Goal: Task Accomplishment & Management: Manage account settings

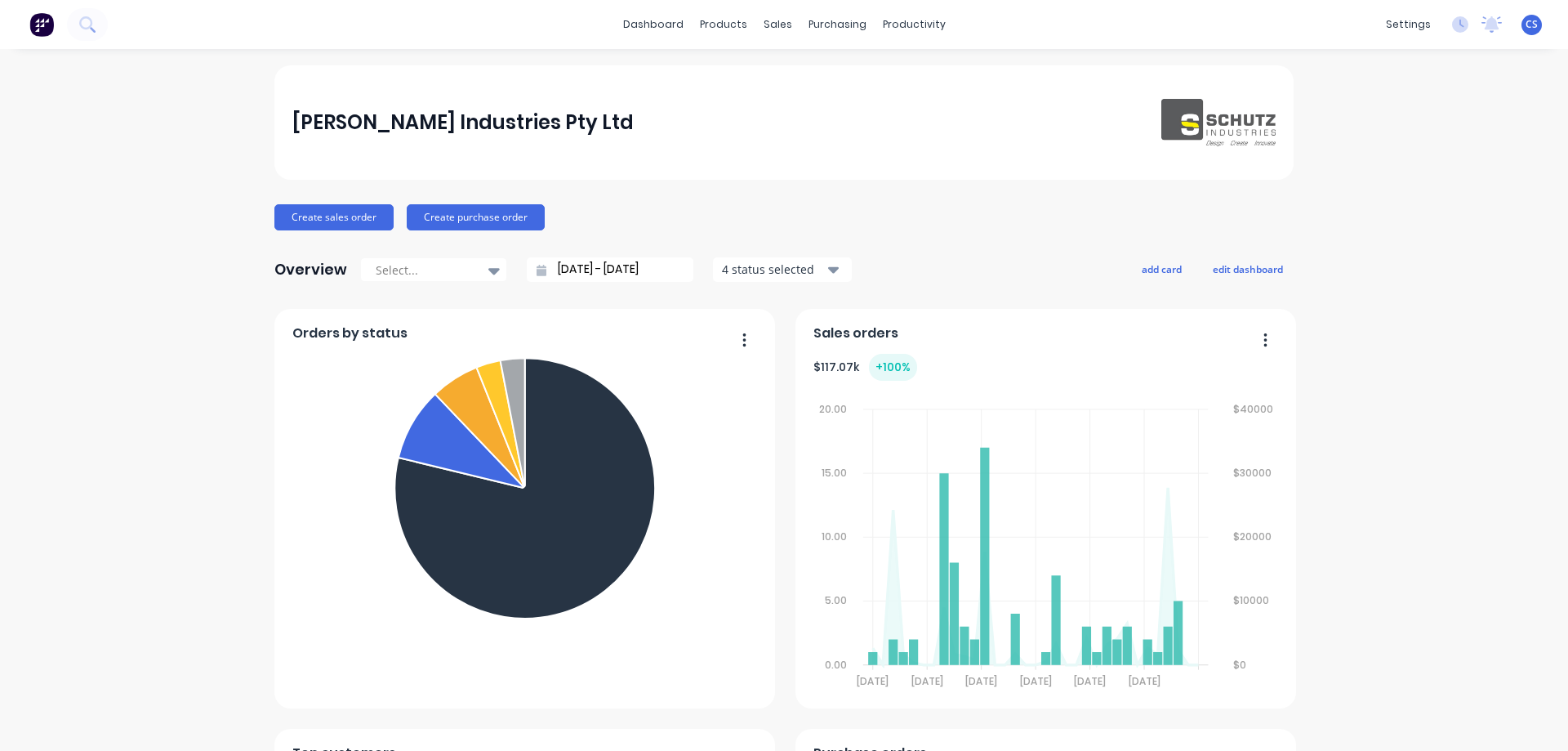
click at [1526, 26] on span "CS" at bounding box center [1532, 25] width 12 height 15
click at [1406, 198] on button "Sign out" at bounding box center [1430, 205] width 217 height 33
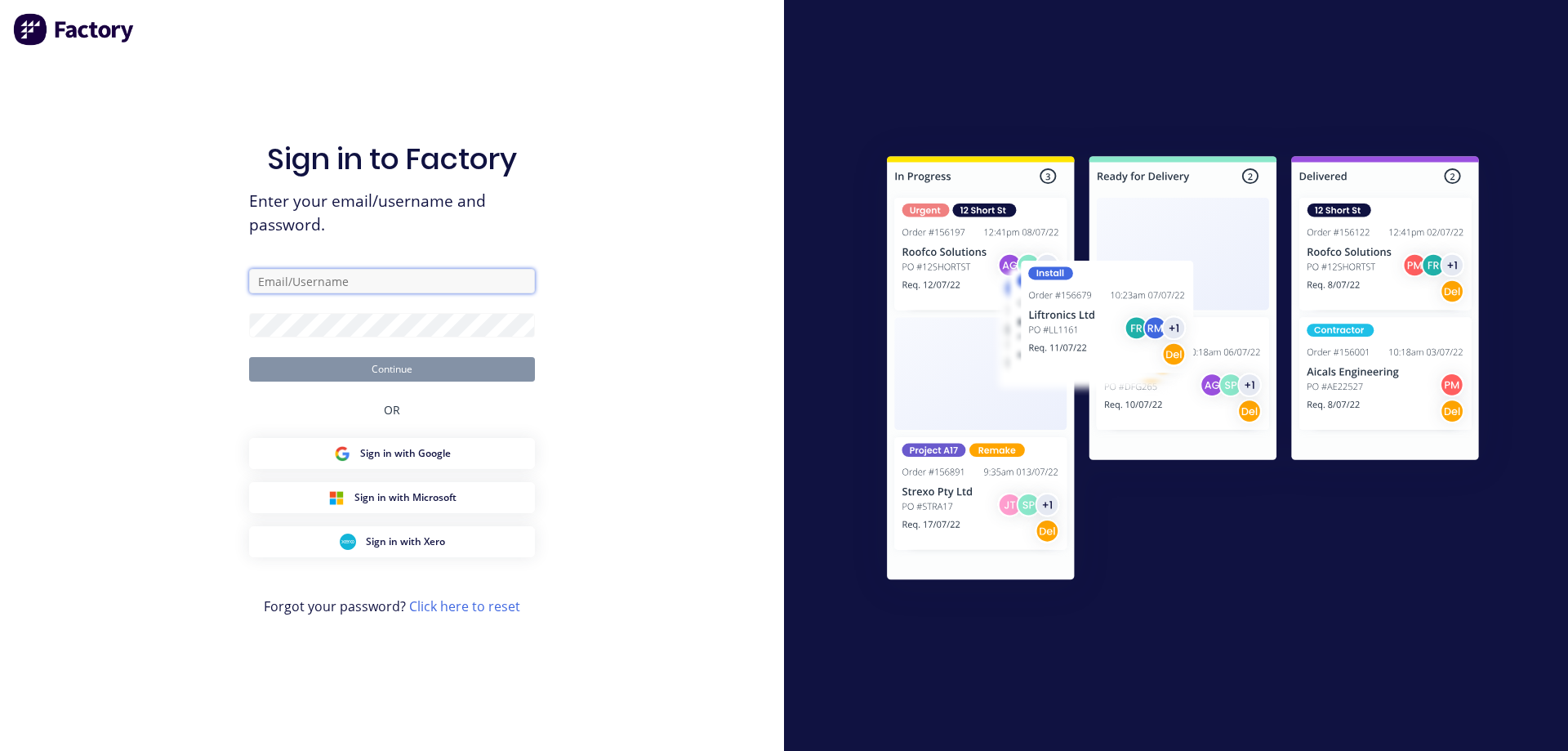
click at [415, 287] on input "text" at bounding box center [392, 281] width 286 height 25
type input "[EMAIL_ADDRESS][DOMAIN_NAME]"
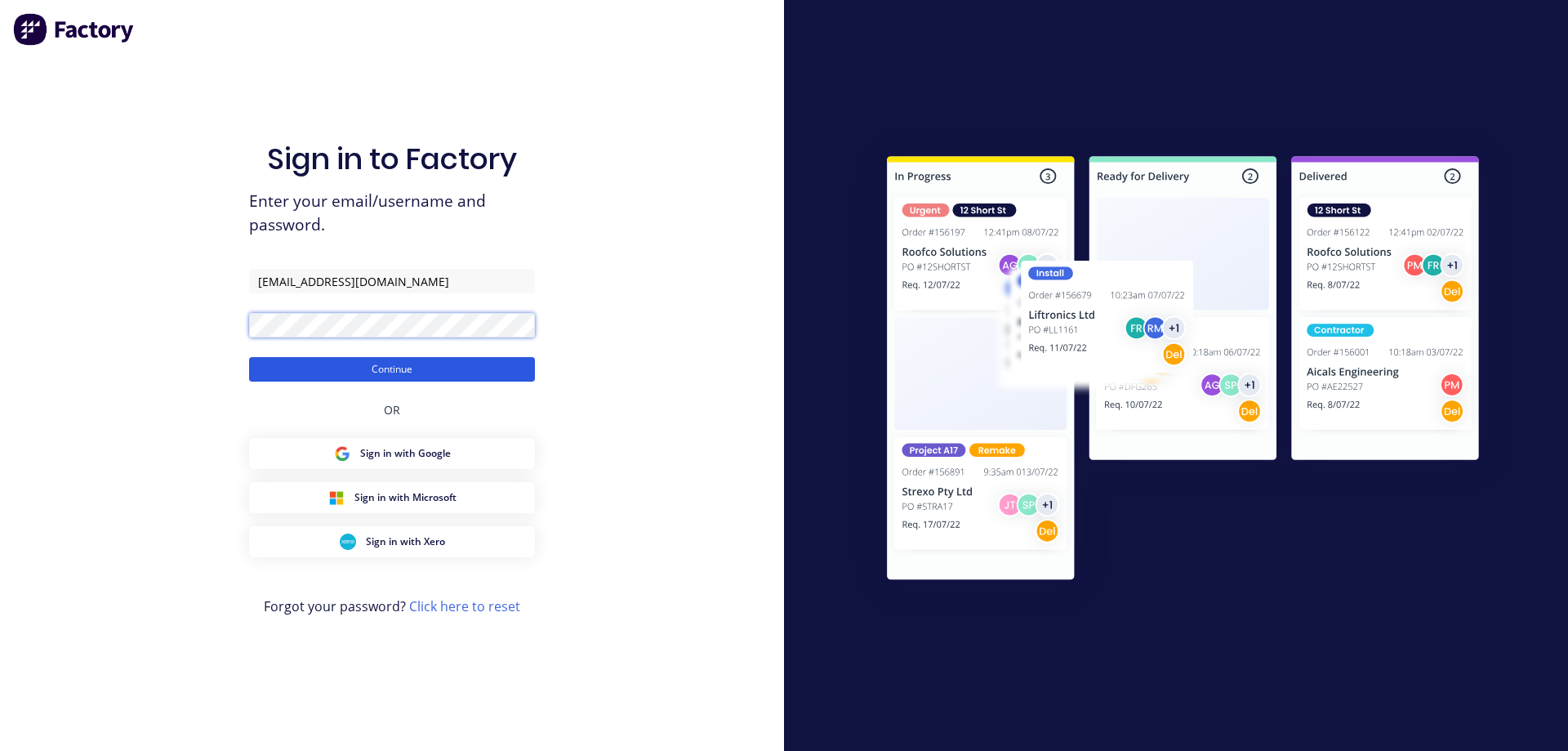
click at [249, 357] on button "Continue" at bounding box center [392, 369] width 286 height 25
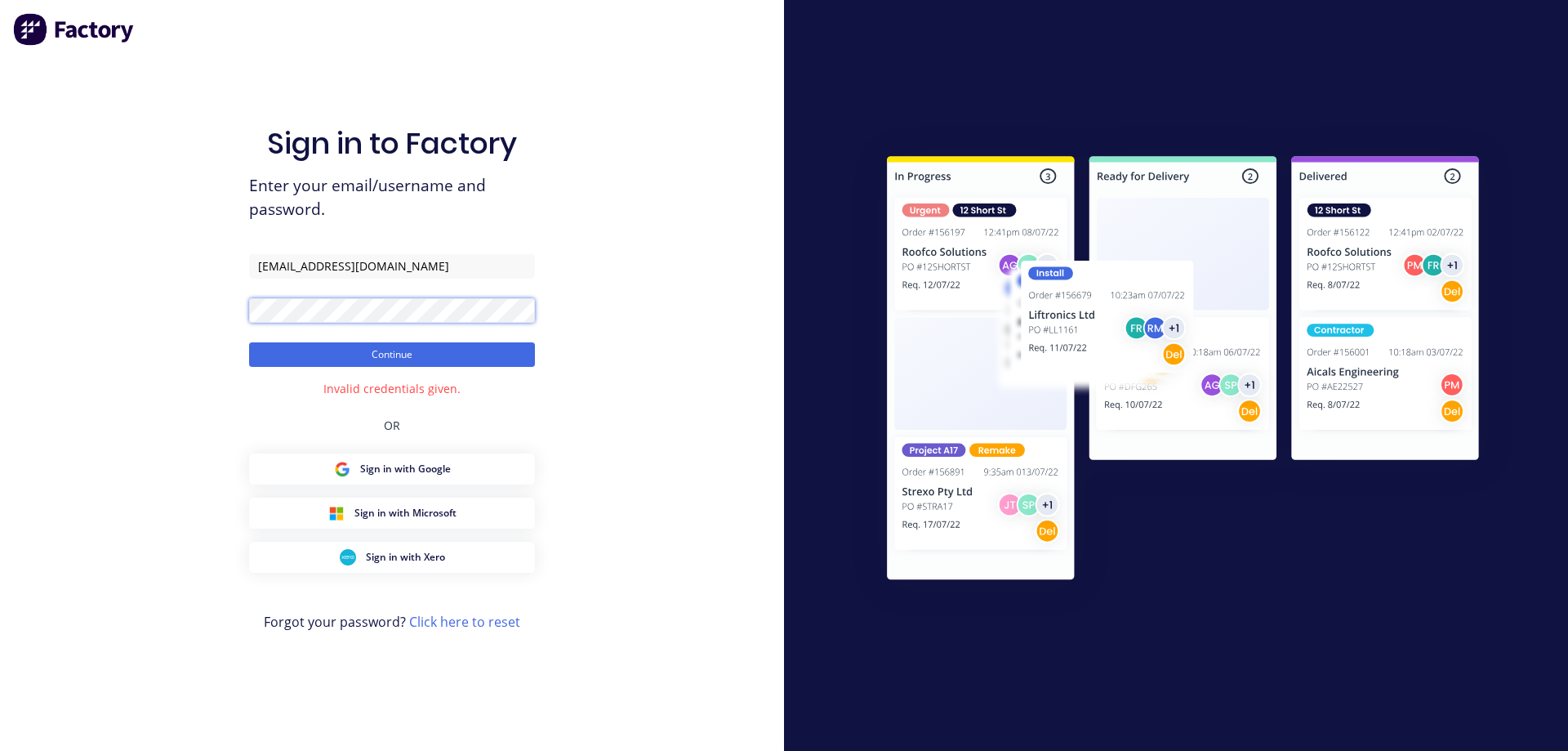
click at [209, 293] on div "Sign in to Factory Enter your email/username and password. [EMAIL_ADDRESS][DOMA…" at bounding box center [392, 375] width 784 height 751
click at [249, 342] on button "Continue" at bounding box center [392, 354] width 286 height 25
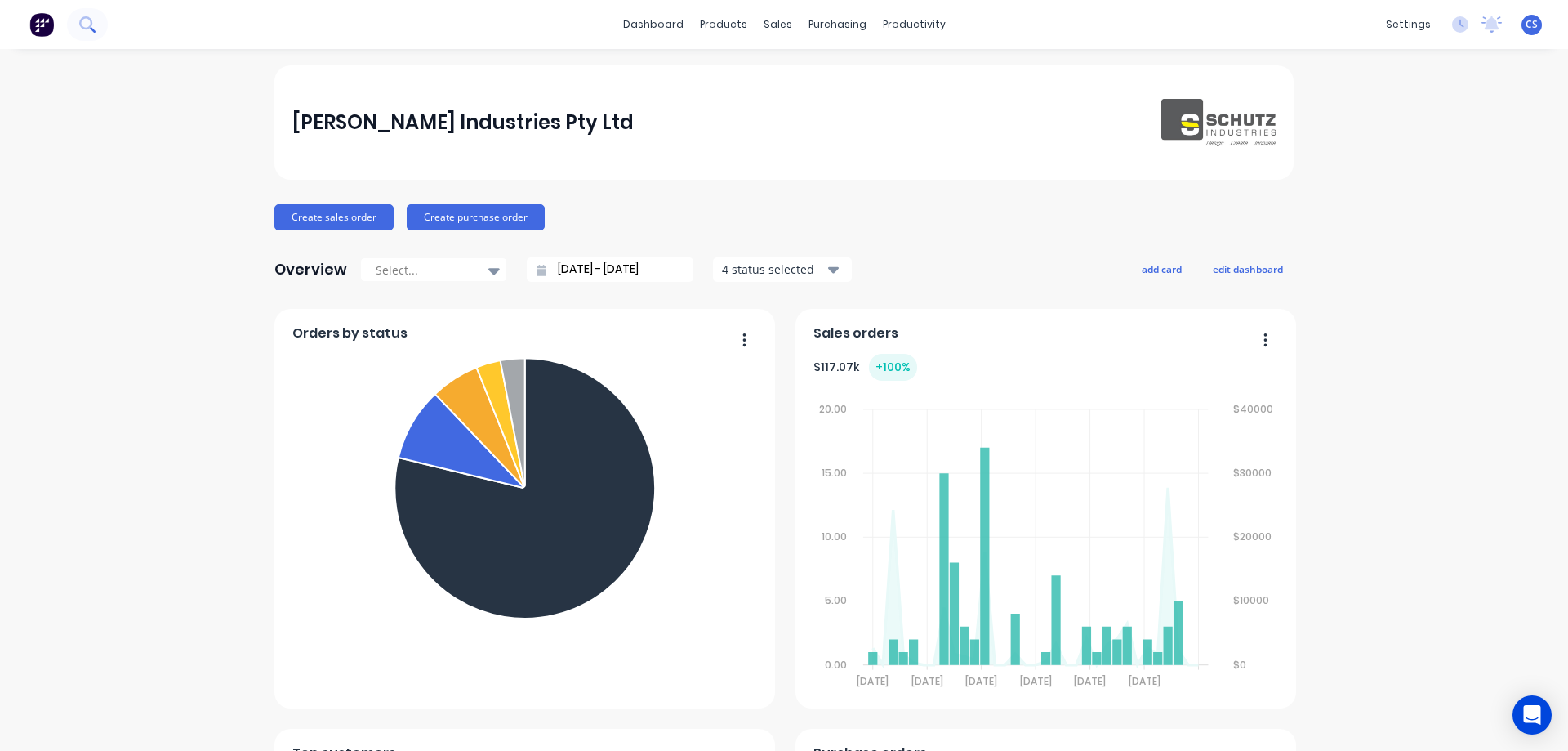
click at [96, 31] on button at bounding box center [87, 25] width 41 height 33
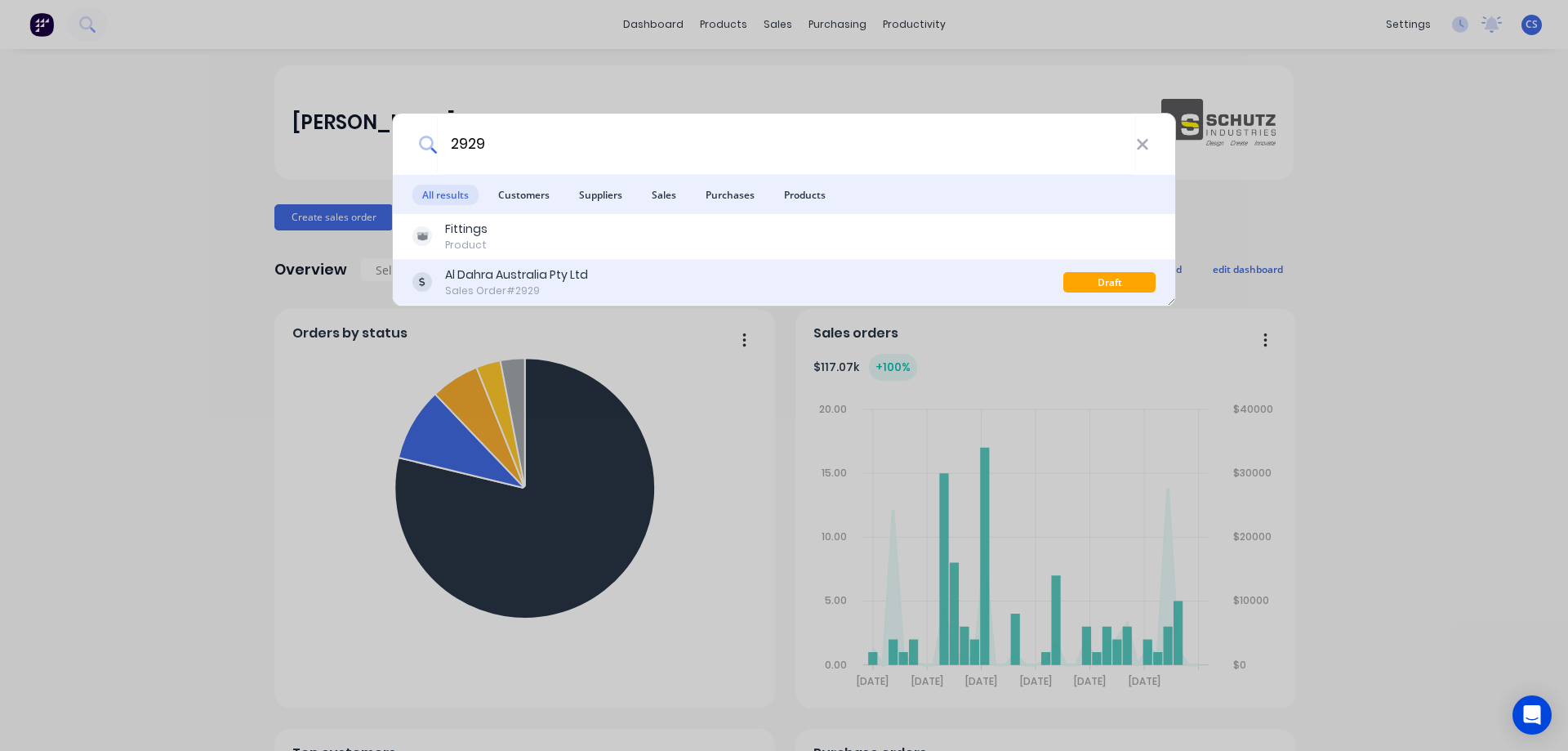
type input "2929"
click at [524, 285] on div "Sales Order #2929" at bounding box center [516, 291] width 143 height 15
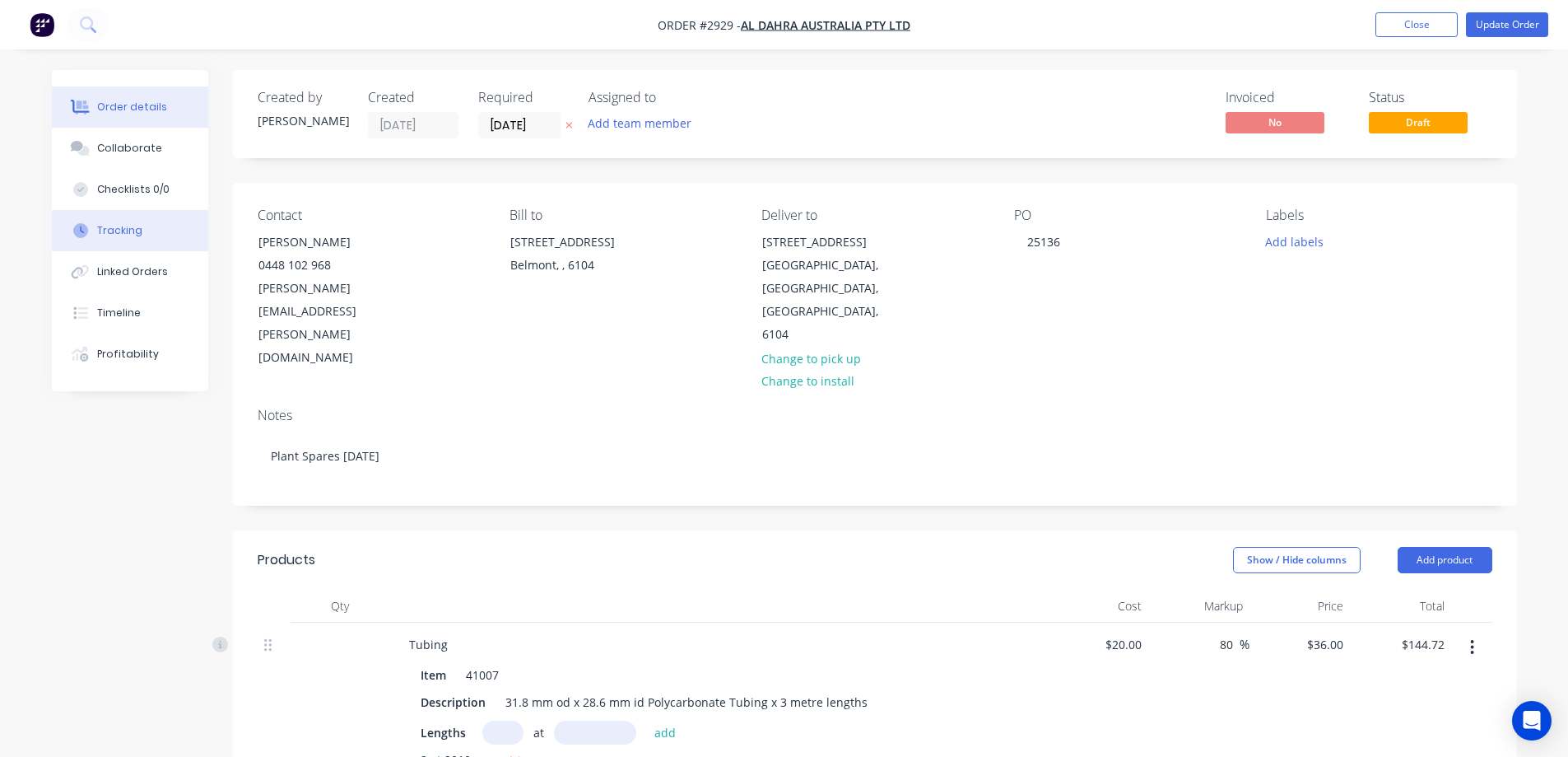
click at [85, 239] on button "Tracking" at bounding box center [130, 231] width 156 height 42
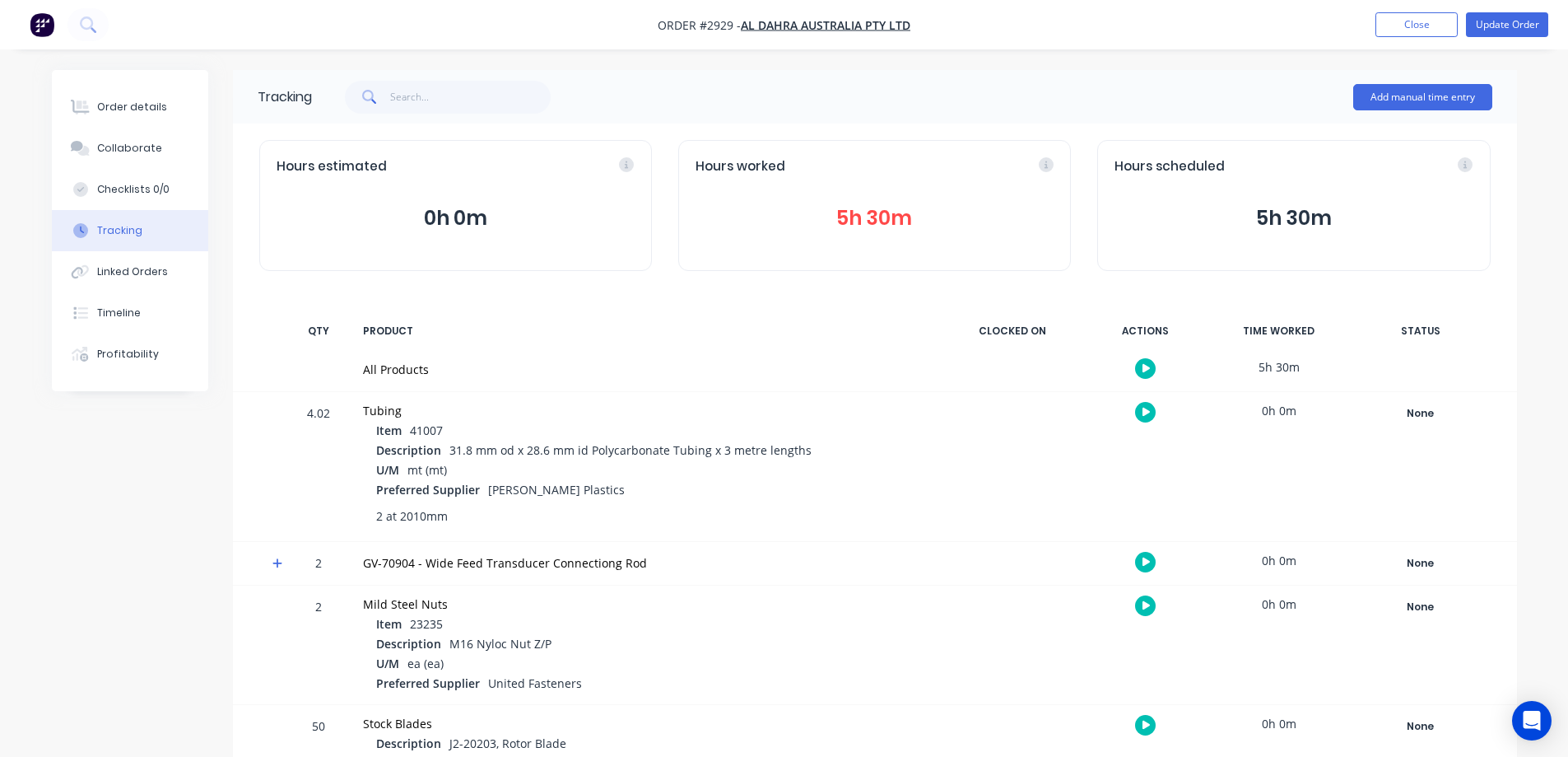
click at [51, 210] on button "Tracking" at bounding box center [130, 231] width 156 height 42
click at [136, 116] on button "Order details" at bounding box center [130, 107] width 156 height 42
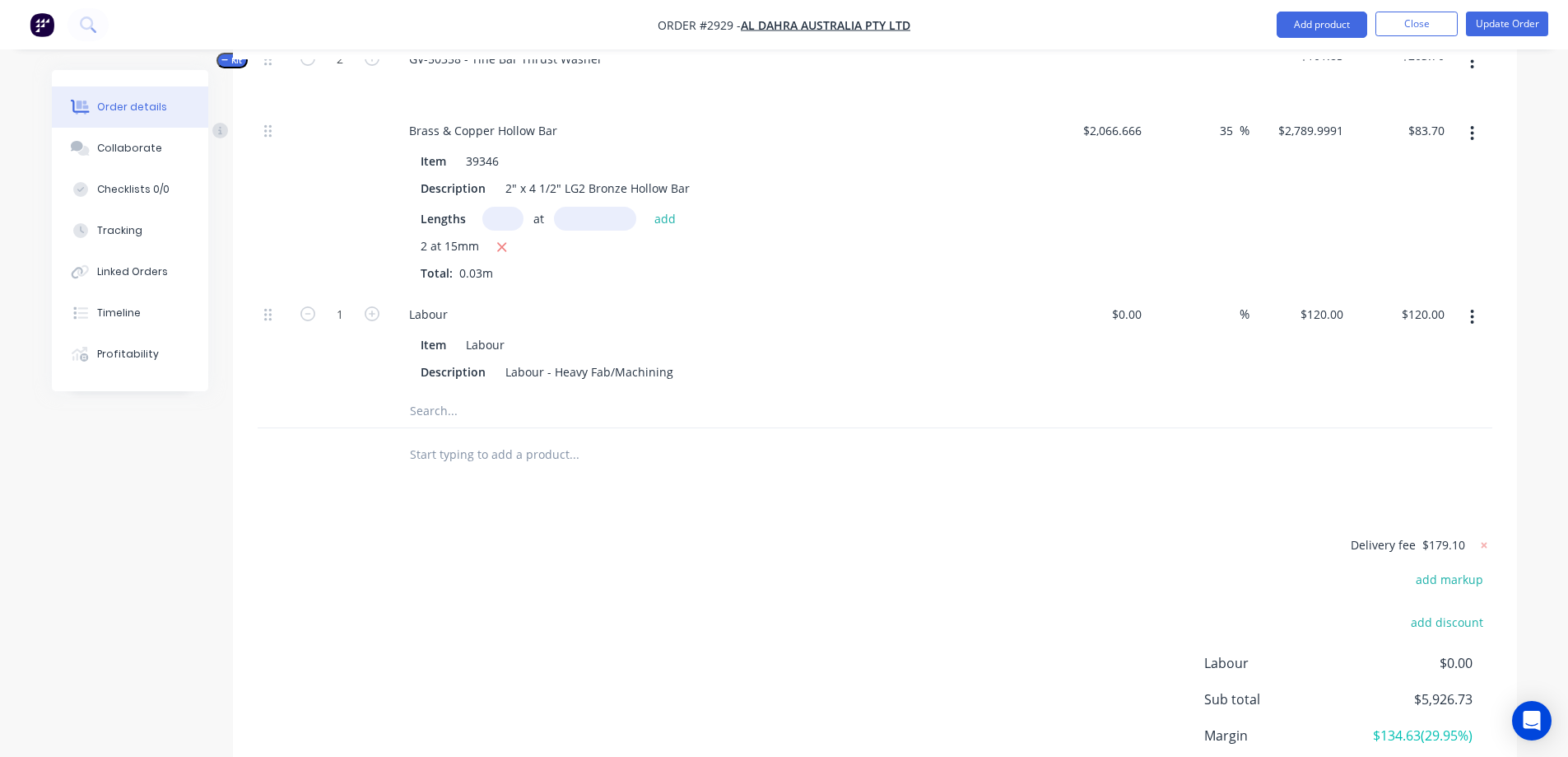
scroll to position [2368, 0]
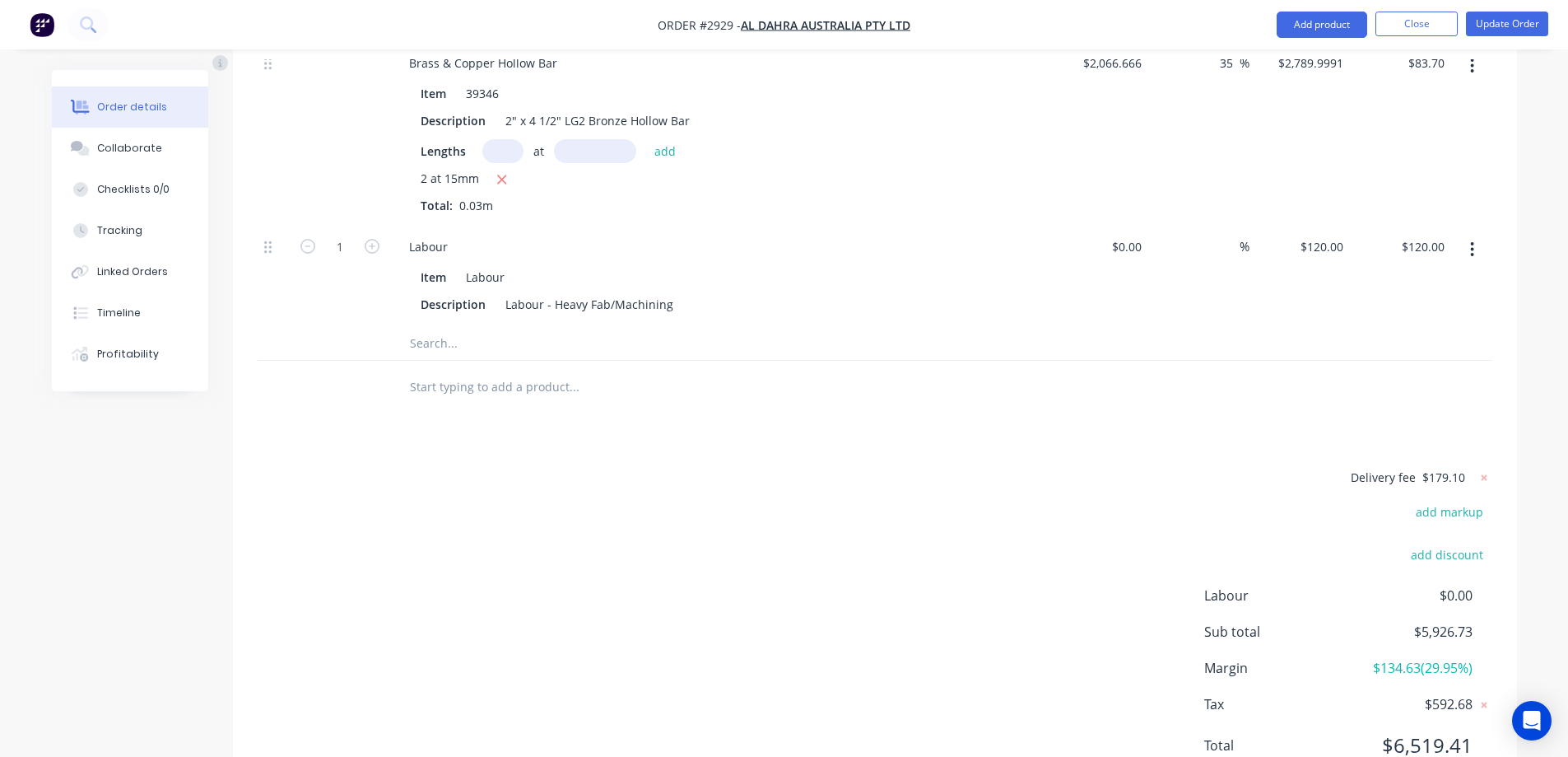
click at [1438, 469] on span "$179.10" at bounding box center [1443, 477] width 43 height 17
click at [1489, 32] on button "Update Order" at bounding box center [1507, 24] width 82 height 25
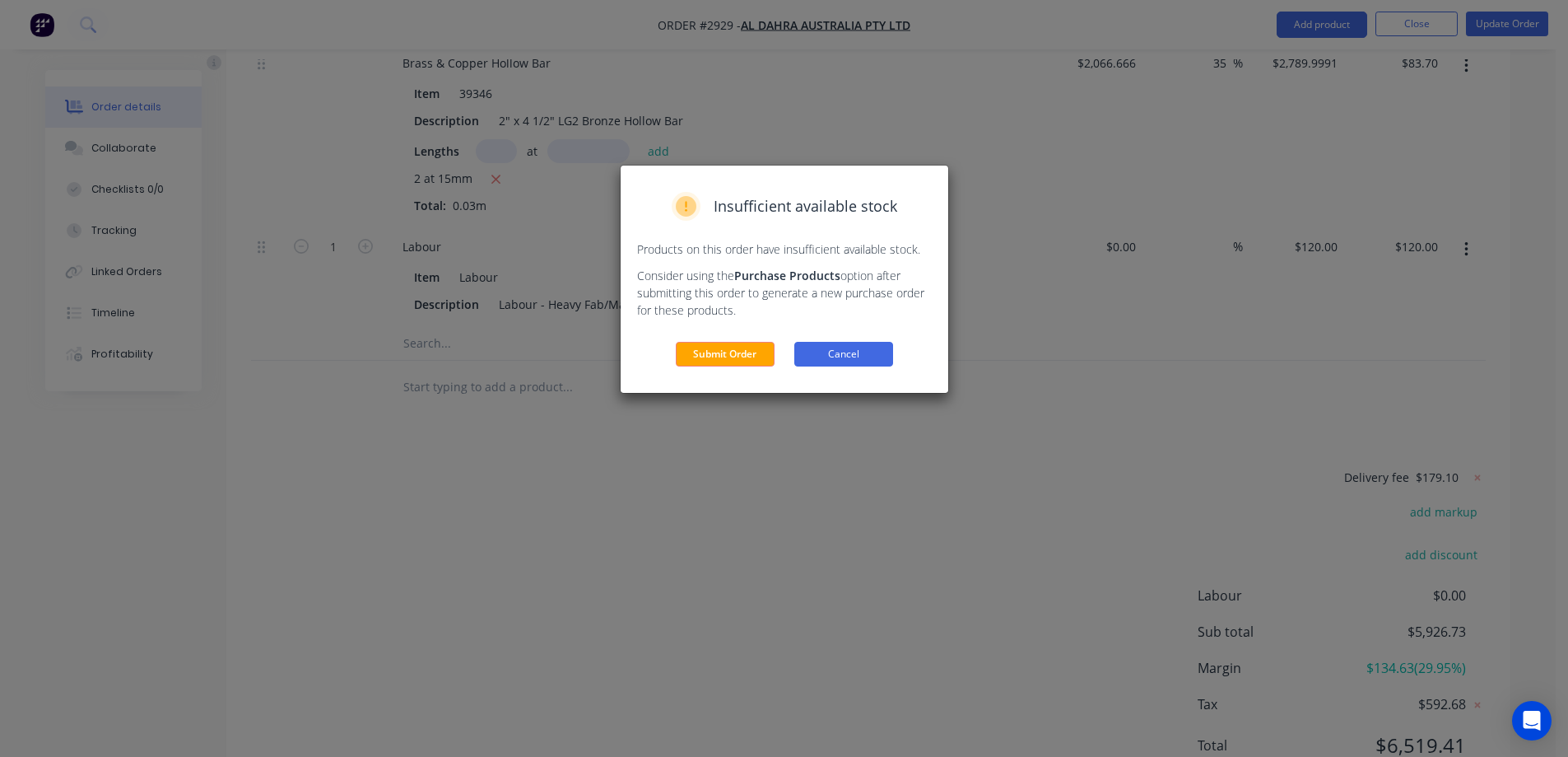
click at [857, 351] on button "Cancel" at bounding box center [843, 354] width 99 height 25
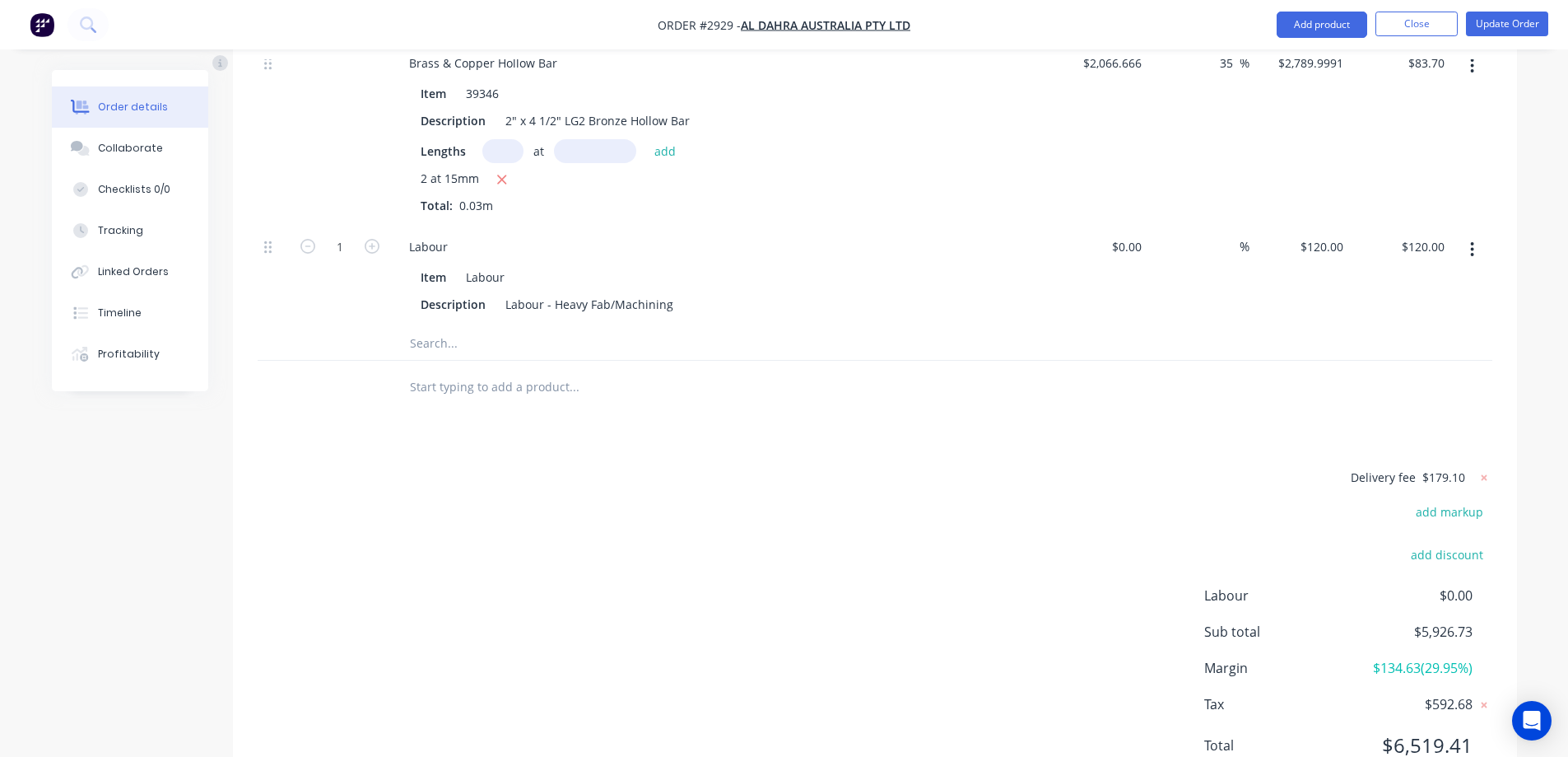
click at [1436, 469] on span "$179.10" at bounding box center [1443, 477] width 43 height 17
click at [1487, 469] on icon at bounding box center [1484, 478] width 17 height 17
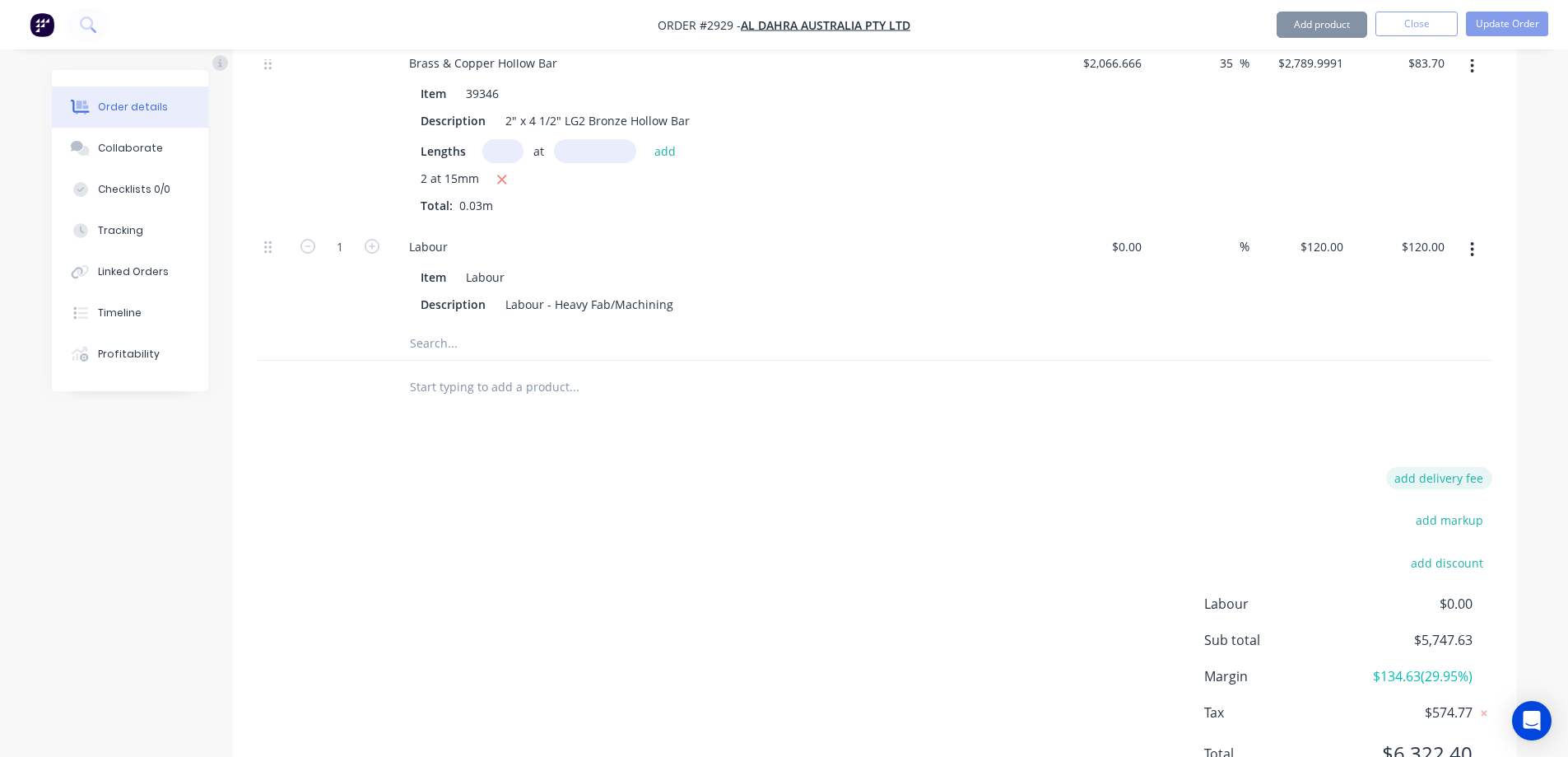
click at [1449, 467] on button "add delivery fee" at bounding box center [1439, 478] width 106 height 22
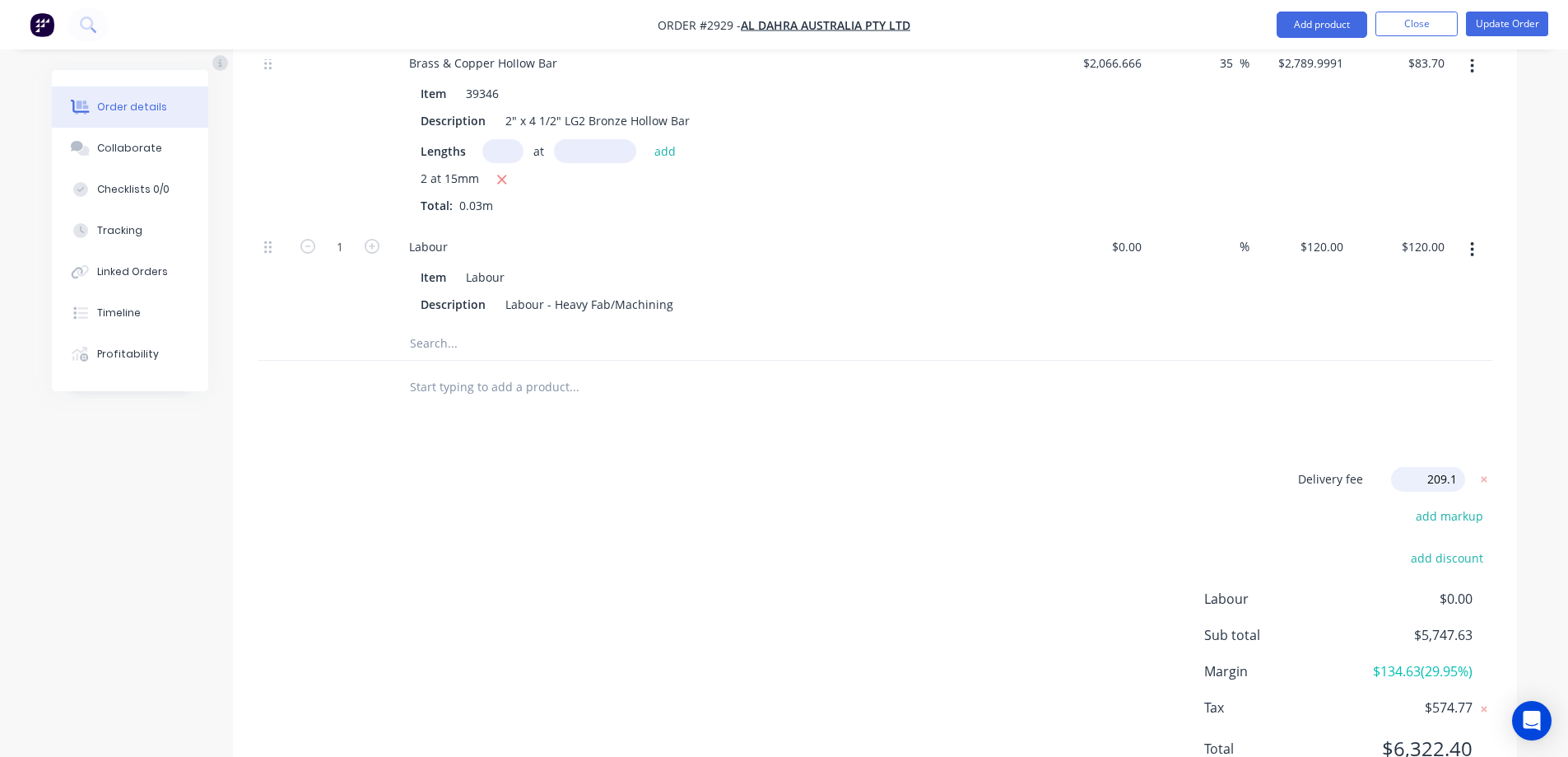
type input "209.10"
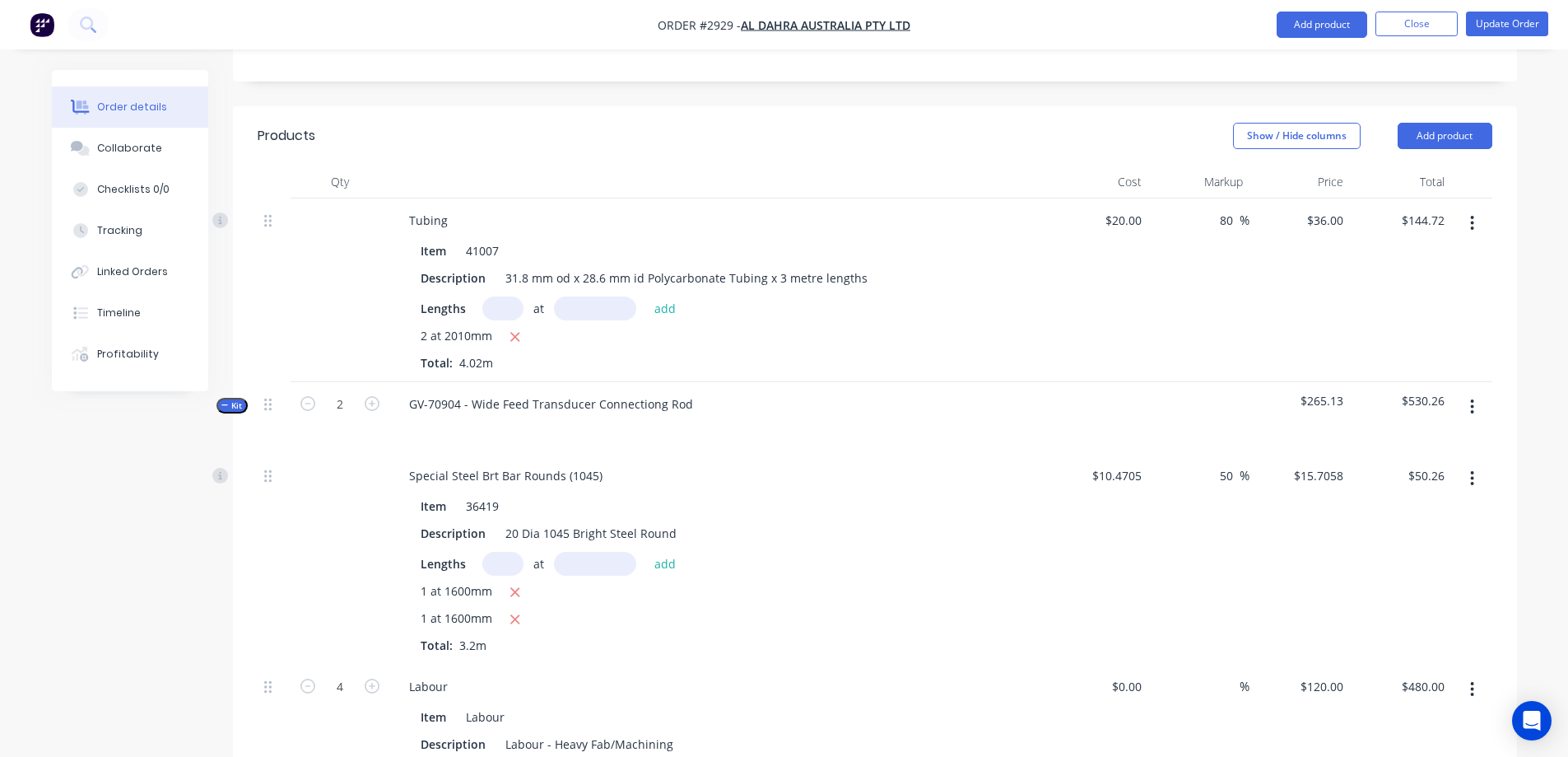
scroll to position [474, 0]
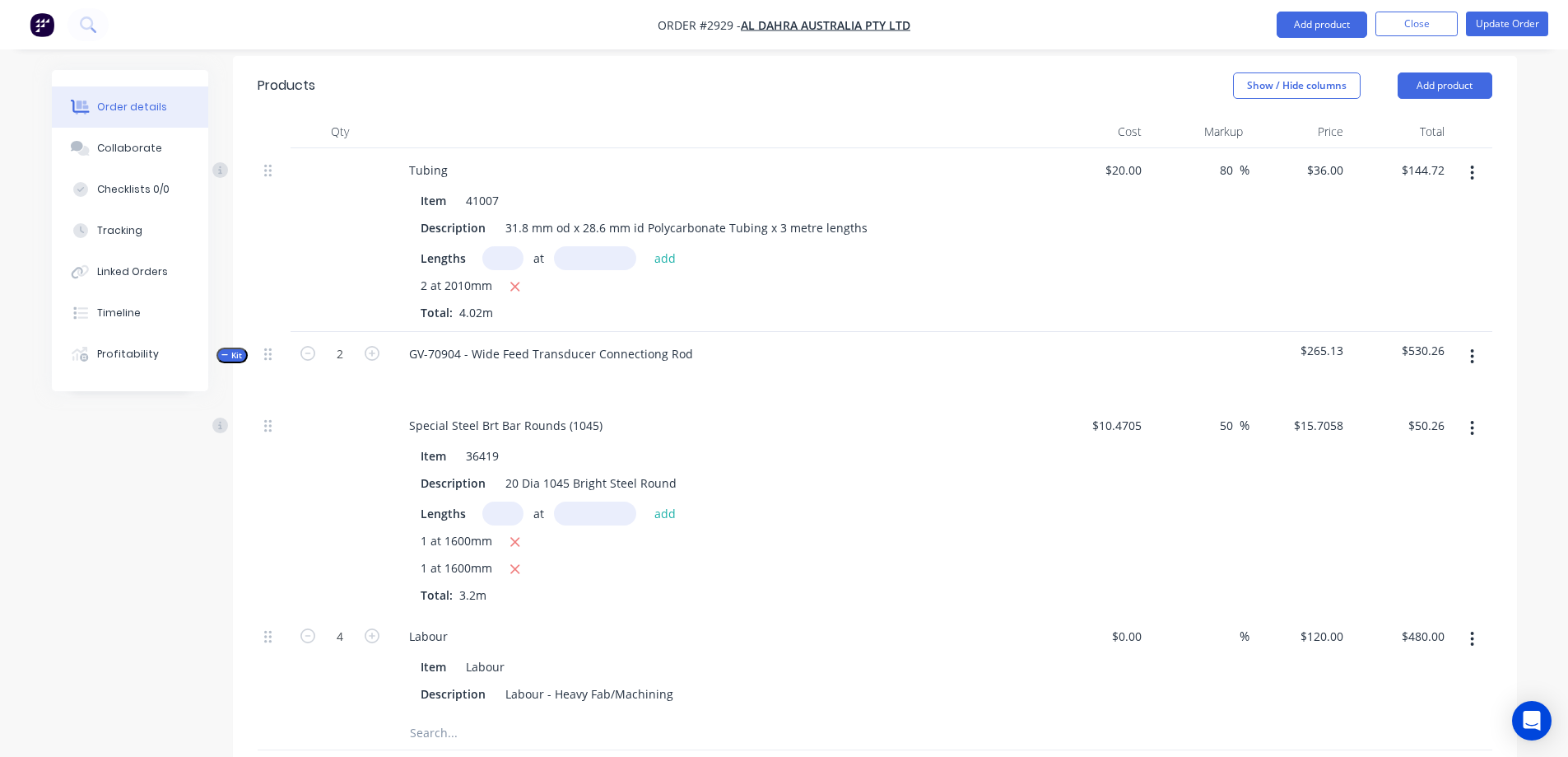
click at [243, 347] on button "Kit" at bounding box center [233, 355] width 32 height 16
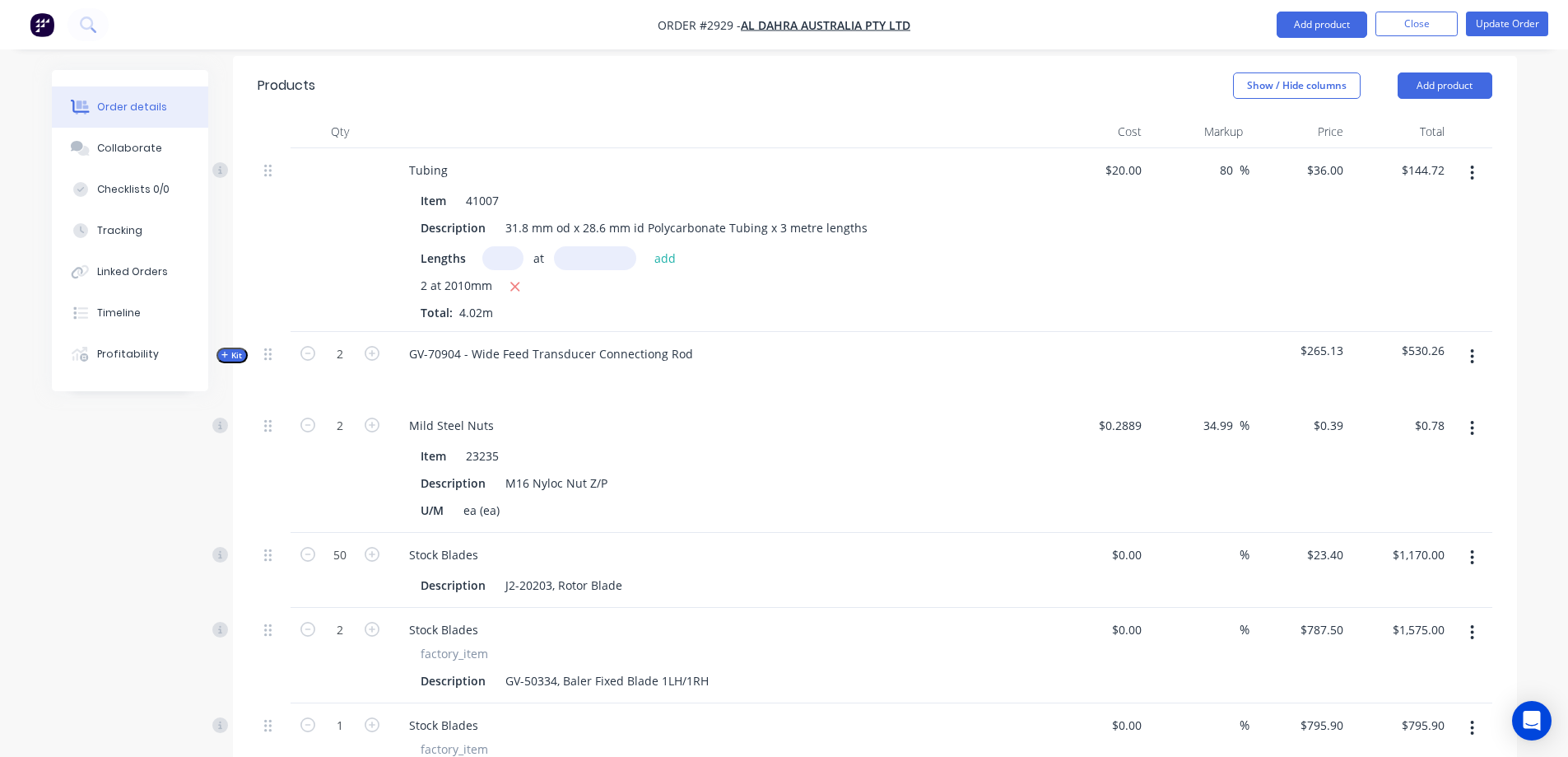
click at [243, 347] on button "Kit" at bounding box center [233, 355] width 32 height 16
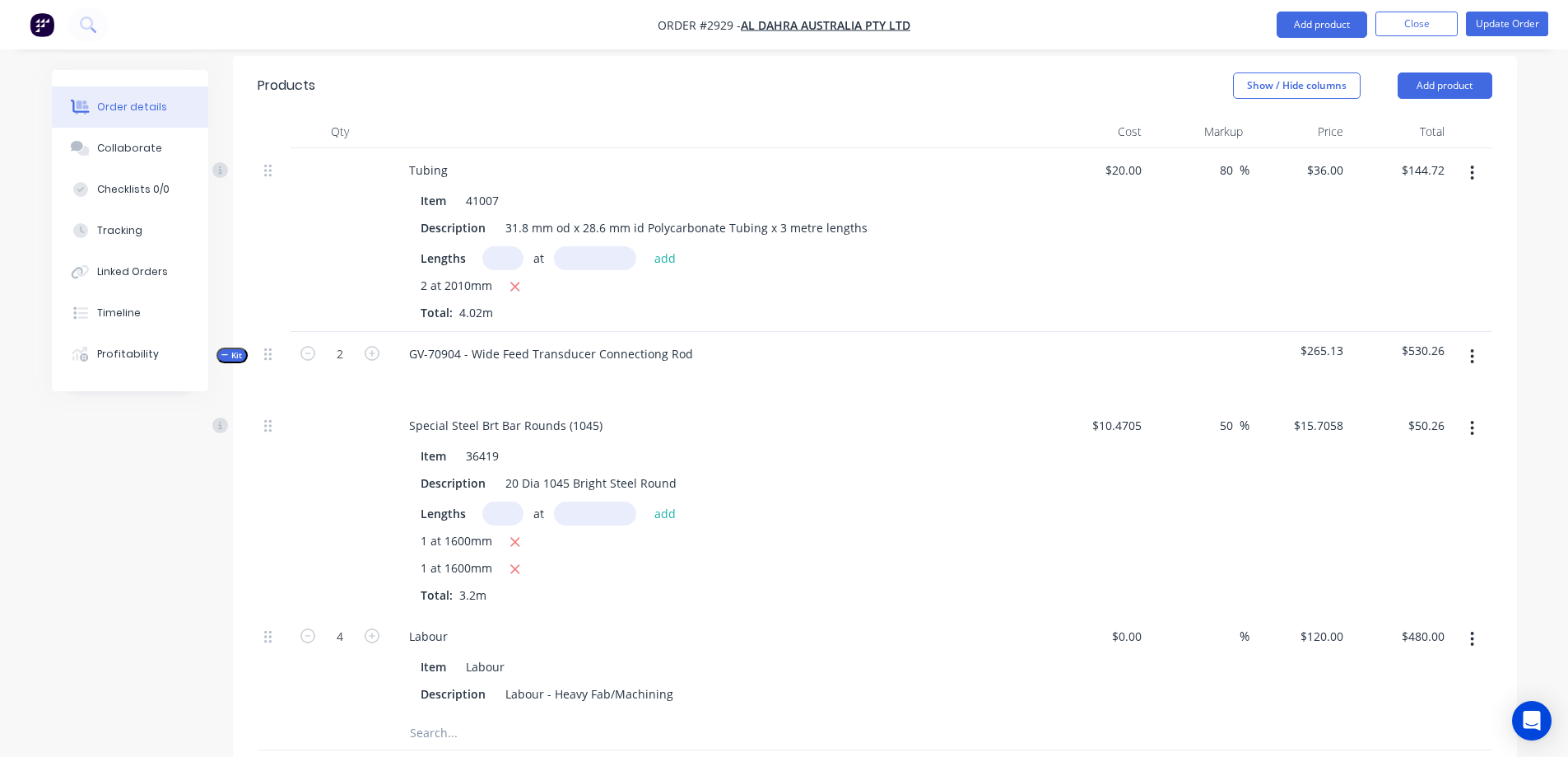
click at [243, 347] on button "Kit" at bounding box center [233, 355] width 32 height 16
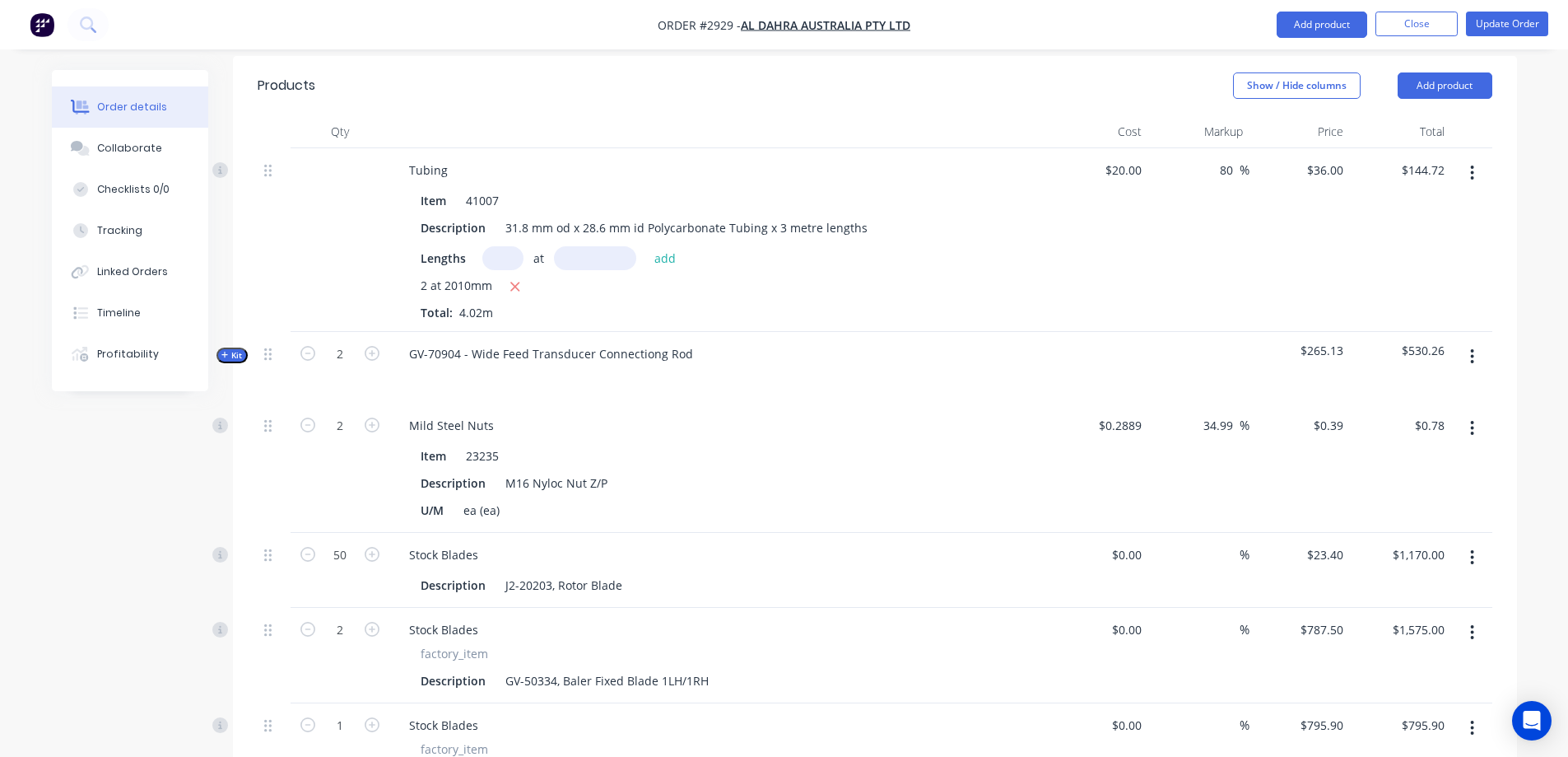
click at [243, 347] on button "Kit" at bounding box center [233, 355] width 32 height 16
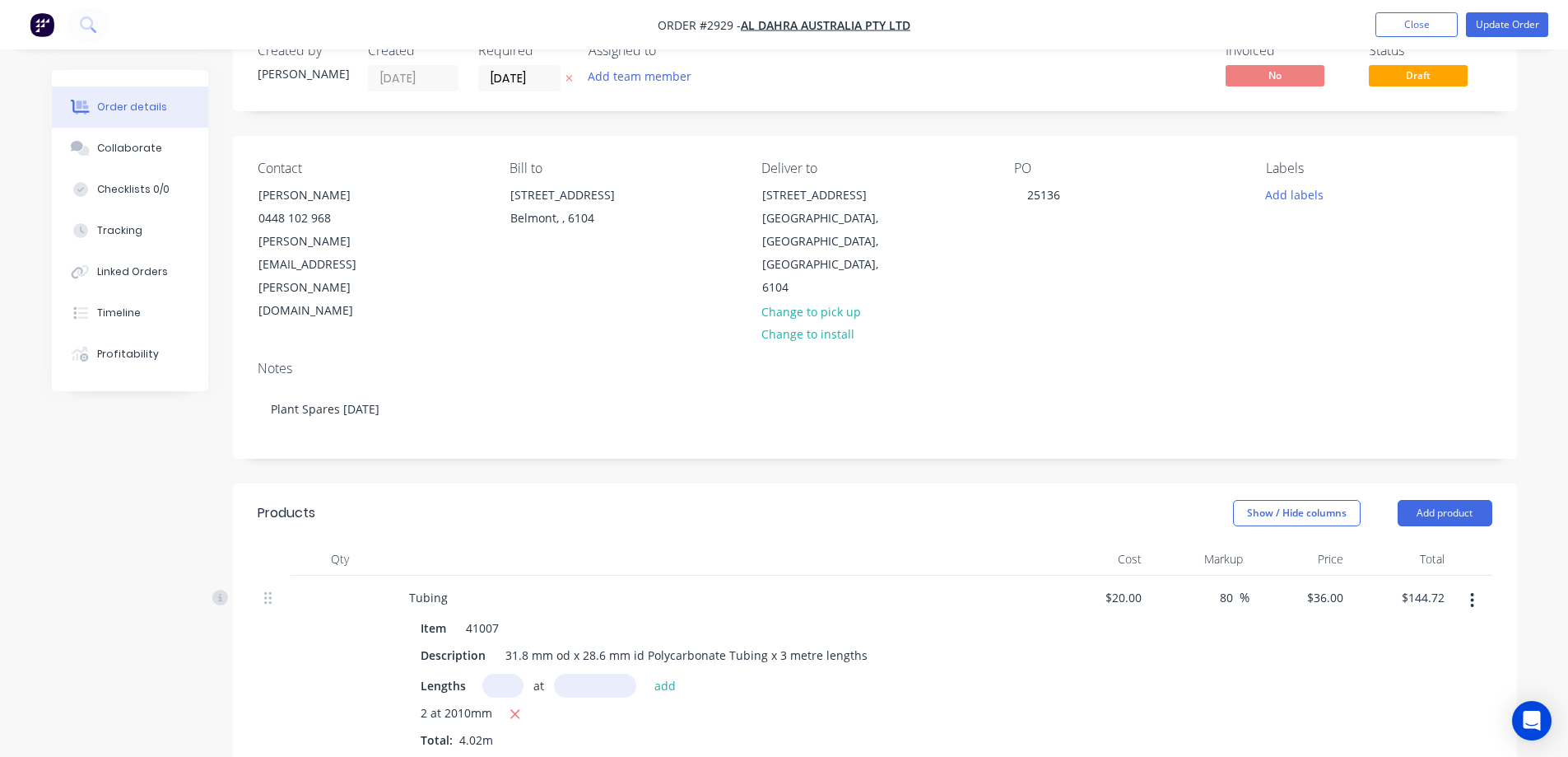
scroll to position [0, 0]
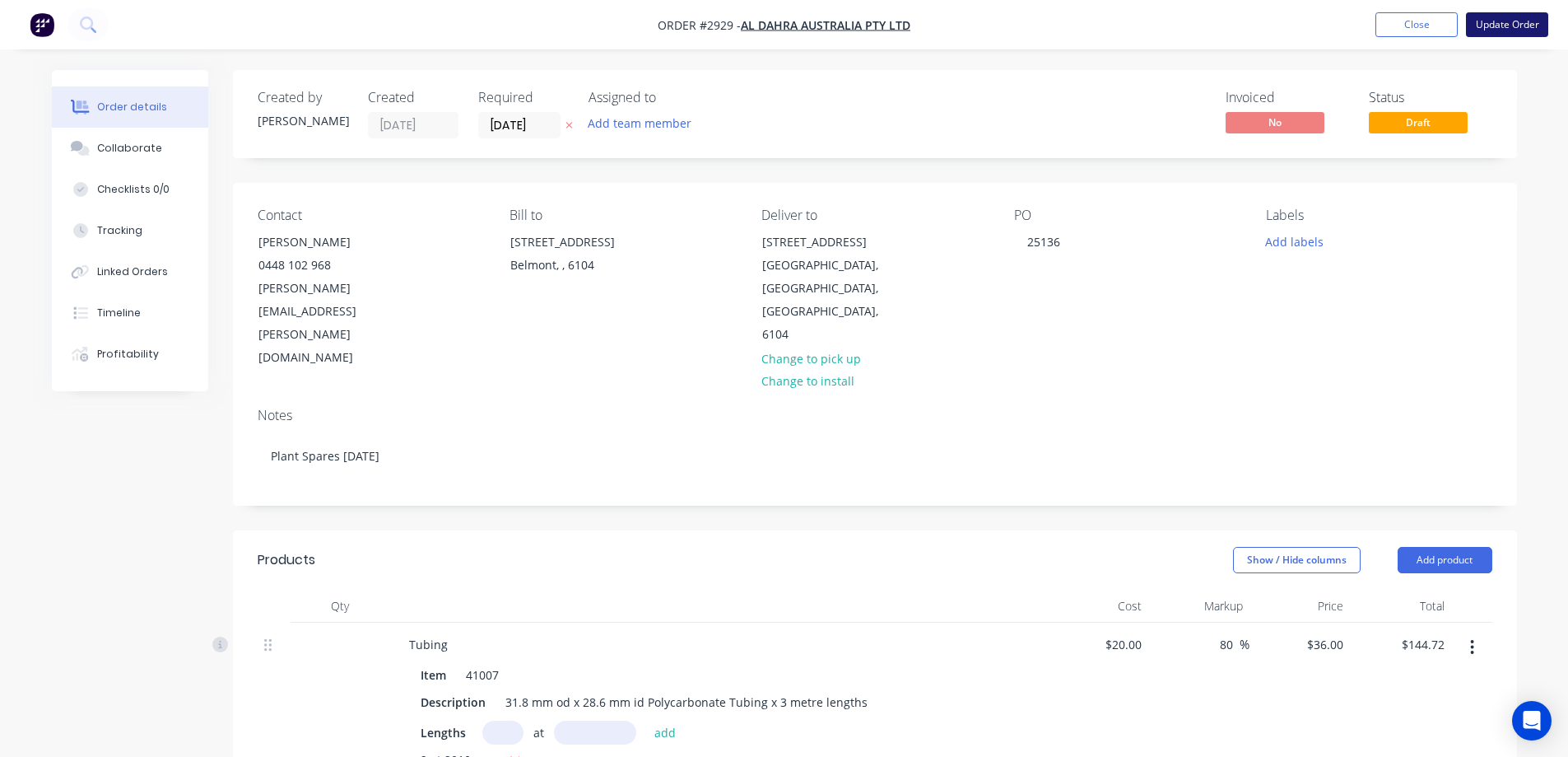
click at [1493, 30] on button "Update Order" at bounding box center [1507, 25] width 82 height 25
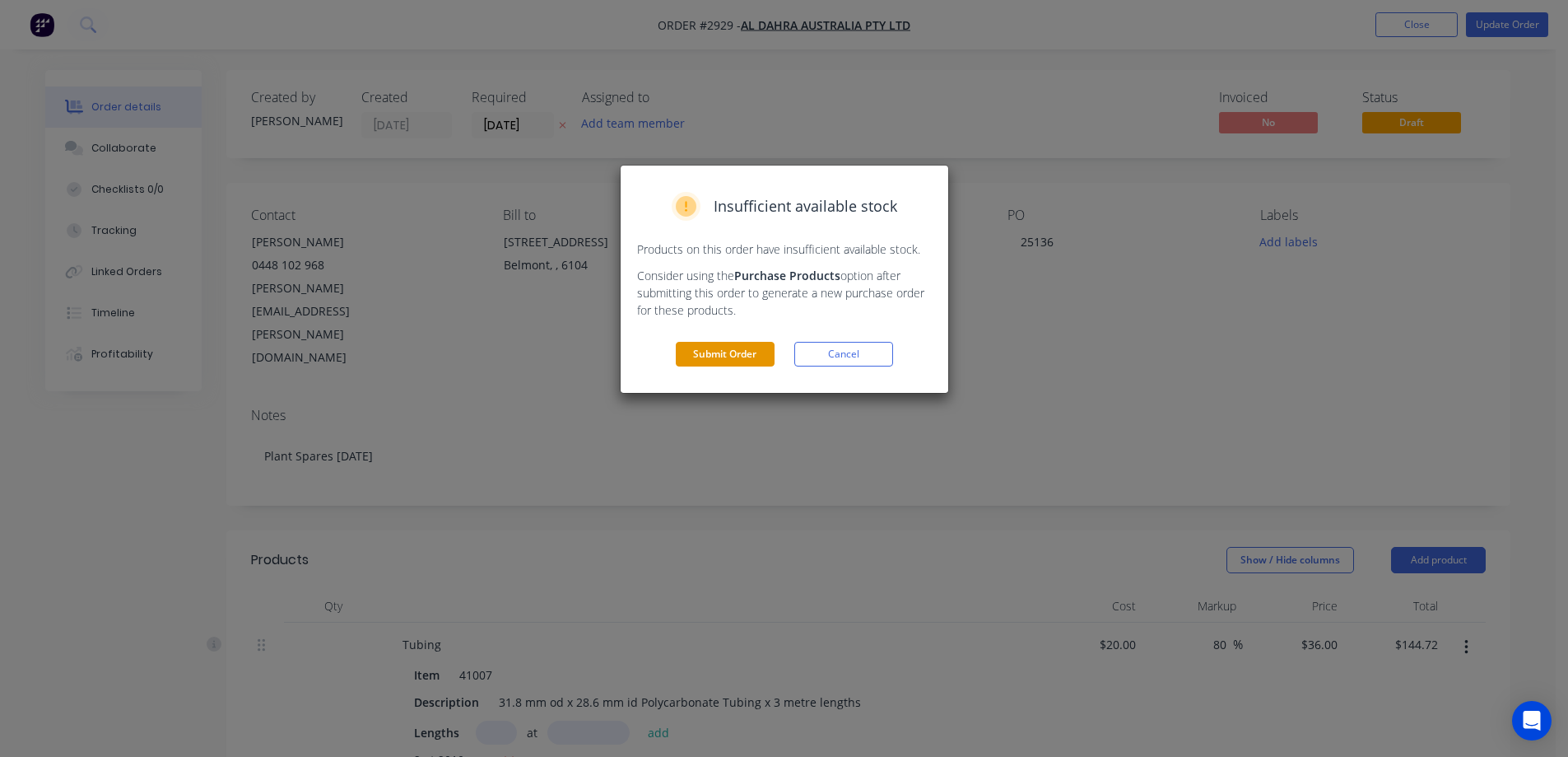
click at [747, 352] on button "Submit Order" at bounding box center [724, 354] width 99 height 25
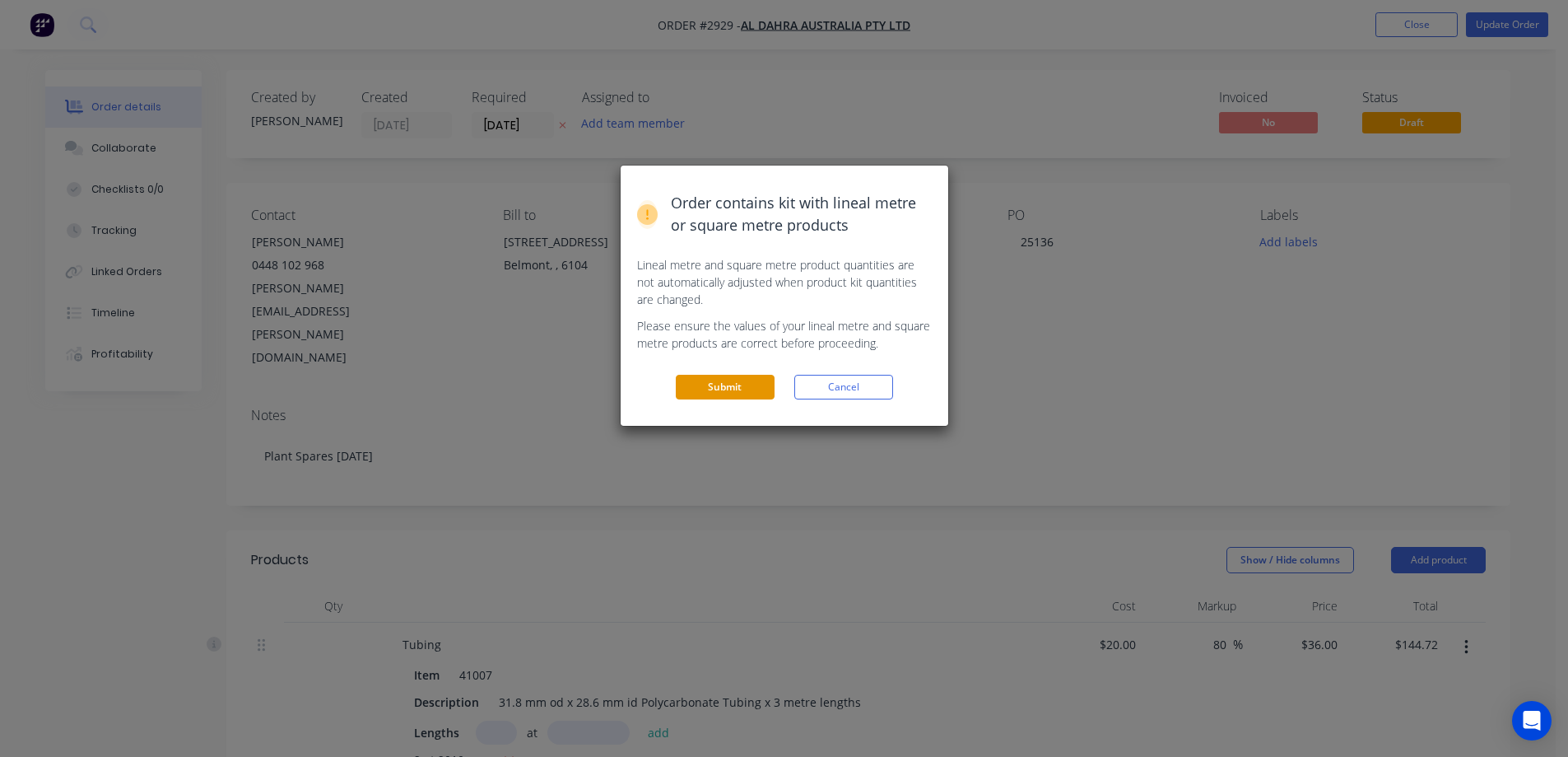
click at [737, 384] on button "Submit" at bounding box center [724, 387] width 99 height 25
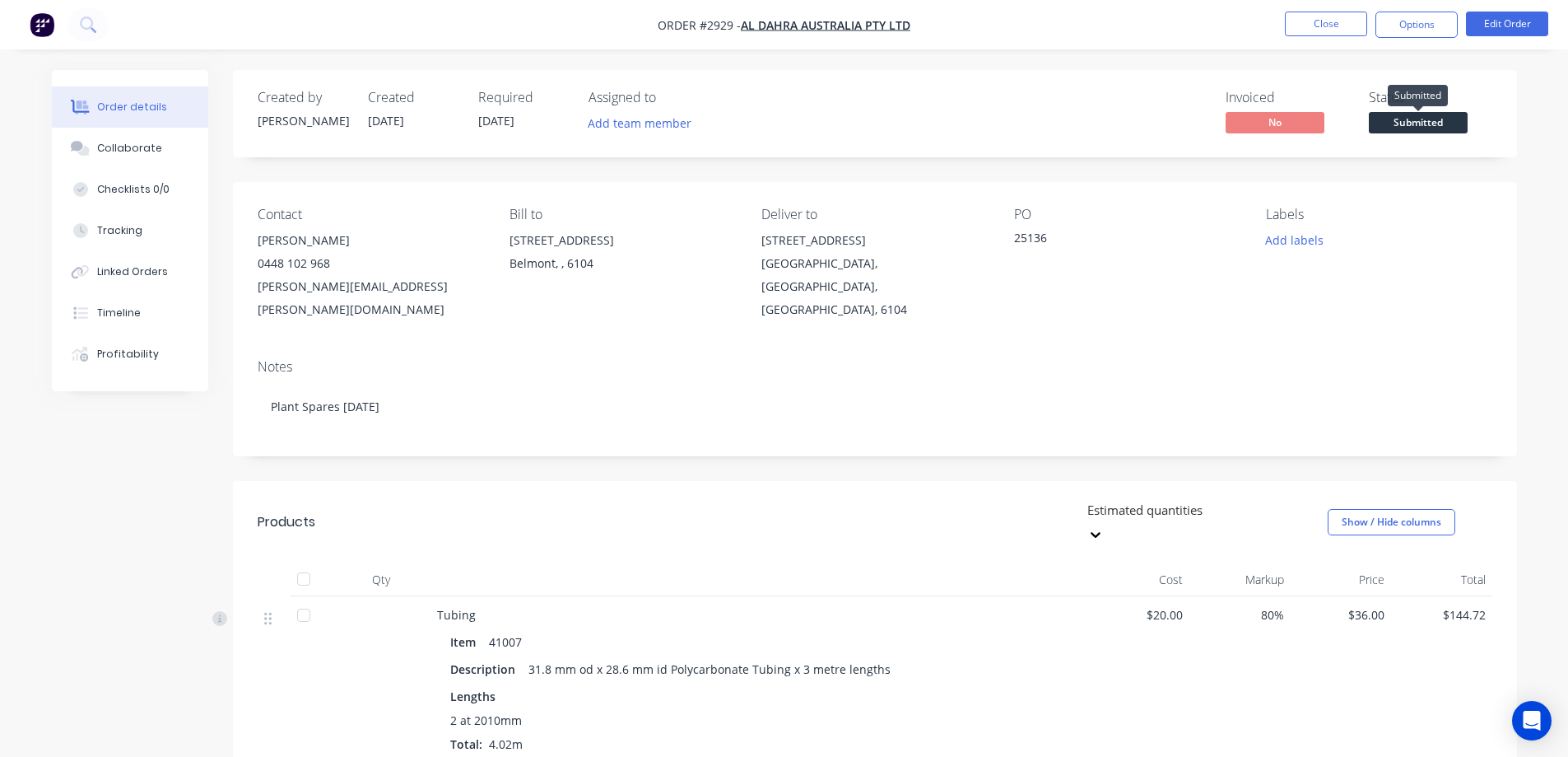
click at [1399, 127] on span "Submitted" at bounding box center [1418, 122] width 99 height 21
click at [1435, 34] on button "Options" at bounding box center [1416, 25] width 82 height 27
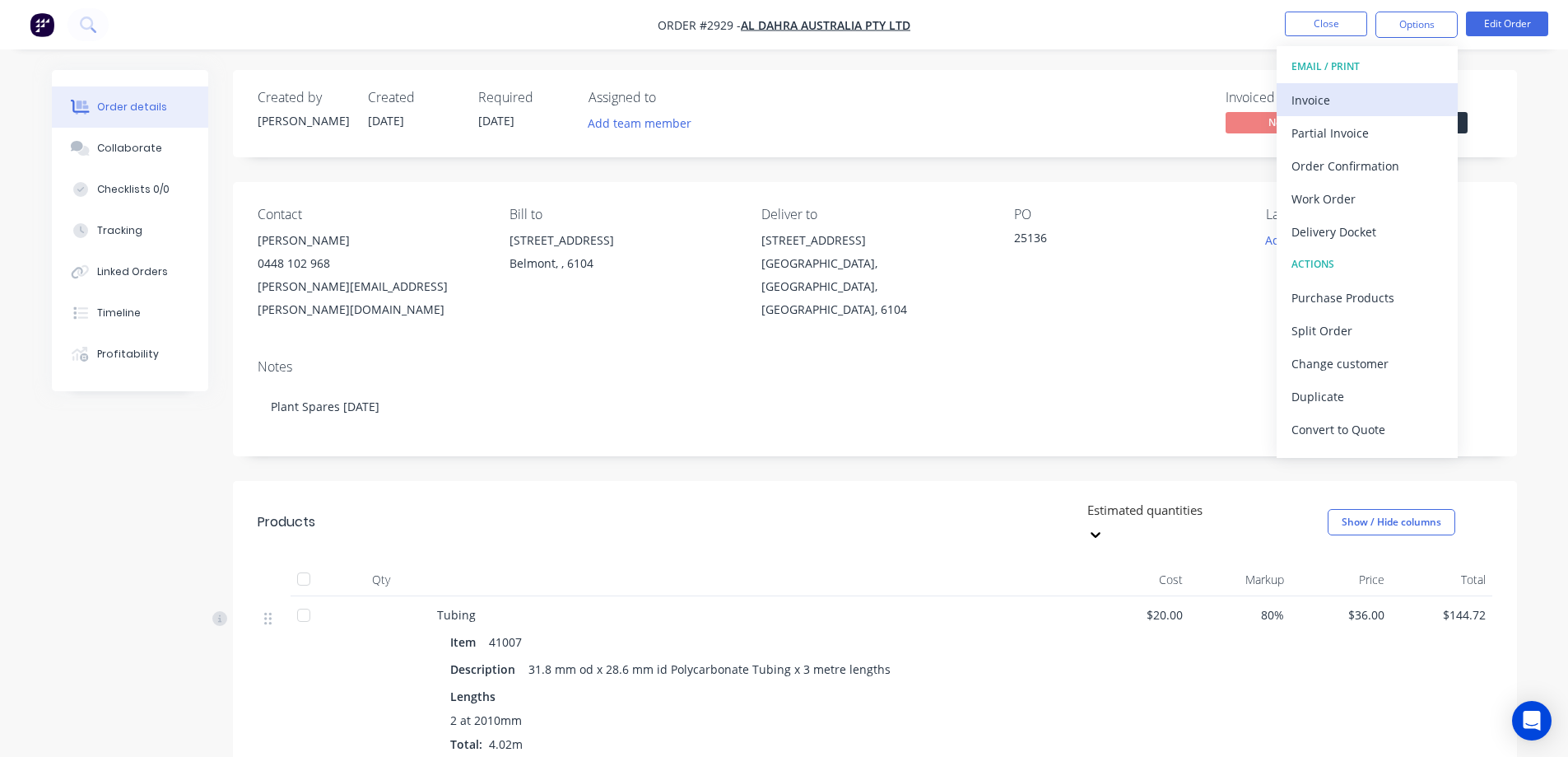
click at [1379, 97] on div "Invoice" at bounding box center [1367, 100] width 151 height 24
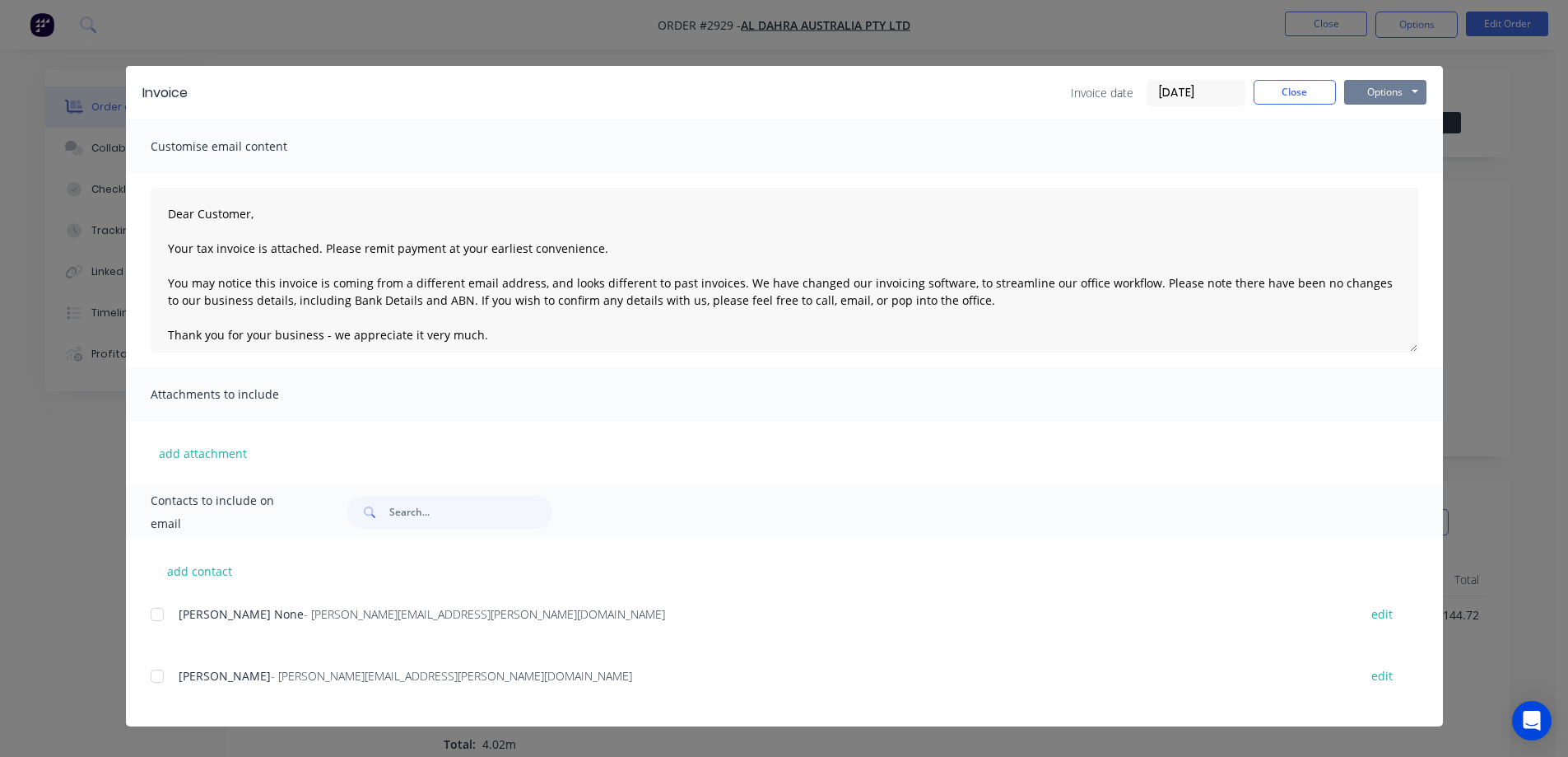
click at [1379, 97] on button "Options" at bounding box center [1384, 92] width 82 height 25
click at [1378, 124] on button "Preview" at bounding box center [1396, 121] width 105 height 27
click at [1508, 198] on div "Invoice Invoice date [DATE] Close Options Preview Print Email Customise email c…" at bounding box center [784, 378] width 1568 height 757
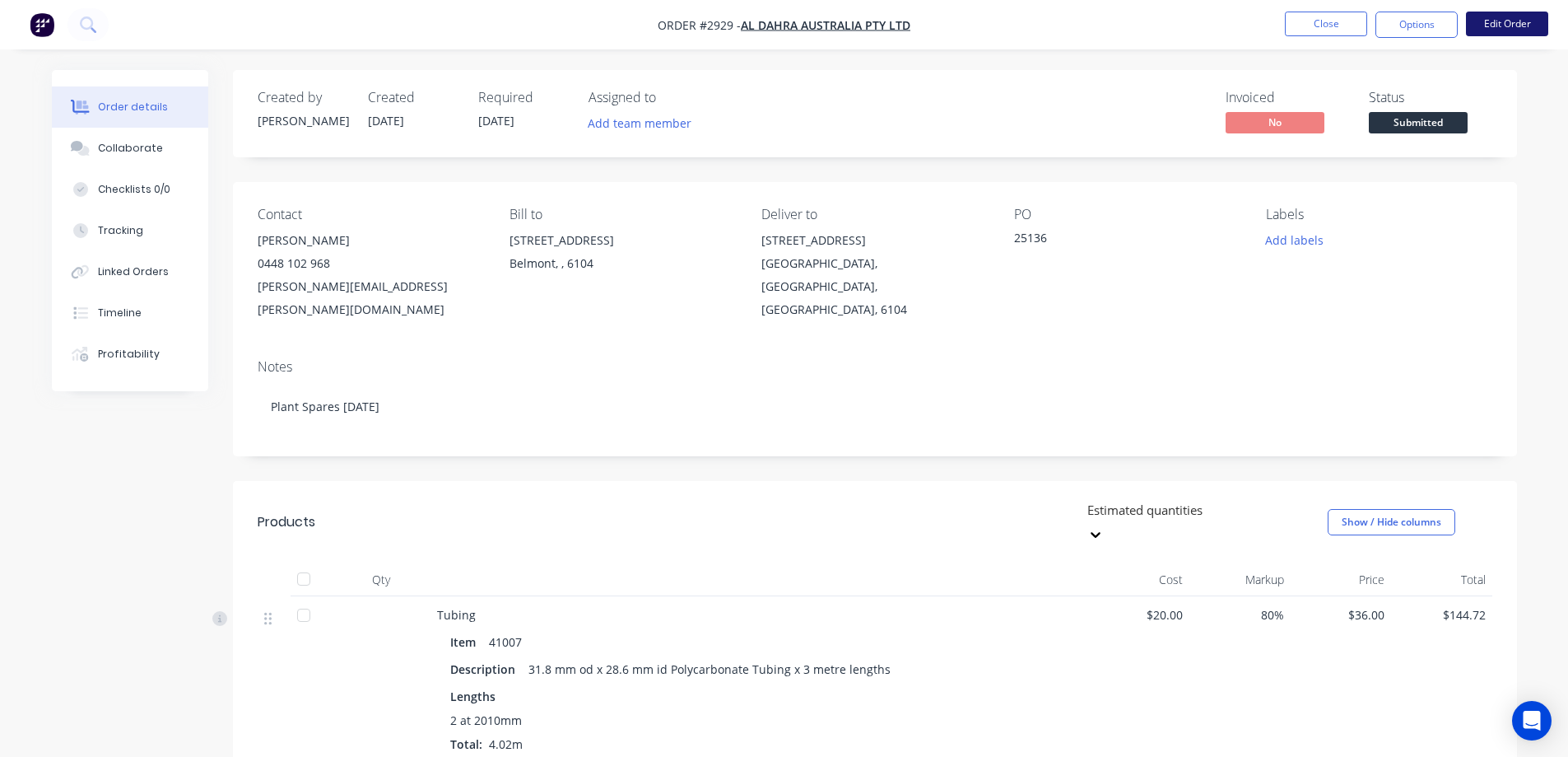
click at [1488, 17] on button "Edit Order" at bounding box center [1507, 24] width 82 height 25
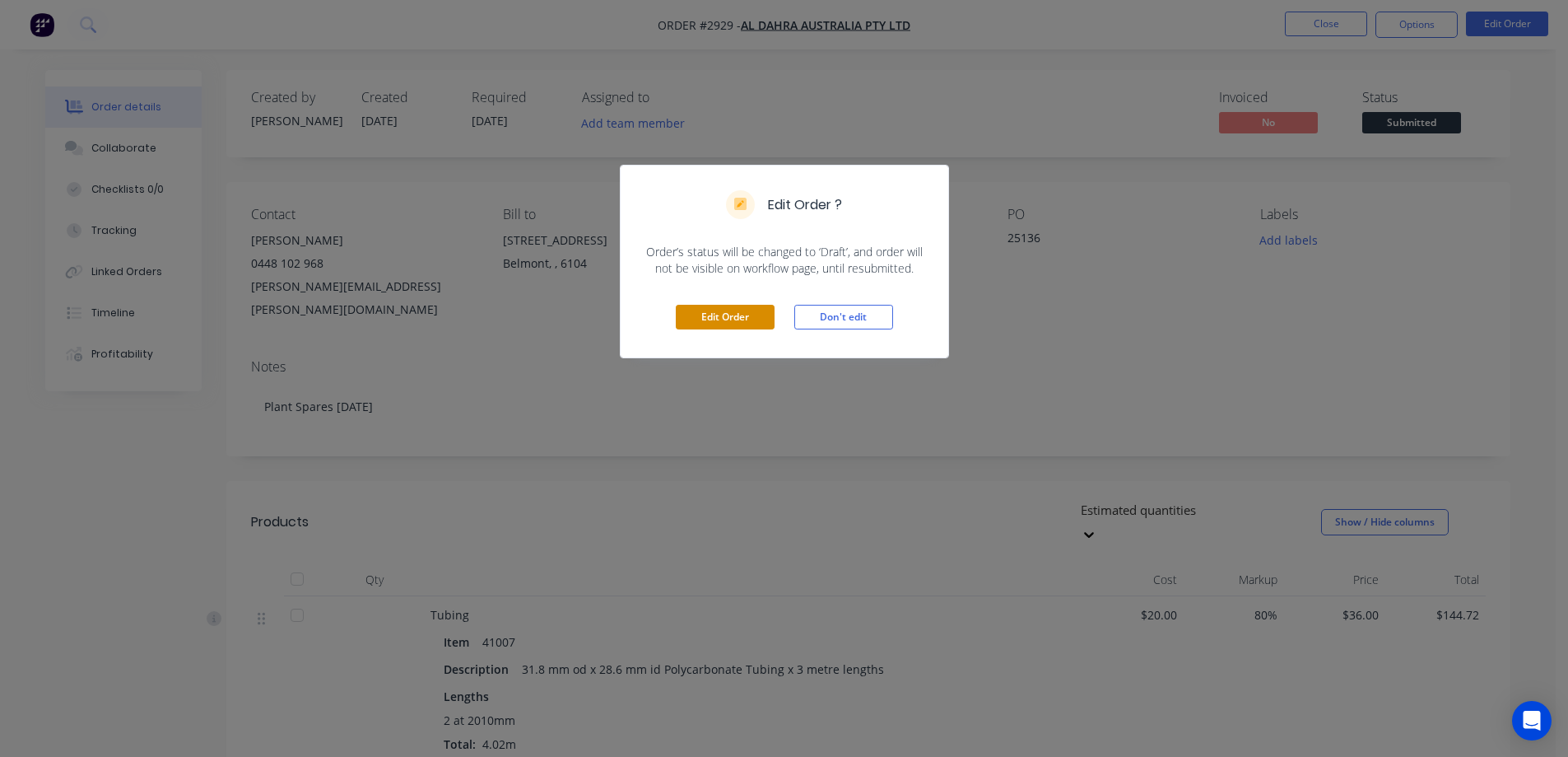
click at [697, 317] on button "Edit Order" at bounding box center [724, 317] width 99 height 25
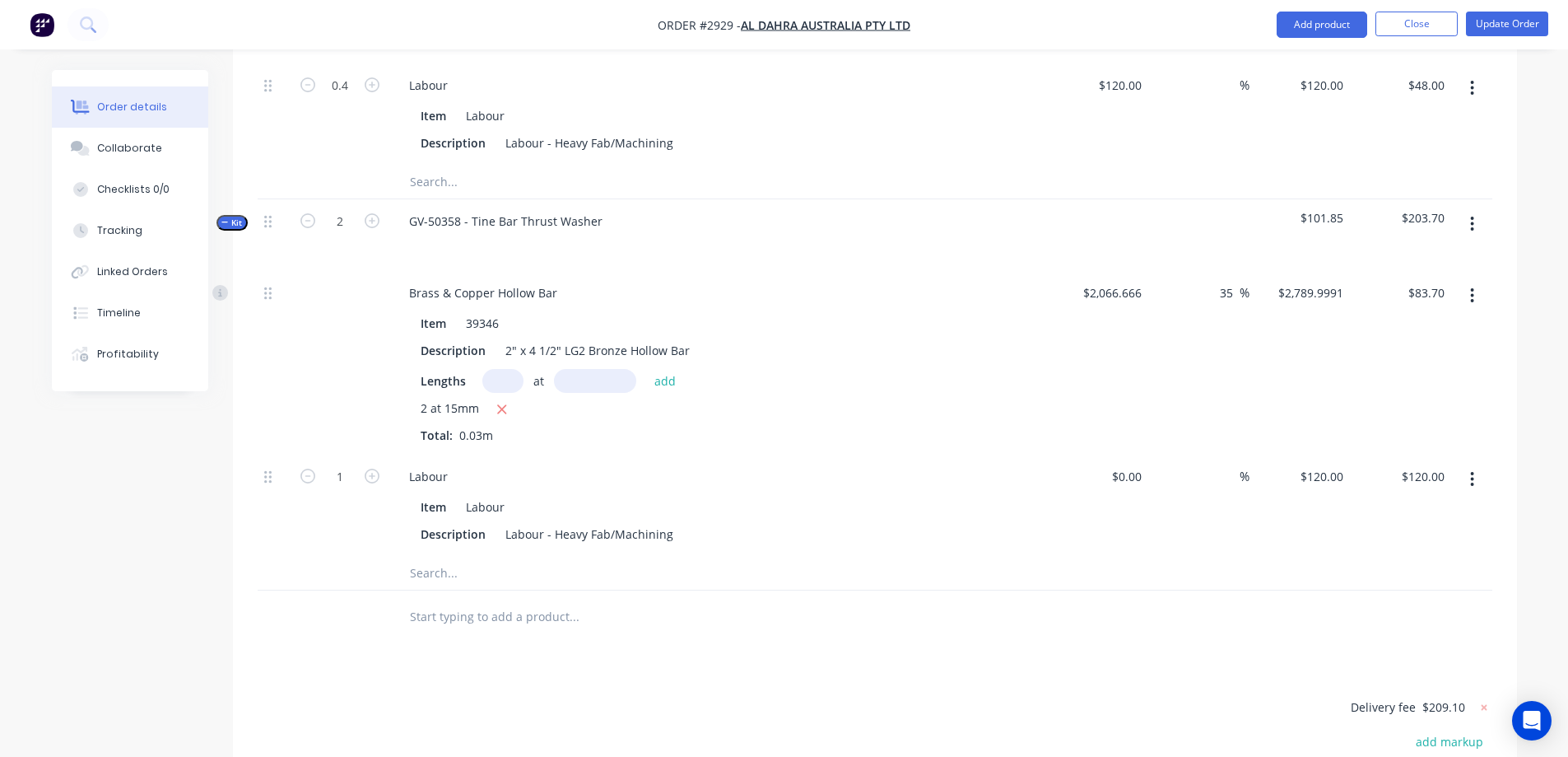
scroll to position [2368, 0]
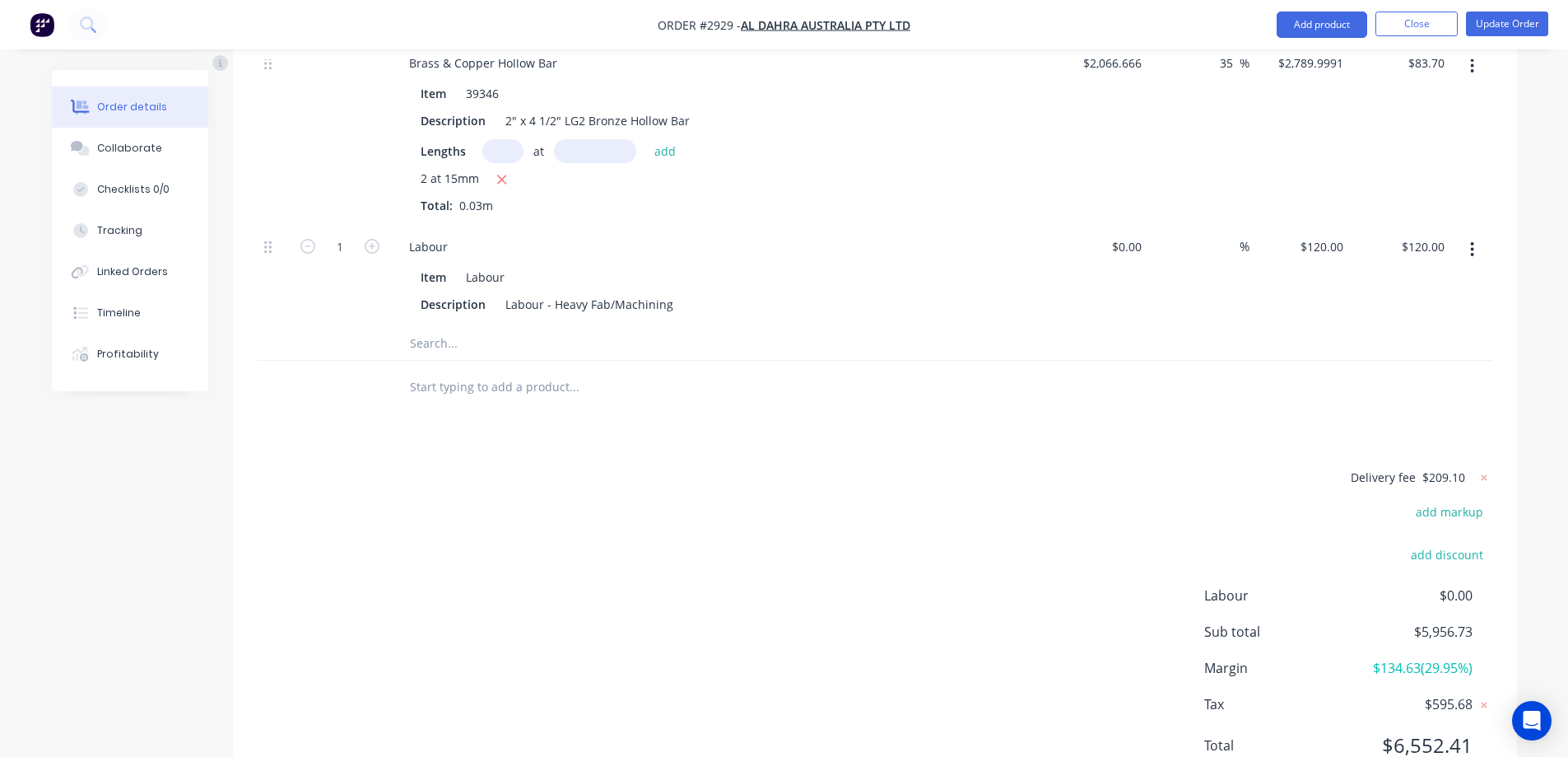
click at [535, 371] on input "text" at bounding box center [573, 387] width 329 height 33
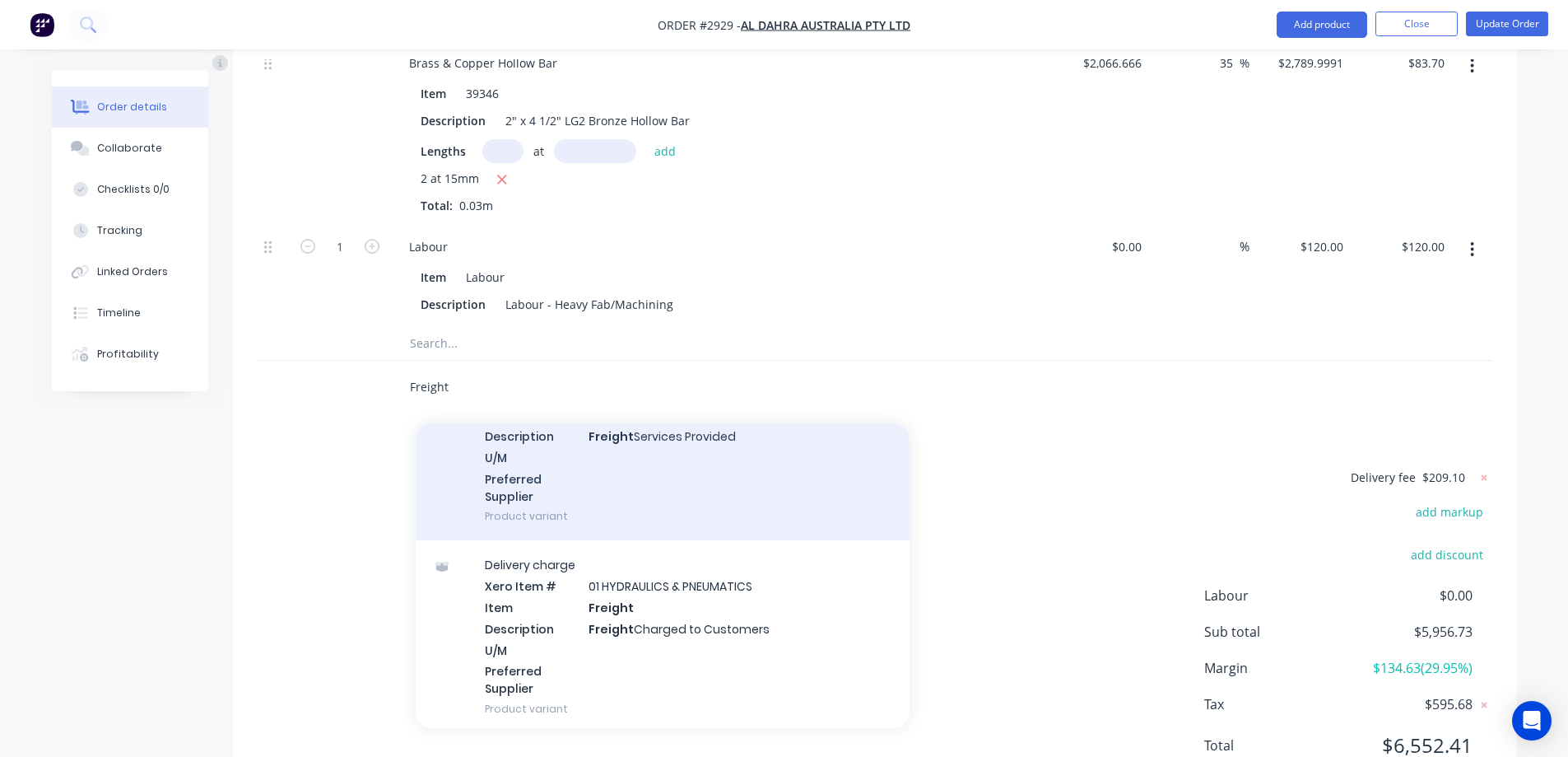
scroll to position [165, 0]
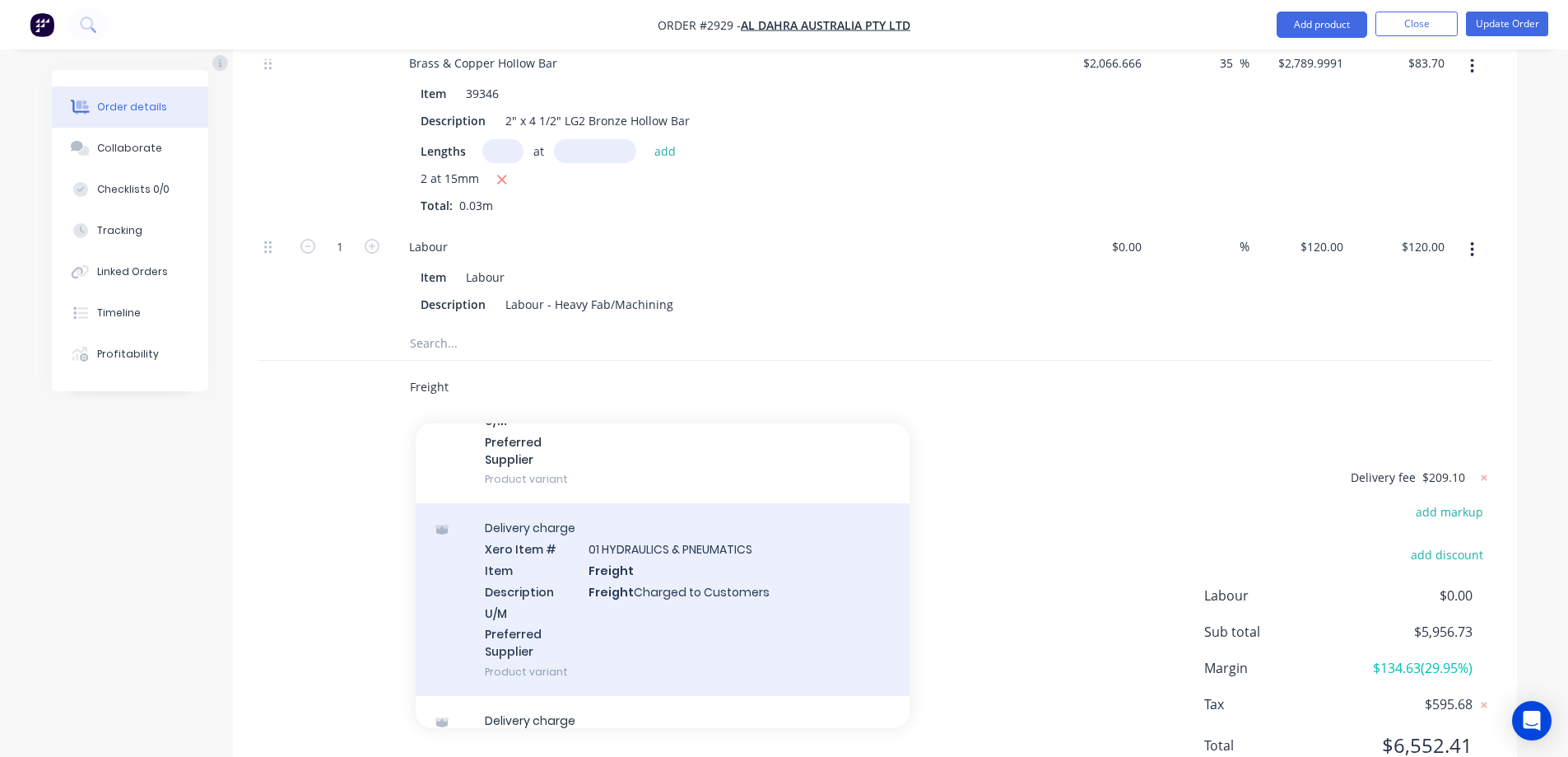
type input "Freight"
click at [813, 503] on div "Delivery charge Xero Item # 01 HYDRAULICS & PNEUMATICS Item Freight Description…" at bounding box center [662, 599] width 493 height 193
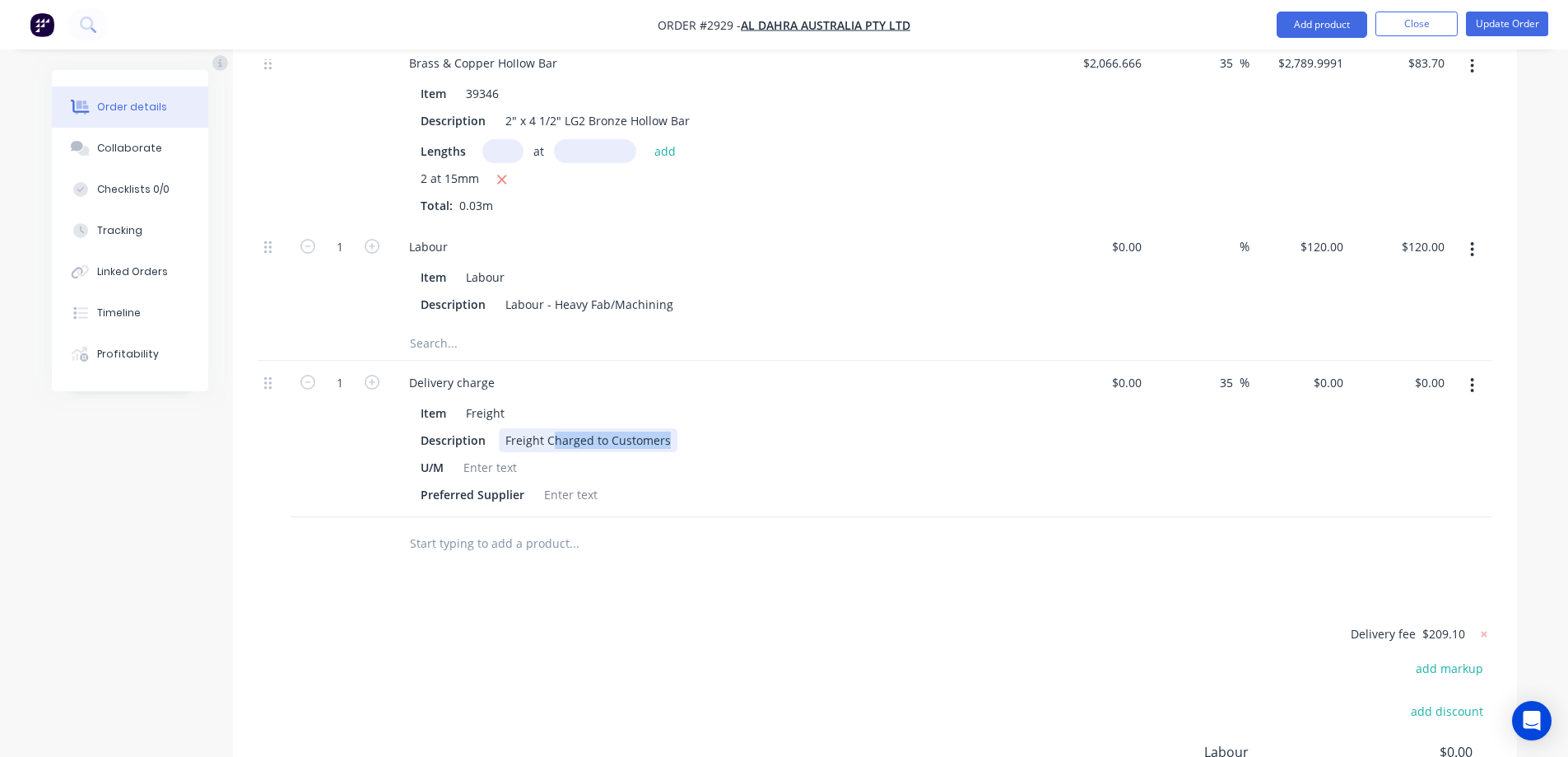
drag, startPoint x: 668, startPoint y: 372, endPoint x: 548, endPoint y: 367, distance: 120.1
click at [548, 428] on div "Freight Charged to Customers" at bounding box center [587, 440] width 179 height 24
click at [1436, 371] on input "$0.00" at bounding box center [1432, 382] width 38 height 24
type input "209.10"
click at [1468, 517] on div at bounding box center [875, 543] width 1234 height 53
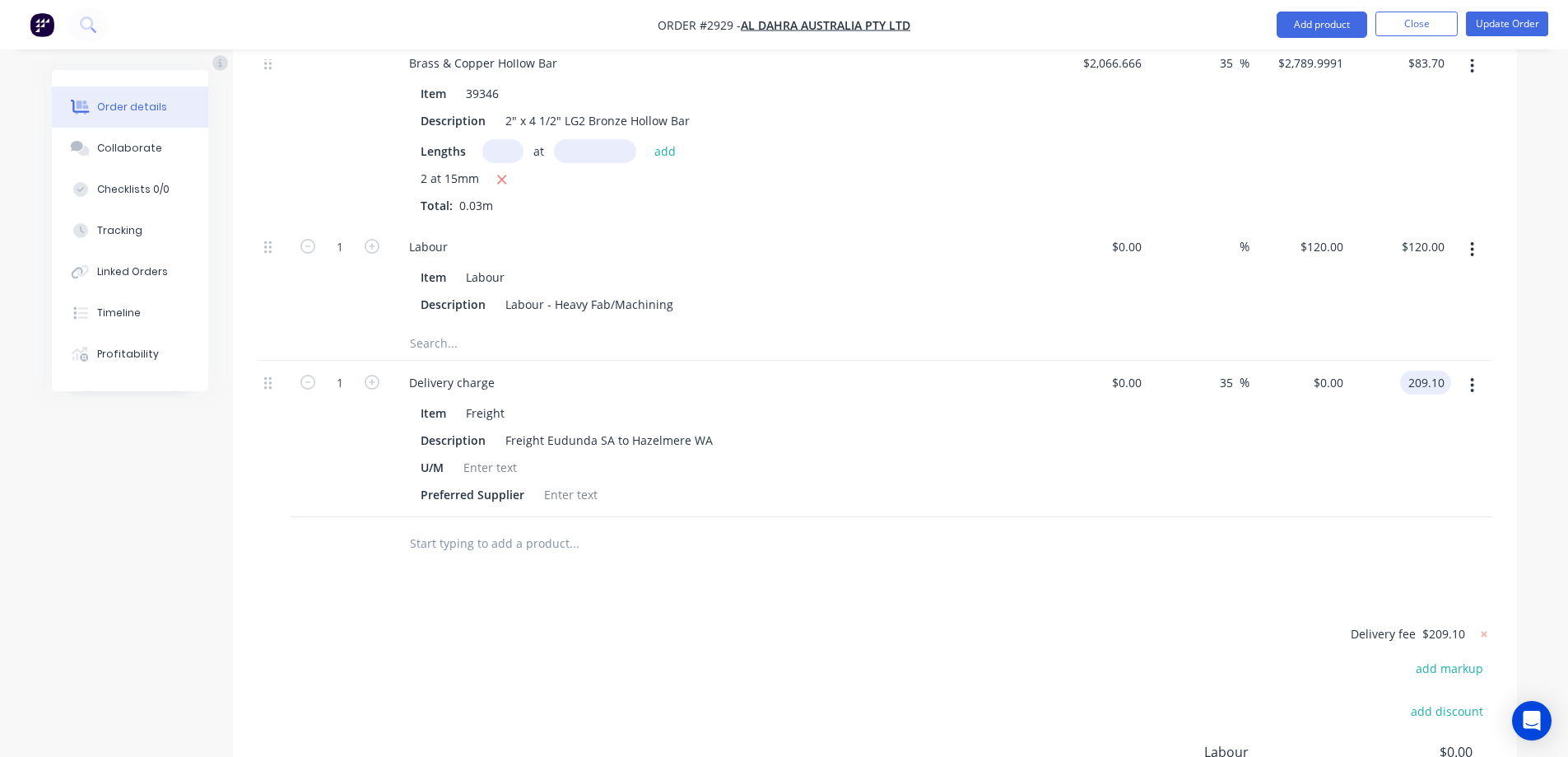
type input "$209.10"
click at [1478, 626] on icon at bounding box center [1484, 634] width 17 height 17
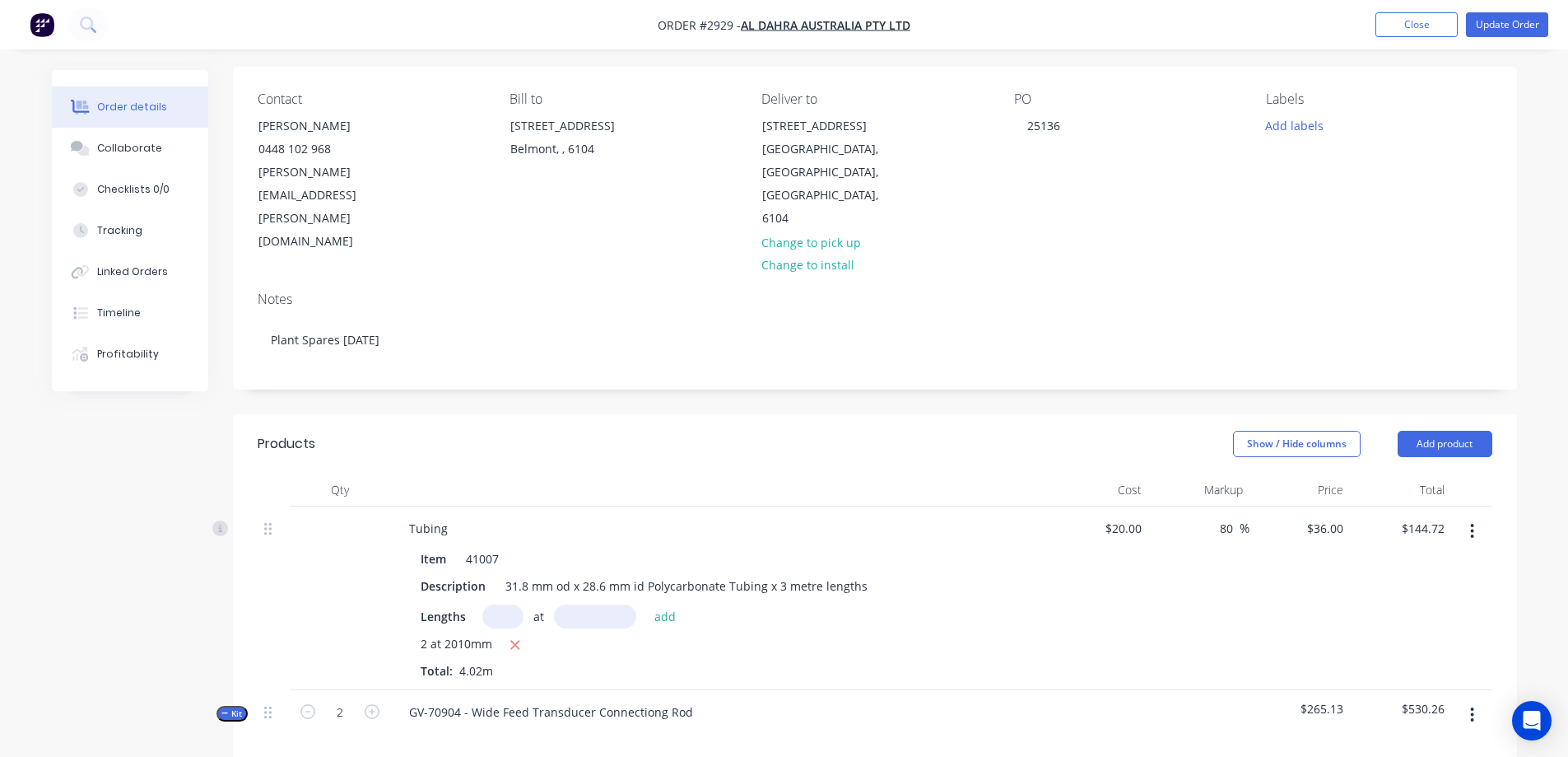
scroll to position [0, 0]
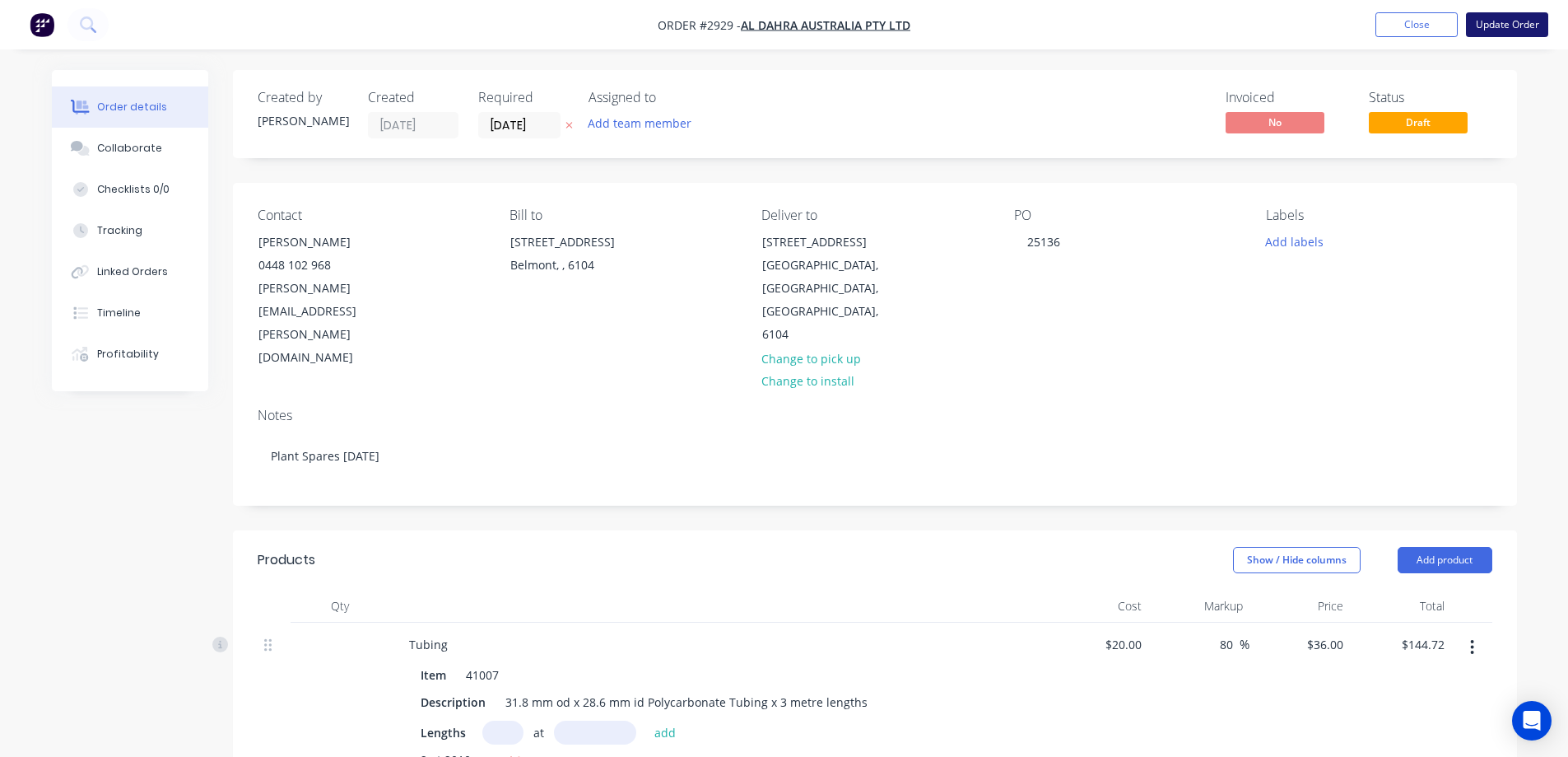
click at [1519, 27] on button "Update Order" at bounding box center [1507, 25] width 82 height 25
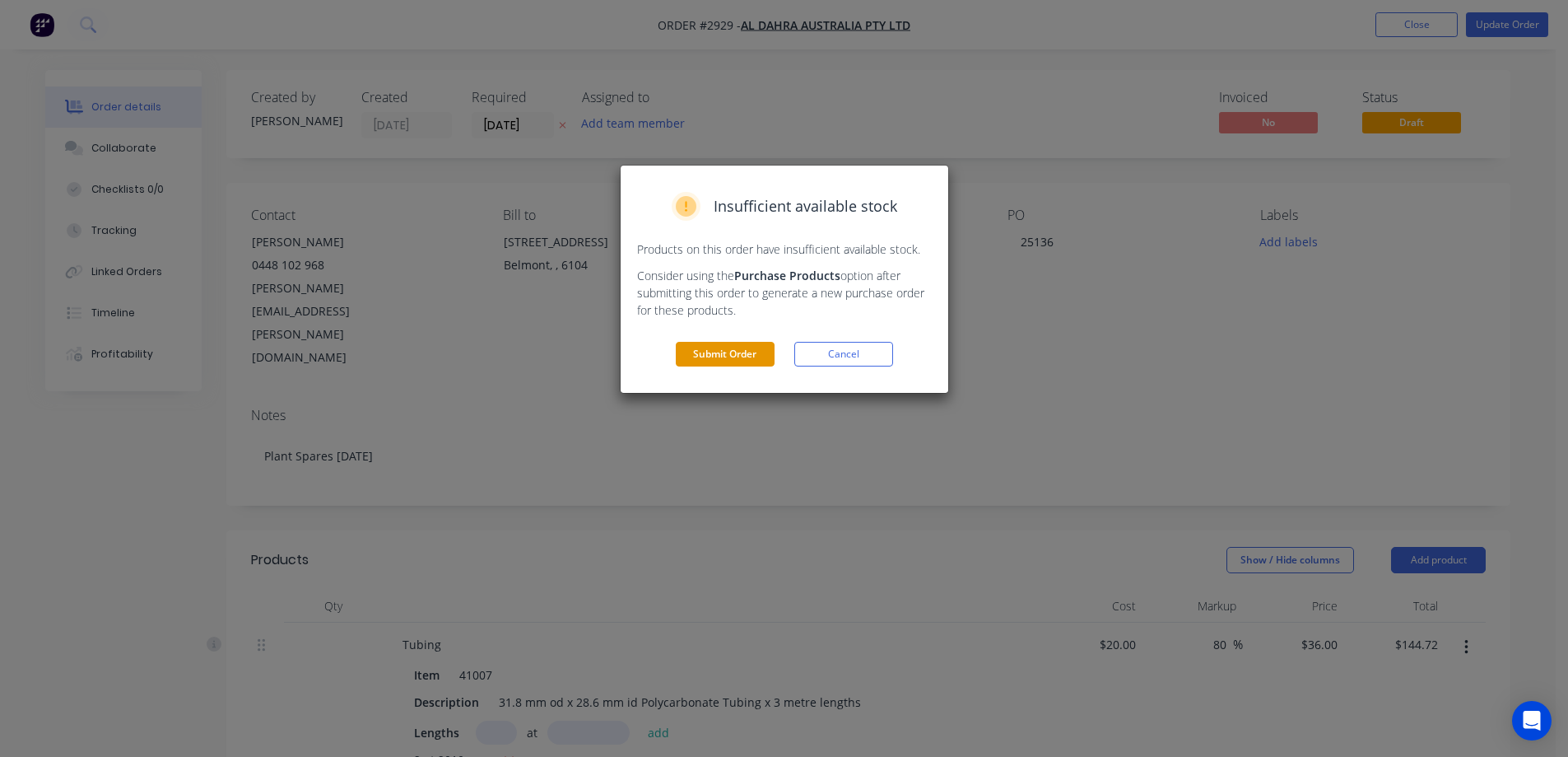
click at [757, 352] on button "Submit Order" at bounding box center [724, 354] width 99 height 25
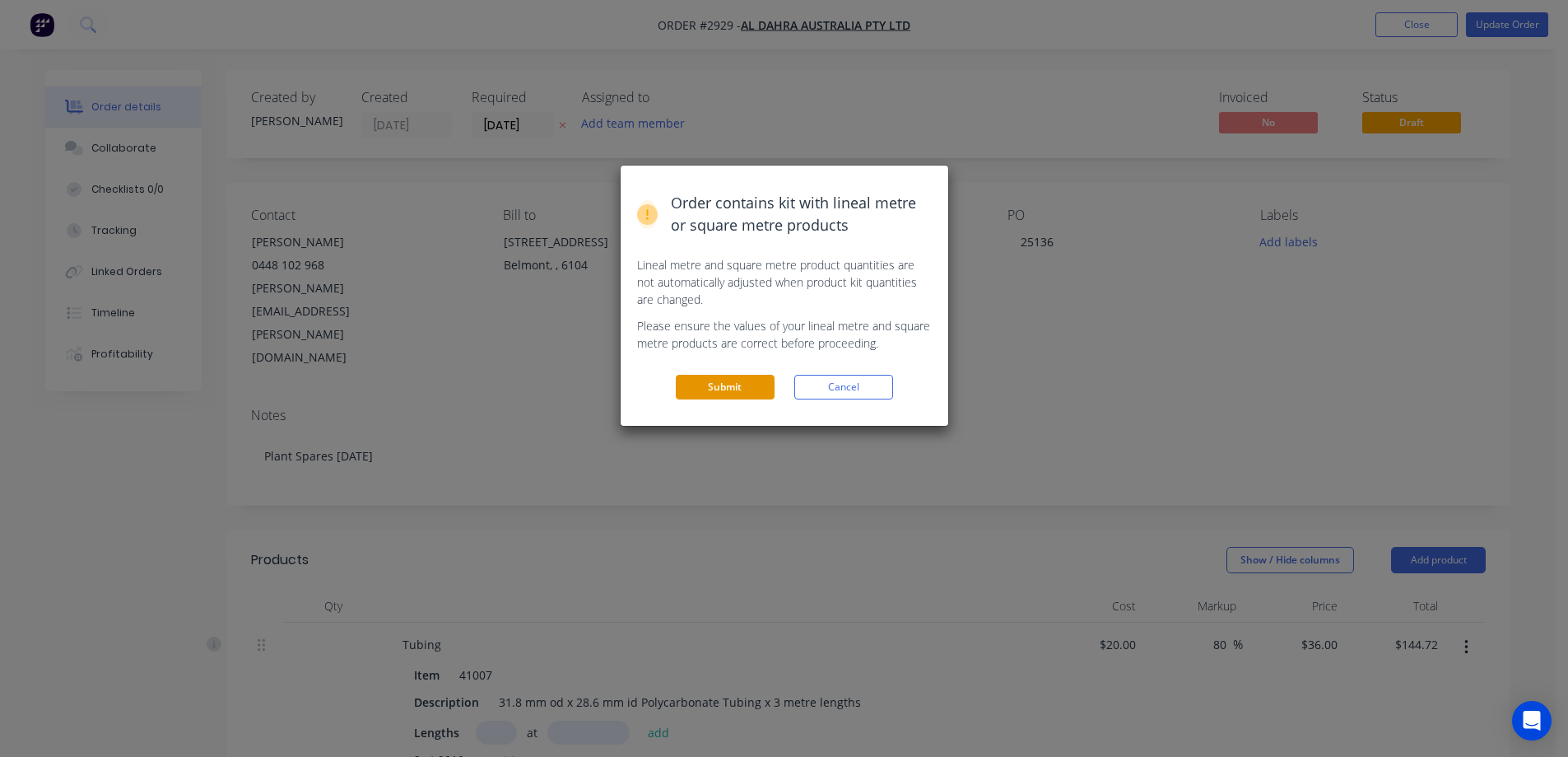
click at [728, 383] on button "Submit" at bounding box center [724, 387] width 99 height 25
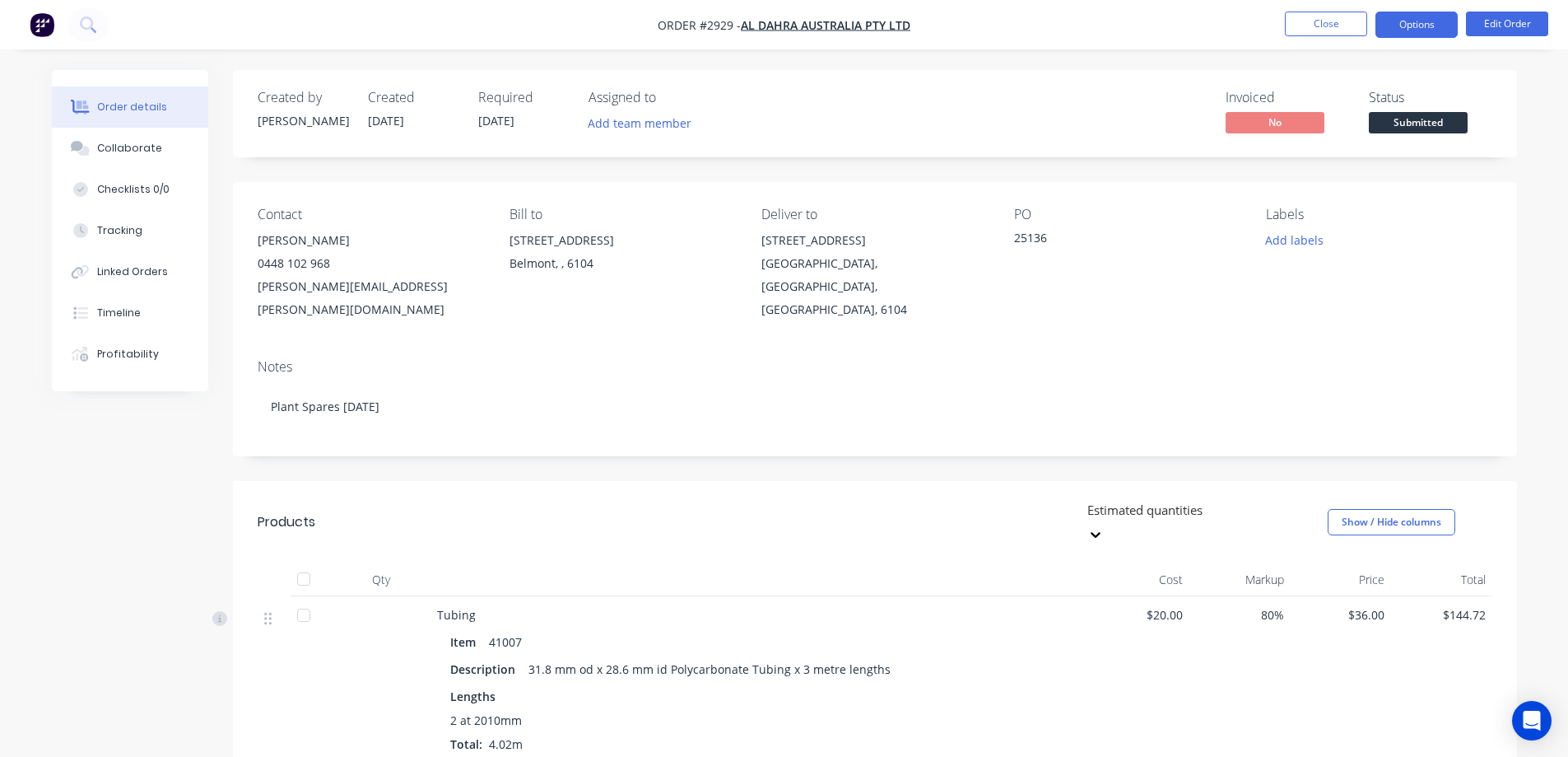
click at [1426, 26] on button "Options" at bounding box center [1416, 25] width 82 height 27
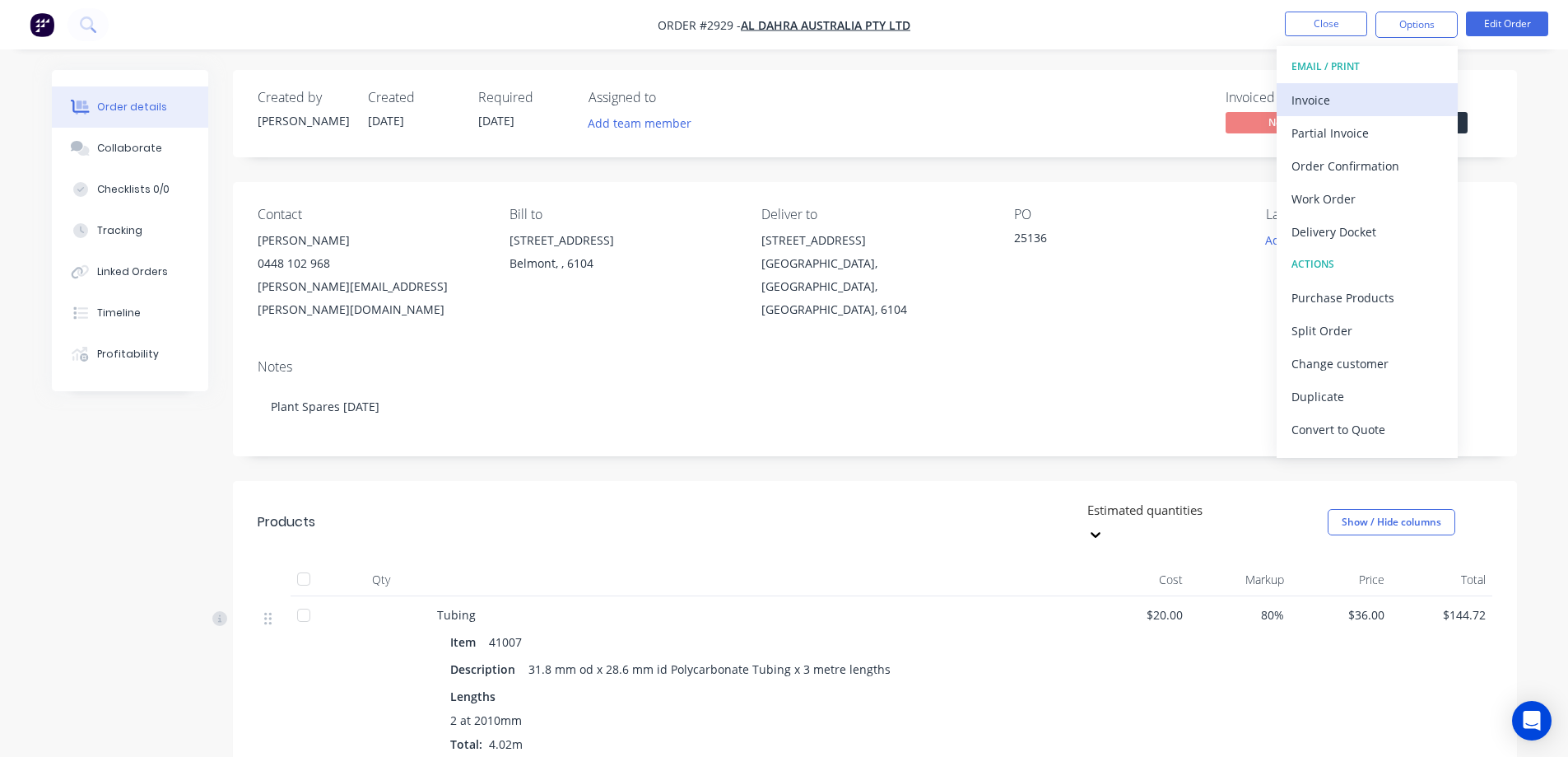
click at [1397, 96] on div "Invoice" at bounding box center [1367, 100] width 151 height 24
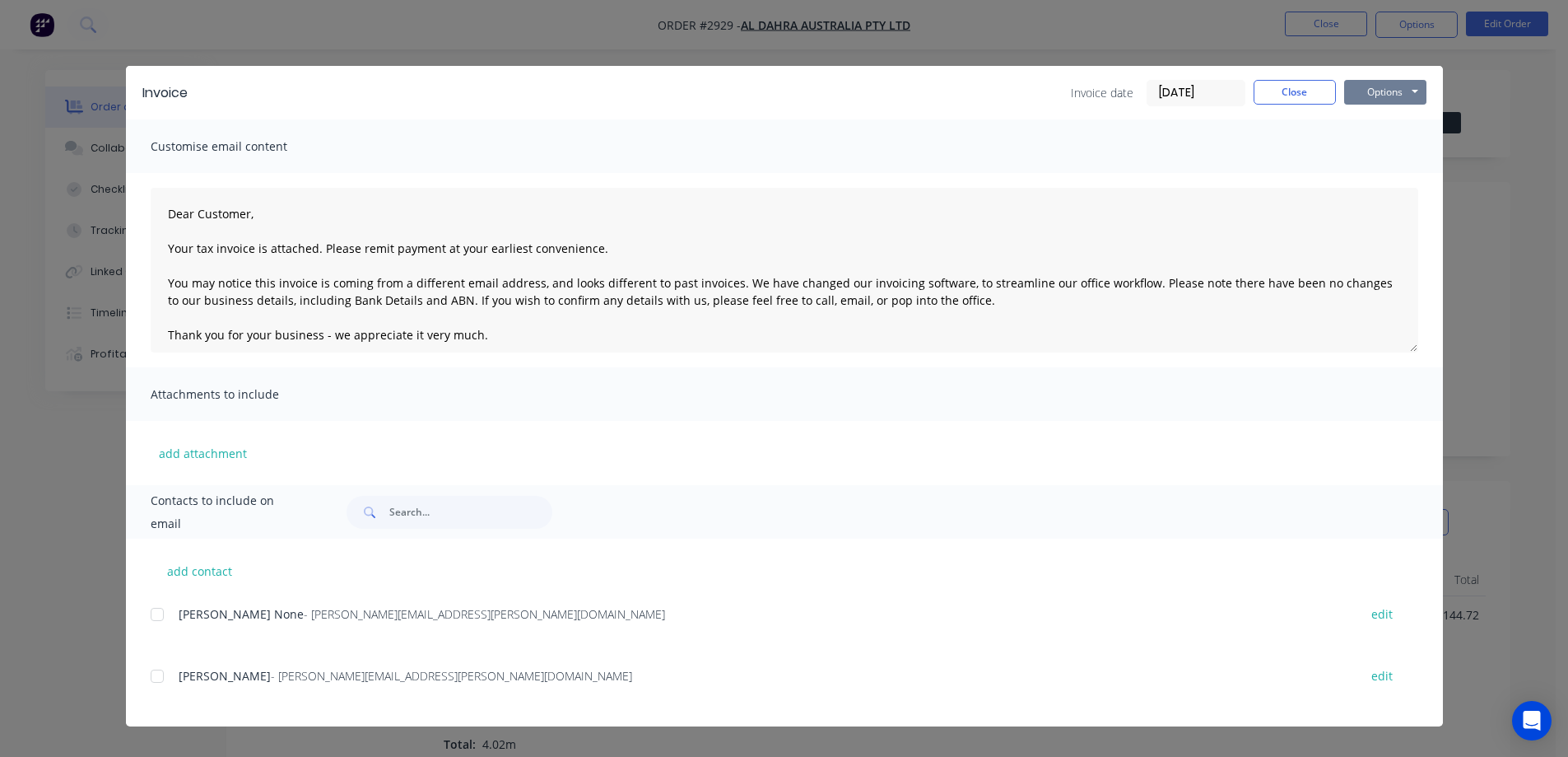
click at [1391, 97] on button "Options" at bounding box center [1384, 92] width 82 height 25
click at [1391, 124] on button "Preview" at bounding box center [1396, 121] width 105 height 27
click at [1311, 94] on button "Close" at bounding box center [1294, 92] width 82 height 25
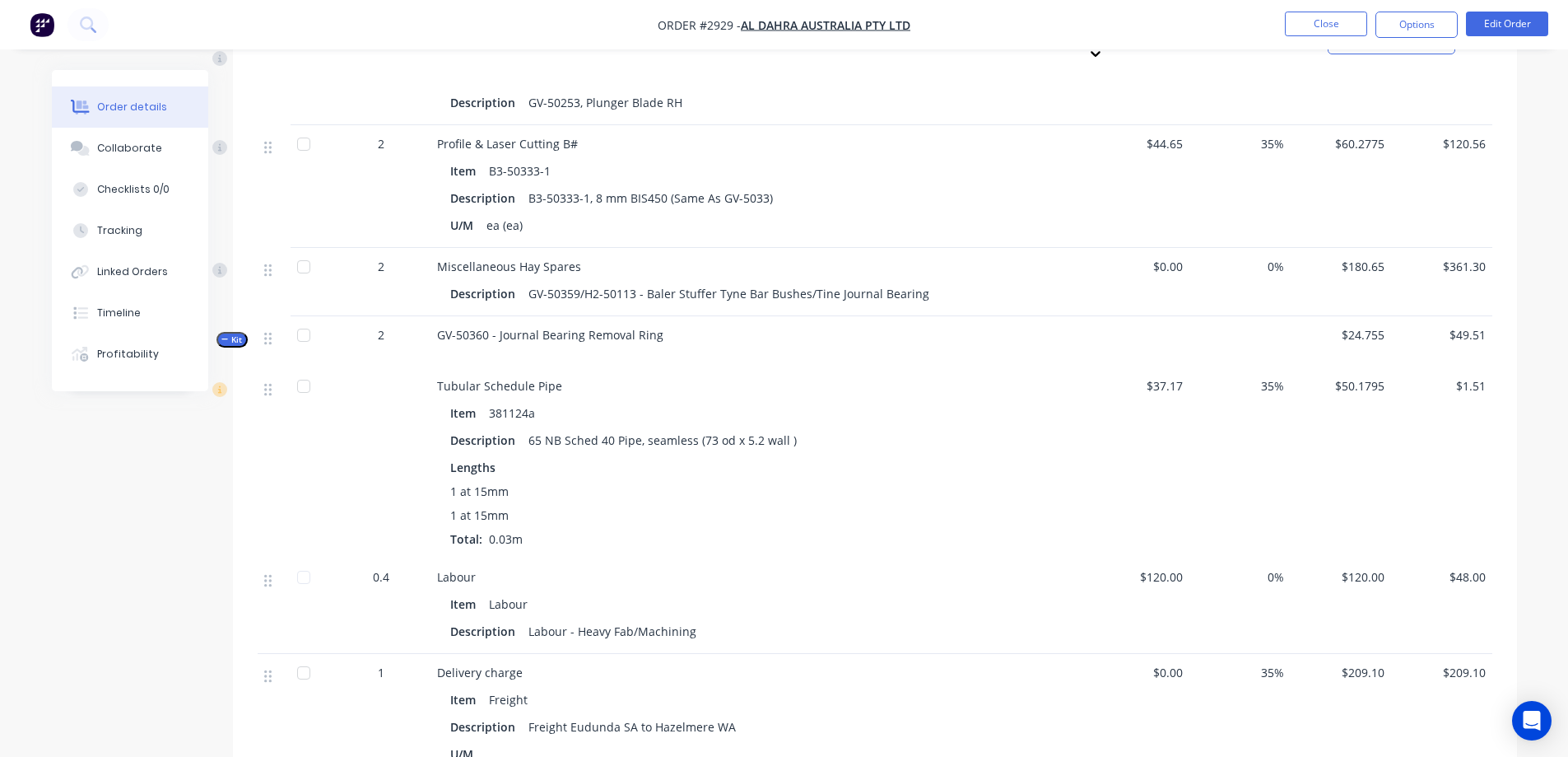
scroll to position [1383, 0]
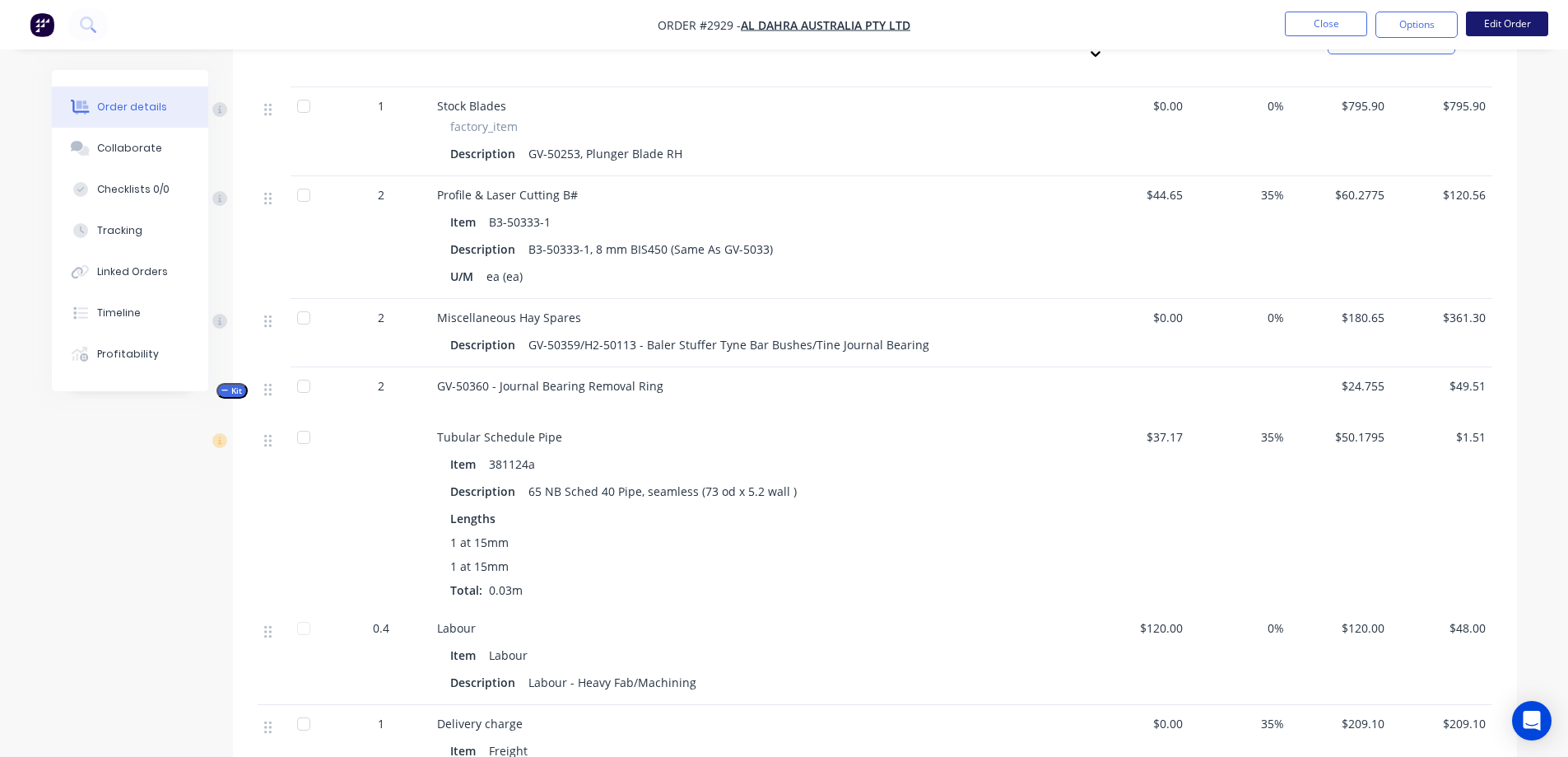
click at [1482, 30] on button "Edit Order" at bounding box center [1507, 24] width 82 height 25
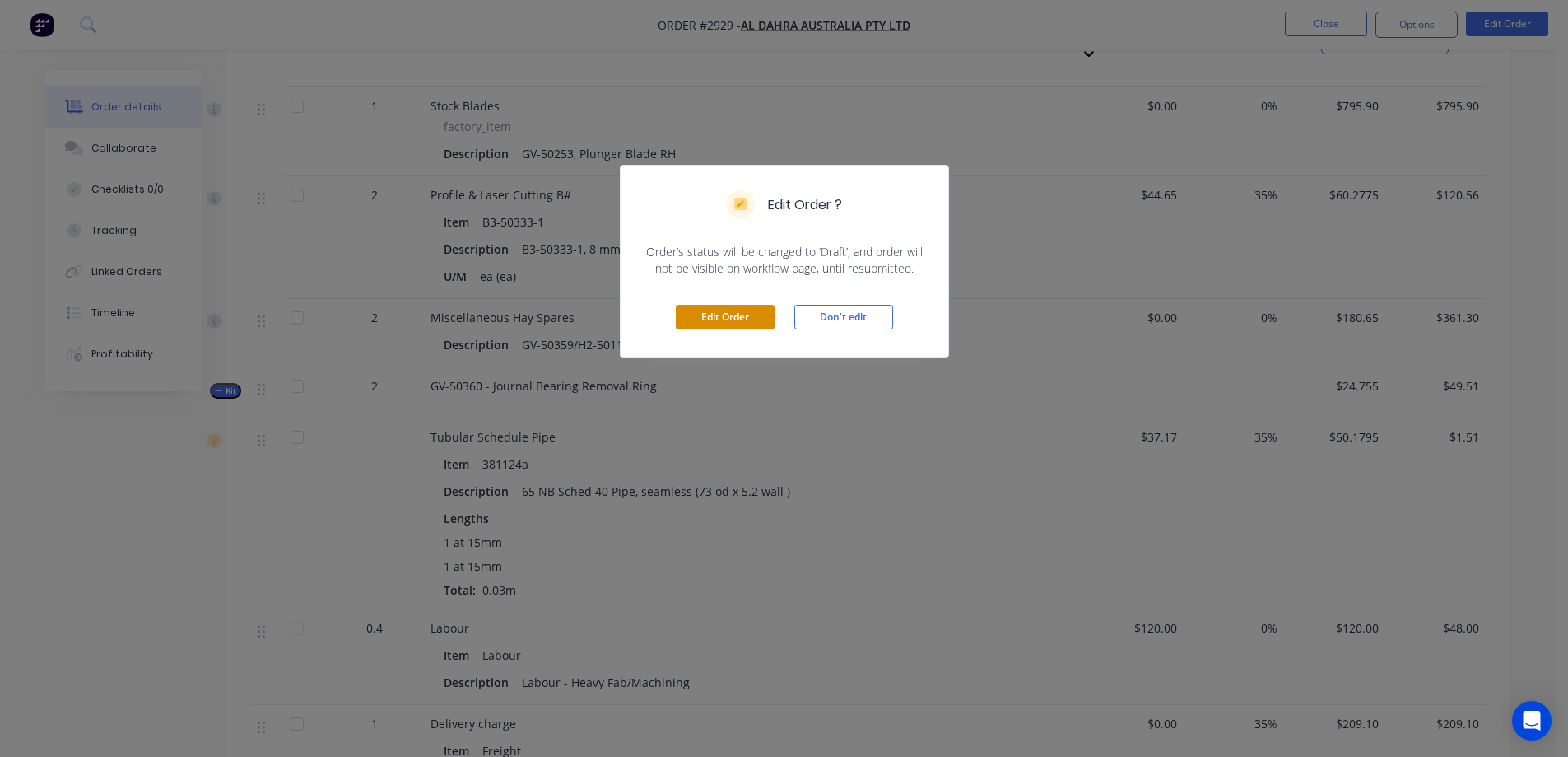
click at [765, 321] on button "Edit Order" at bounding box center [724, 317] width 99 height 25
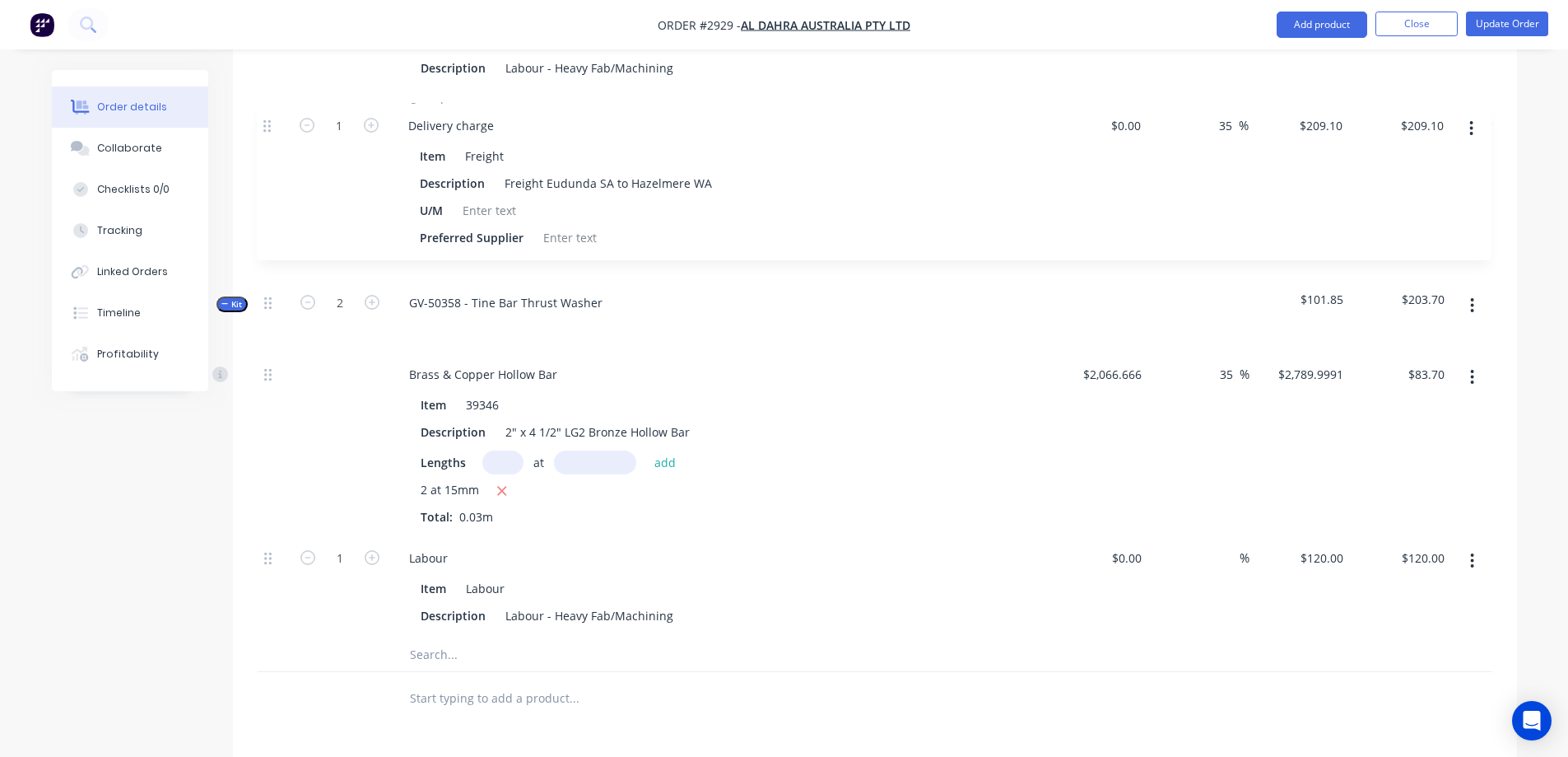
scroll to position [2210, 0]
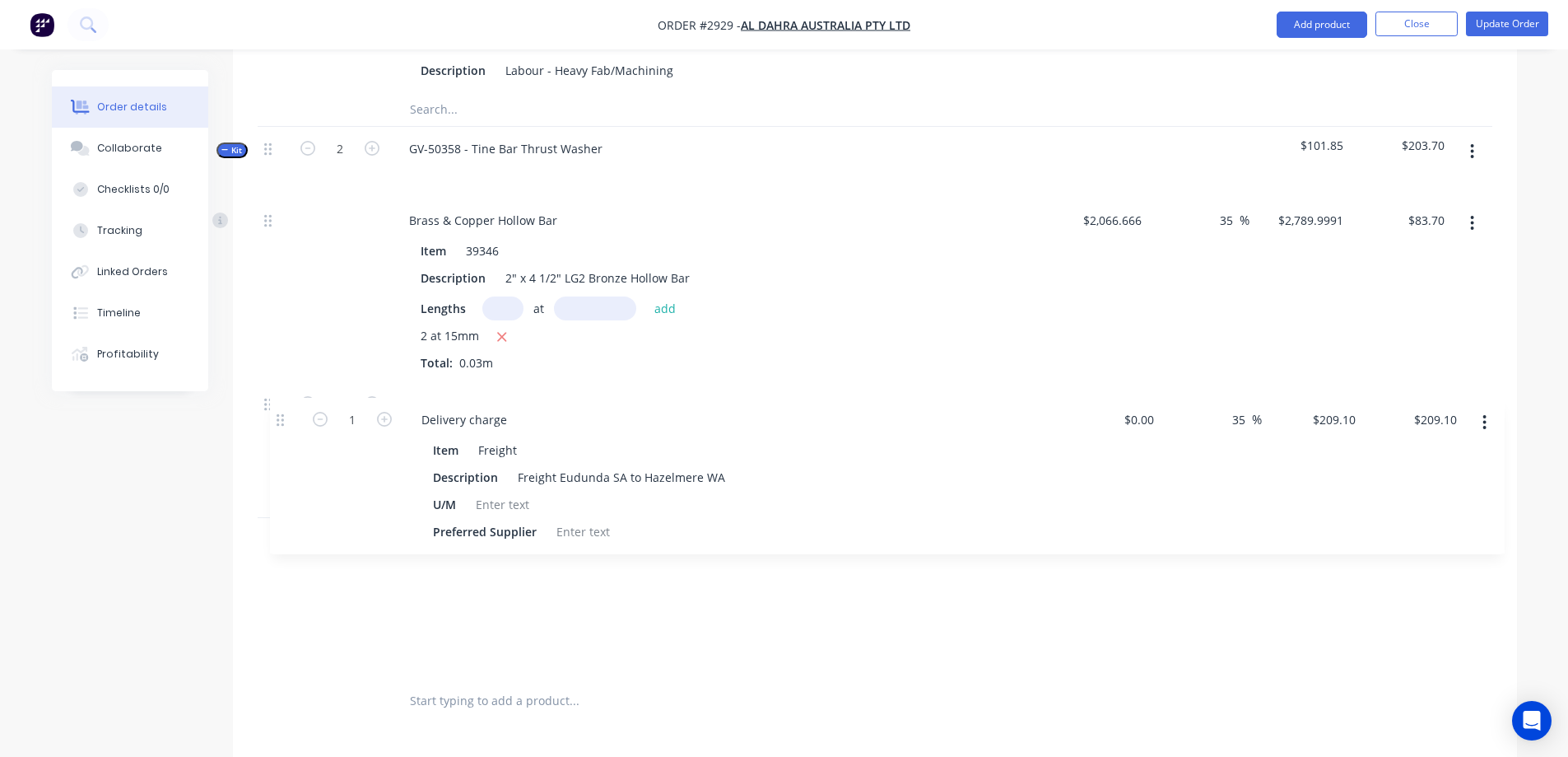
drag, startPoint x: 266, startPoint y: 71, endPoint x: 278, endPoint y: 427, distance: 356.2
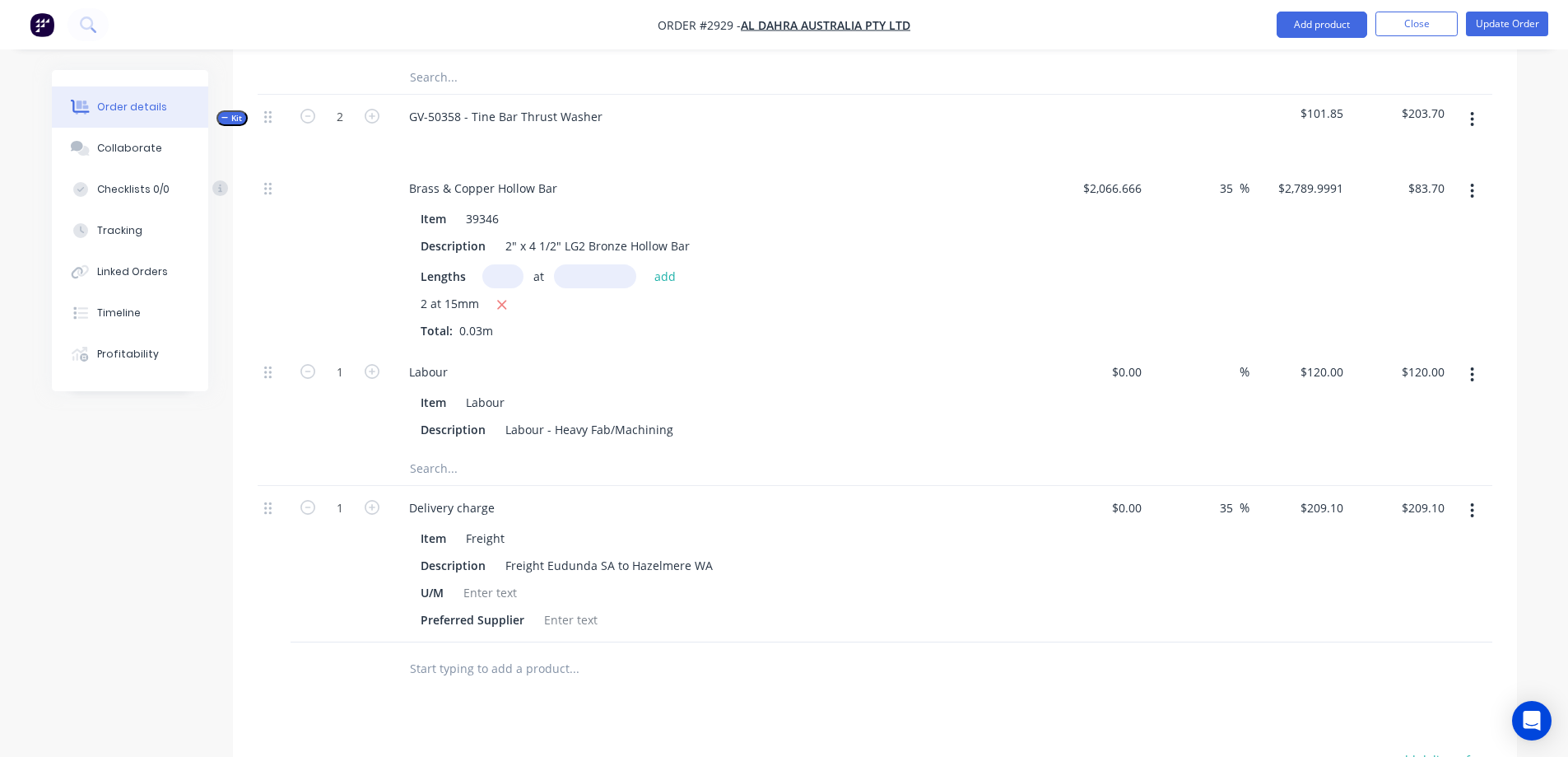
scroll to position [2203, 0]
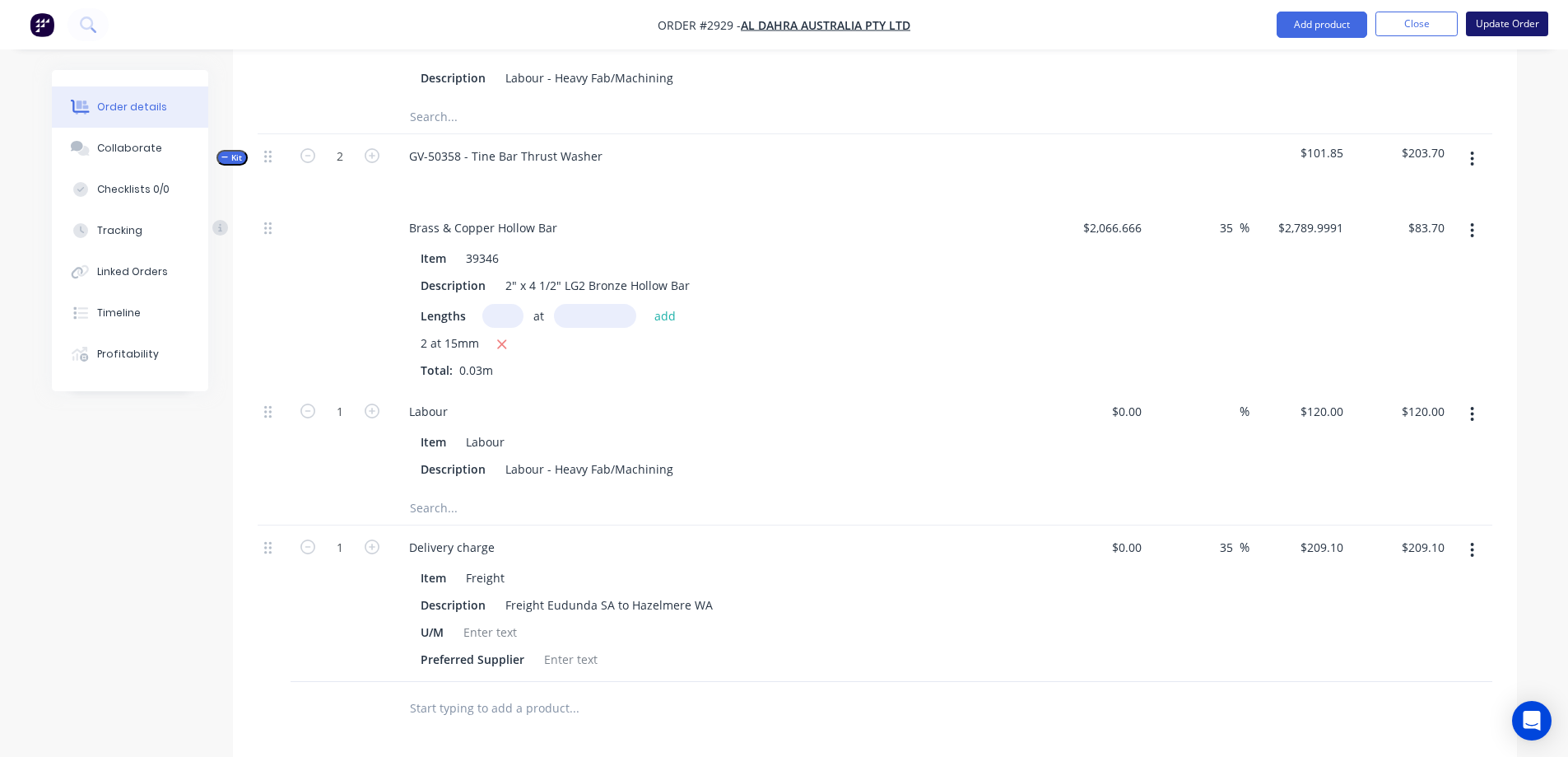
click at [1487, 26] on button "Update Order" at bounding box center [1507, 24] width 82 height 25
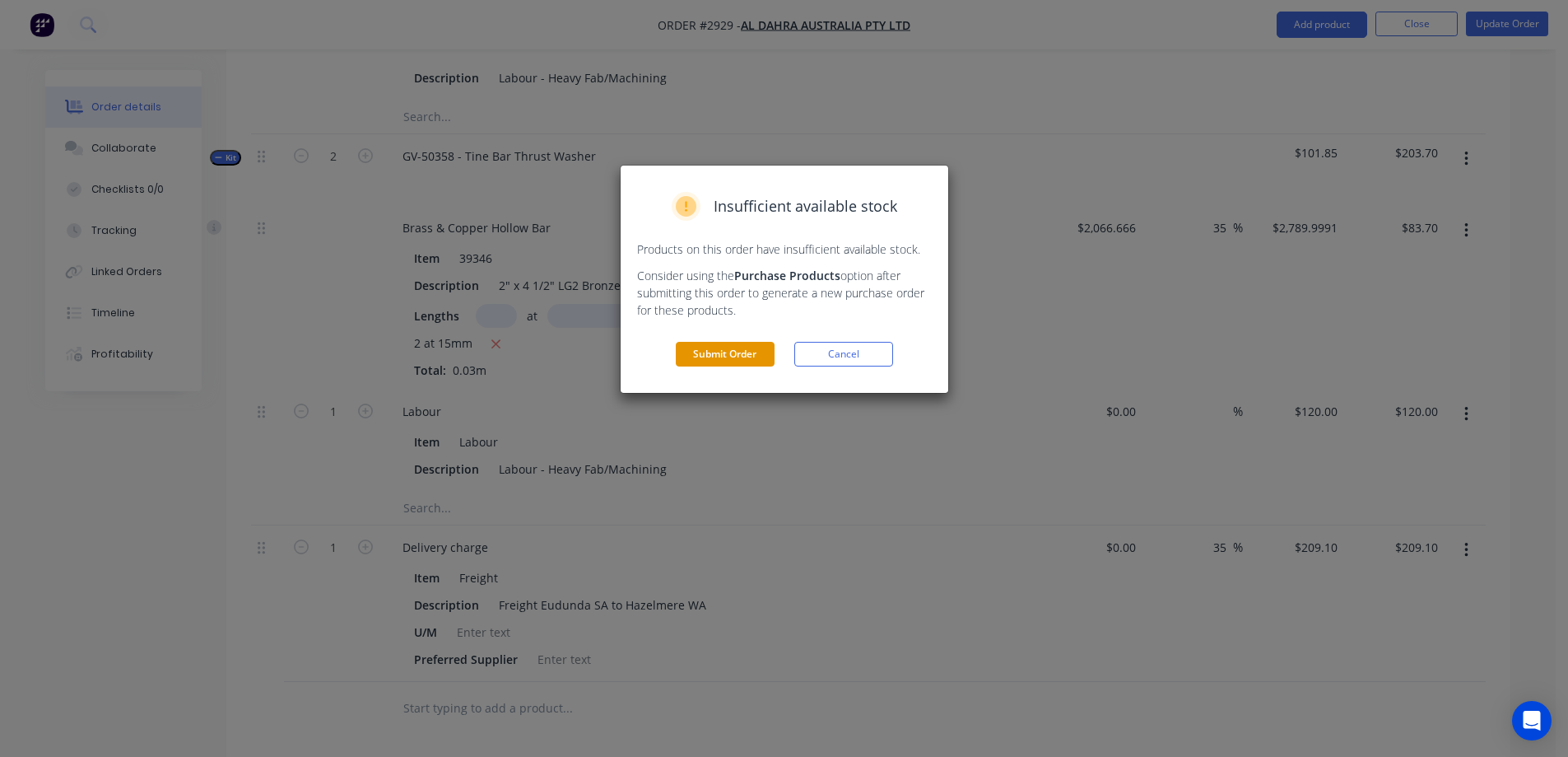
click at [742, 351] on button "Submit Order" at bounding box center [724, 354] width 99 height 25
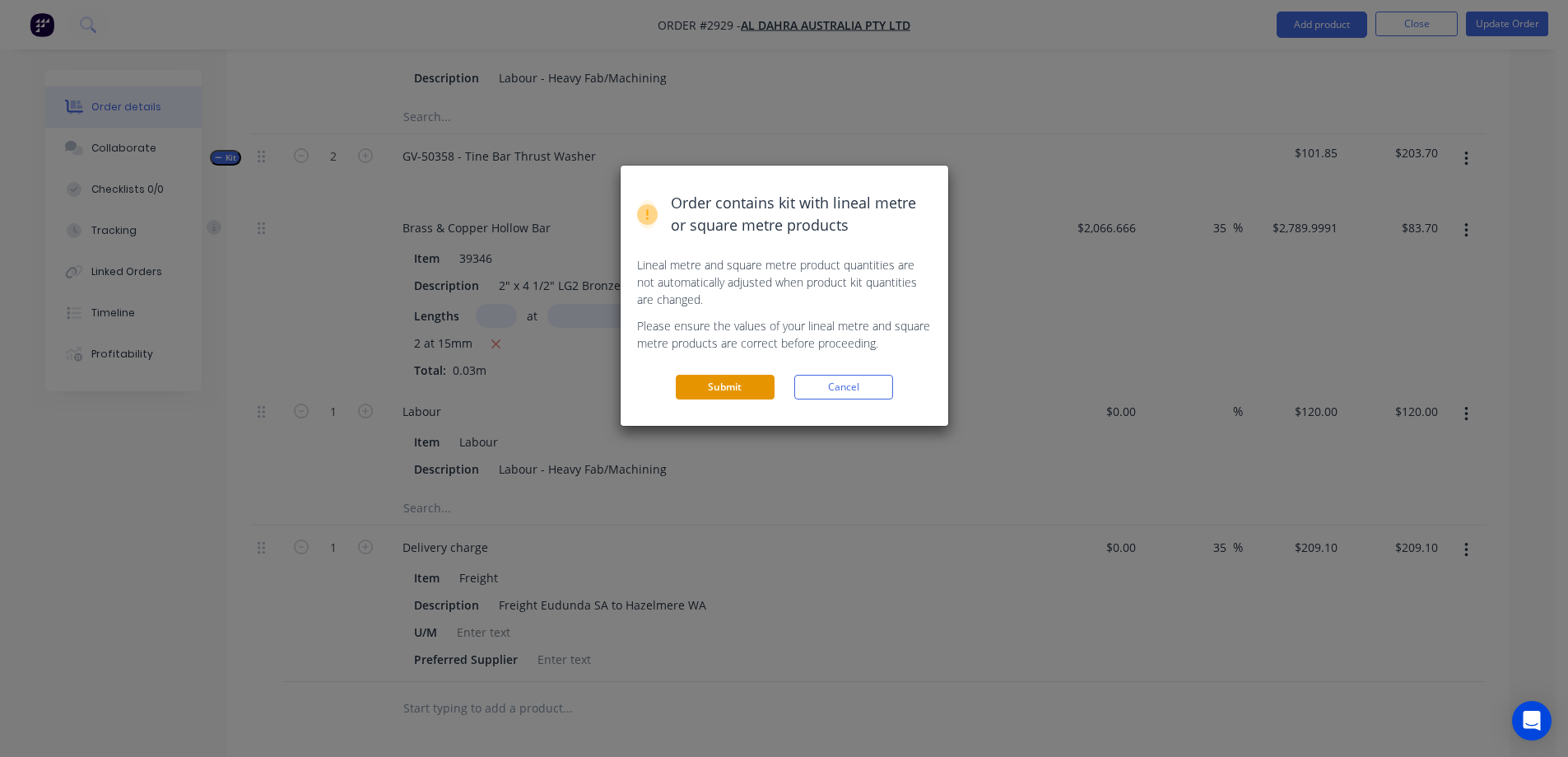
click at [706, 390] on button "Submit" at bounding box center [724, 387] width 99 height 25
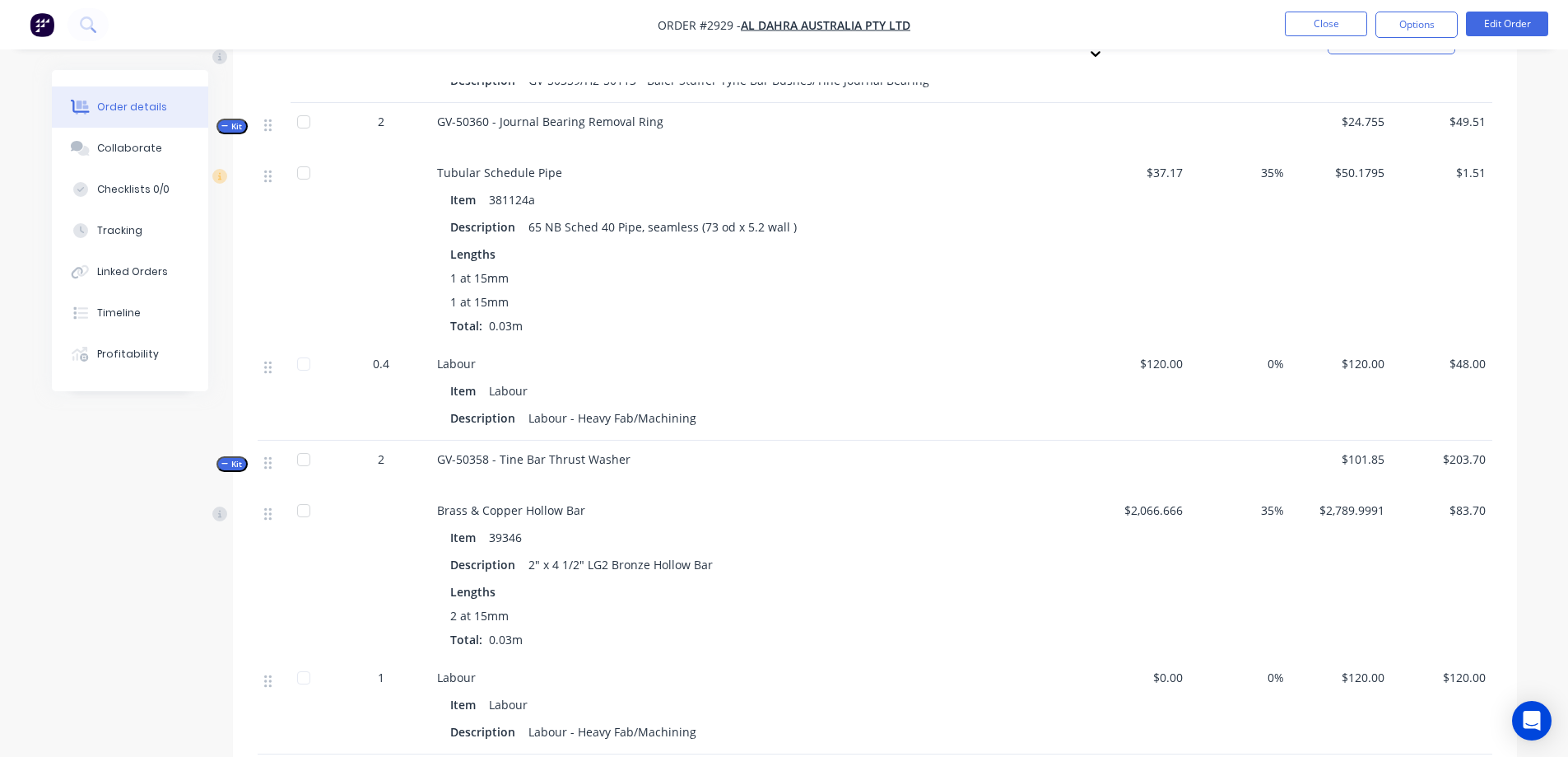
scroll to position [2041, 0]
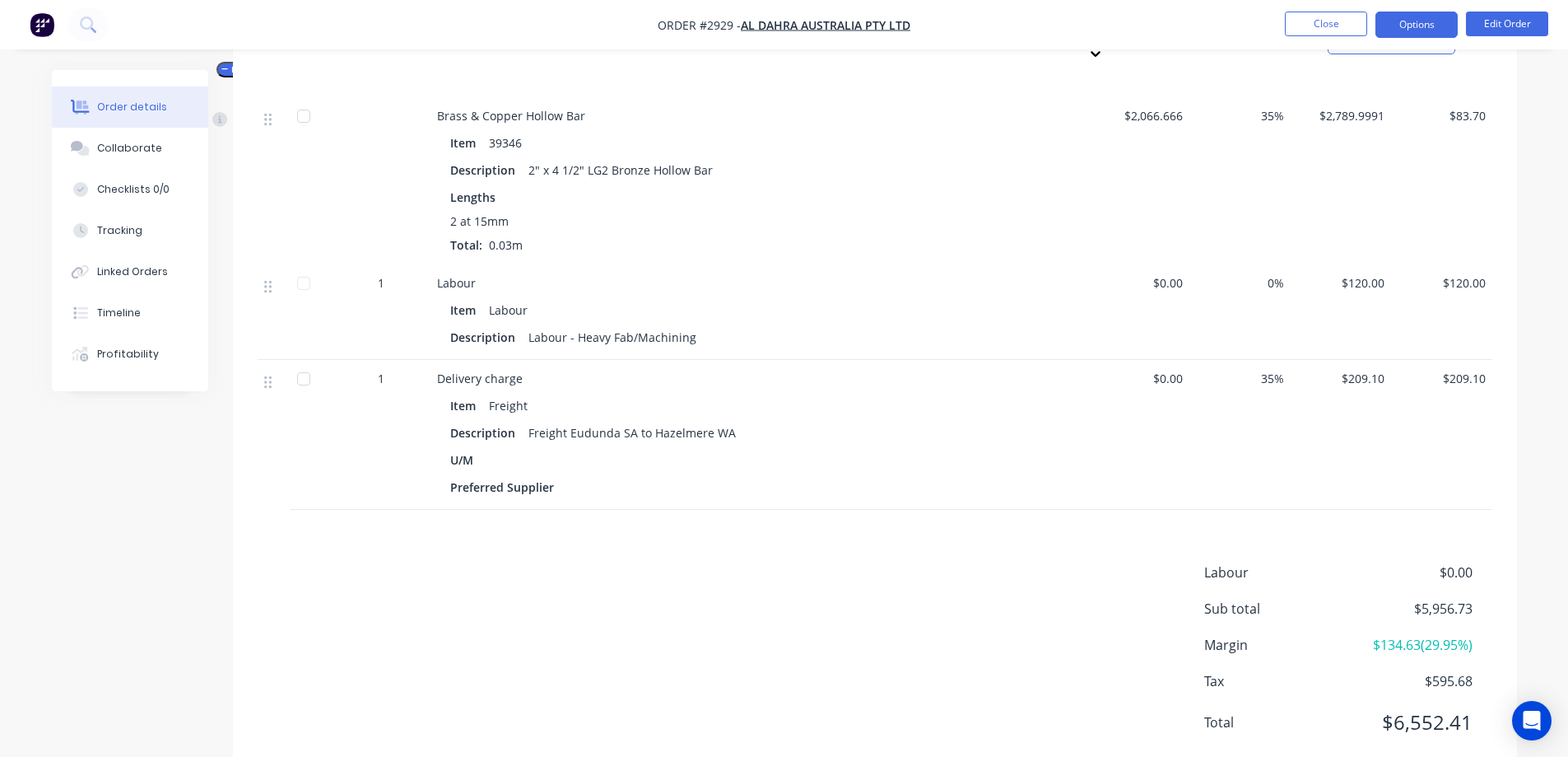
click at [1424, 32] on button "Options" at bounding box center [1416, 25] width 82 height 27
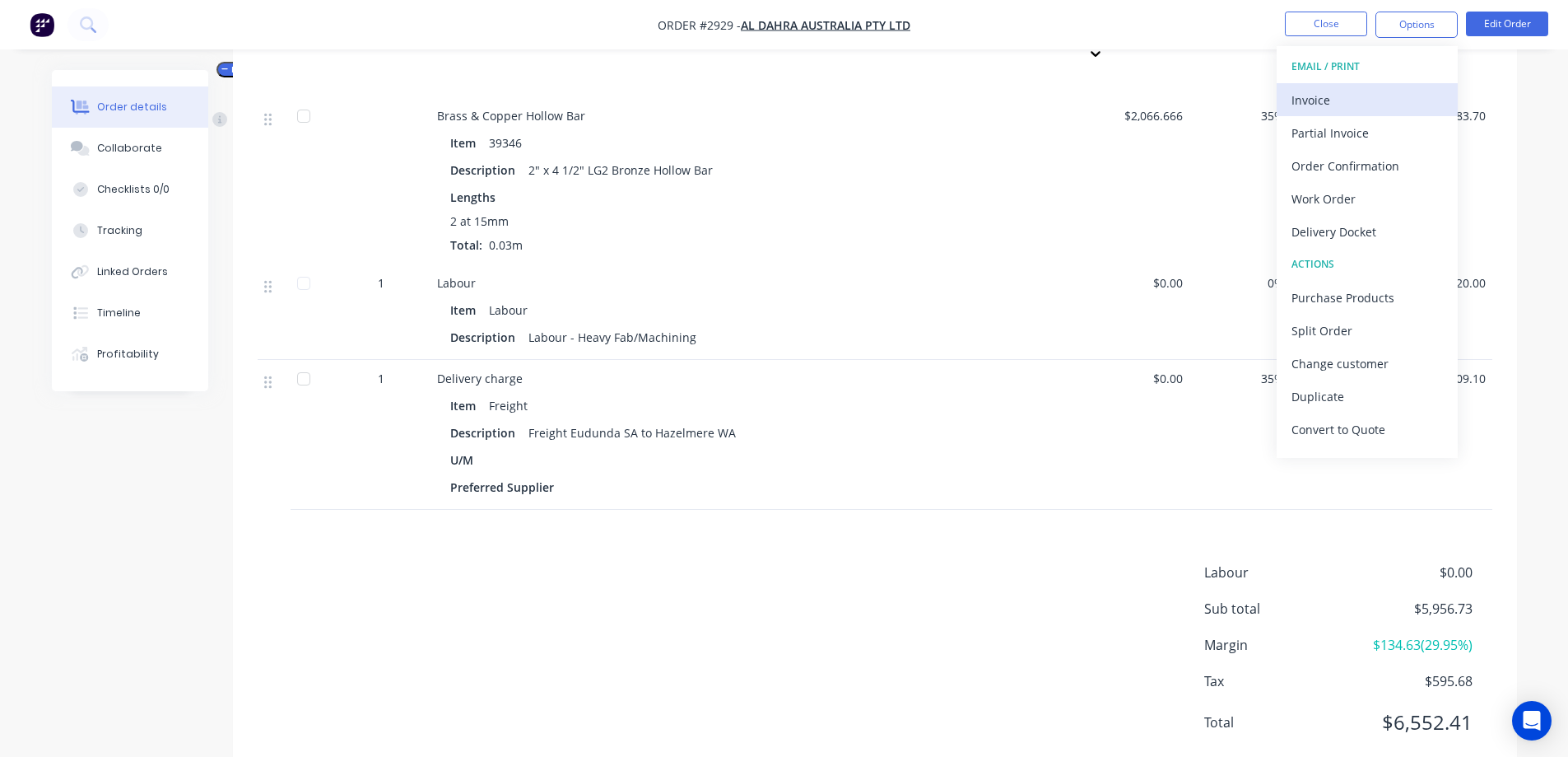
click at [1374, 95] on div "Invoice" at bounding box center [1367, 100] width 151 height 24
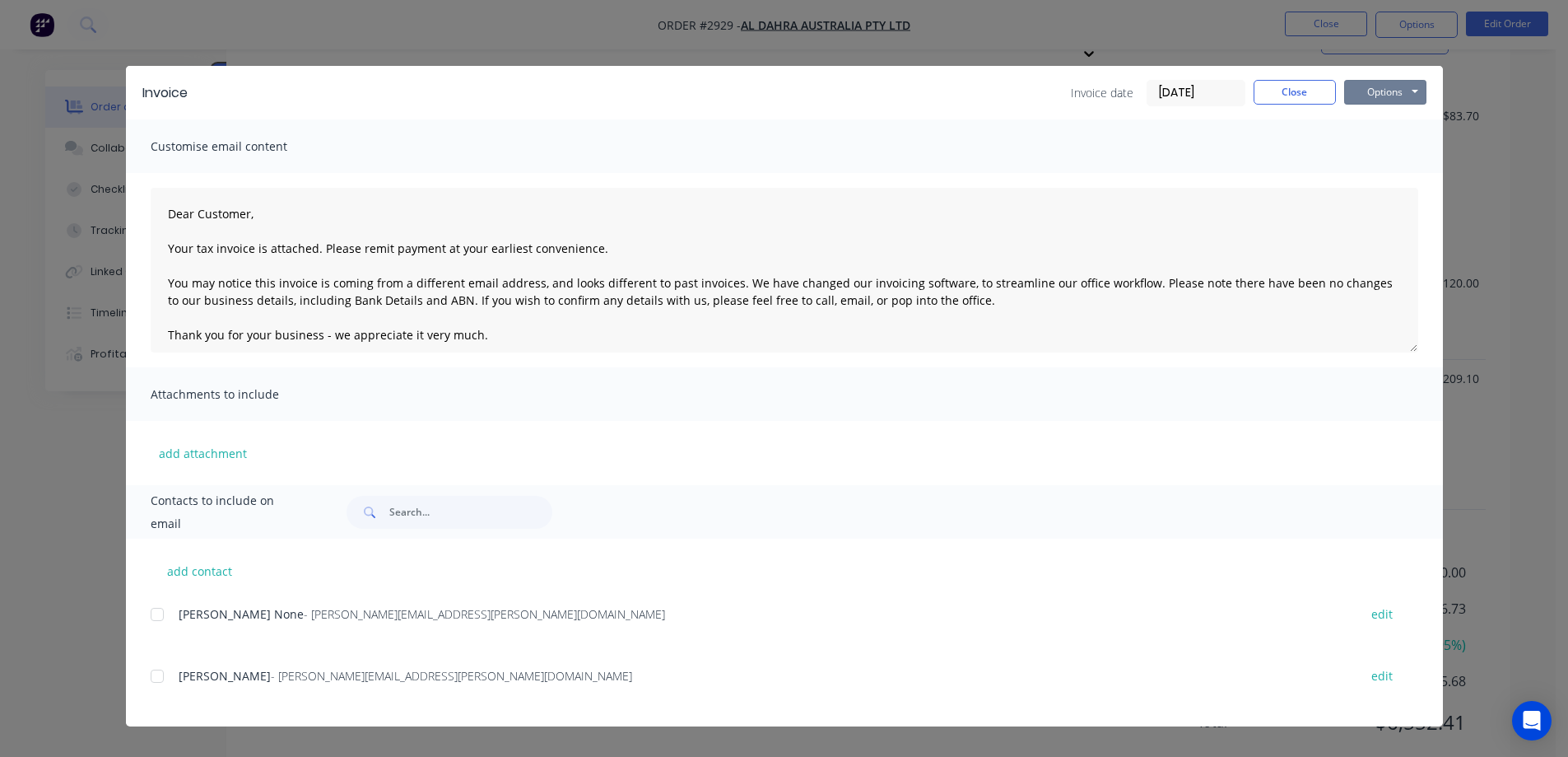
click at [1374, 95] on button "Options" at bounding box center [1384, 92] width 82 height 25
click at [1368, 116] on button "Preview" at bounding box center [1396, 121] width 105 height 27
click at [1283, 96] on button "Close" at bounding box center [1294, 92] width 82 height 25
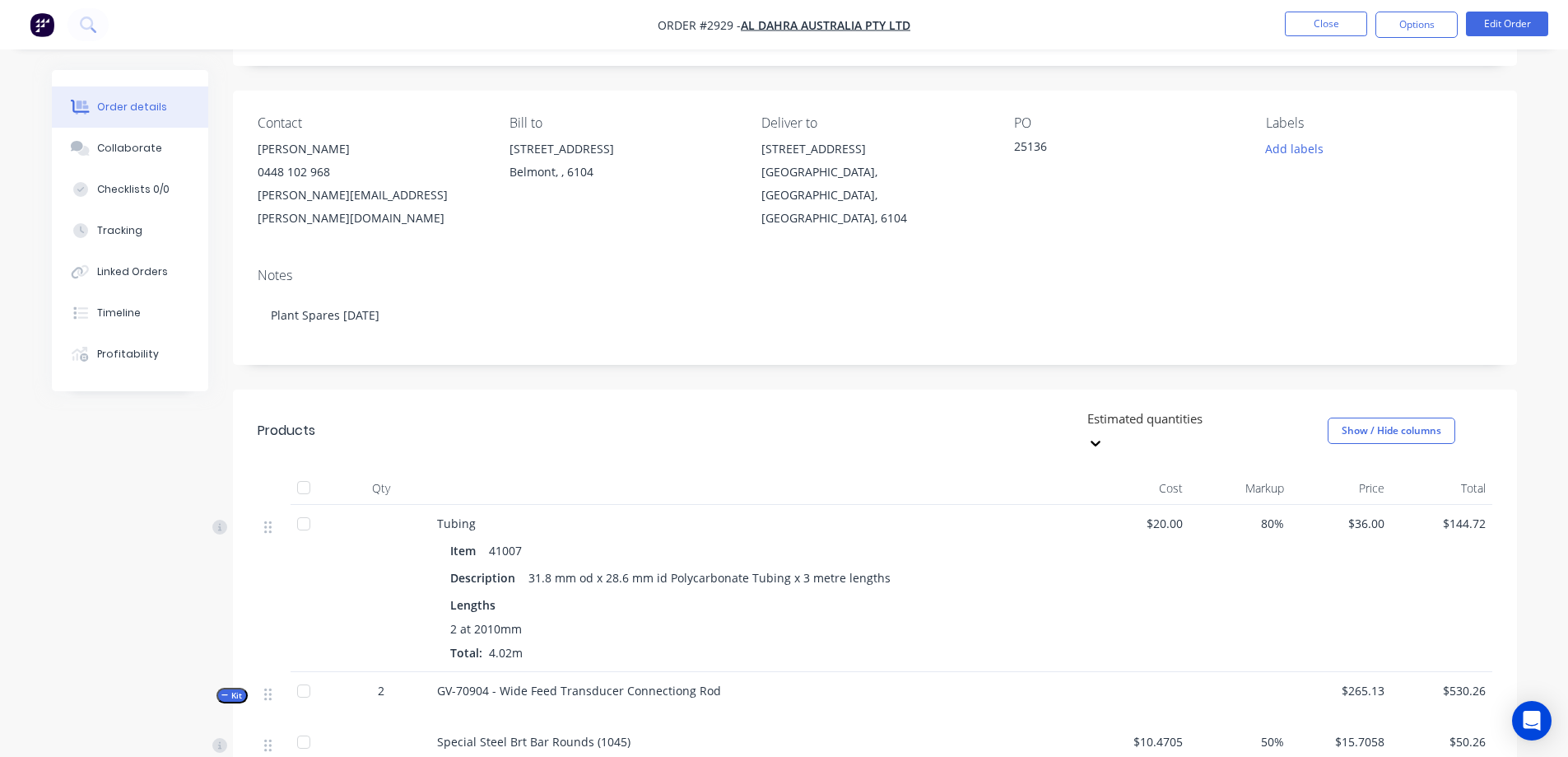
scroll to position [0, 0]
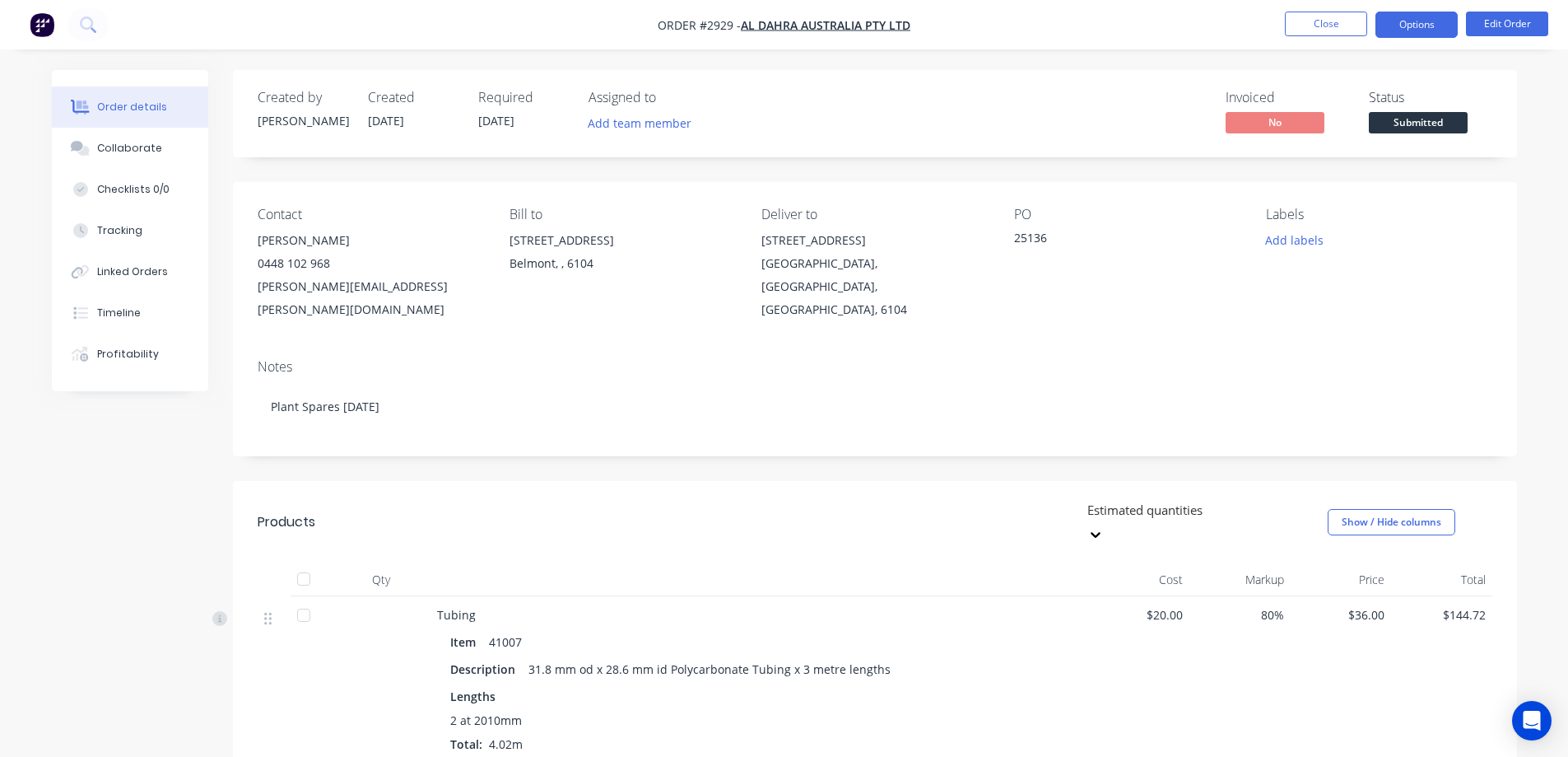
click at [1419, 29] on button "Options" at bounding box center [1416, 25] width 82 height 27
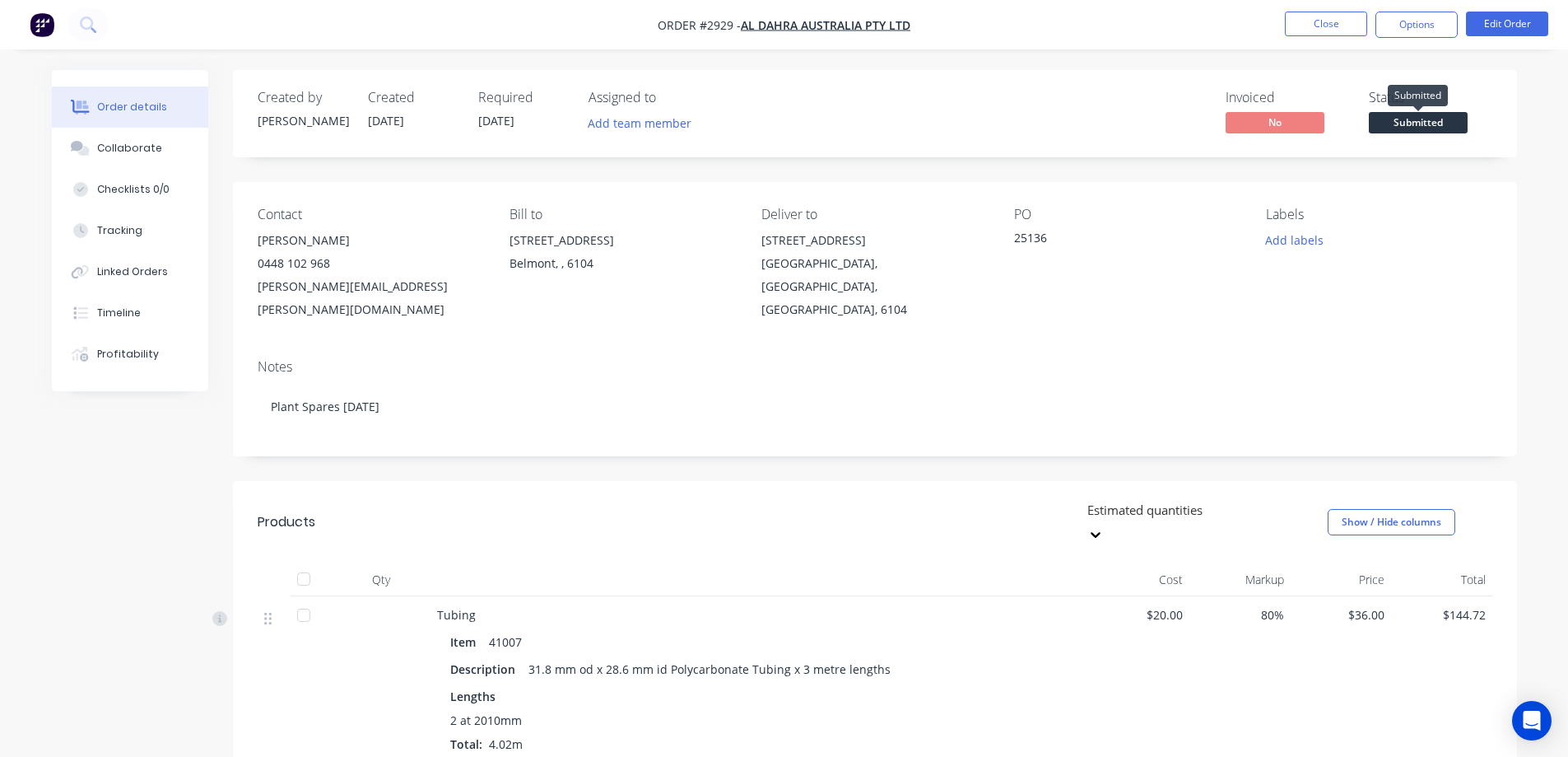
click at [1451, 123] on span "Submitted" at bounding box center [1418, 122] width 99 height 21
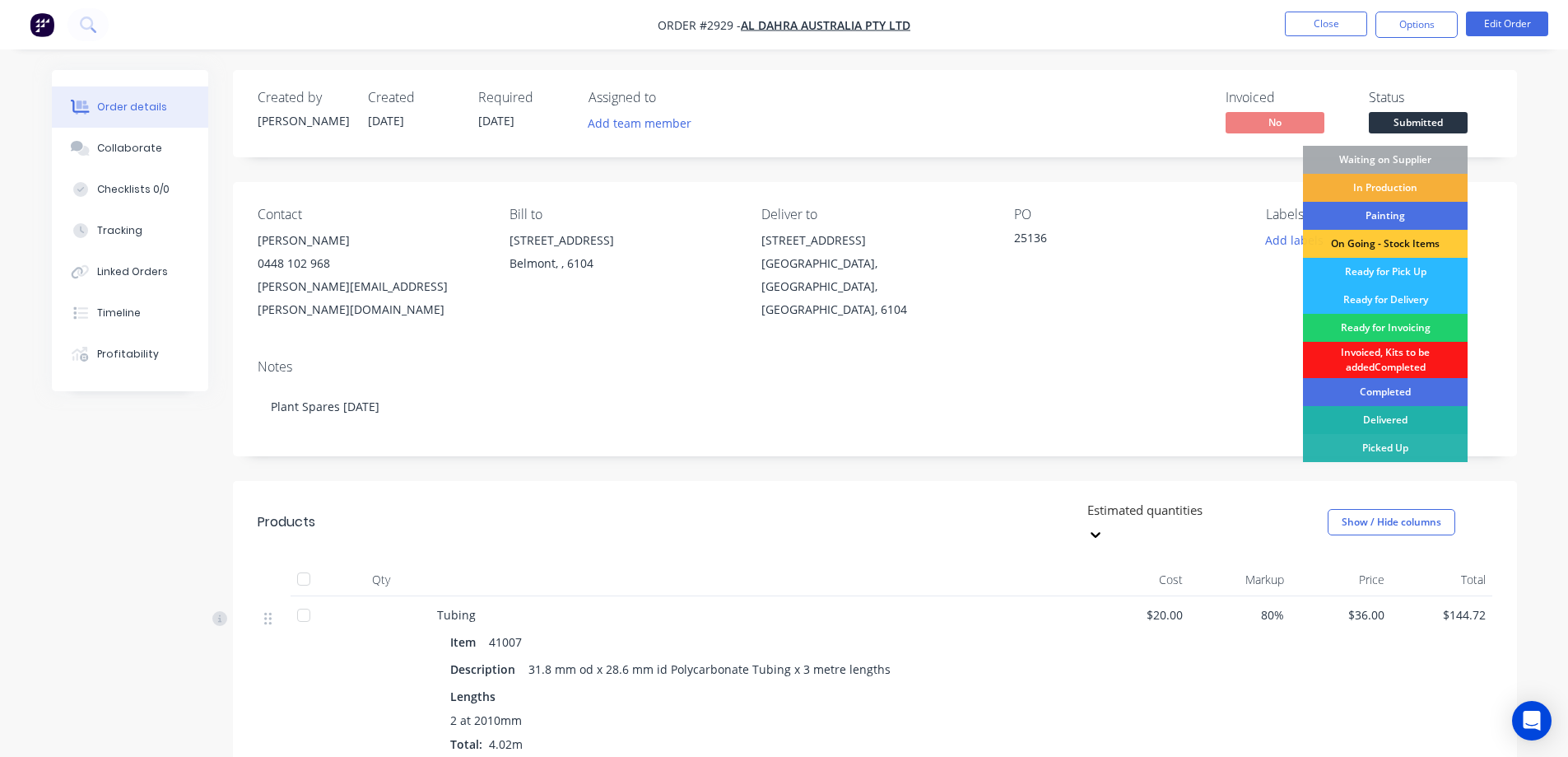
click at [1421, 414] on div "Delivered" at bounding box center [1384, 420] width 164 height 28
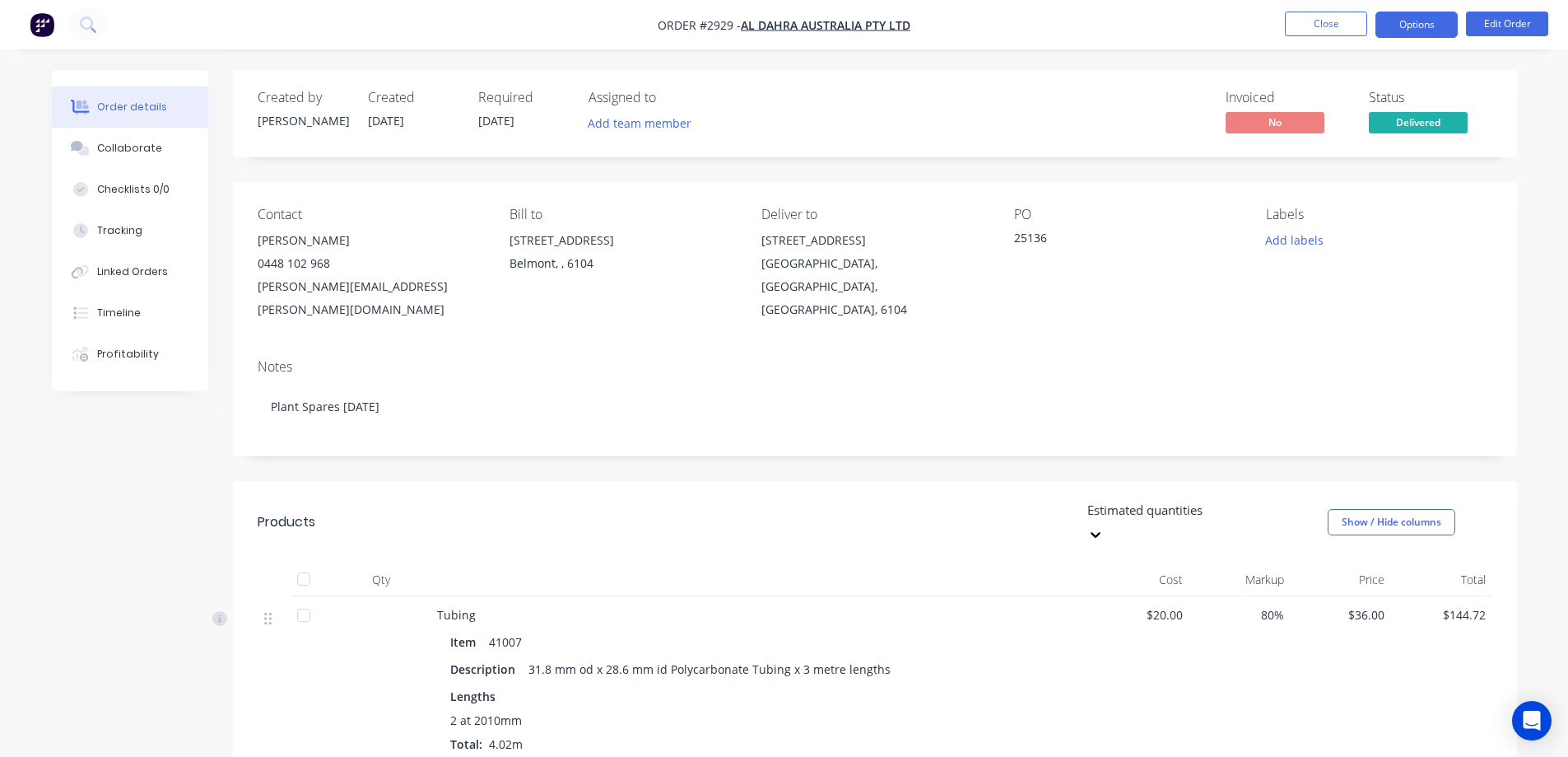
click at [1437, 27] on button "Options" at bounding box center [1416, 25] width 82 height 27
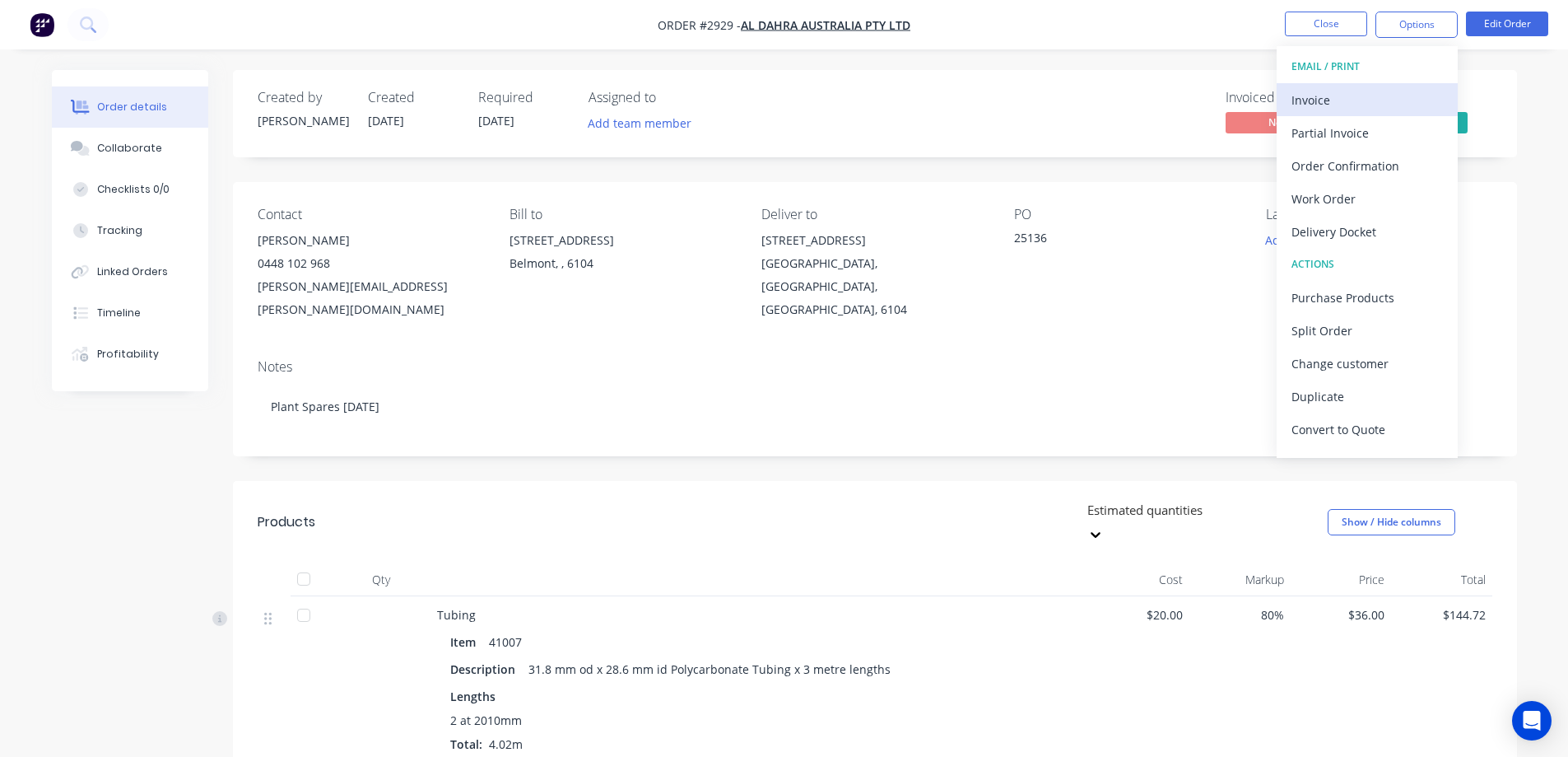
click at [1377, 99] on div "Invoice" at bounding box center [1367, 100] width 151 height 24
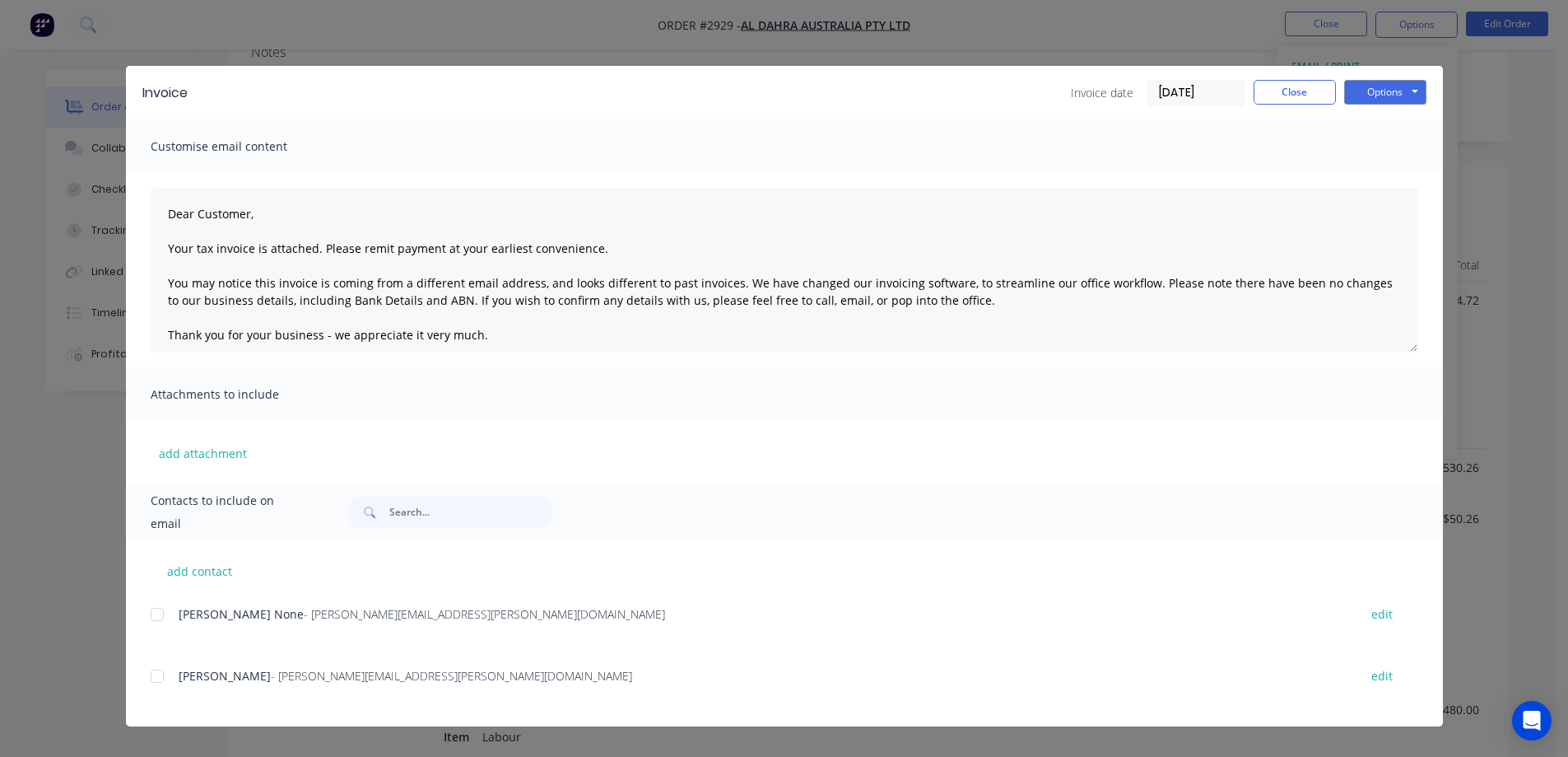
scroll to position [329, 0]
click at [145, 618] on div "add contact [PERSON_NAME] None - [PERSON_NAME][EMAIL_ADDRESS][PERSON_NAME][DOMA…" at bounding box center [784, 632] width 1316 height 188
click at [164, 615] on div at bounding box center [157, 614] width 33 height 33
click at [157, 680] on div at bounding box center [157, 676] width 33 height 33
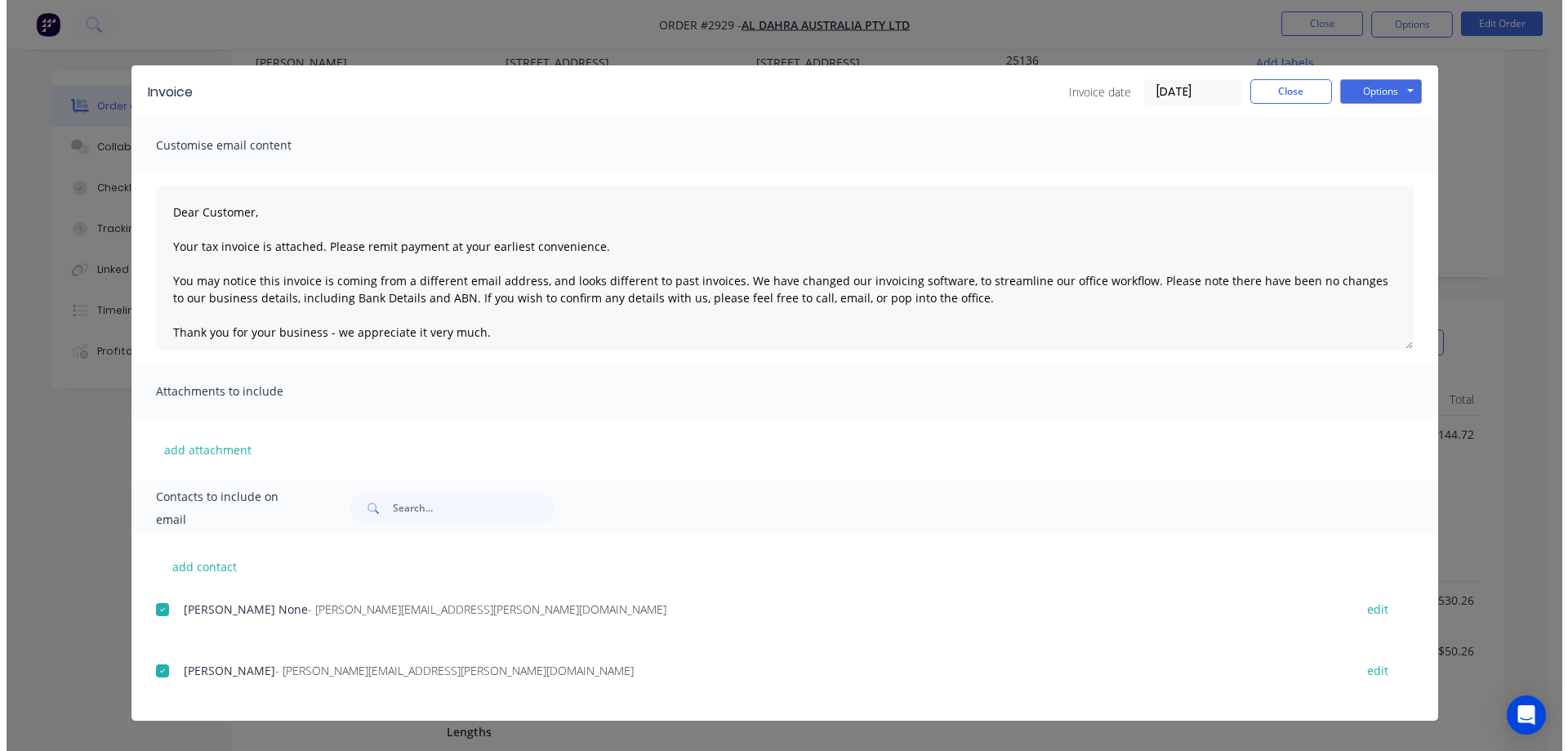
scroll to position [0, 0]
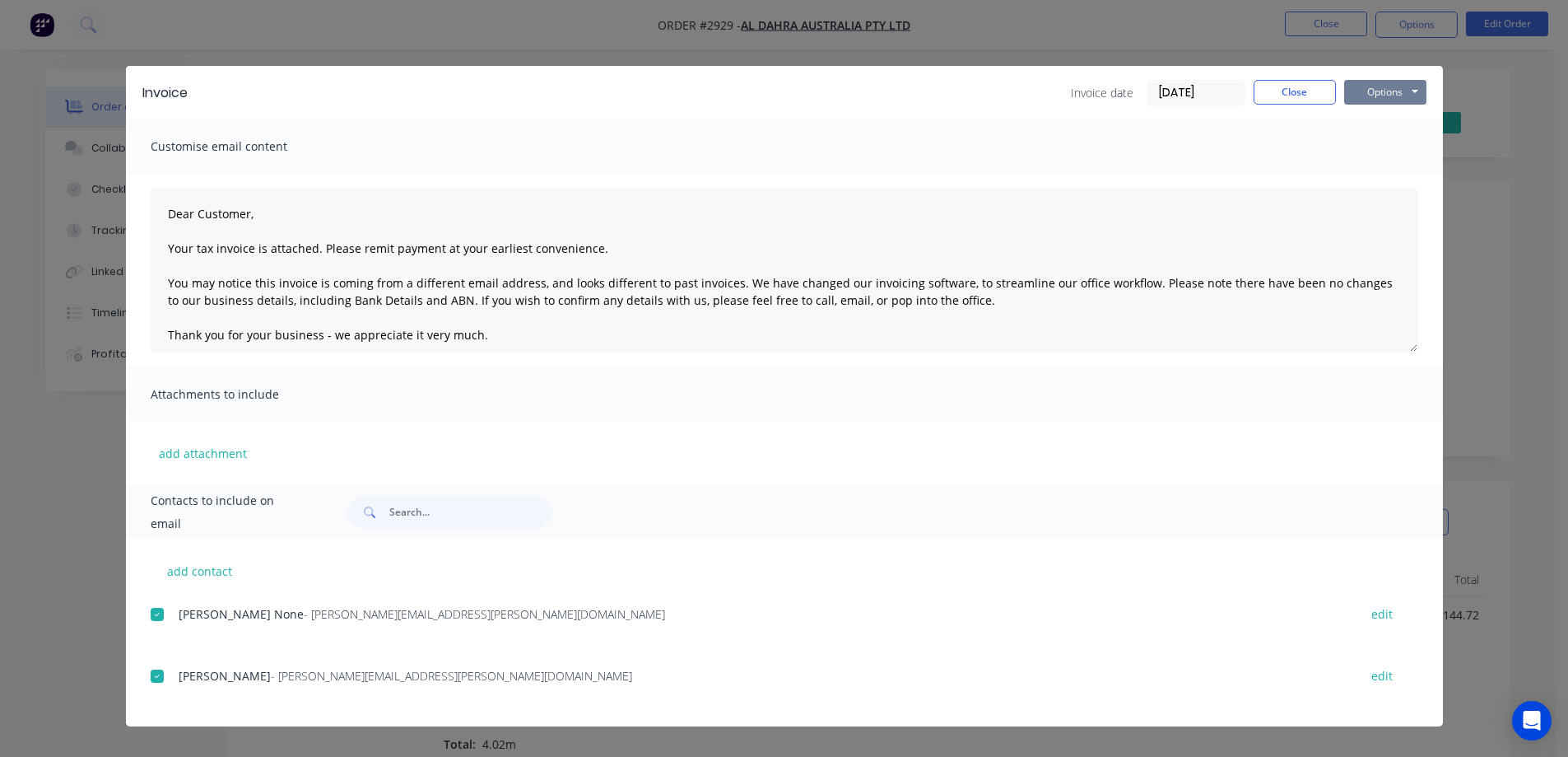
click at [1404, 96] on button "Options" at bounding box center [1384, 92] width 82 height 25
click at [1407, 164] on button "Email" at bounding box center [1396, 175] width 105 height 27
click at [1286, 74] on div "Invoice Invoice date [DATE] Close Options Preview Print Email" at bounding box center [784, 92] width 1316 height 53
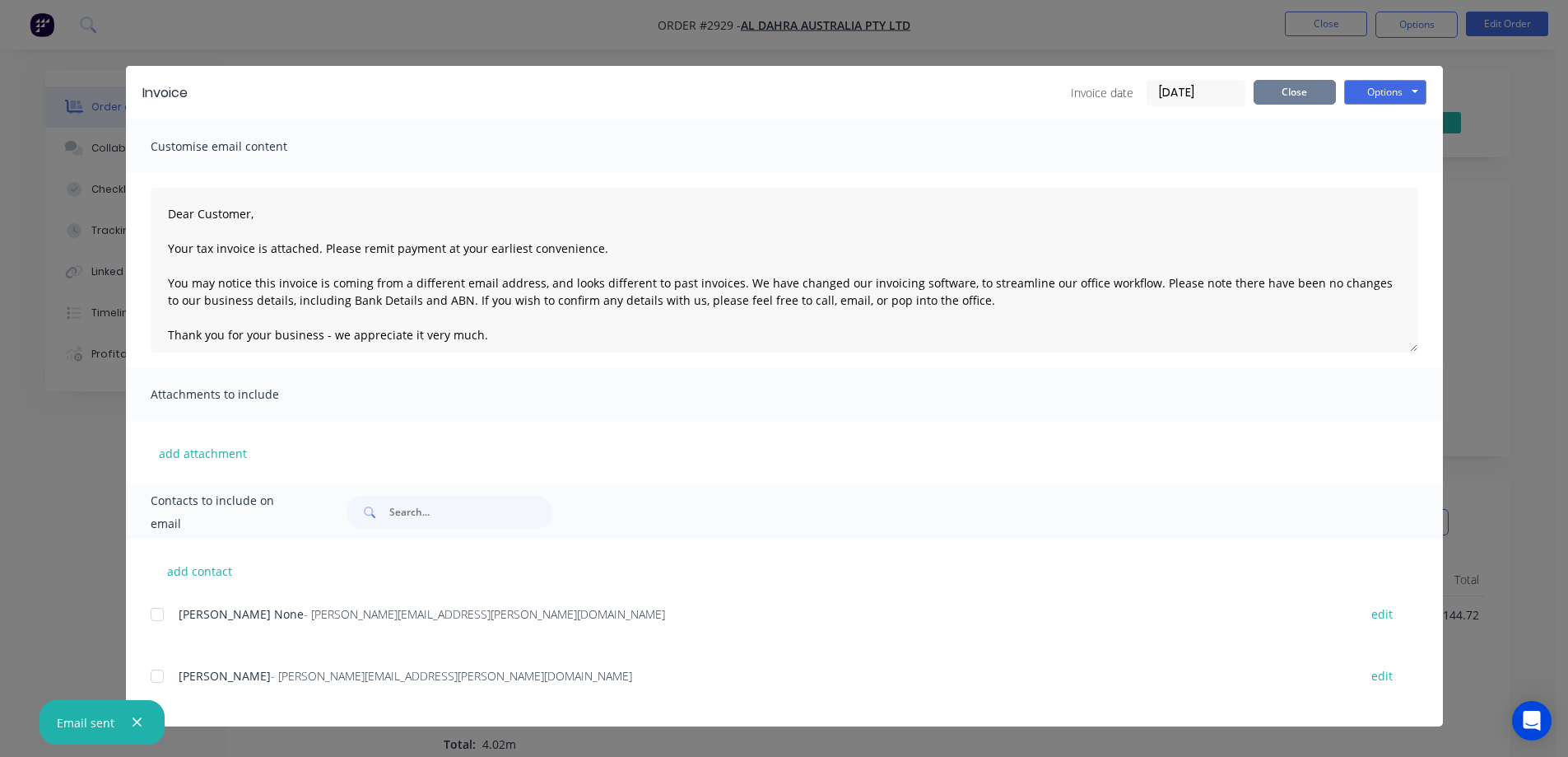
click at [1276, 84] on button "Close" at bounding box center [1294, 92] width 82 height 25
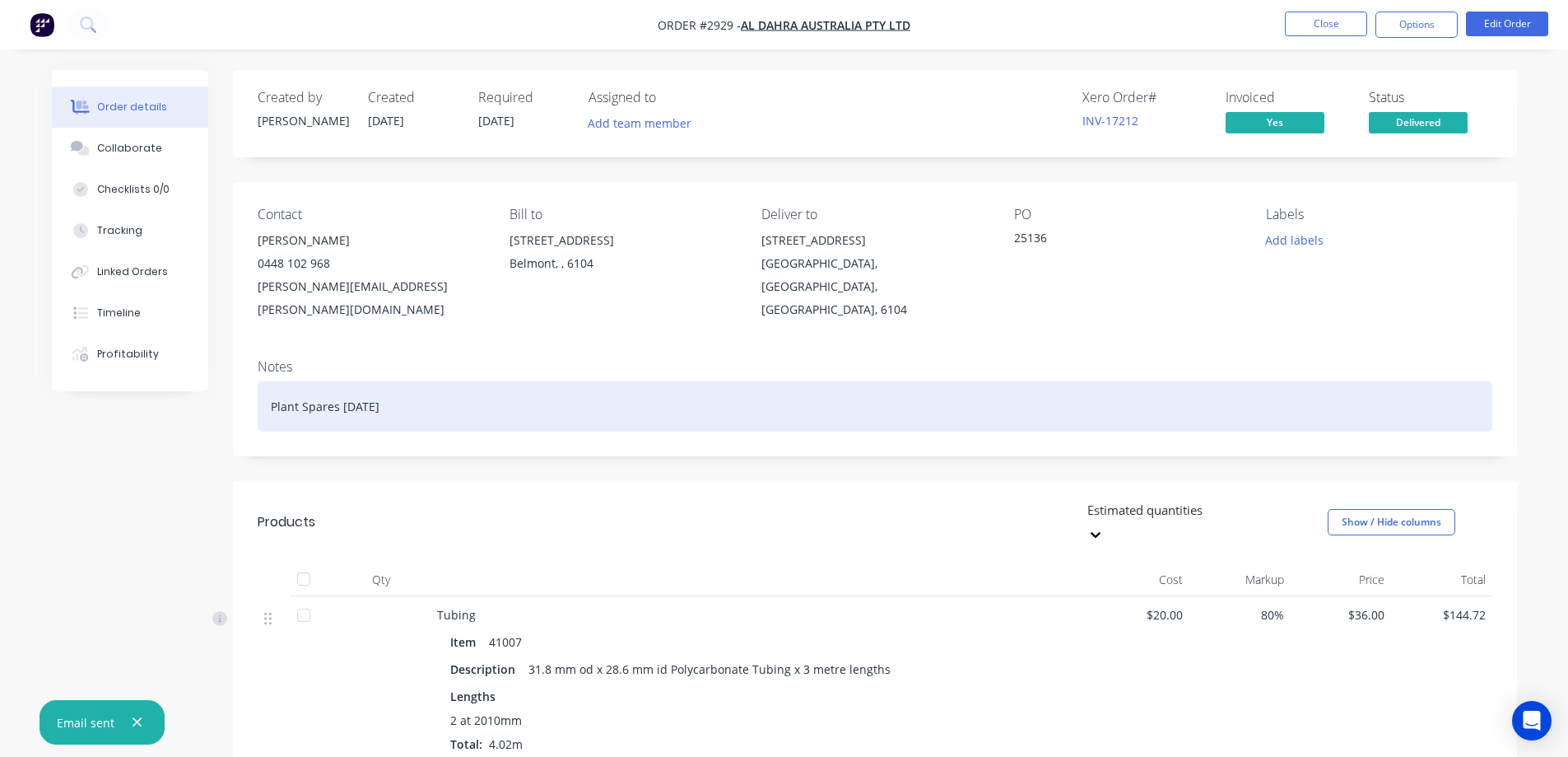
click at [473, 381] on div "Plant Spares [DATE]" at bounding box center [875, 406] width 1234 height 50
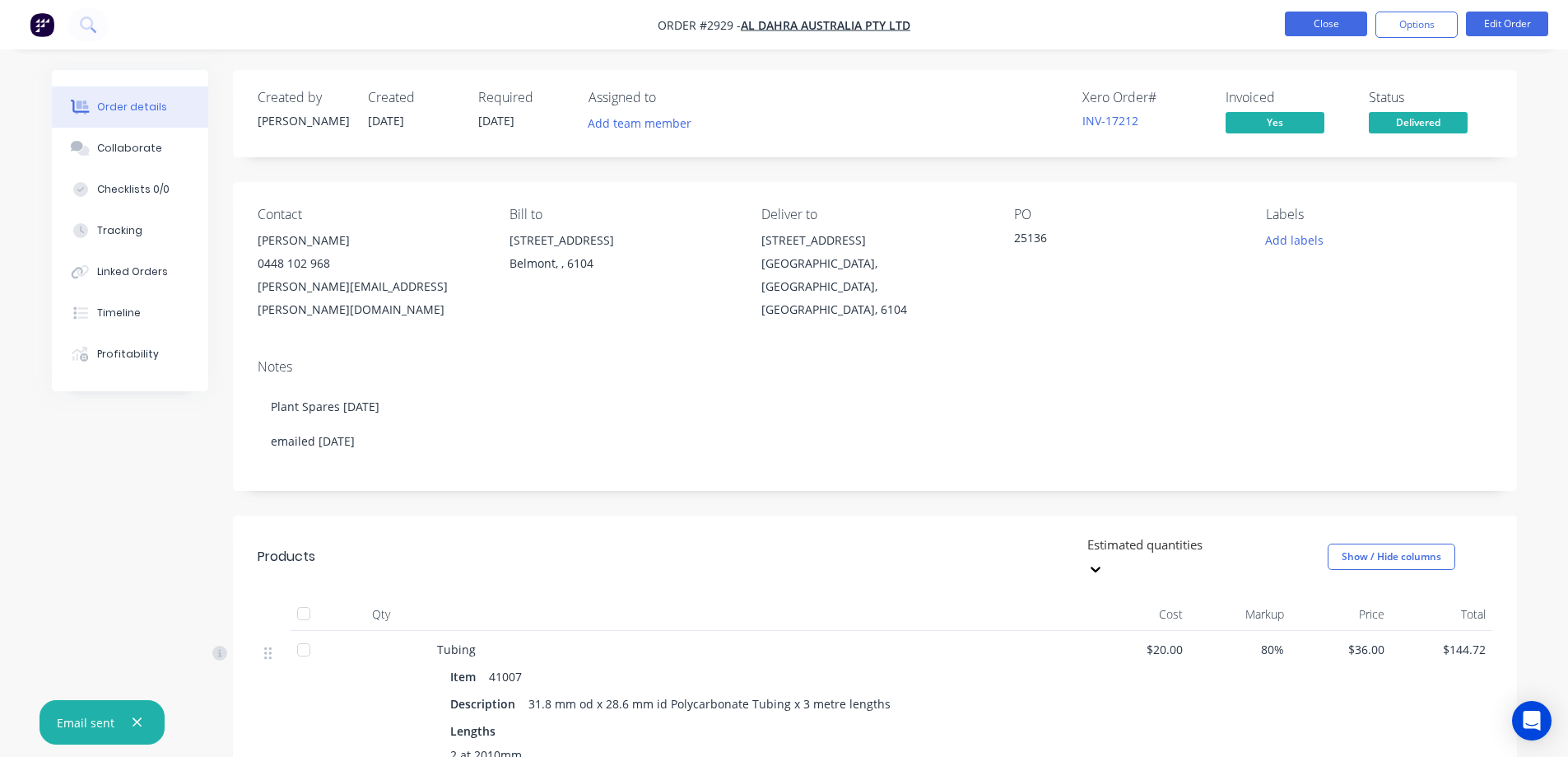
click at [1322, 35] on button "Close" at bounding box center [1325, 24] width 82 height 25
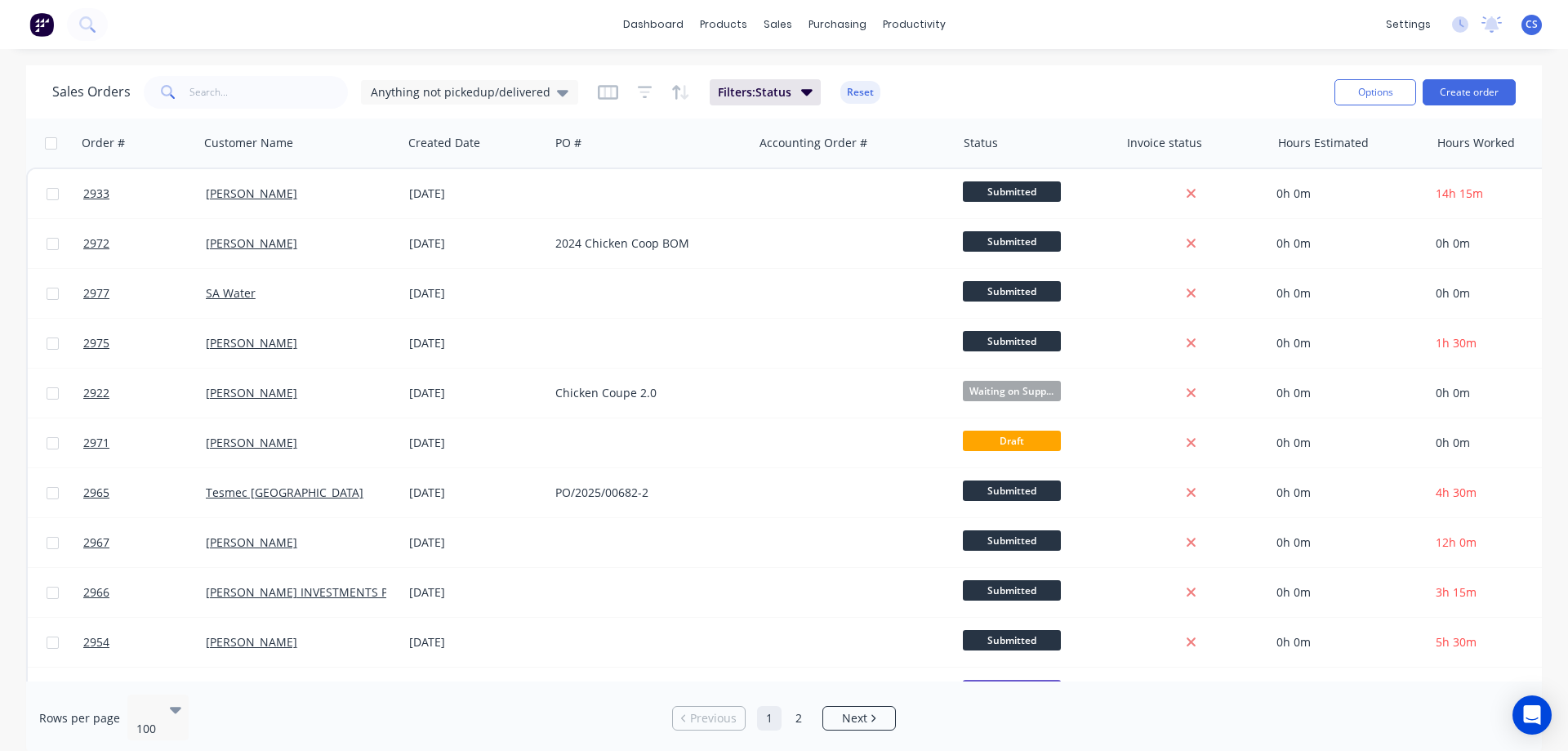
click at [42, 29] on img at bounding box center [42, 25] width 25 height 25
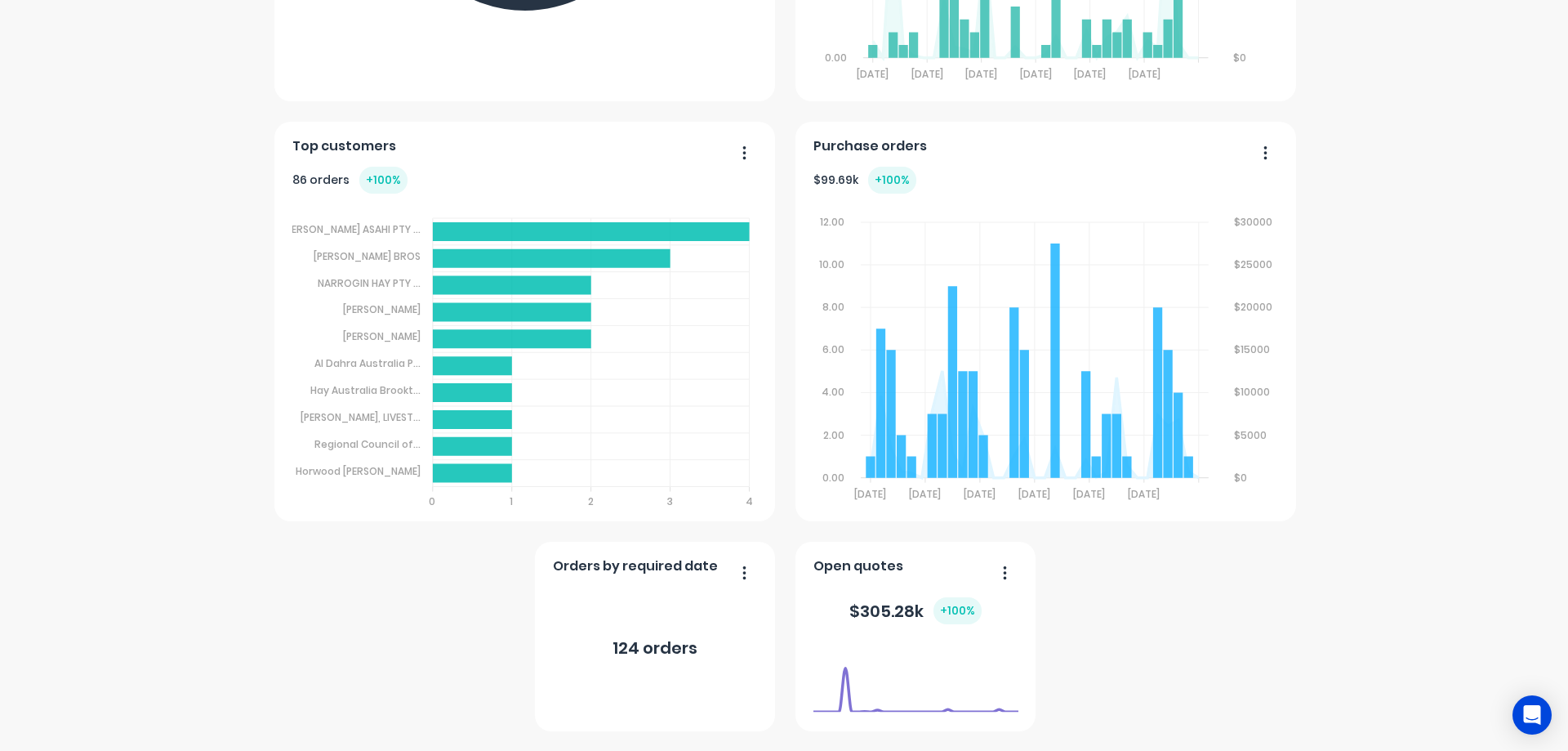
scroll to position [646, 0]
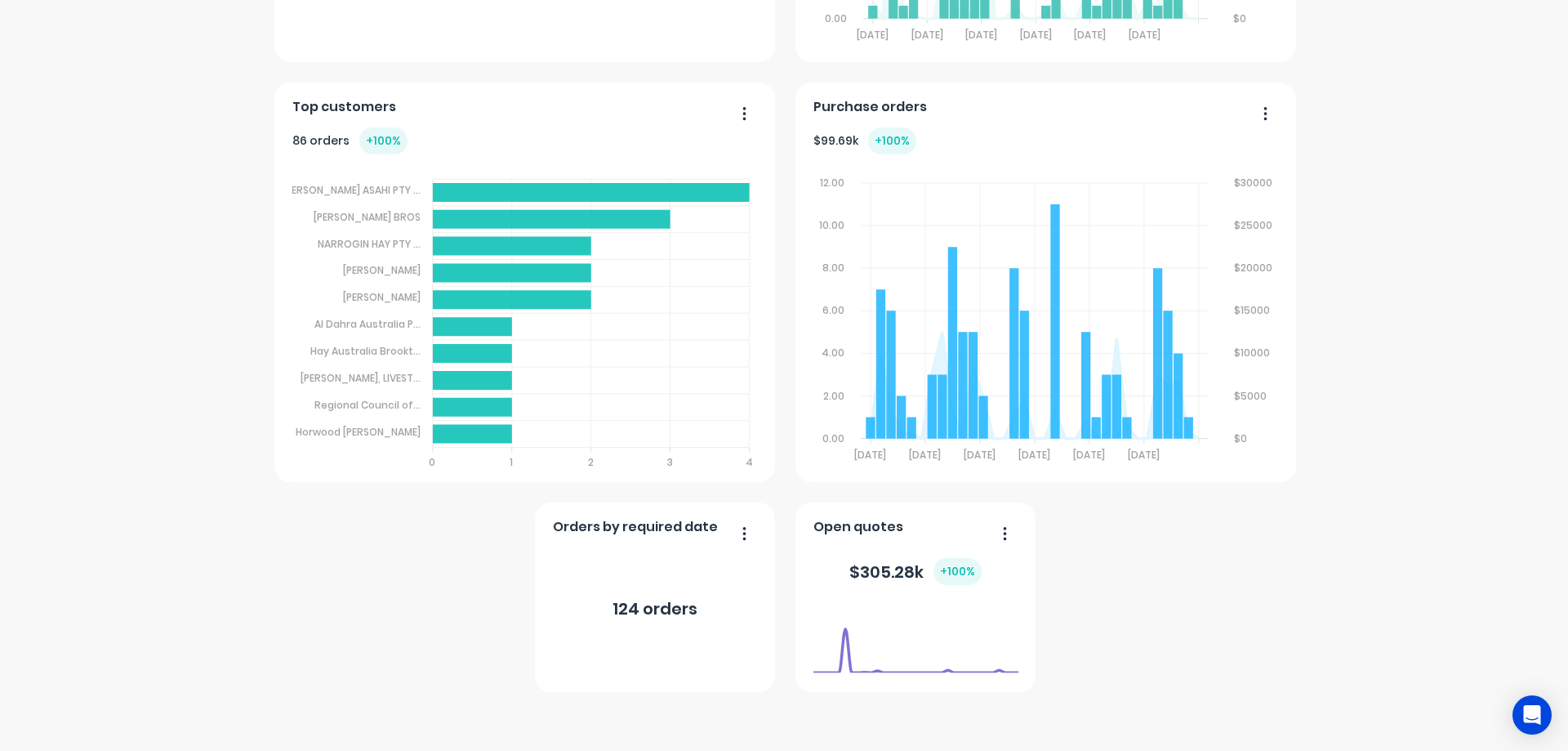
click at [743, 540] on button "button" at bounding box center [739, 534] width 35 height 26
click at [1339, 514] on div "[PERSON_NAME] Industries Pty Ltd Create sales order Create purchase order Overv…" at bounding box center [784, 56] width 1568 height 1273
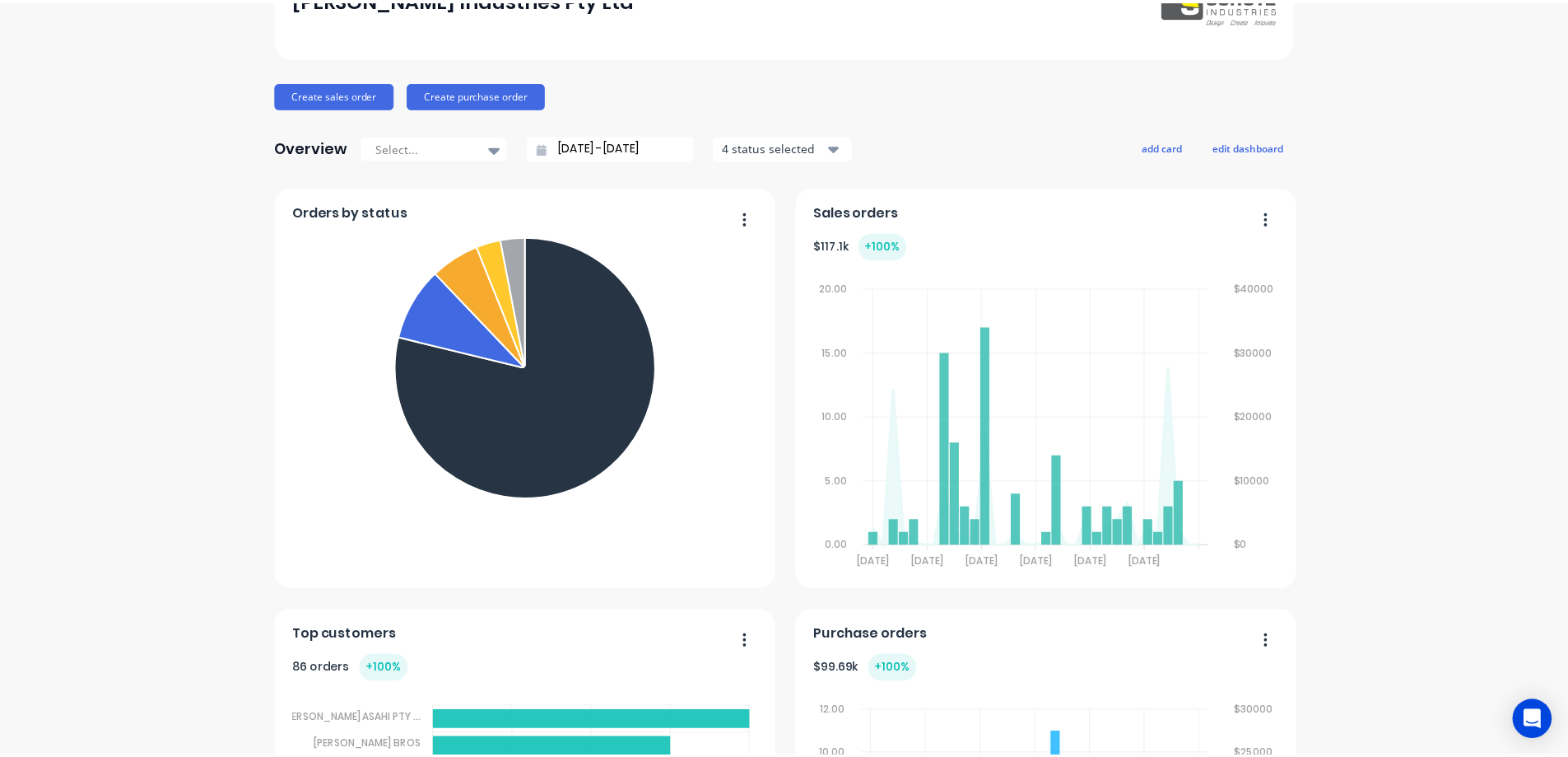
scroll to position [0, 0]
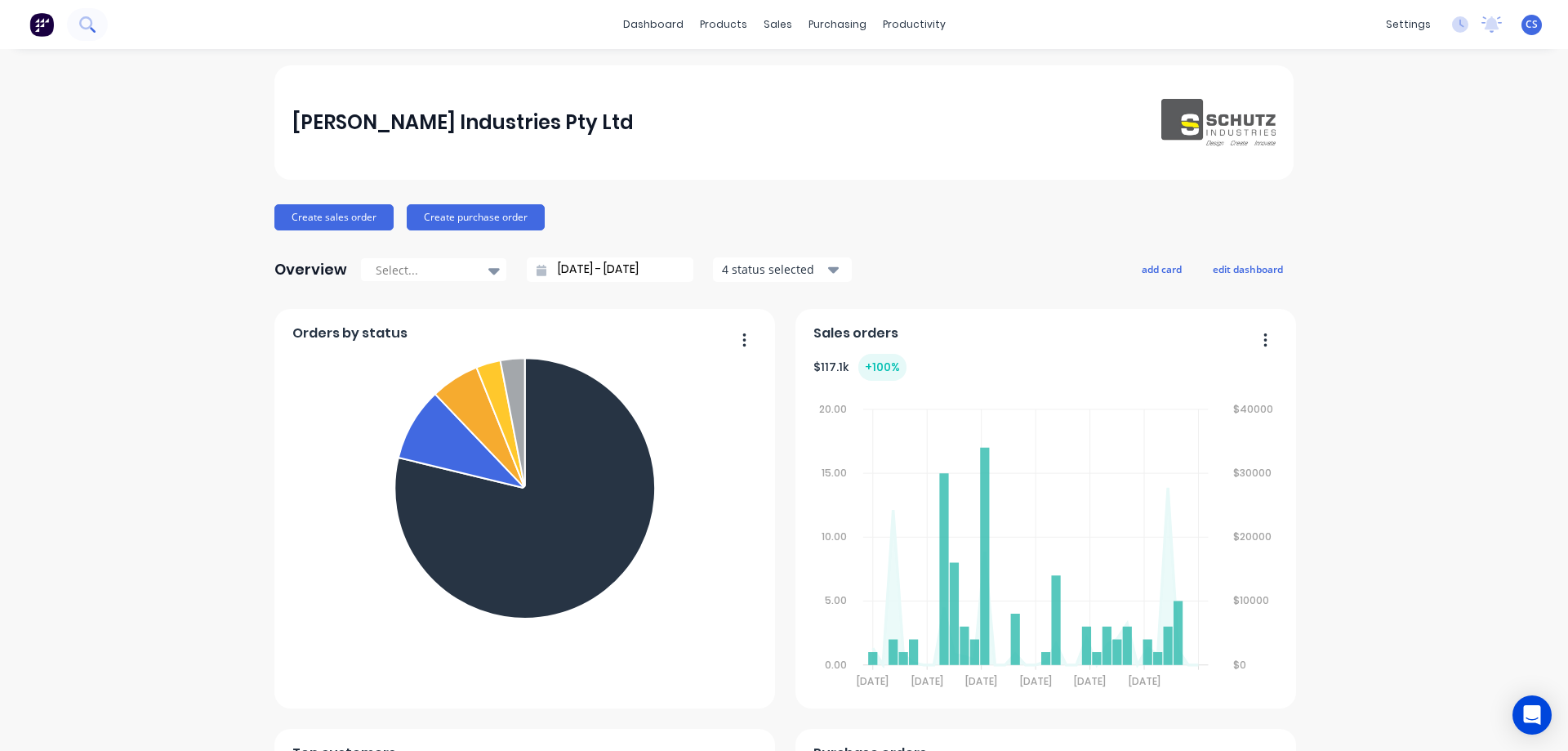
click at [82, 16] on icon at bounding box center [87, 24] width 16 height 16
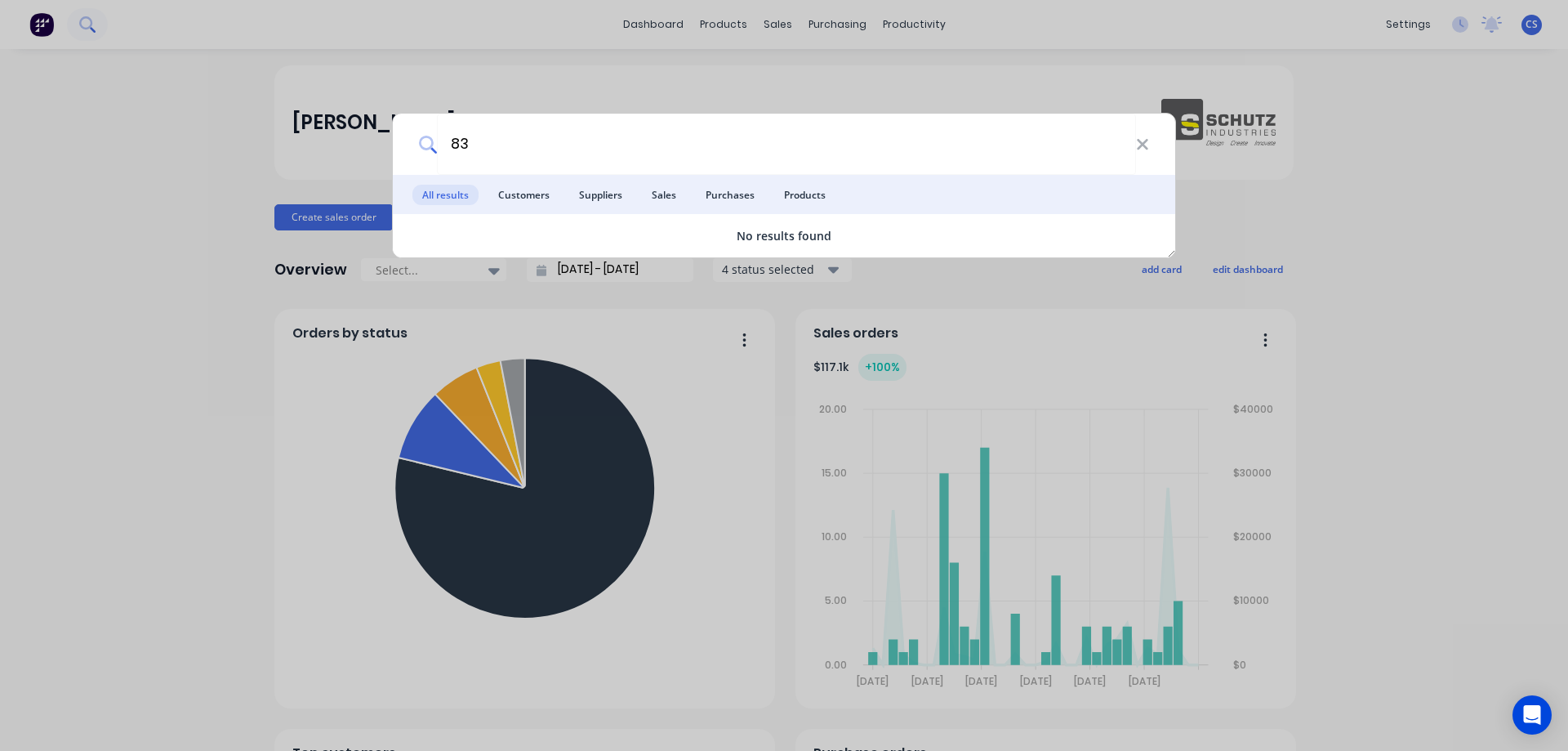
type input "8"
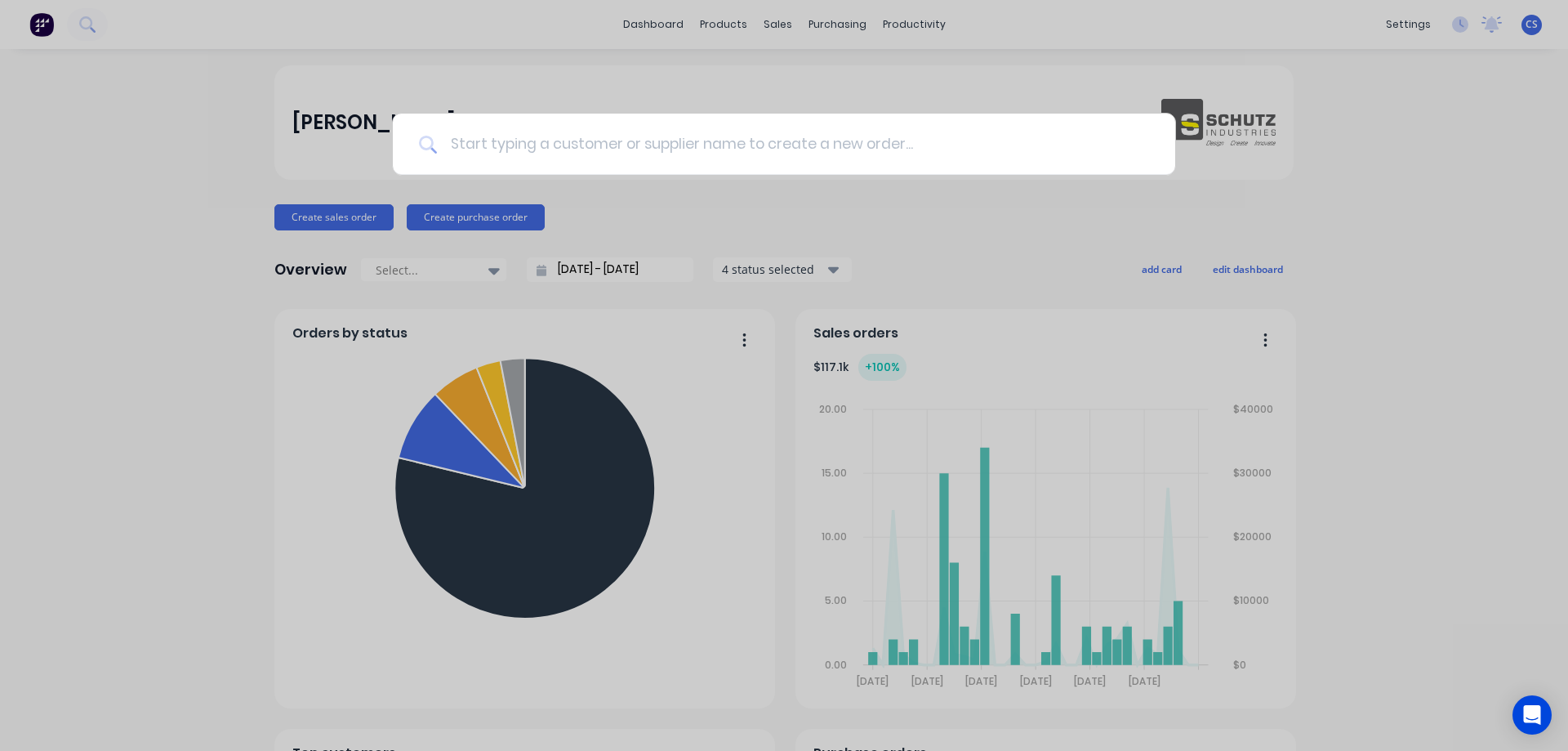
click at [672, 145] on input at bounding box center [793, 144] width 712 height 61
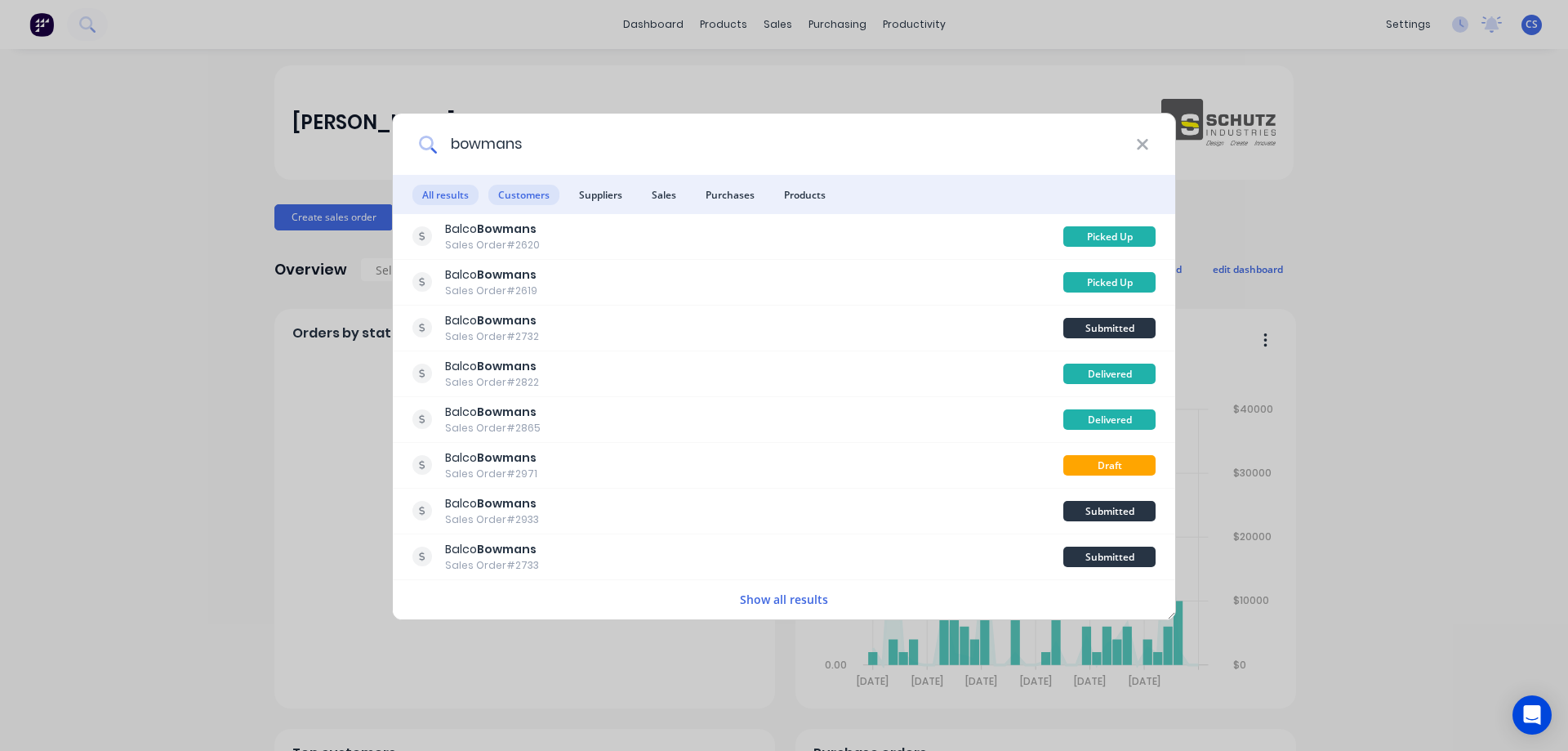
type input "bowmans"
click at [538, 195] on span "Customers" at bounding box center [524, 195] width 71 height 21
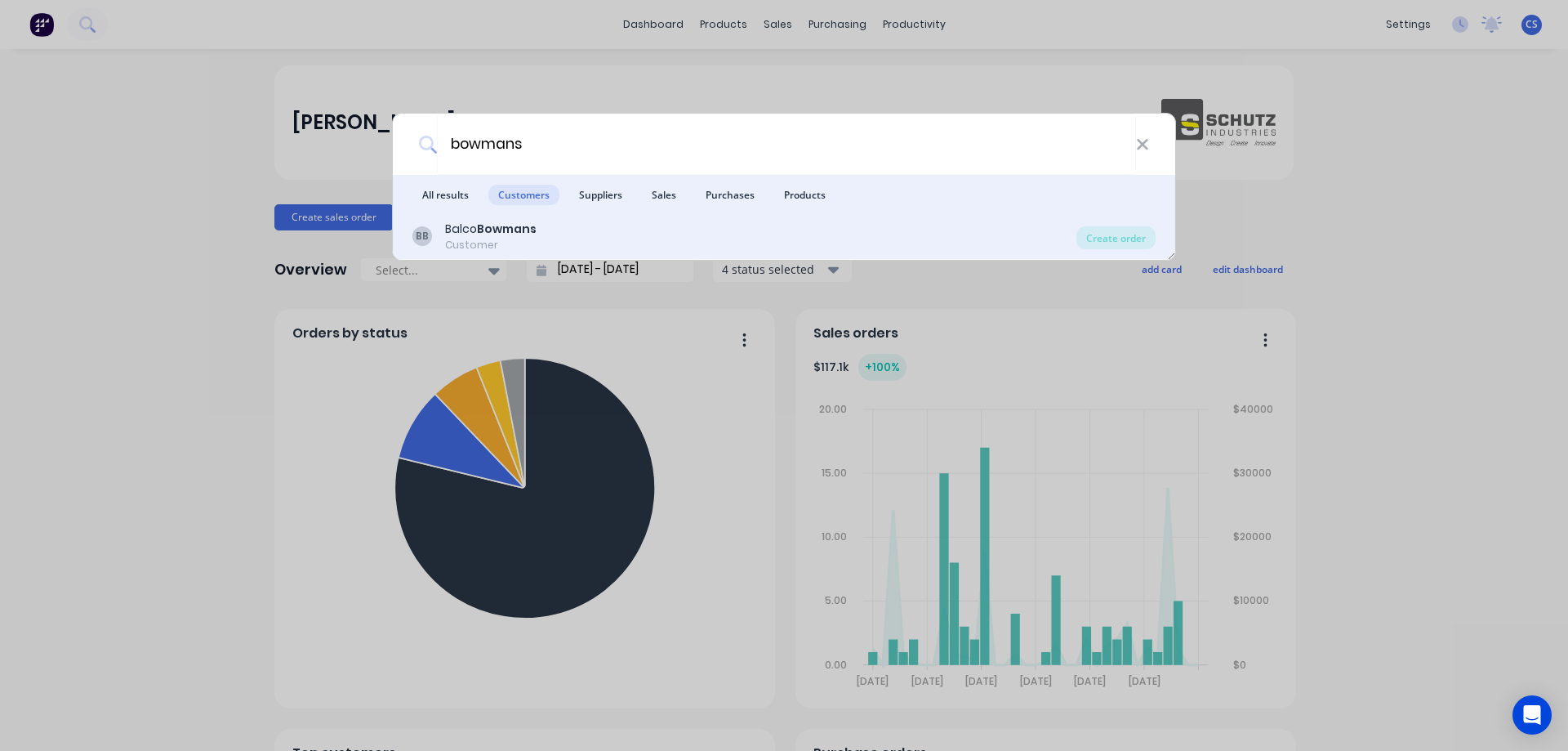
click at [670, 234] on div "[PERSON_NAME] Customer" at bounding box center [744, 237] width 664 height 32
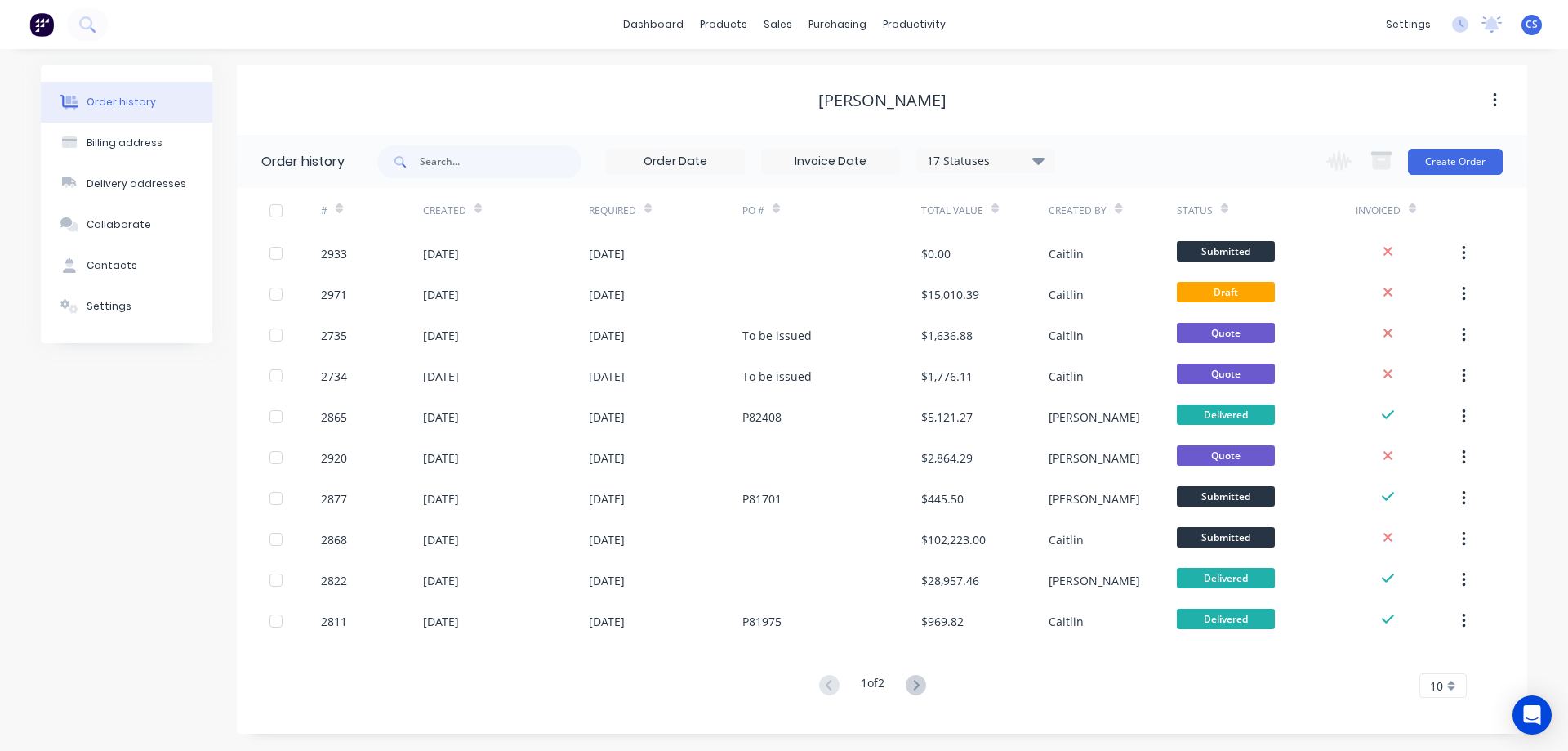
click at [1440, 682] on span "10" at bounding box center [1437, 685] width 13 height 17
click at [1453, 636] on div "30" at bounding box center [1443, 629] width 45 height 29
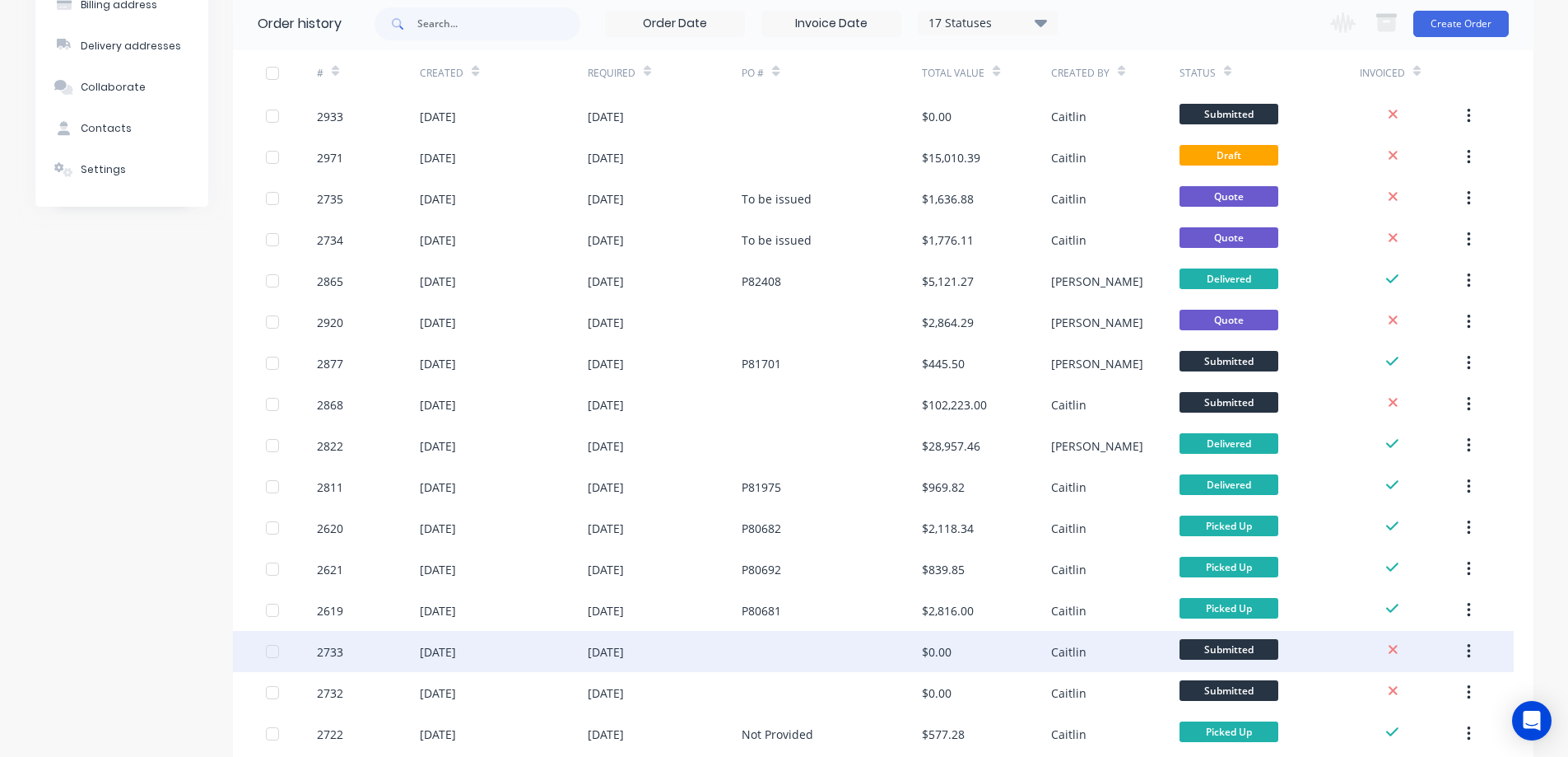
scroll to position [288, 0]
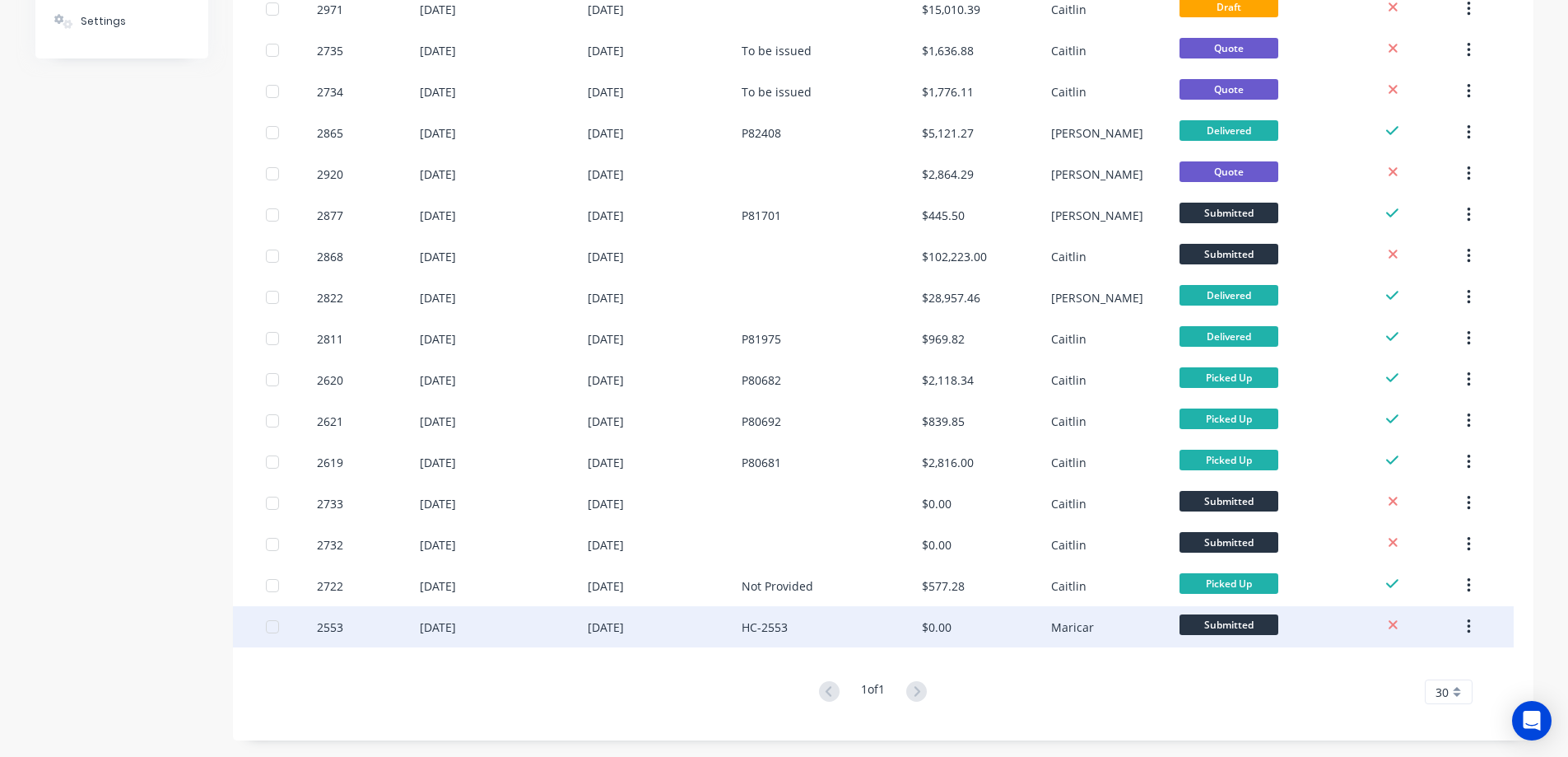
click at [862, 615] on div "HC-2553" at bounding box center [831, 627] width 180 height 42
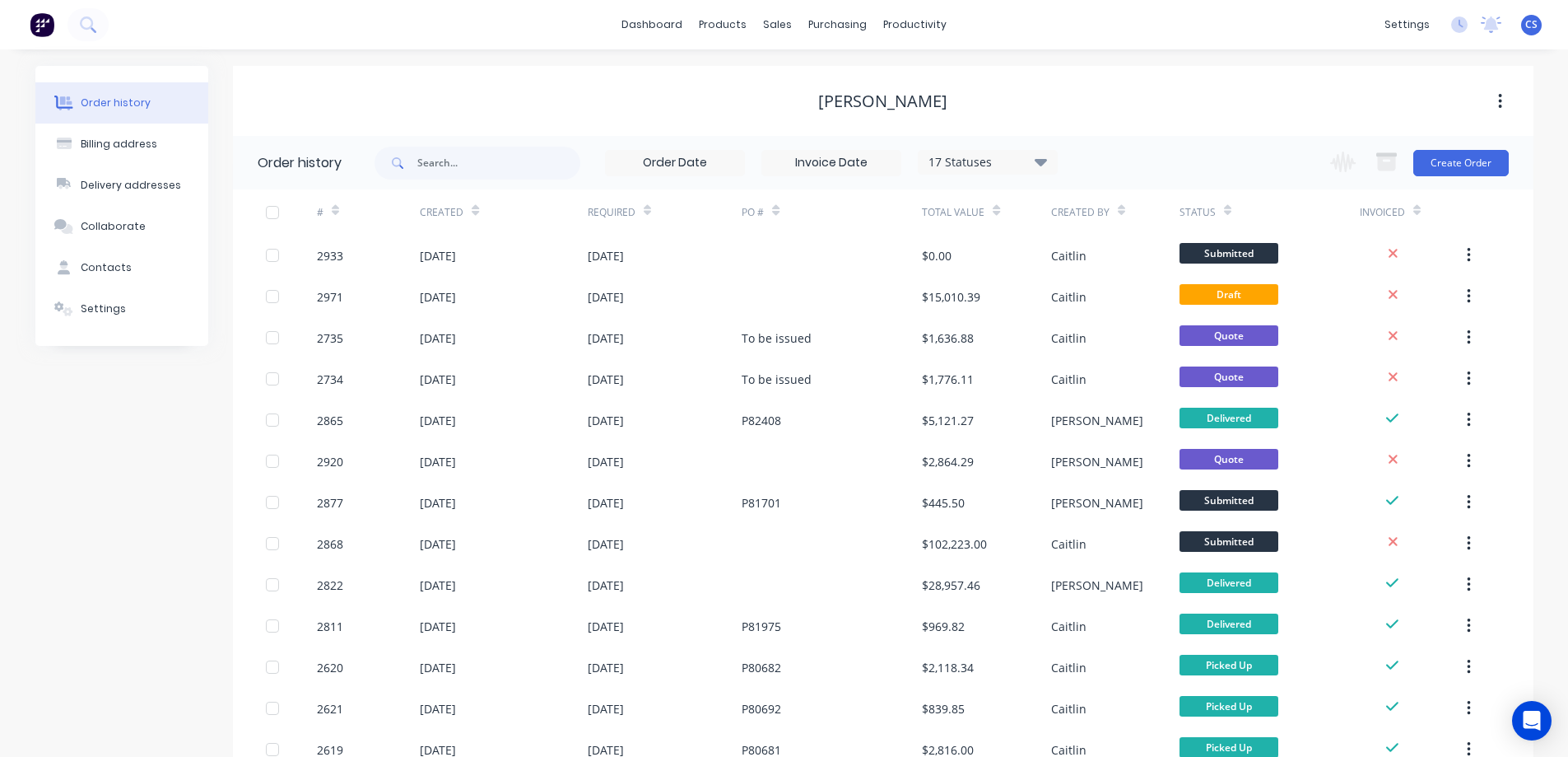
scroll to position [288, 0]
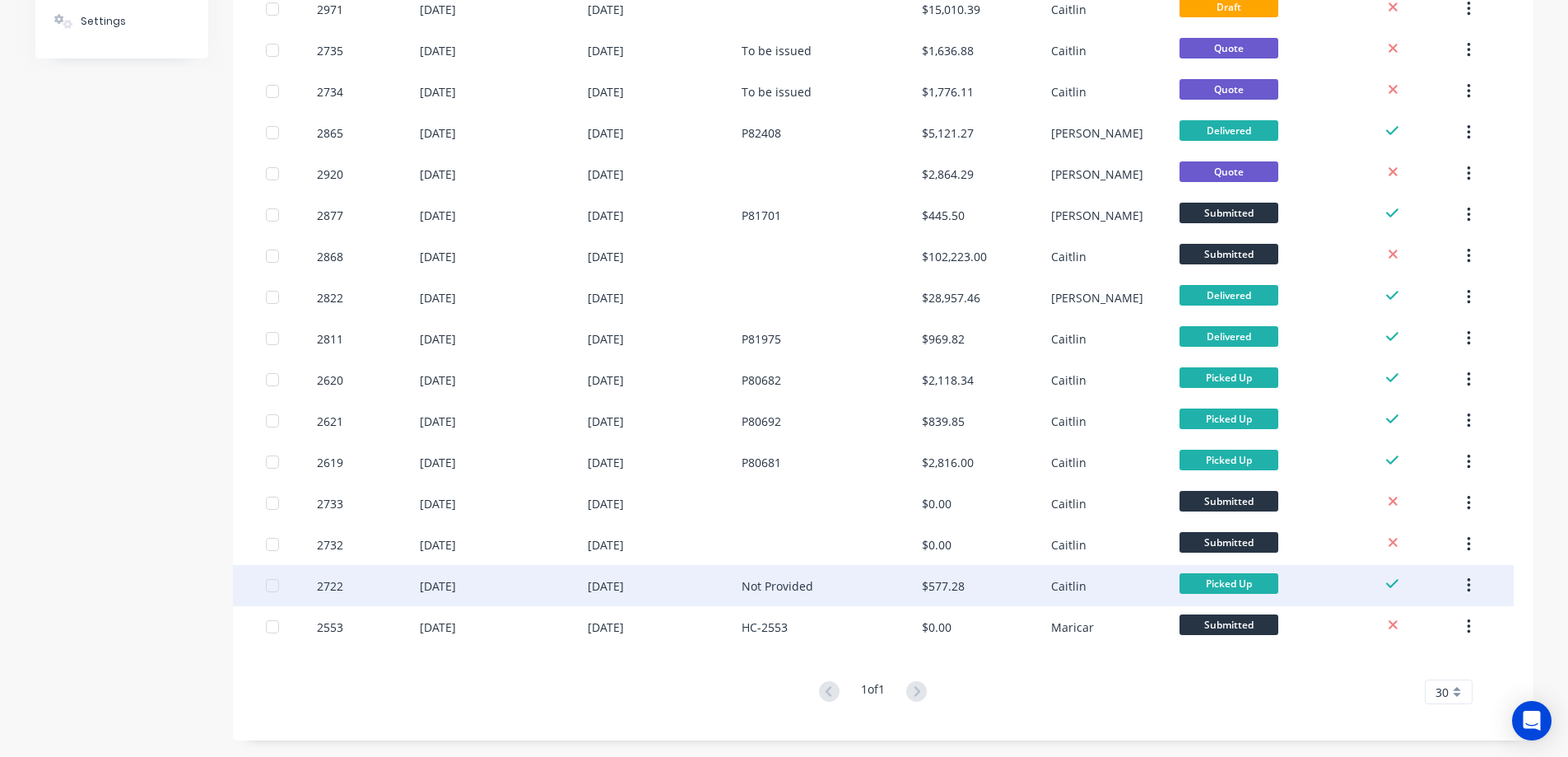
click at [730, 587] on div "[DATE]" at bounding box center [664, 586] width 154 height 42
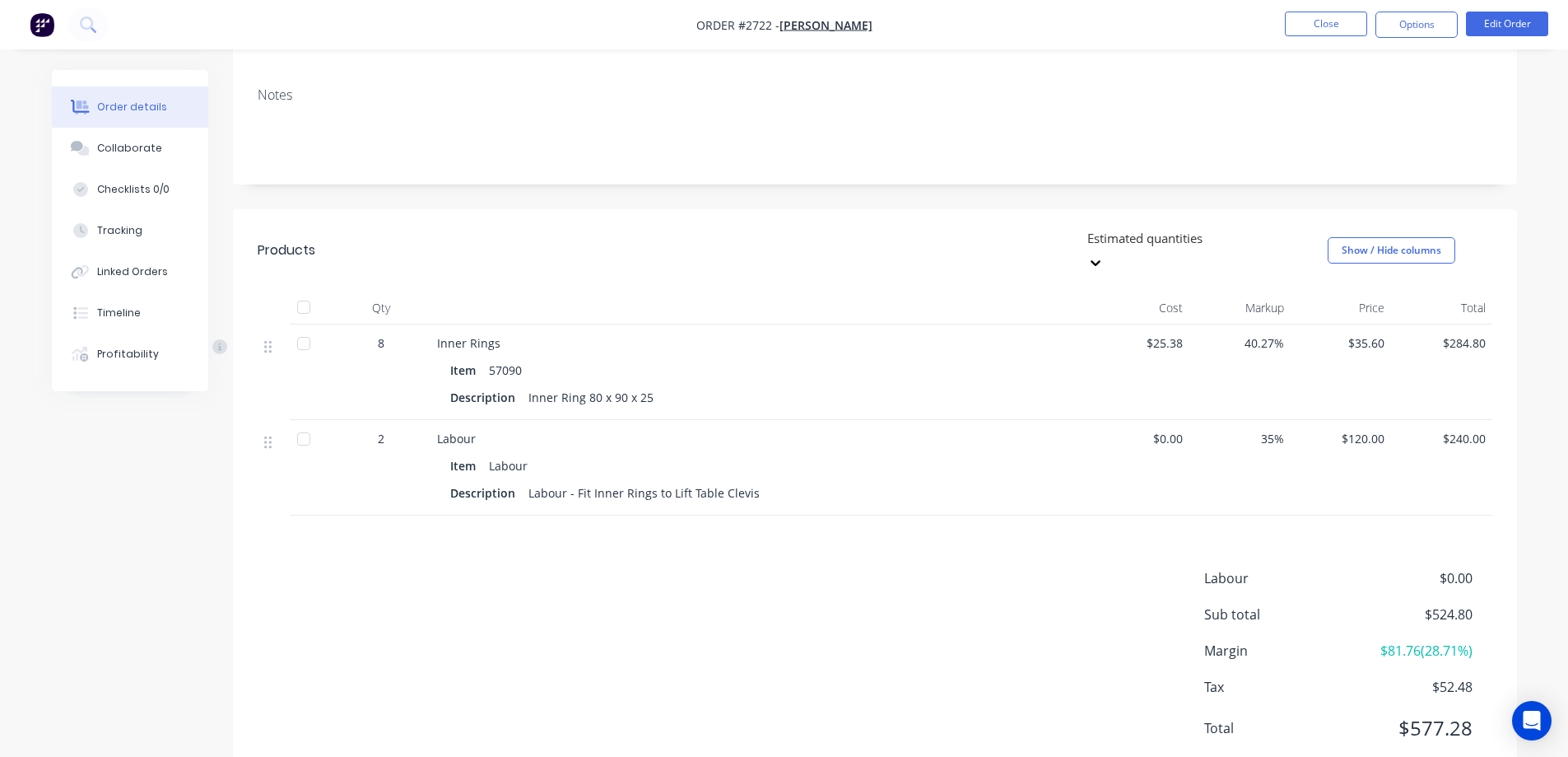
scroll to position [261, 0]
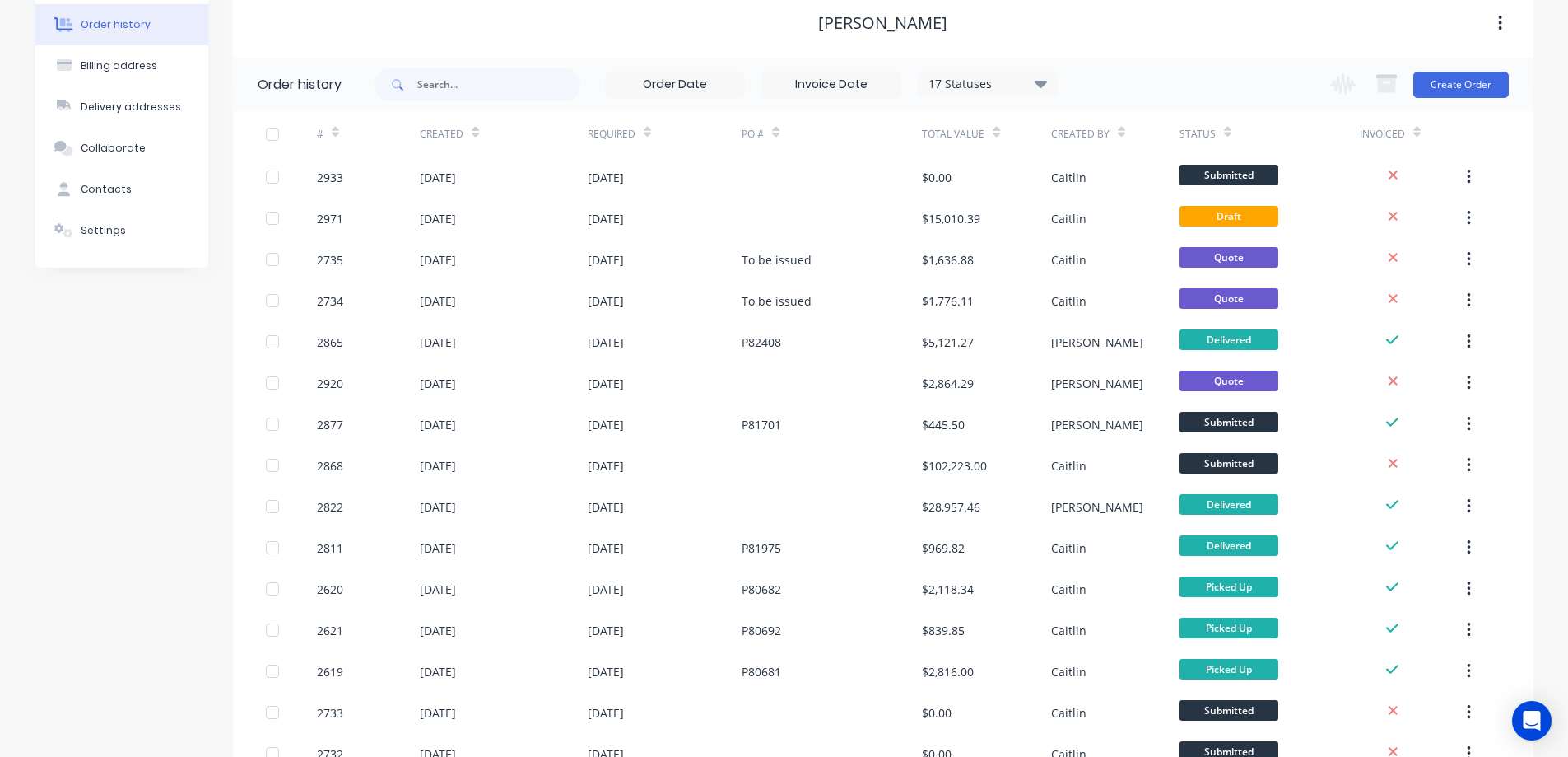
scroll to position [247, 0]
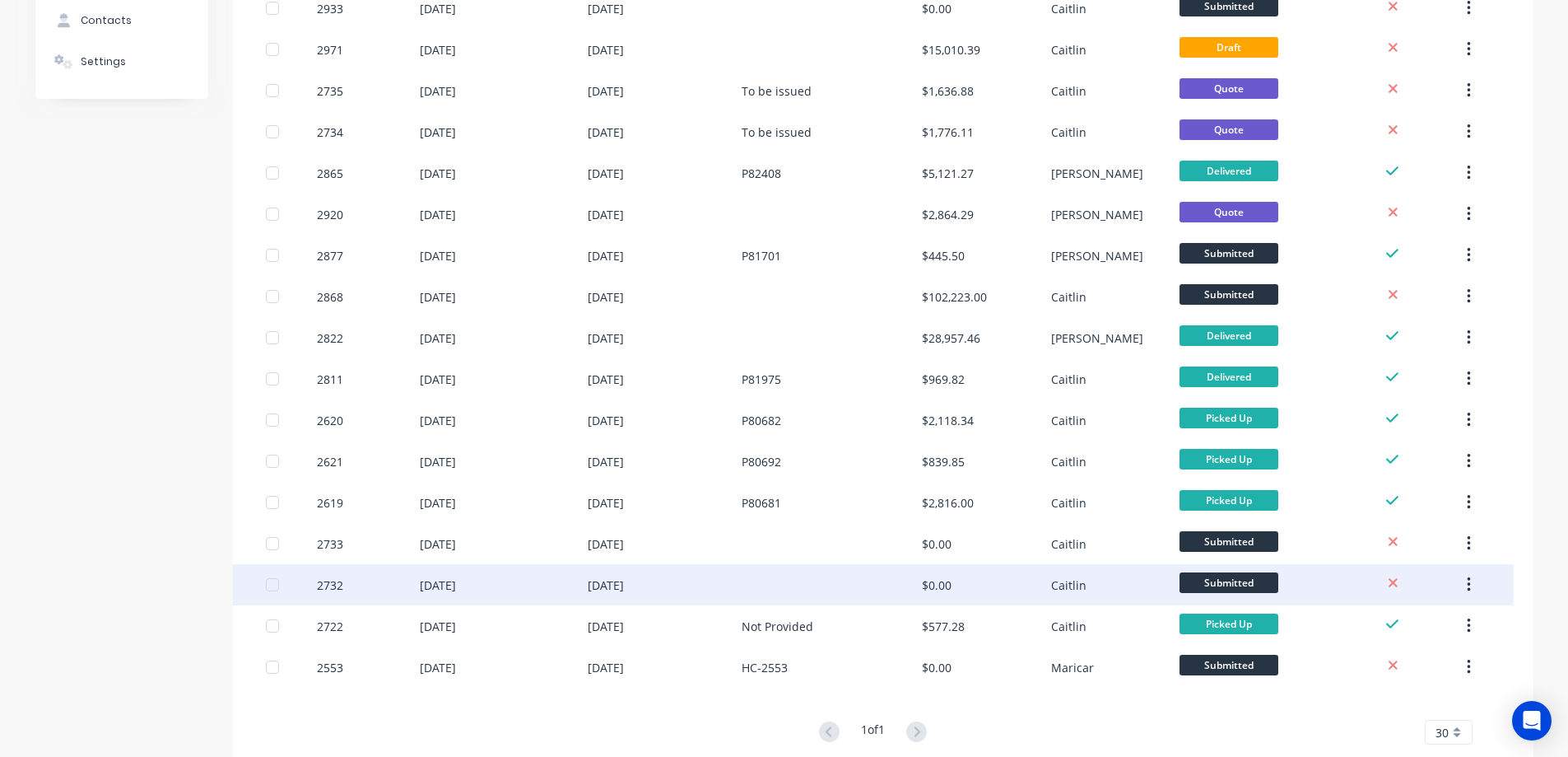
click at [693, 589] on div "[DATE]" at bounding box center [664, 585] width 154 height 42
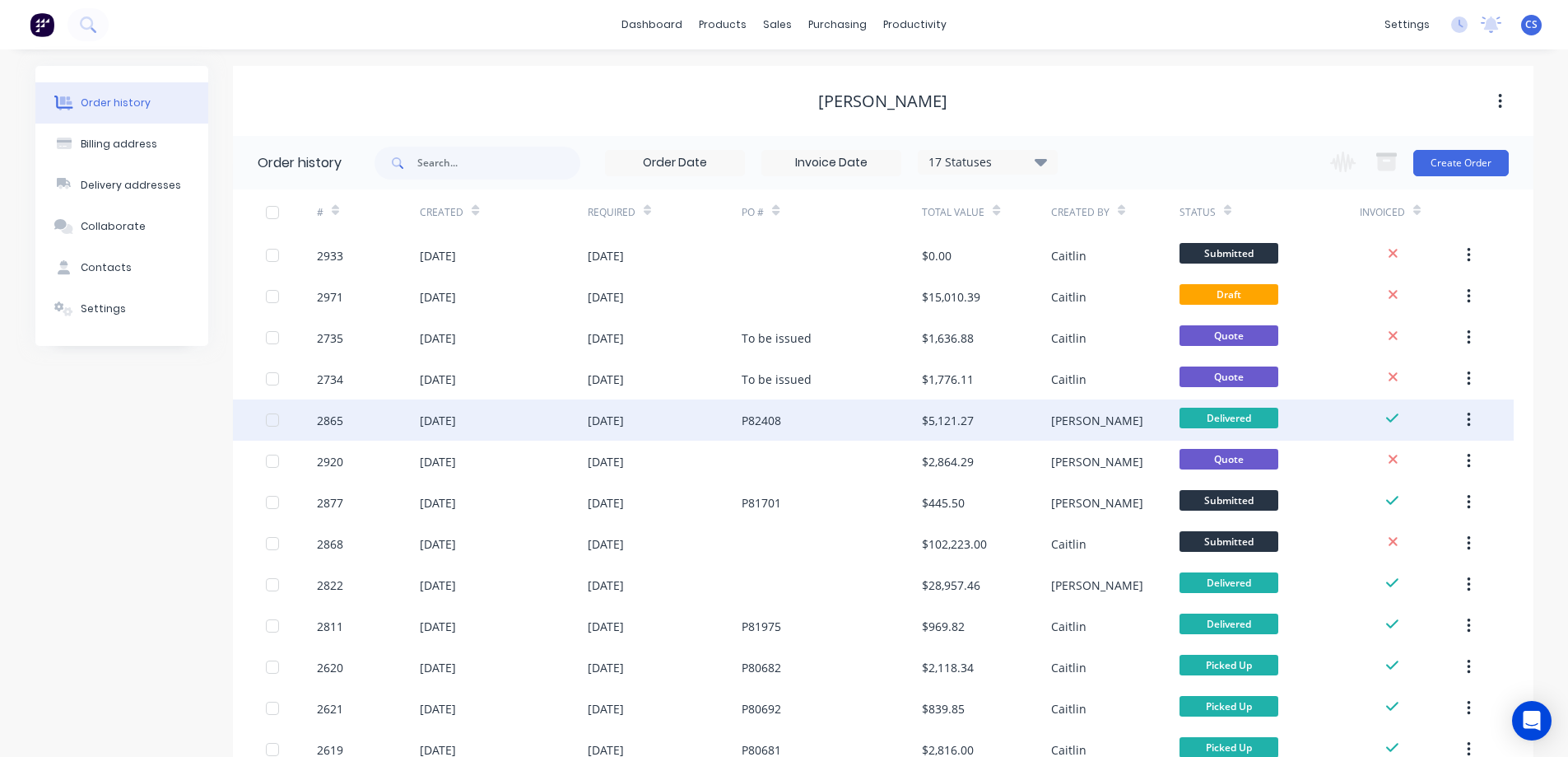
scroll to position [247, 0]
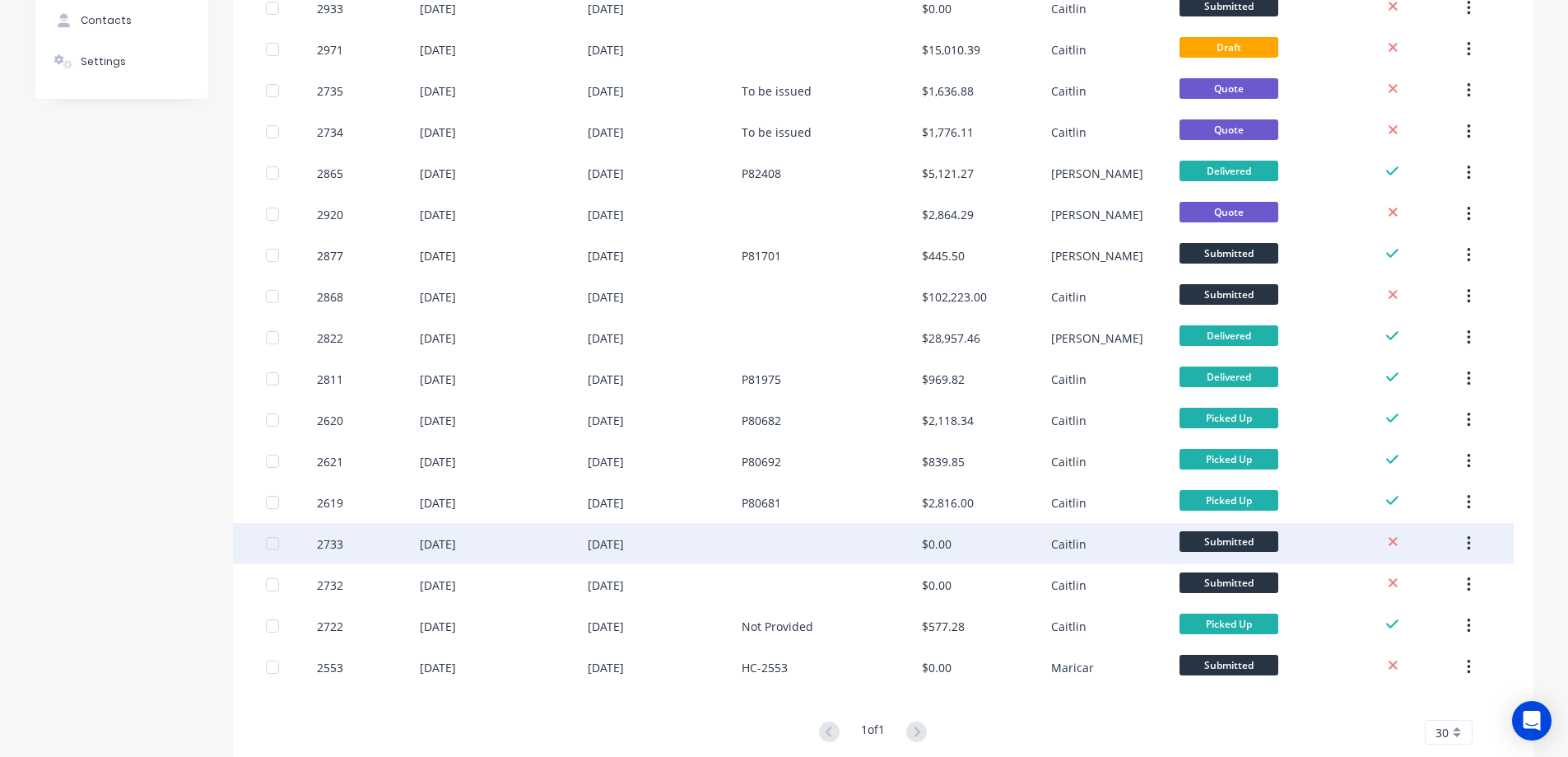
click at [657, 550] on div "[DATE]" at bounding box center [664, 543] width 154 height 42
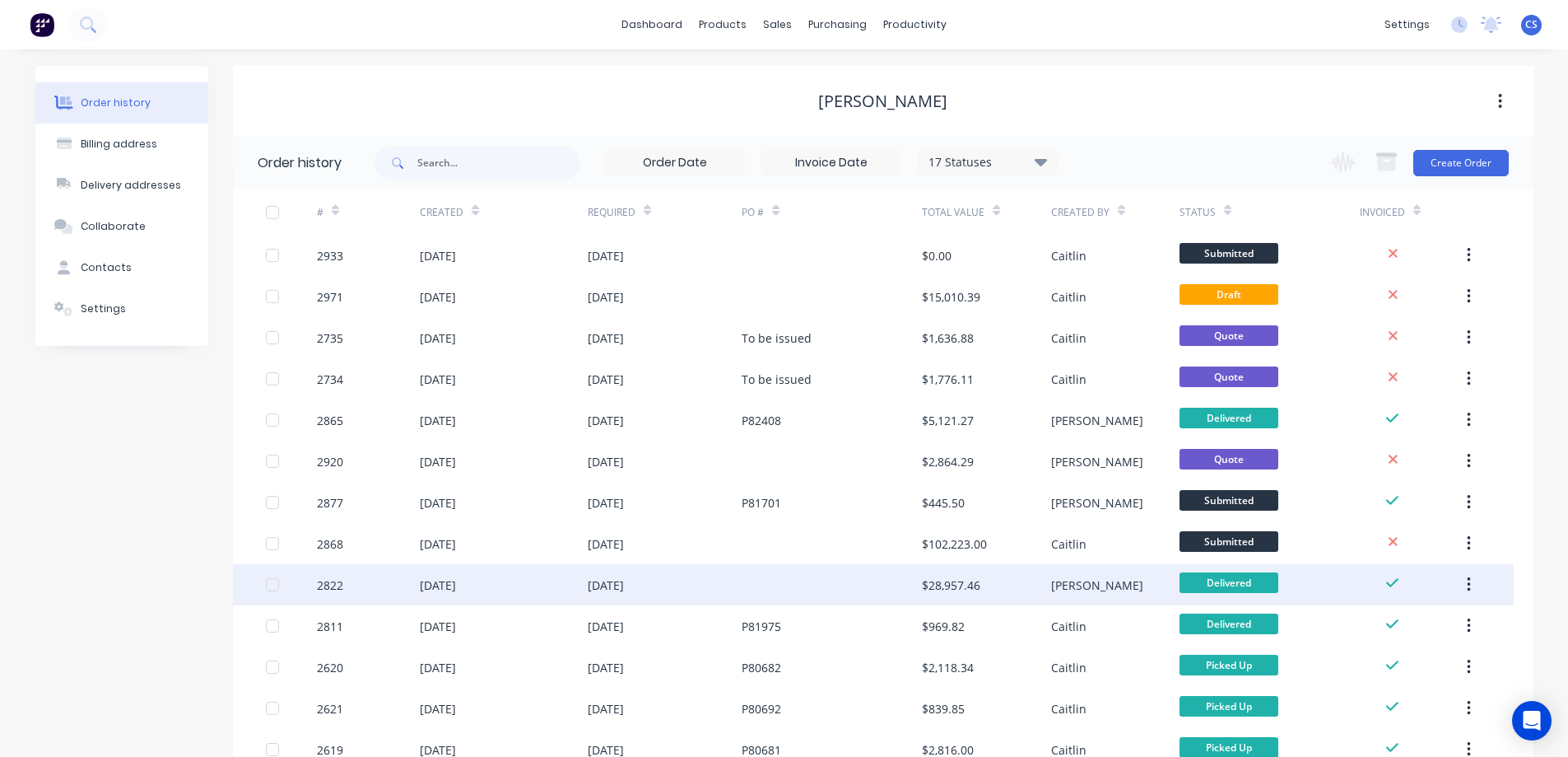
click at [737, 569] on div "[DATE]" at bounding box center [664, 585] width 154 height 42
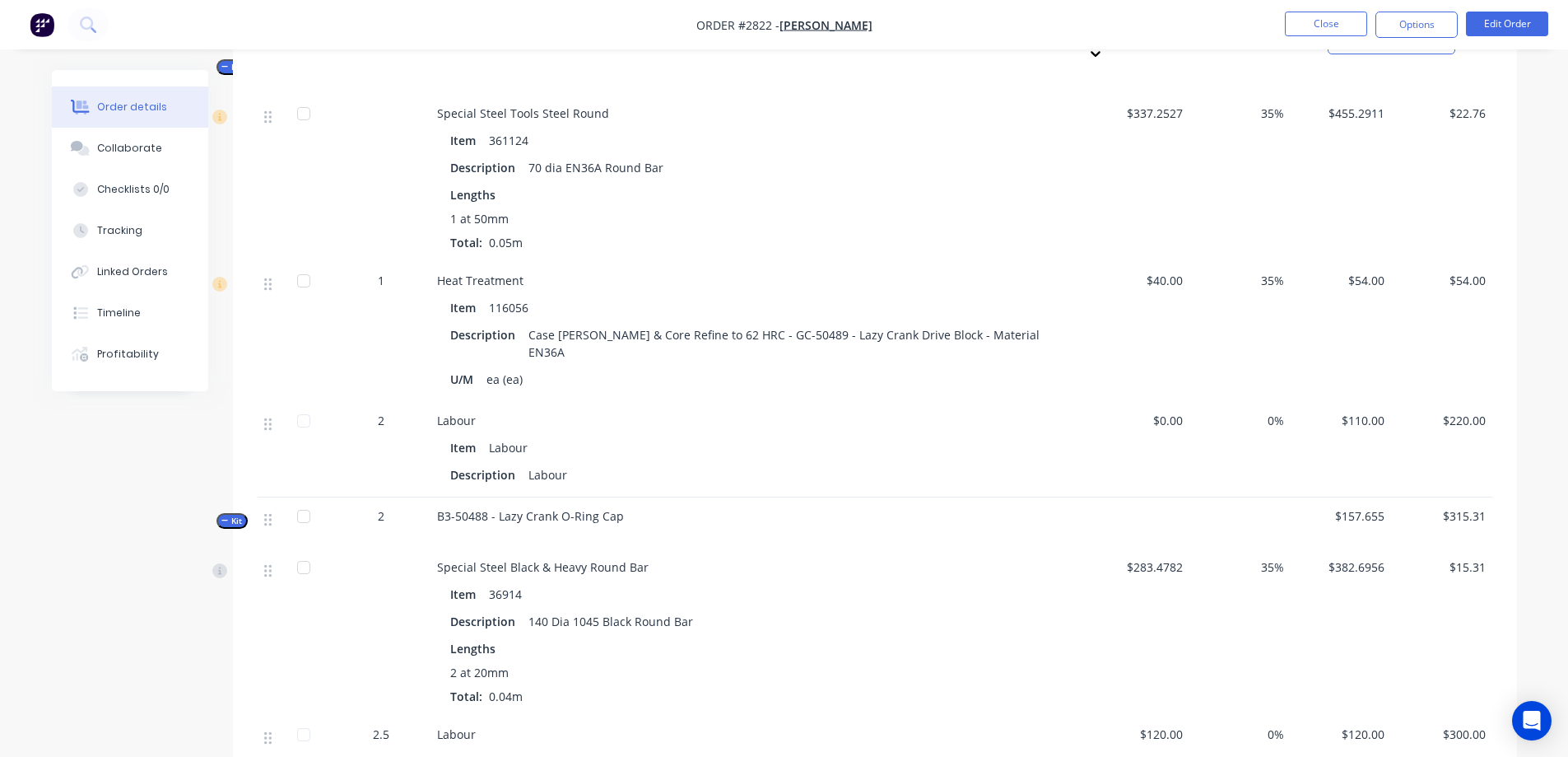
scroll to position [2446, 0]
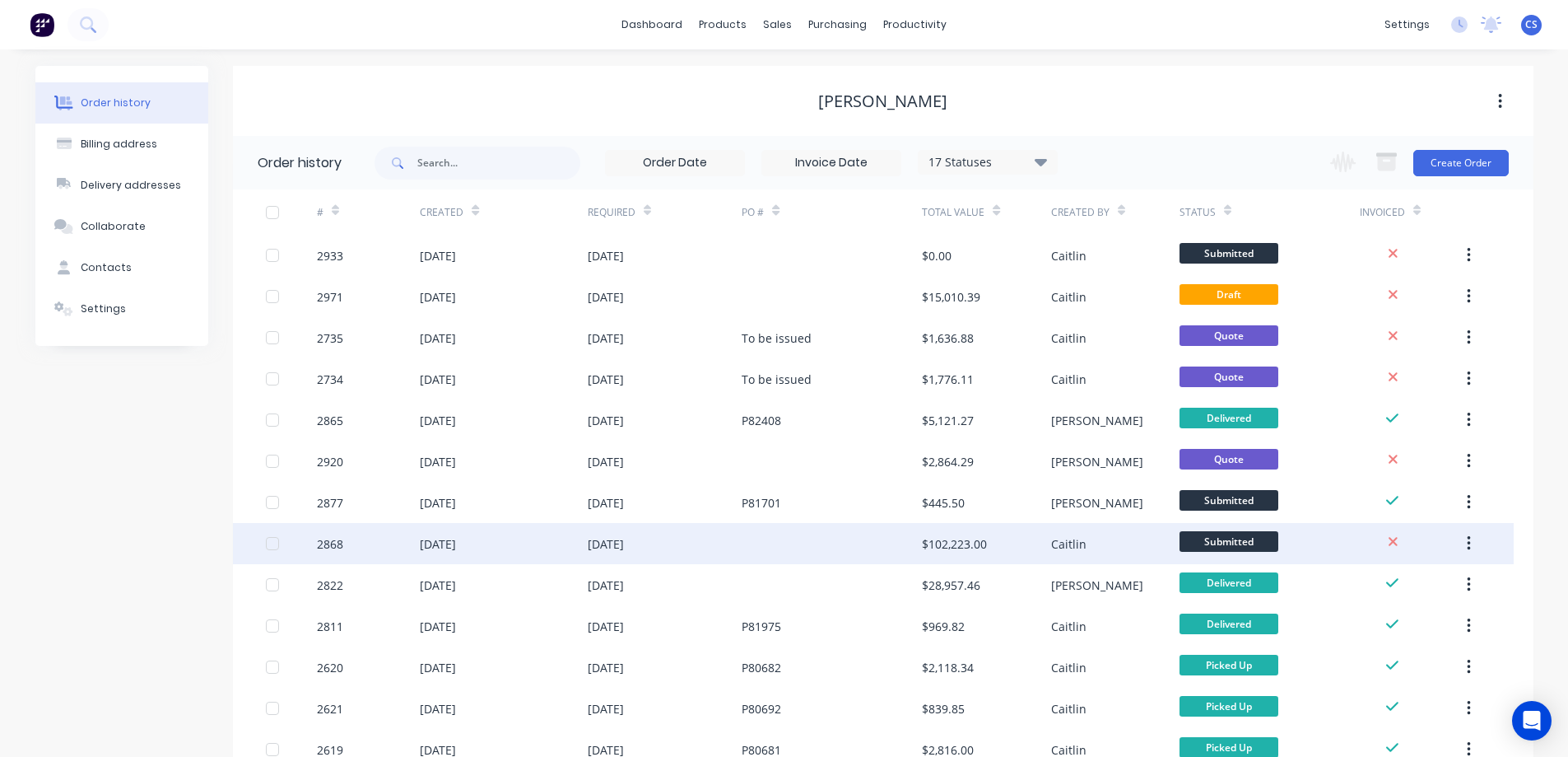
click at [566, 536] on div "[DATE]" at bounding box center [502, 543] width 167 height 42
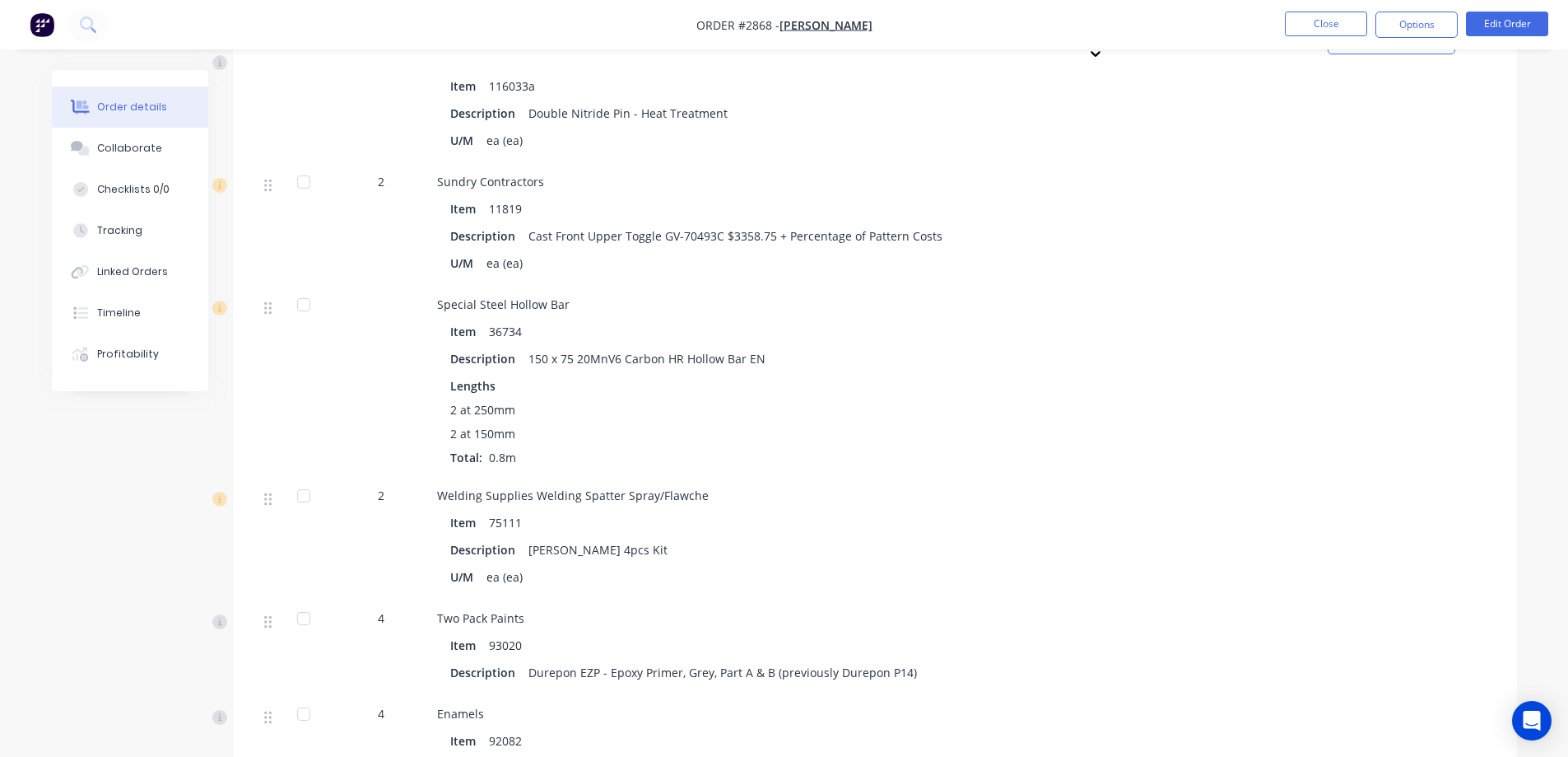
scroll to position [4920, 0]
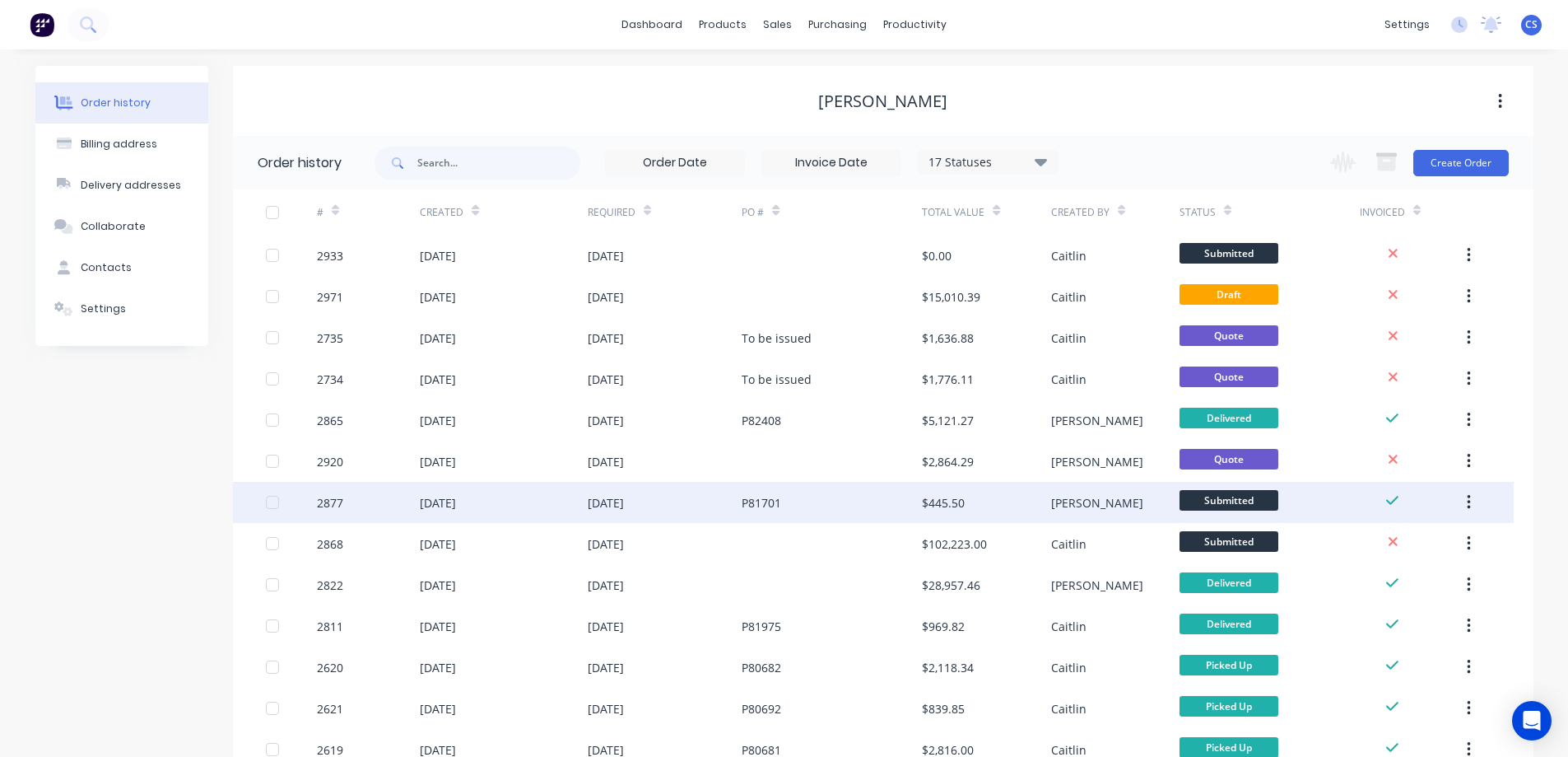
click at [855, 495] on div "P81701" at bounding box center [831, 503] width 180 height 42
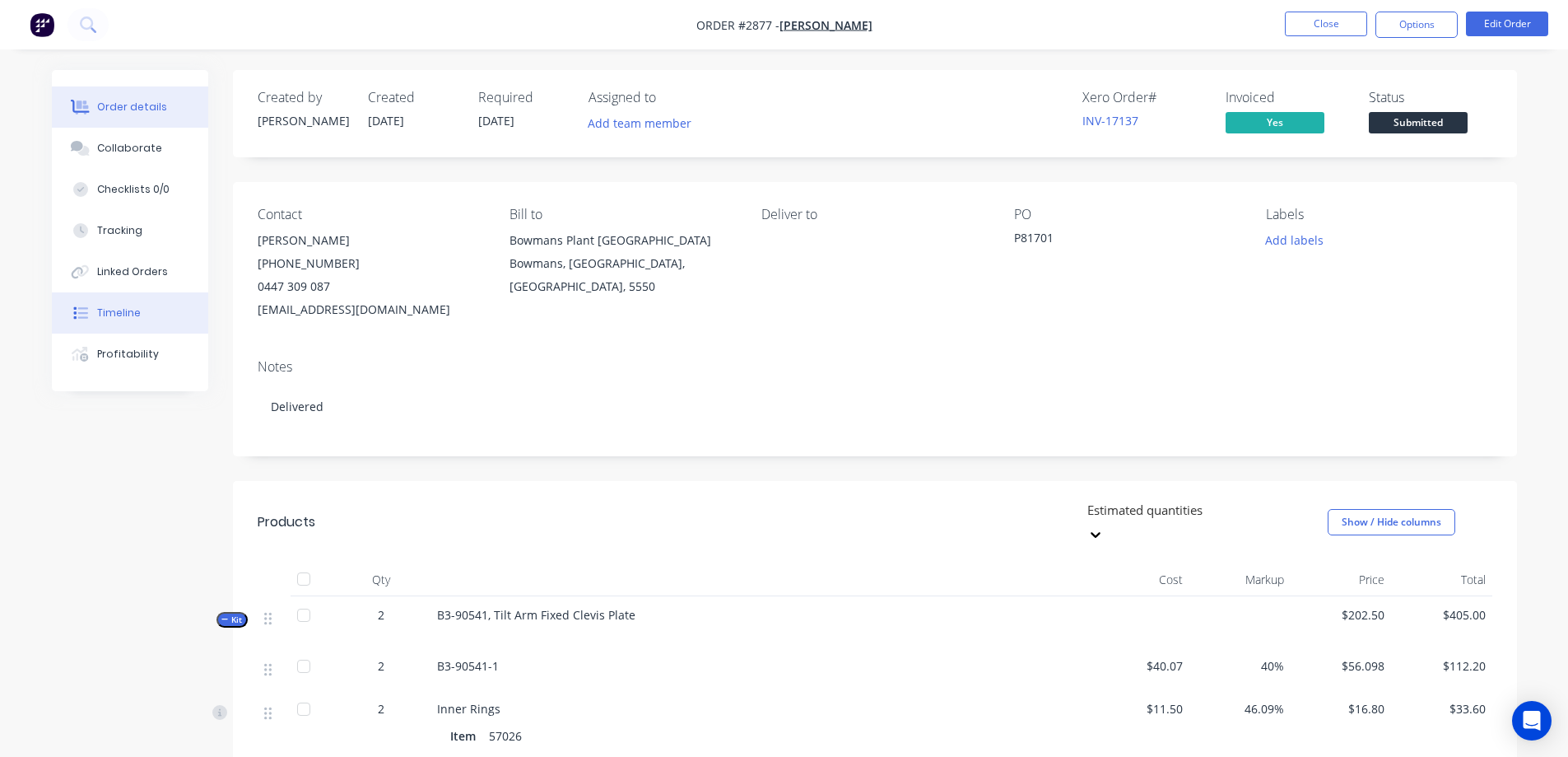
click at [145, 319] on button "Timeline" at bounding box center [130, 313] width 156 height 42
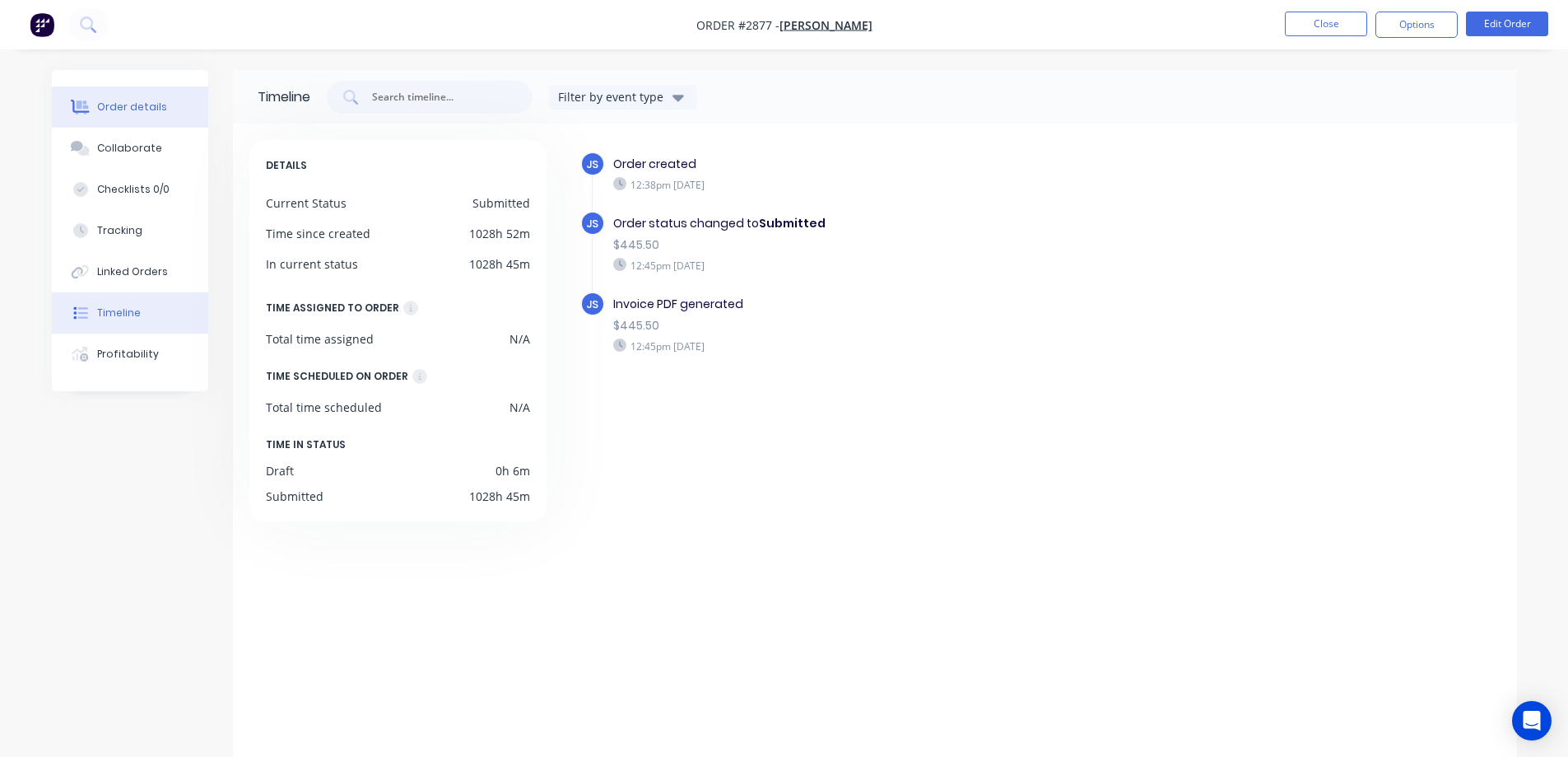
click at [146, 94] on button "Order details" at bounding box center [130, 107] width 156 height 42
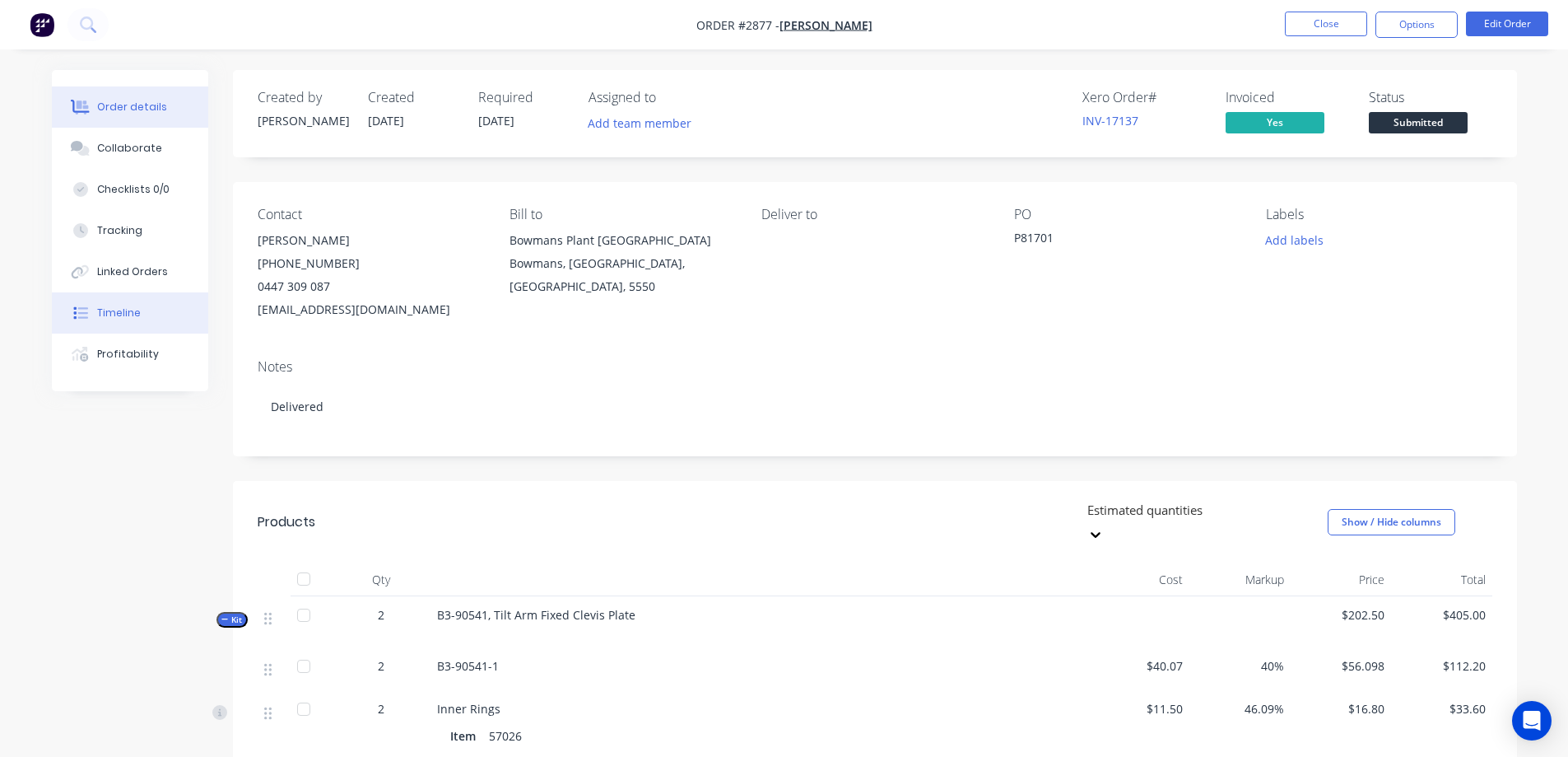
click at [151, 307] on button "Timeline" at bounding box center [130, 313] width 156 height 42
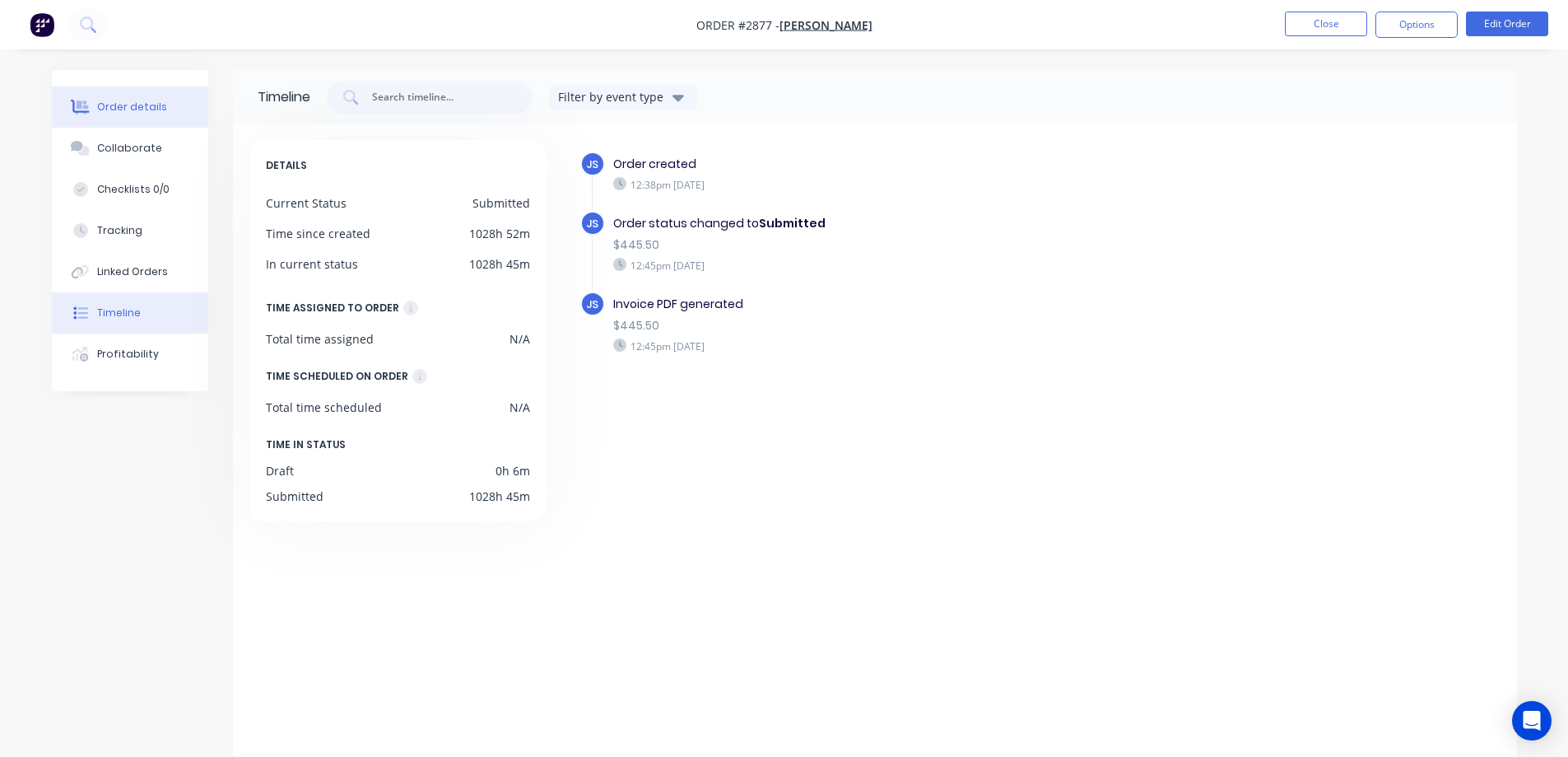
click at [148, 110] on div "Order details" at bounding box center [132, 107] width 70 height 15
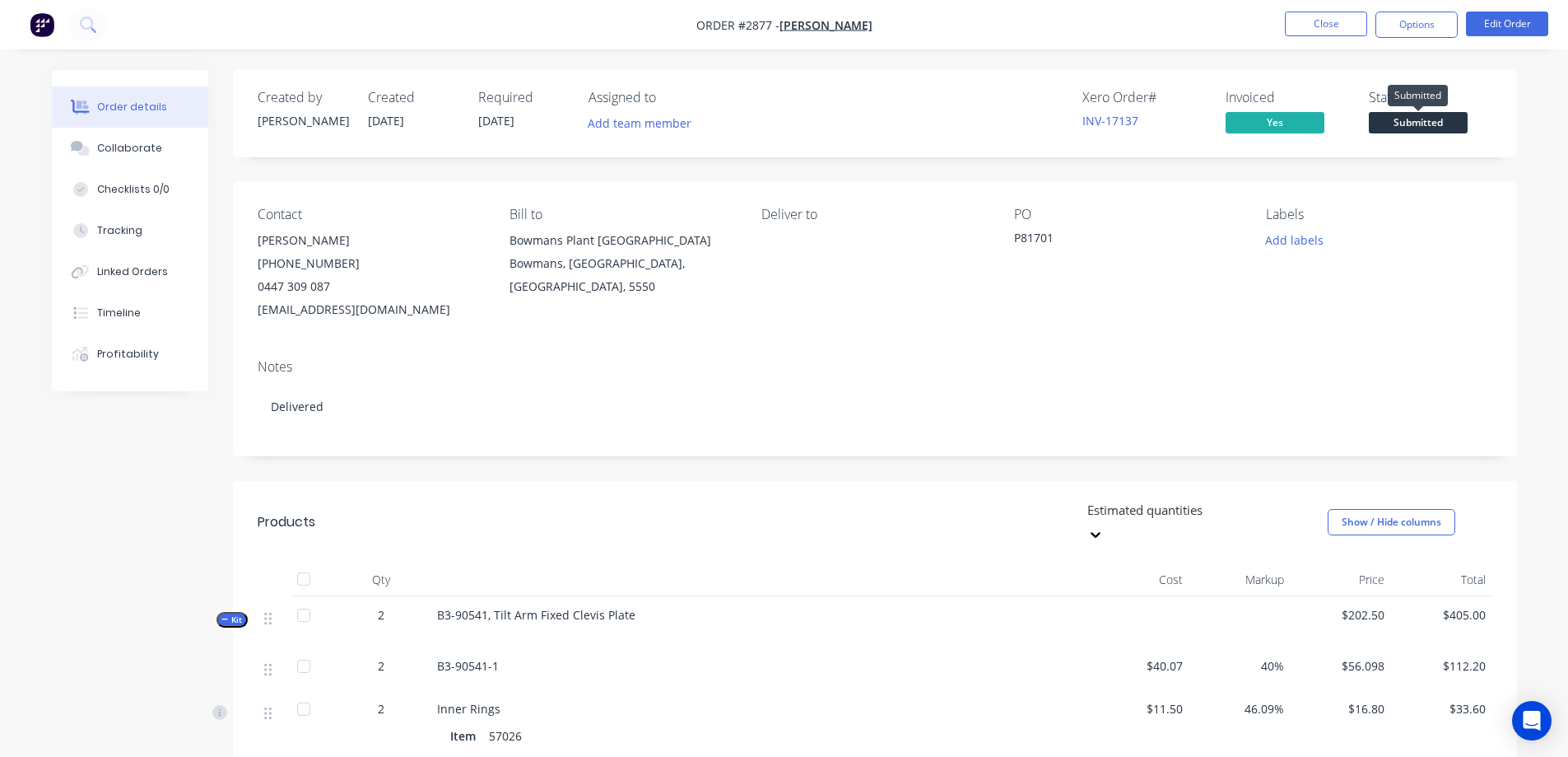
click at [1429, 123] on span "Submitted" at bounding box center [1418, 122] width 99 height 21
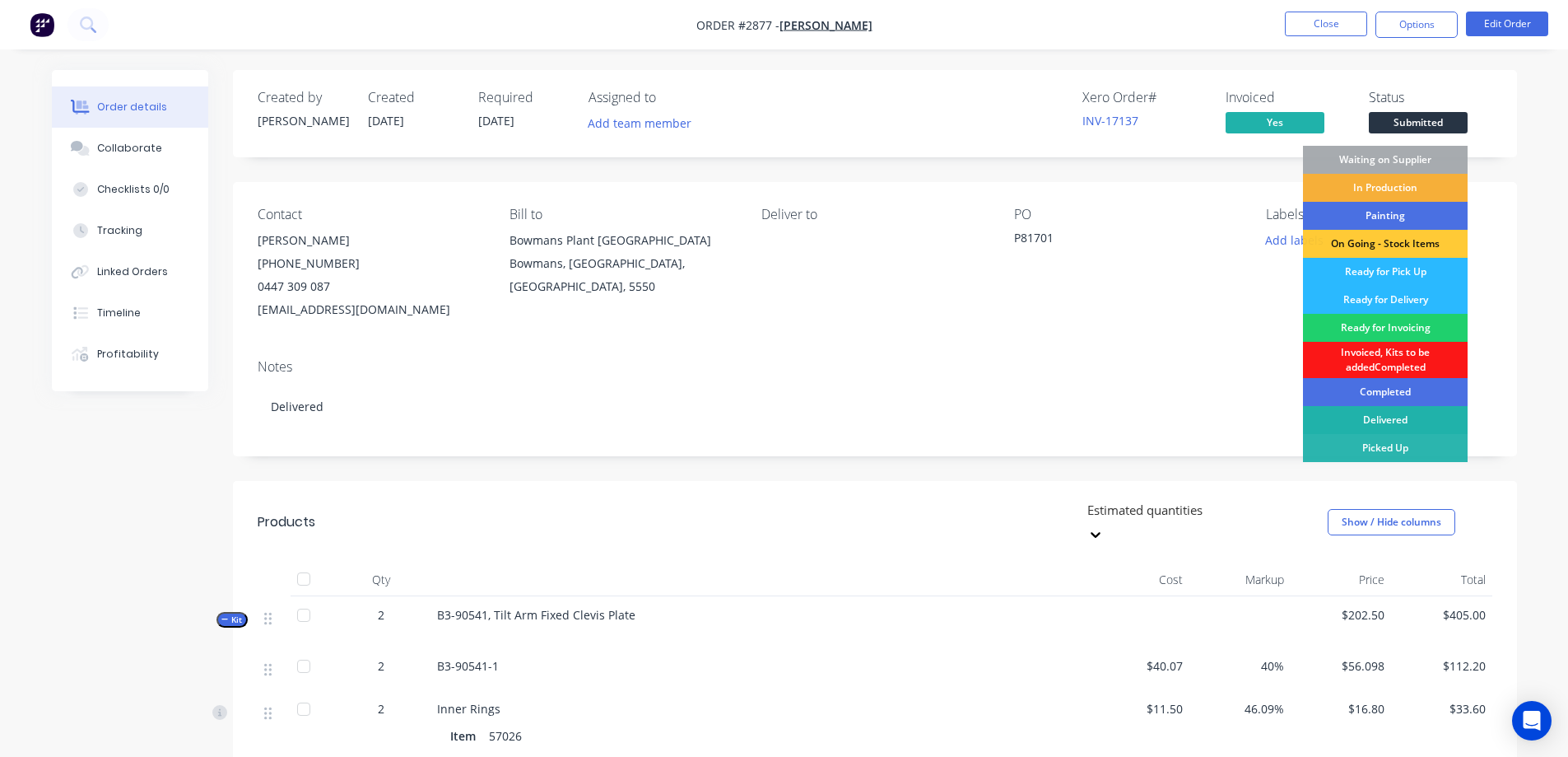
click at [1403, 421] on div "Delivered" at bounding box center [1384, 420] width 164 height 28
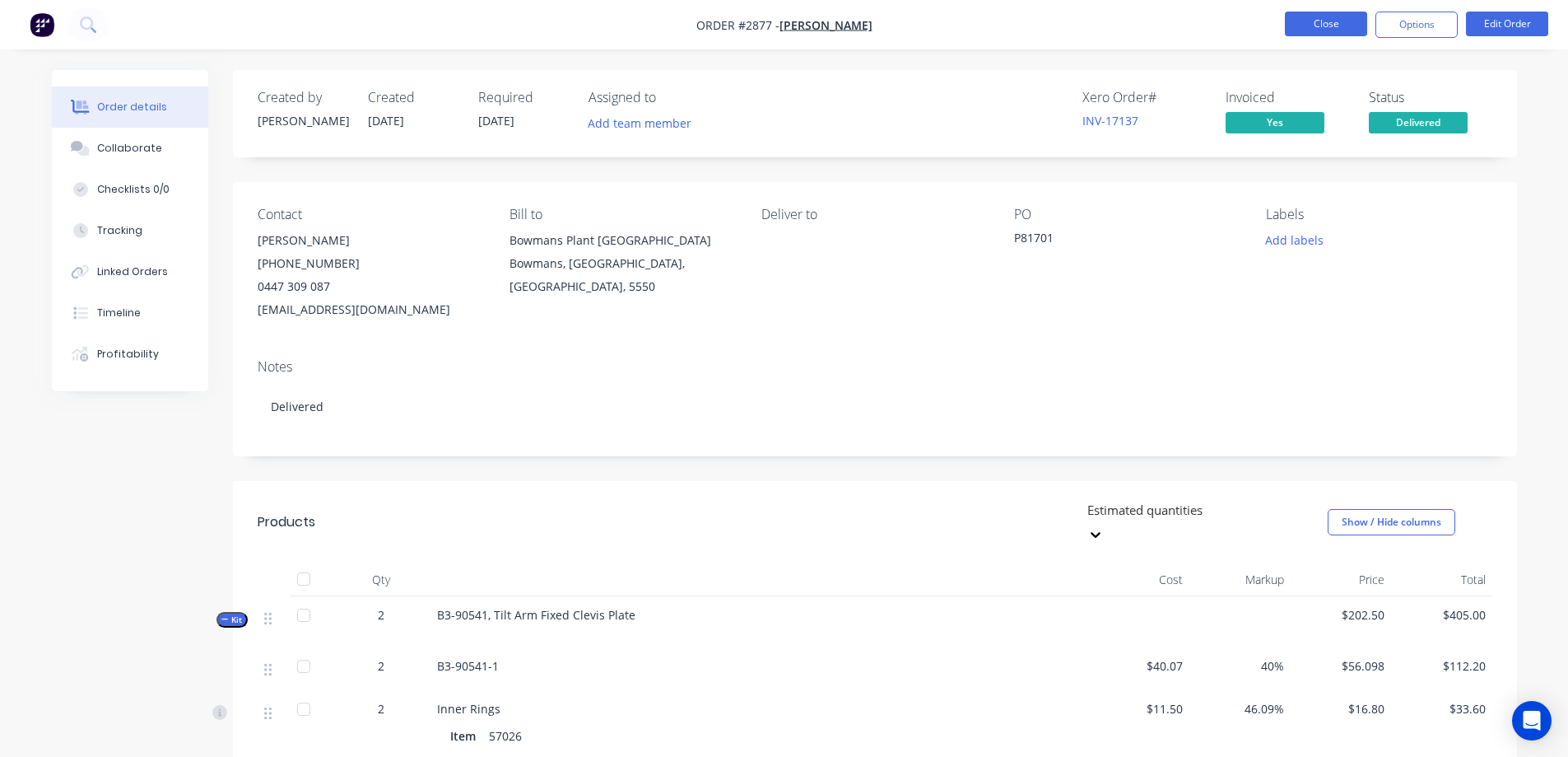
click at [1312, 21] on button "Close" at bounding box center [1325, 24] width 82 height 25
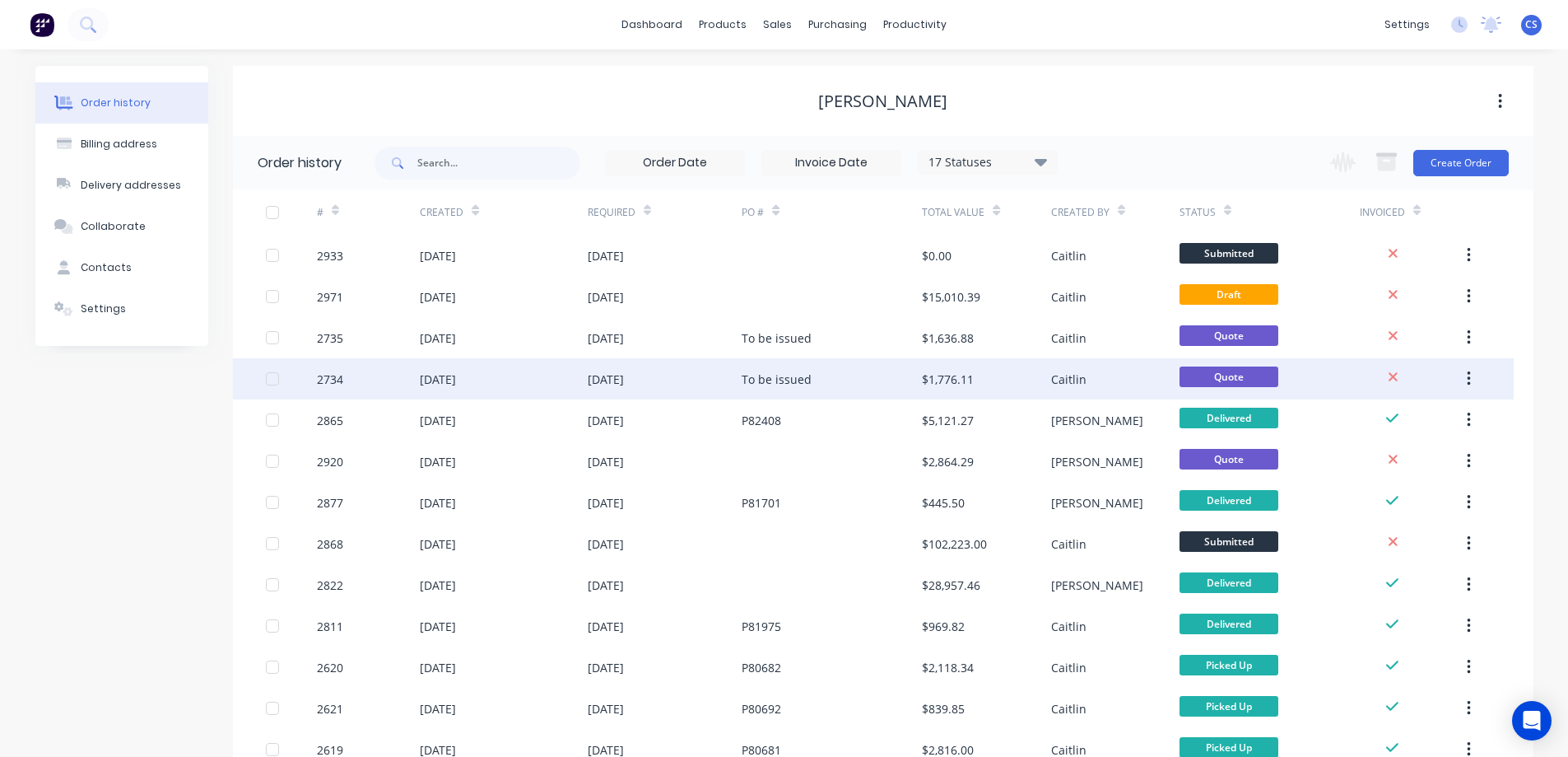
click at [724, 381] on div "[DATE]" at bounding box center [664, 379] width 154 height 42
click at [703, 383] on div "[DATE]" at bounding box center [664, 379] width 154 height 42
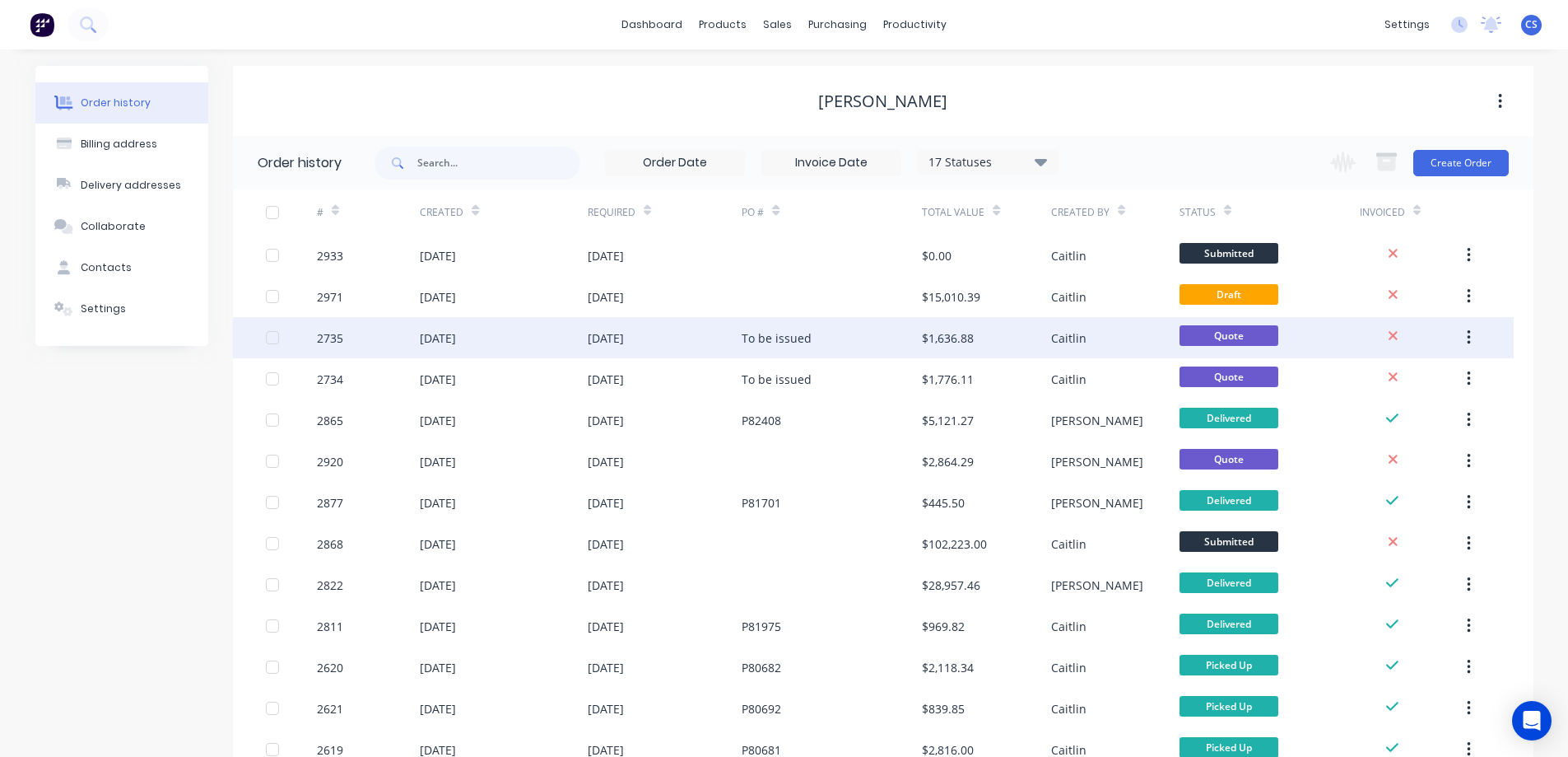
click at [705, 344] on div "[DATE]" at bounding box center [664, 337] width 154 height 42
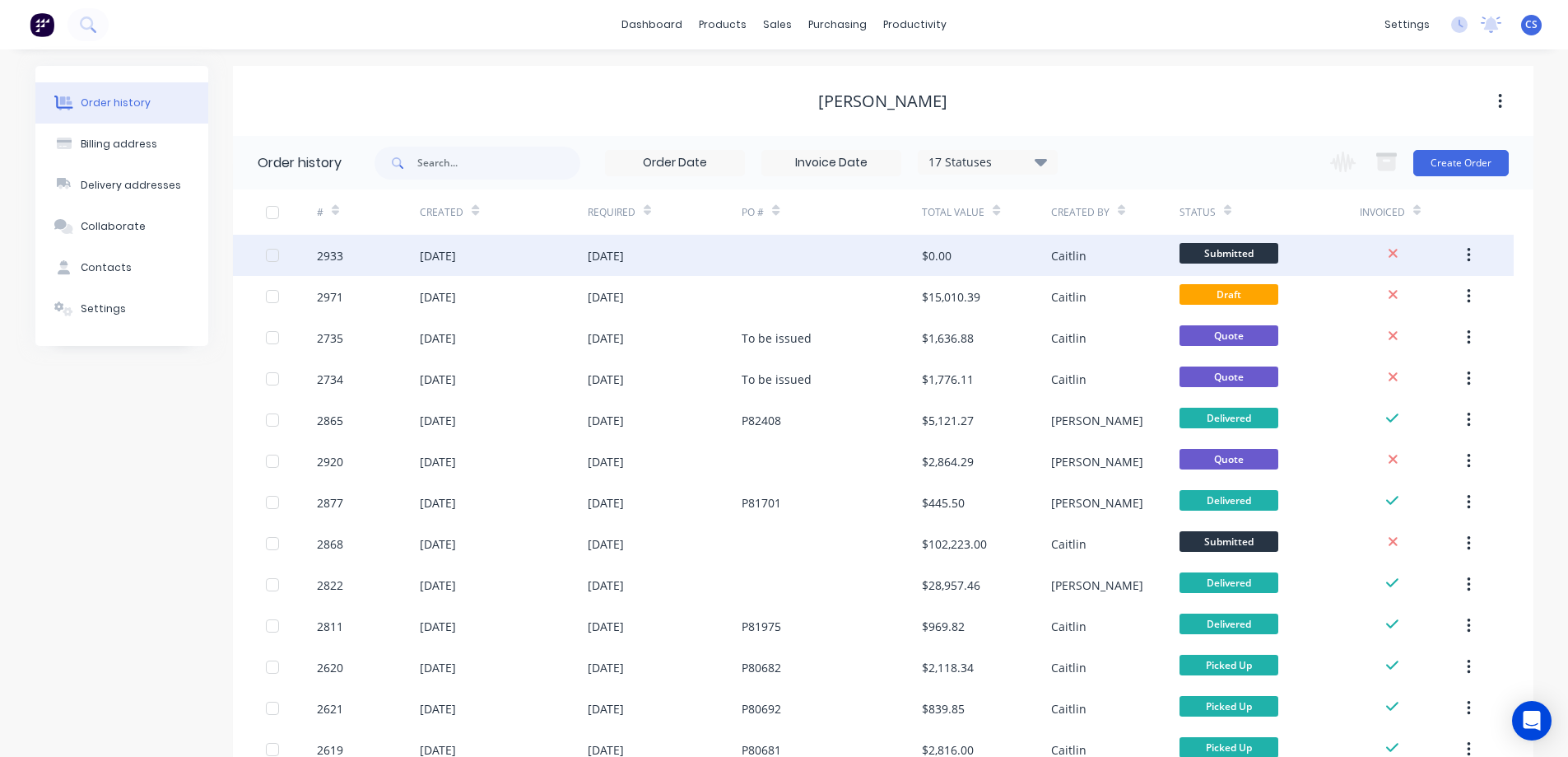
click at [703, 265] on div "[DATE]" at bounding box center [664, 255] width 154 height 42
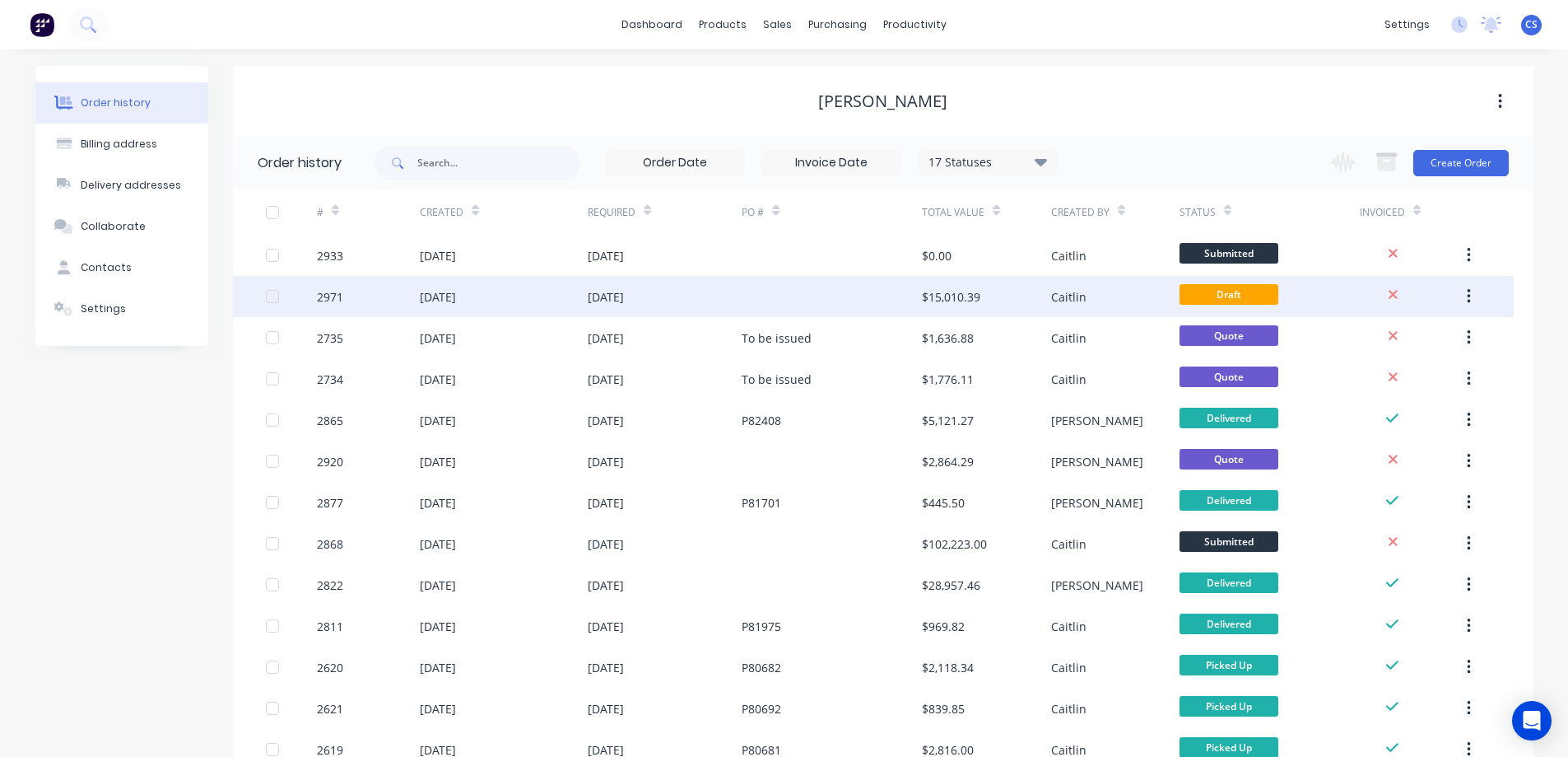
click at [878, 289] on div at bounding box center [831, 297] width 180 height 42
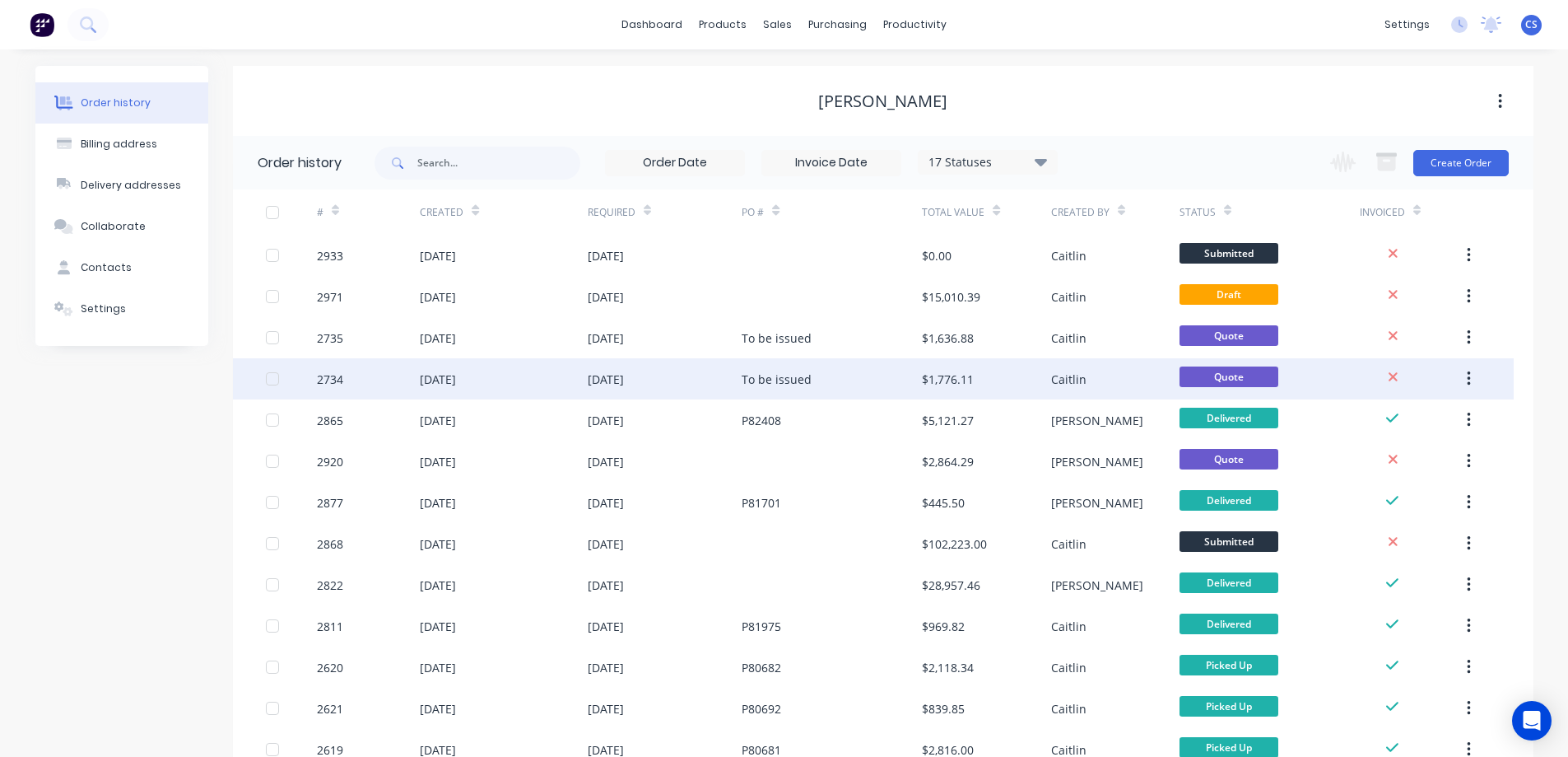
click at [849, 372] on div "To be issued" at bounding box center [831, 379] width 180 height 42
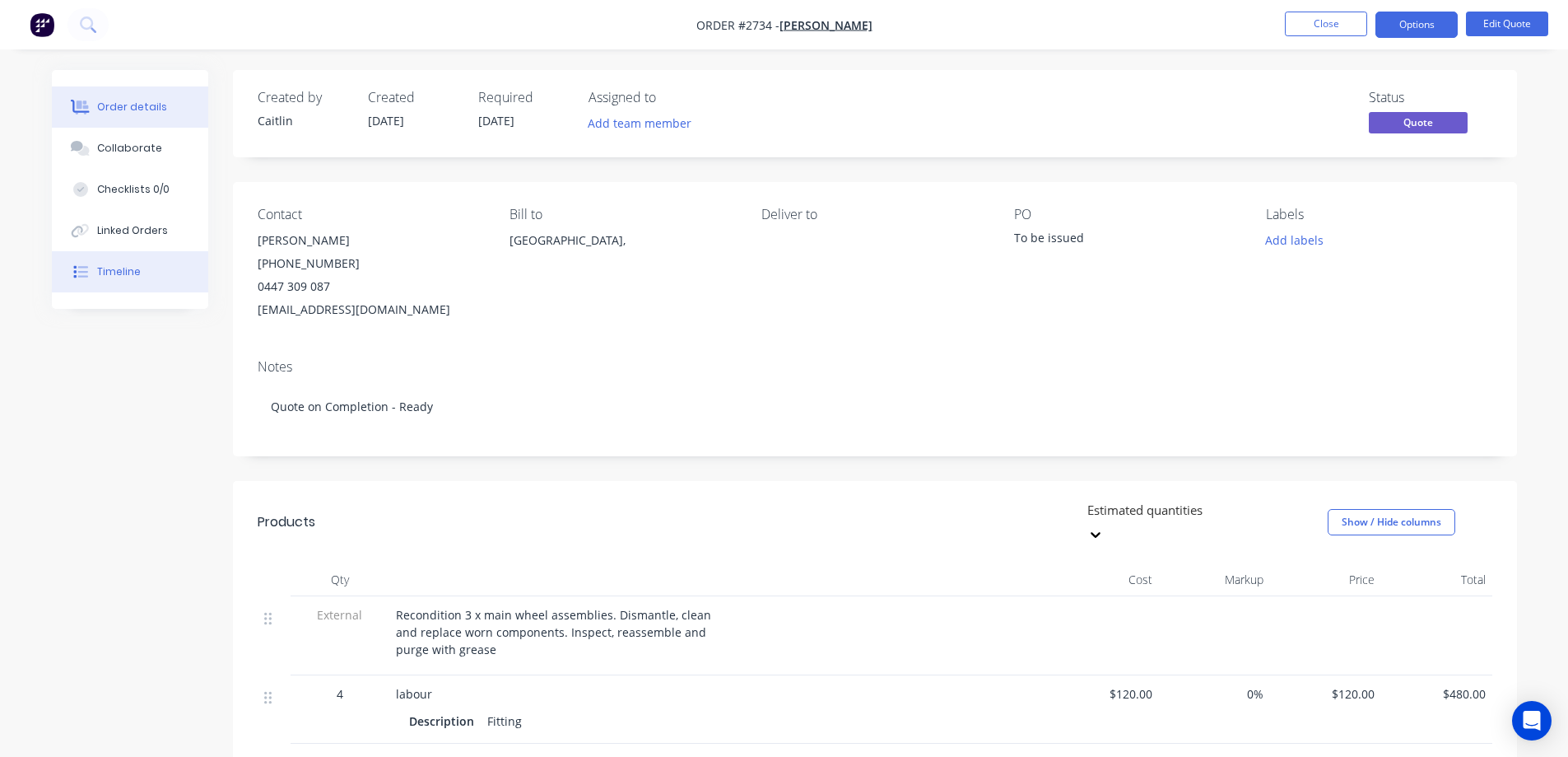
click at [147, 262] on button "Timeline" at bounding box center [130, 272] width 156 height 42
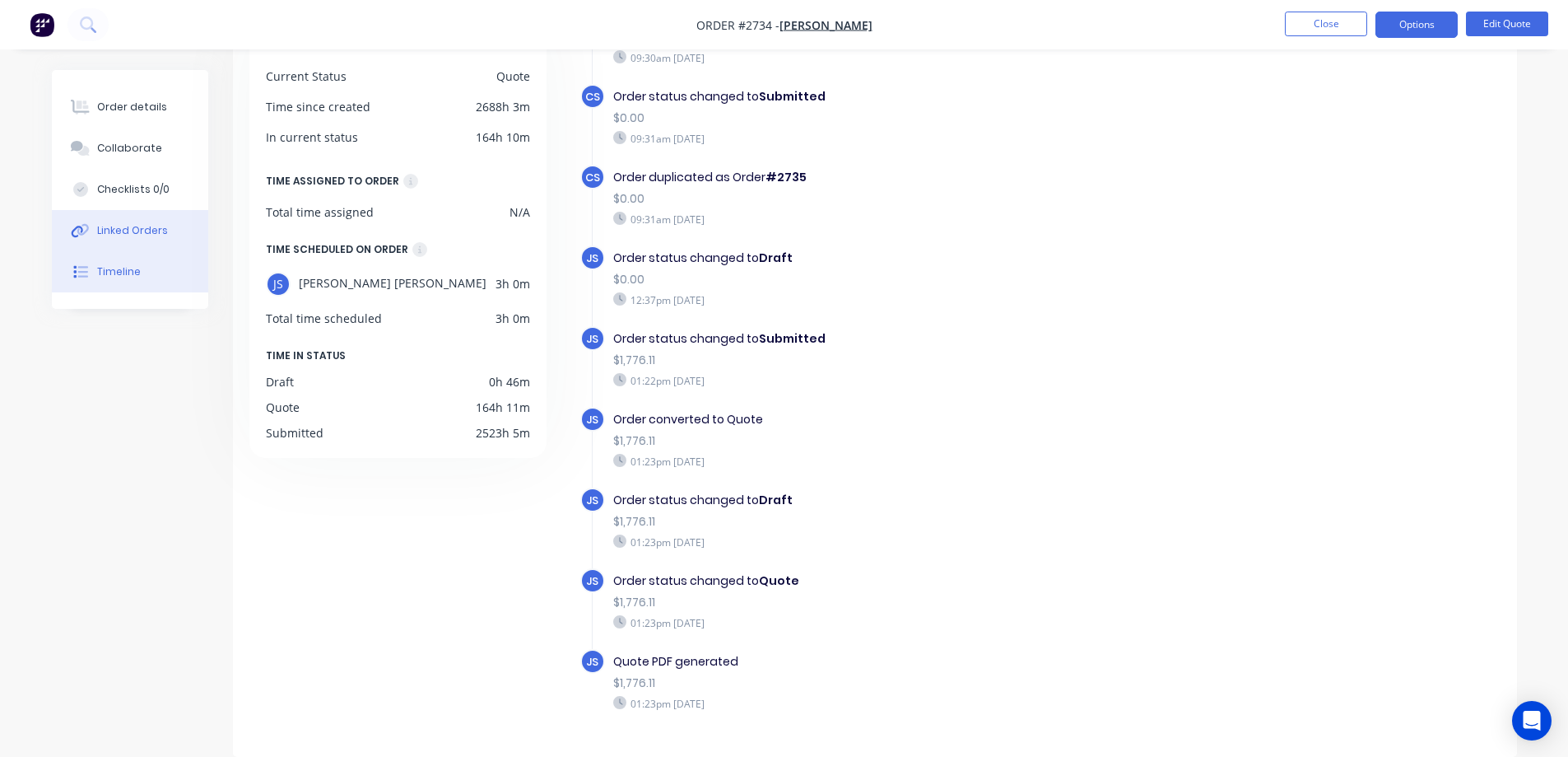
click at [184, 239] on button "Linked Orders" at bounding box center [130, 231] width 156 height 42
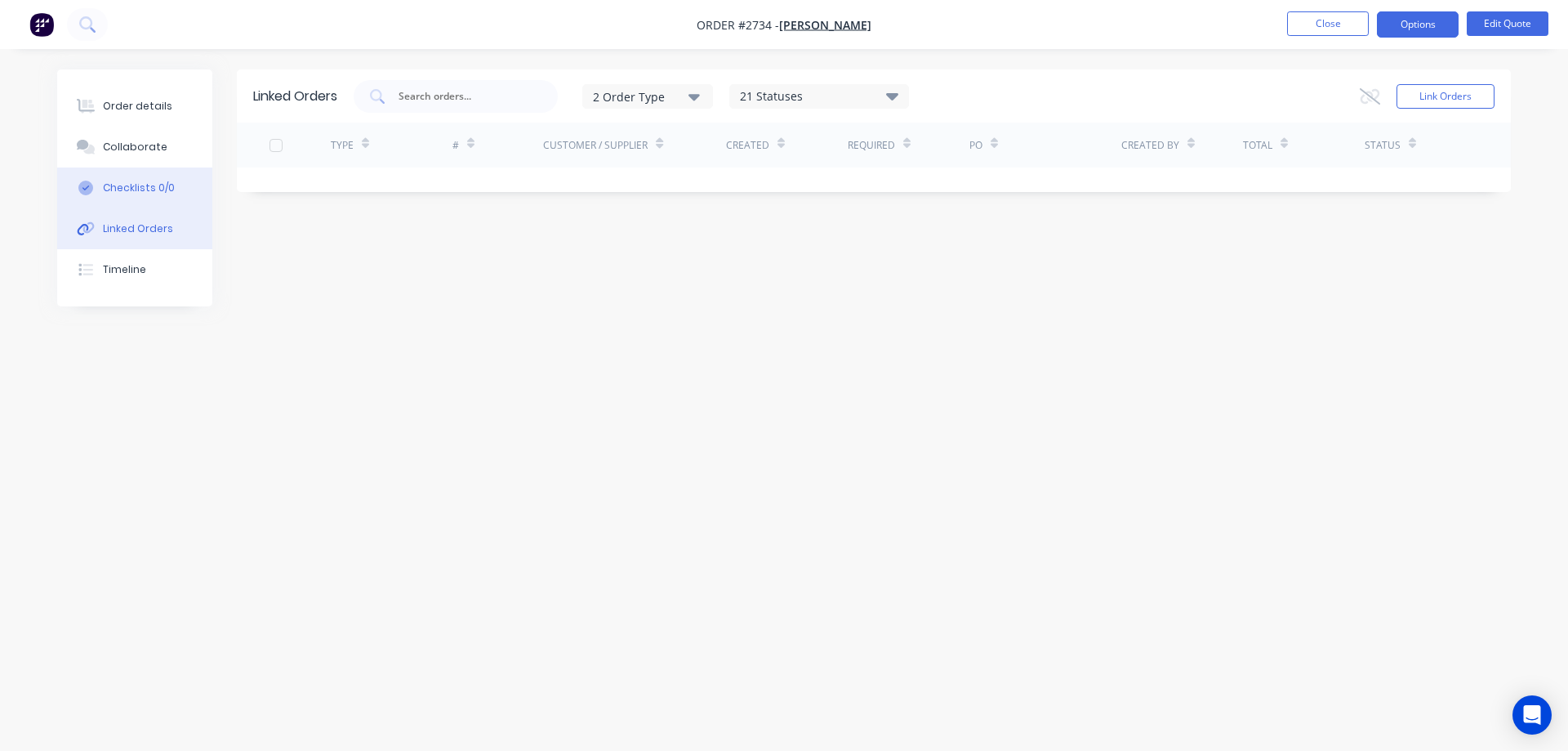
click at [115, 189] on div "Checklists 0/0" at bounding box center [138, 188] width 72 height 15
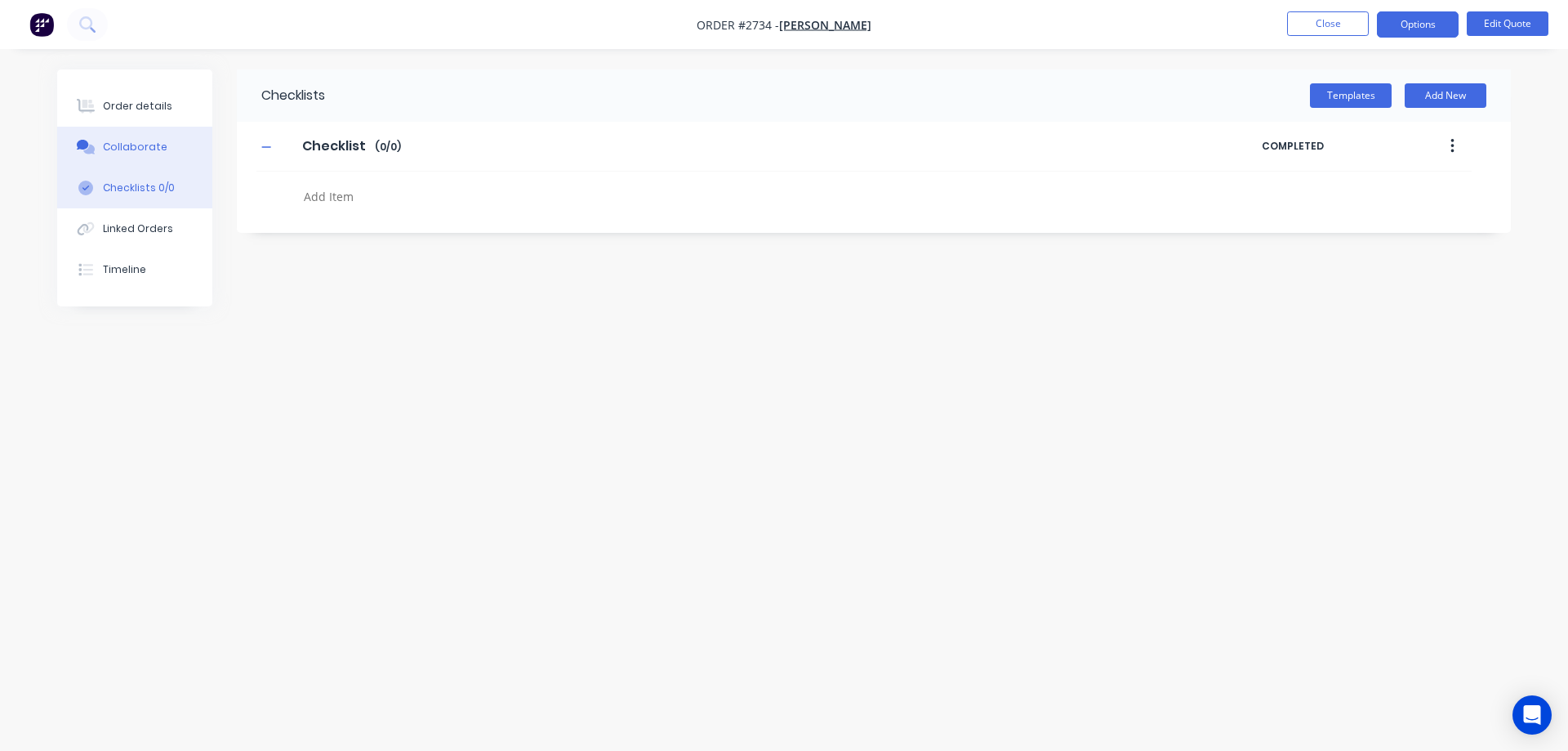
click at [126, 149] on div "Collaborate" at bounding box center [135, 147] width 64 height 15
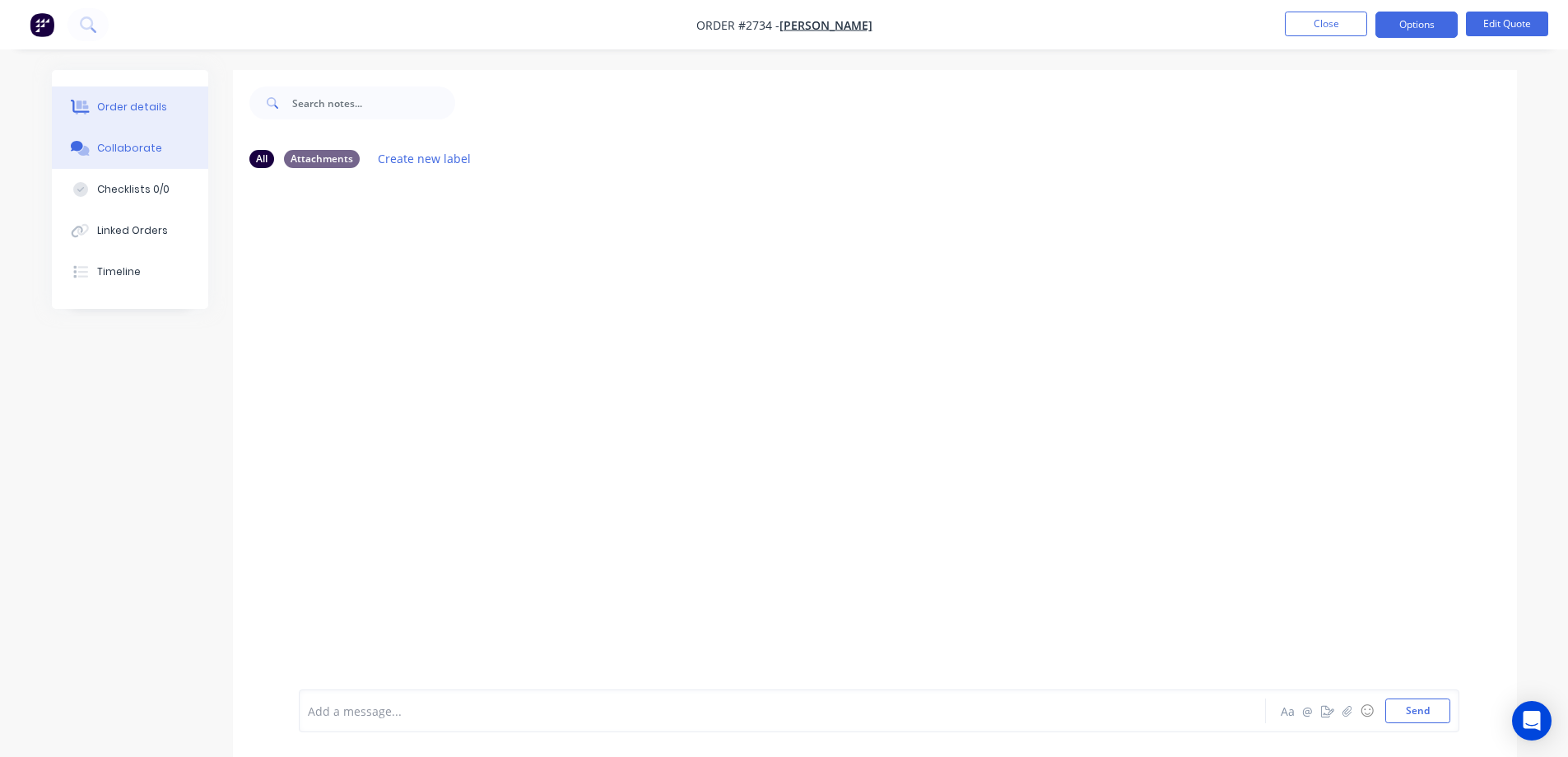
click at [139, 107] on div "Order details" at bounding box center [132, 107] width 70 height 15
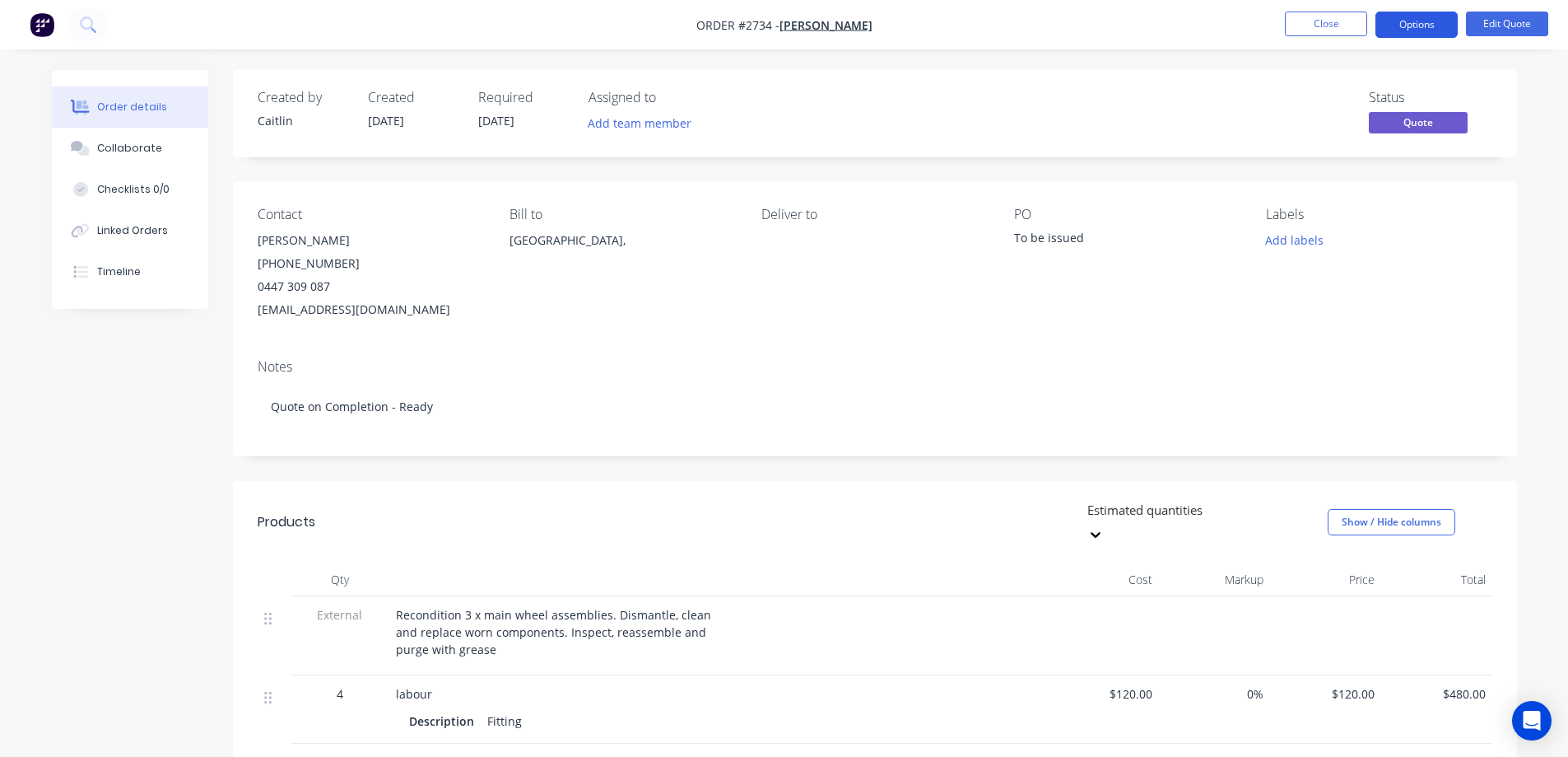
click at [1423, 30] on button "Options" at bounding box center [1416, 25] width 82 height 27
click at [1511, 96] on div "Created by [PERSON_NAME] Created [DATE] Required [DATE] Assigned to Add team me…" at bounding box center [875, 113] width 1284 height 87
click at [1440, 14] on button "Options" at bounding box center [1416, 25] width 82 height 27
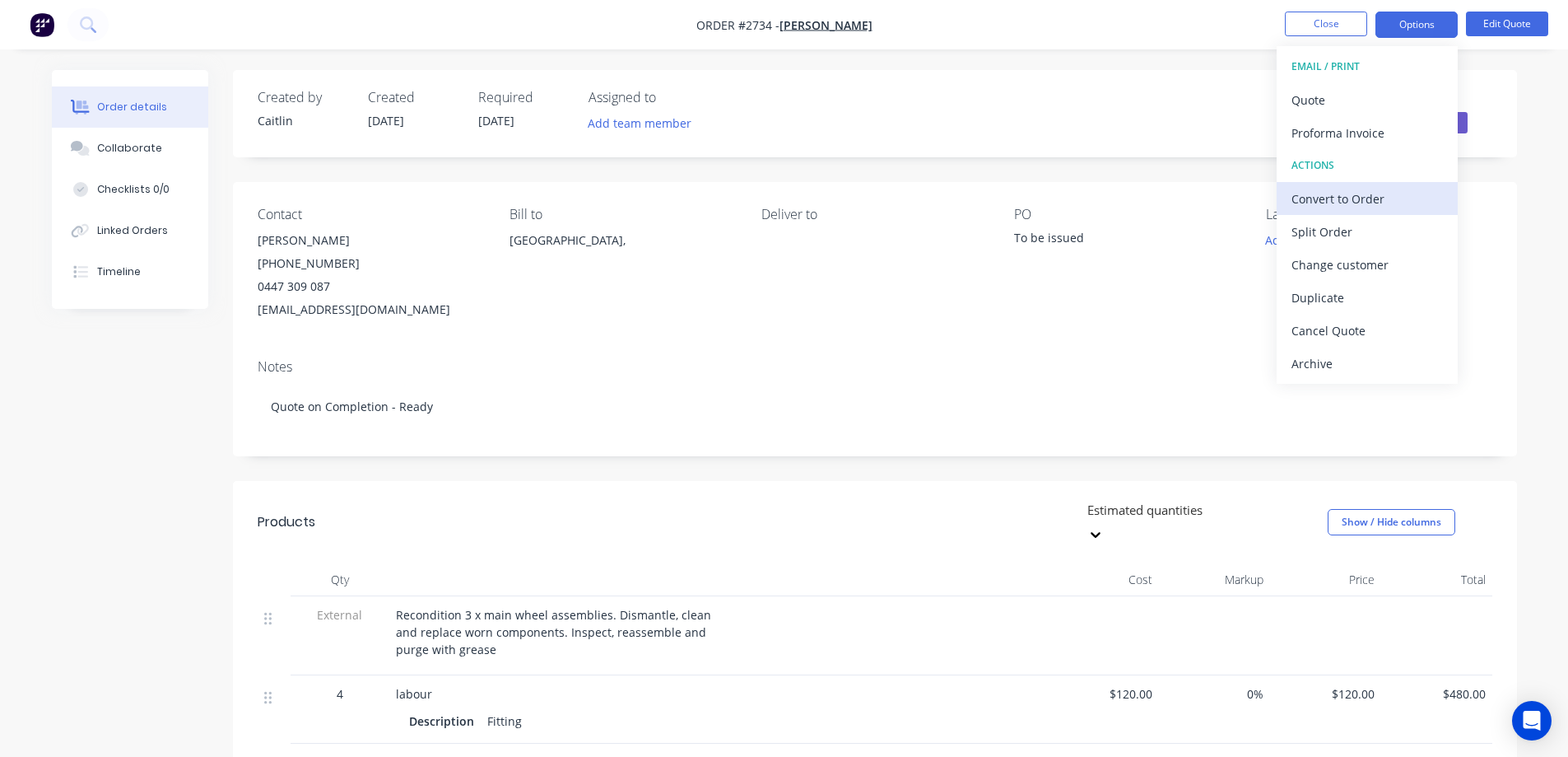
click at [1351, 204] on div "Convert to Order" at bounding box center [1367, 199] width 151 height 24
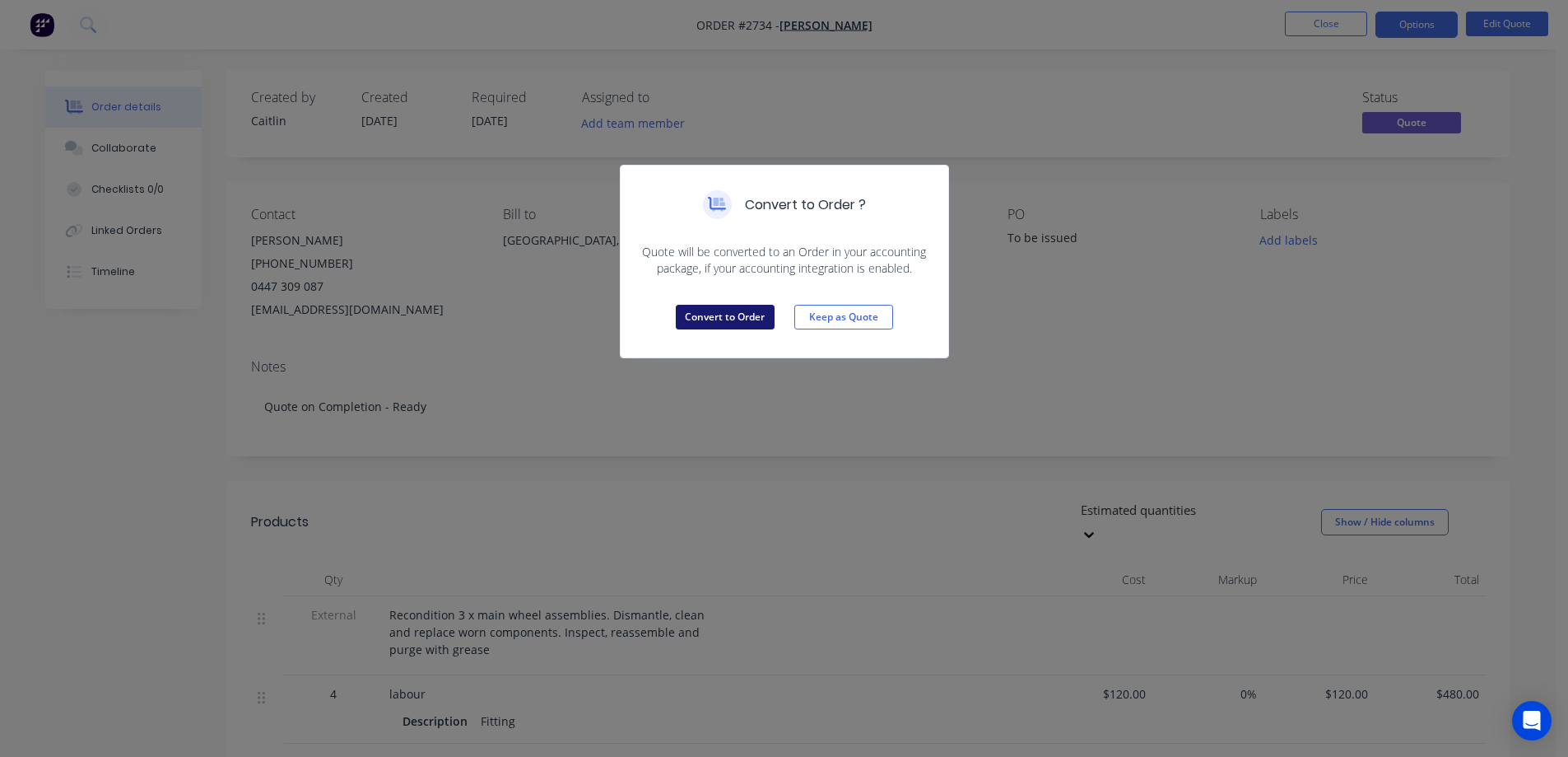
click at [733, 320] on button "Convert to Order" at bounding box center [724, 317] width 99 height 25
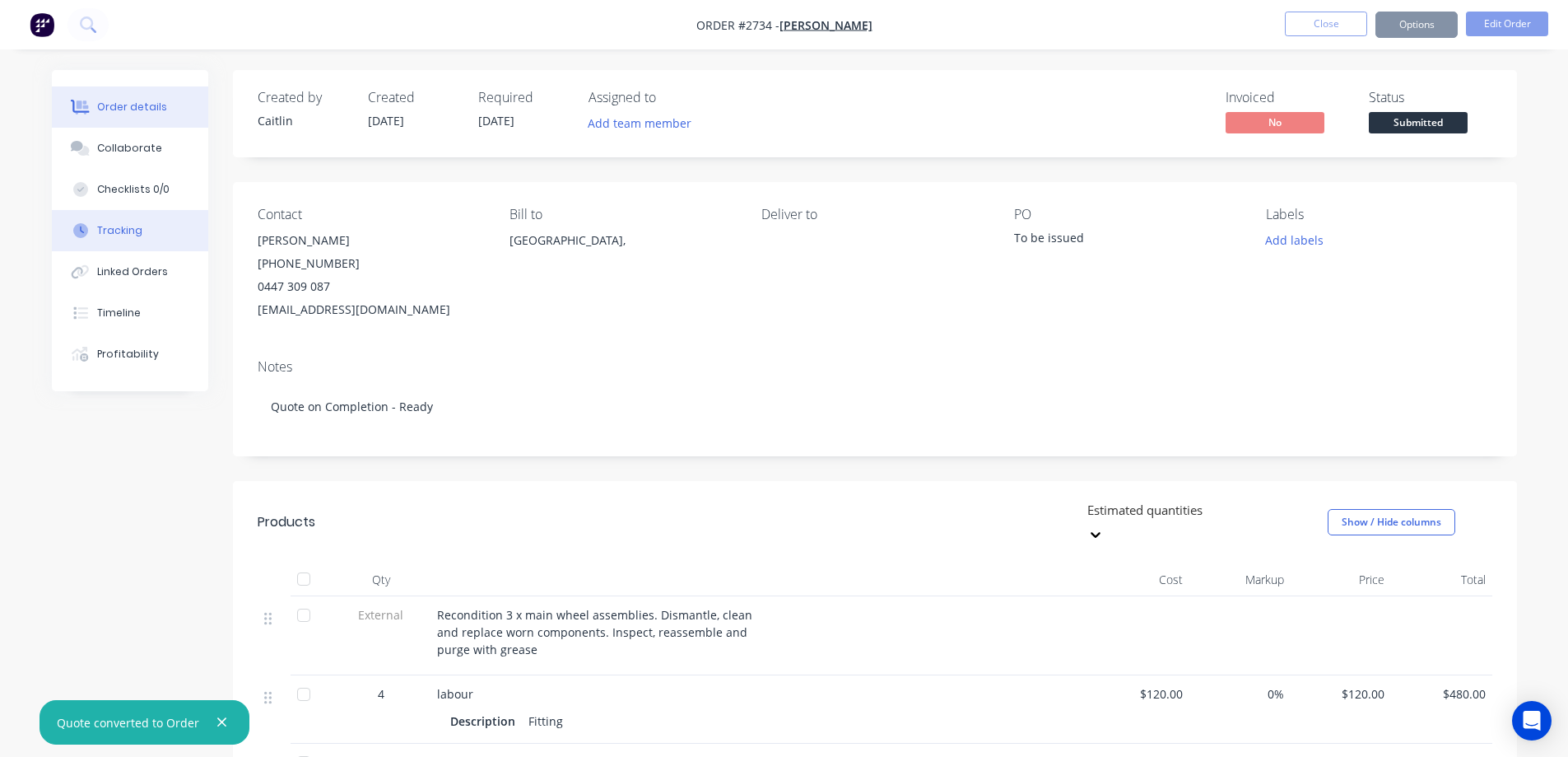
click at [144, 242] on button "Tracking" at bounding box center [130, 231] width 156 height 42
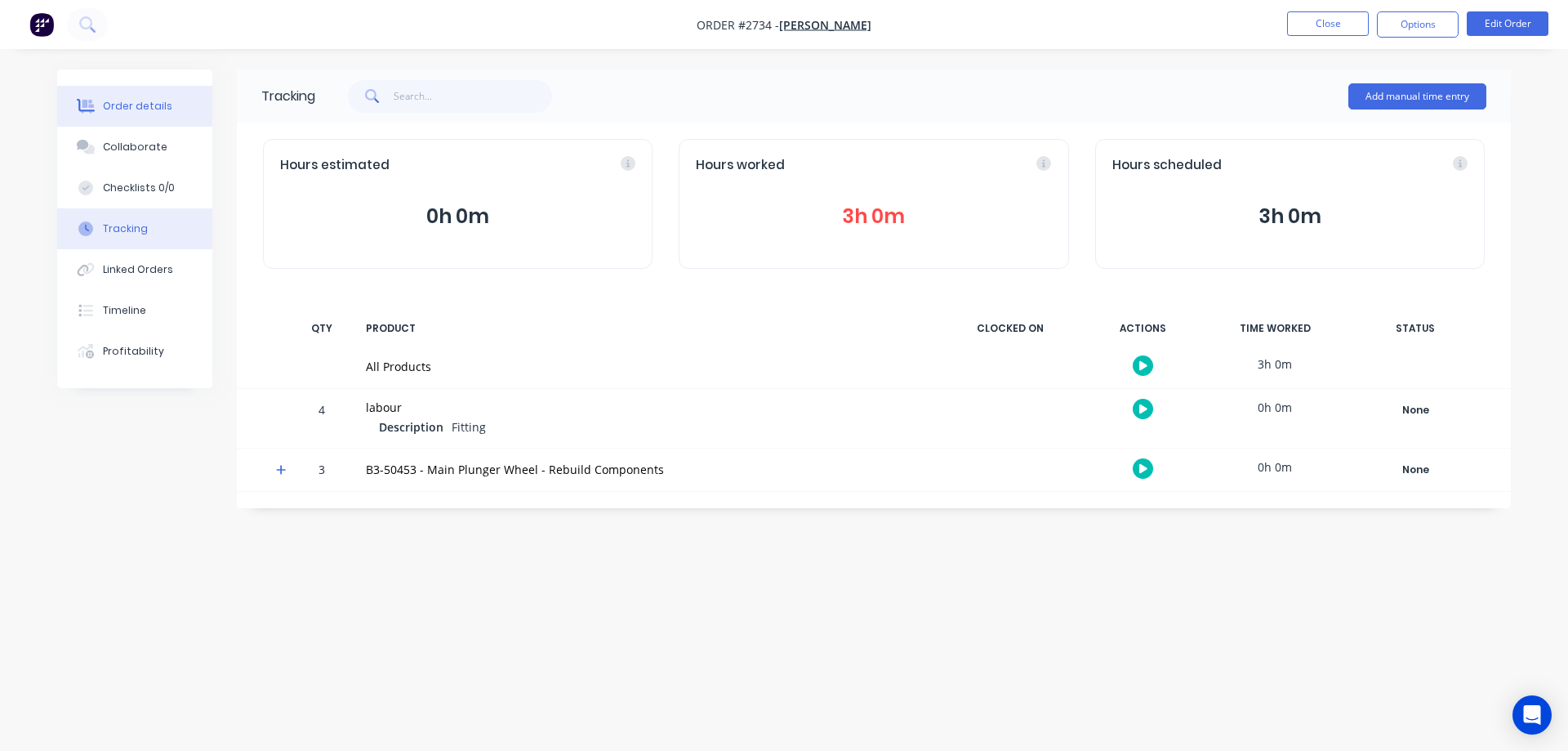
click at [166, 110] on button "Order details" at bounding box center [134, 106] width 155 height 41
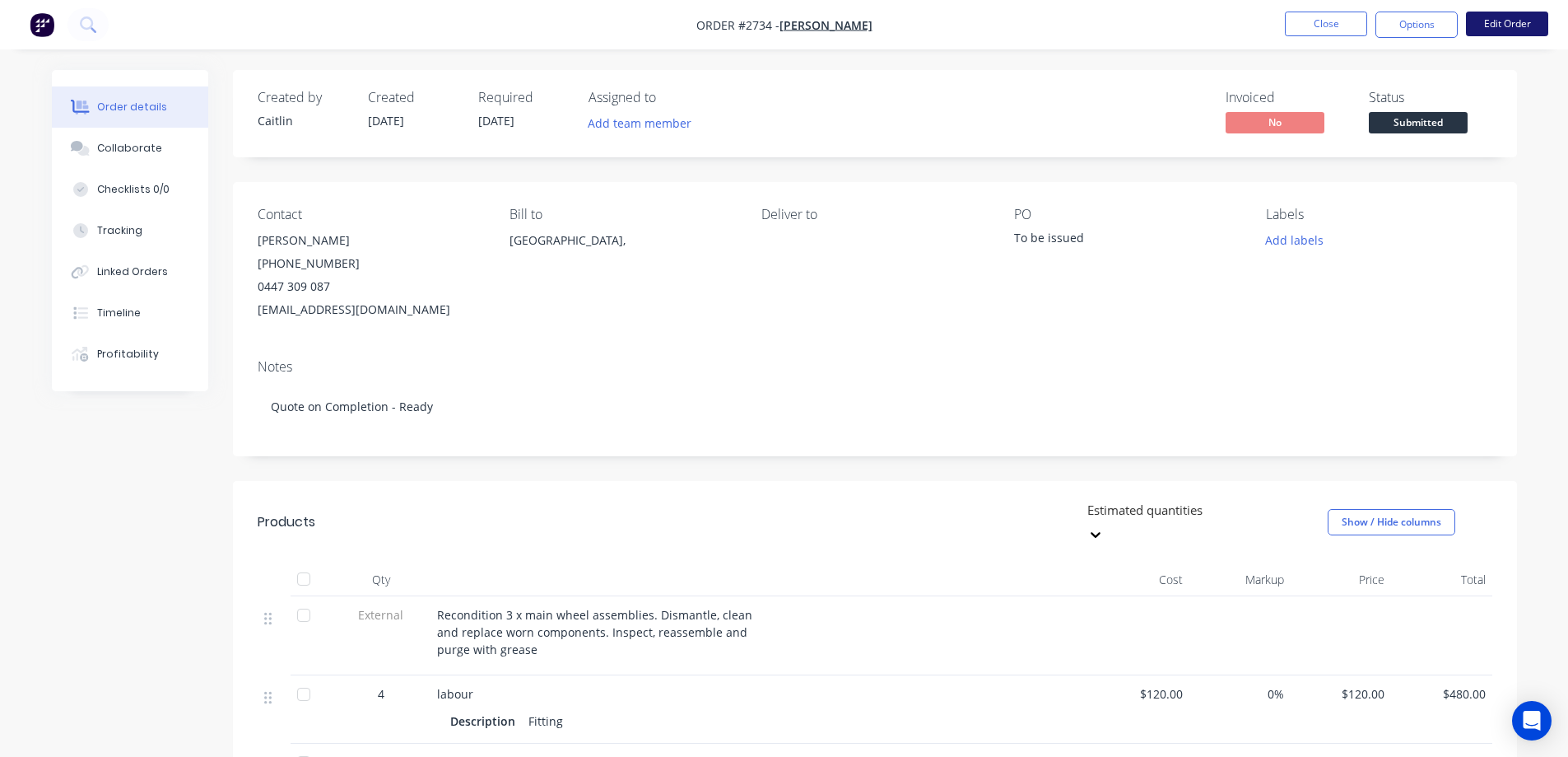
click at [1492, 14] on button "Edit Order" at bounding box center [1507, 24] width 82 height 25
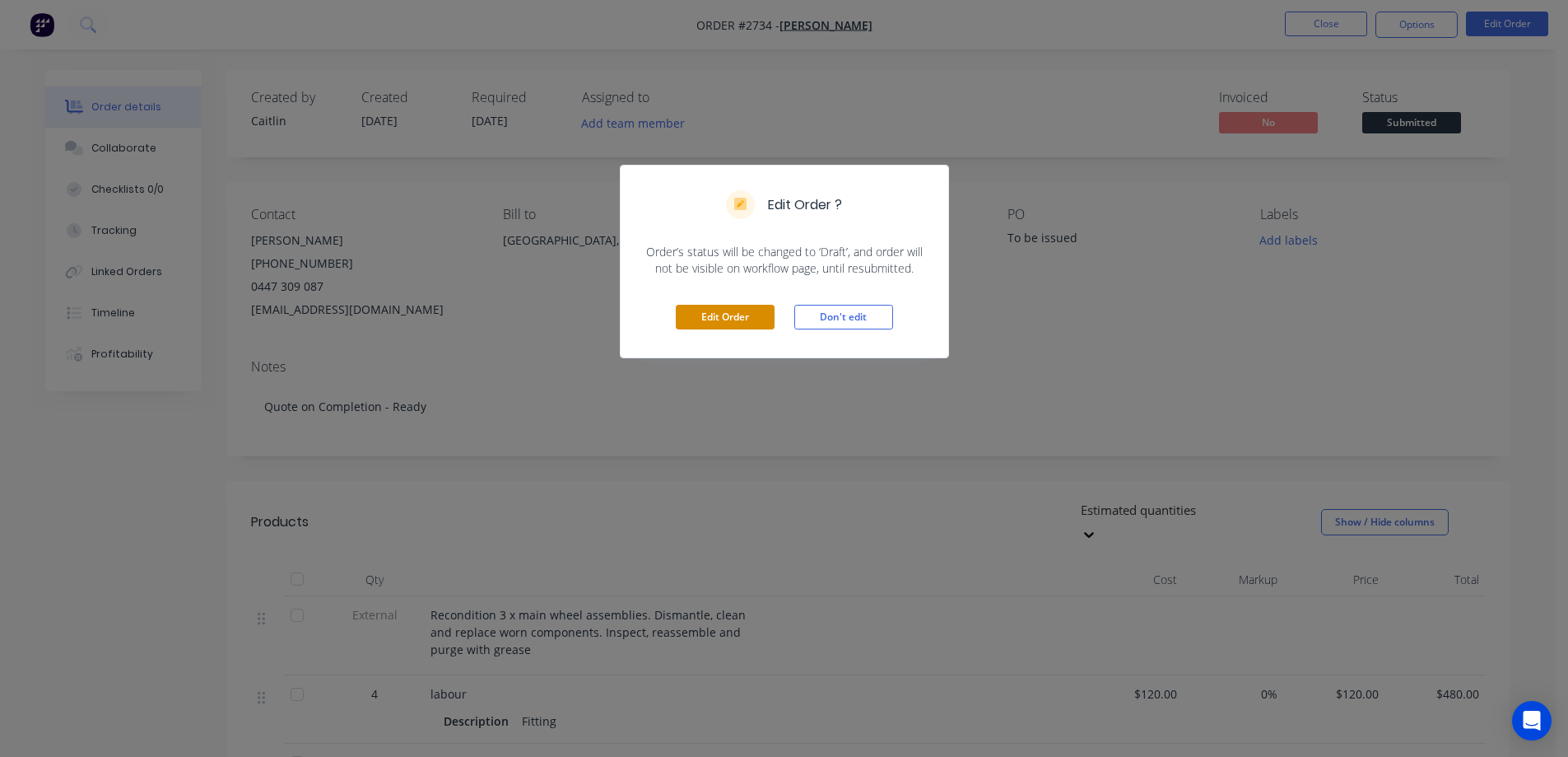
click at [691, 319] on button "Edit Order" at bounding box center [724, 317] width 99 height 25
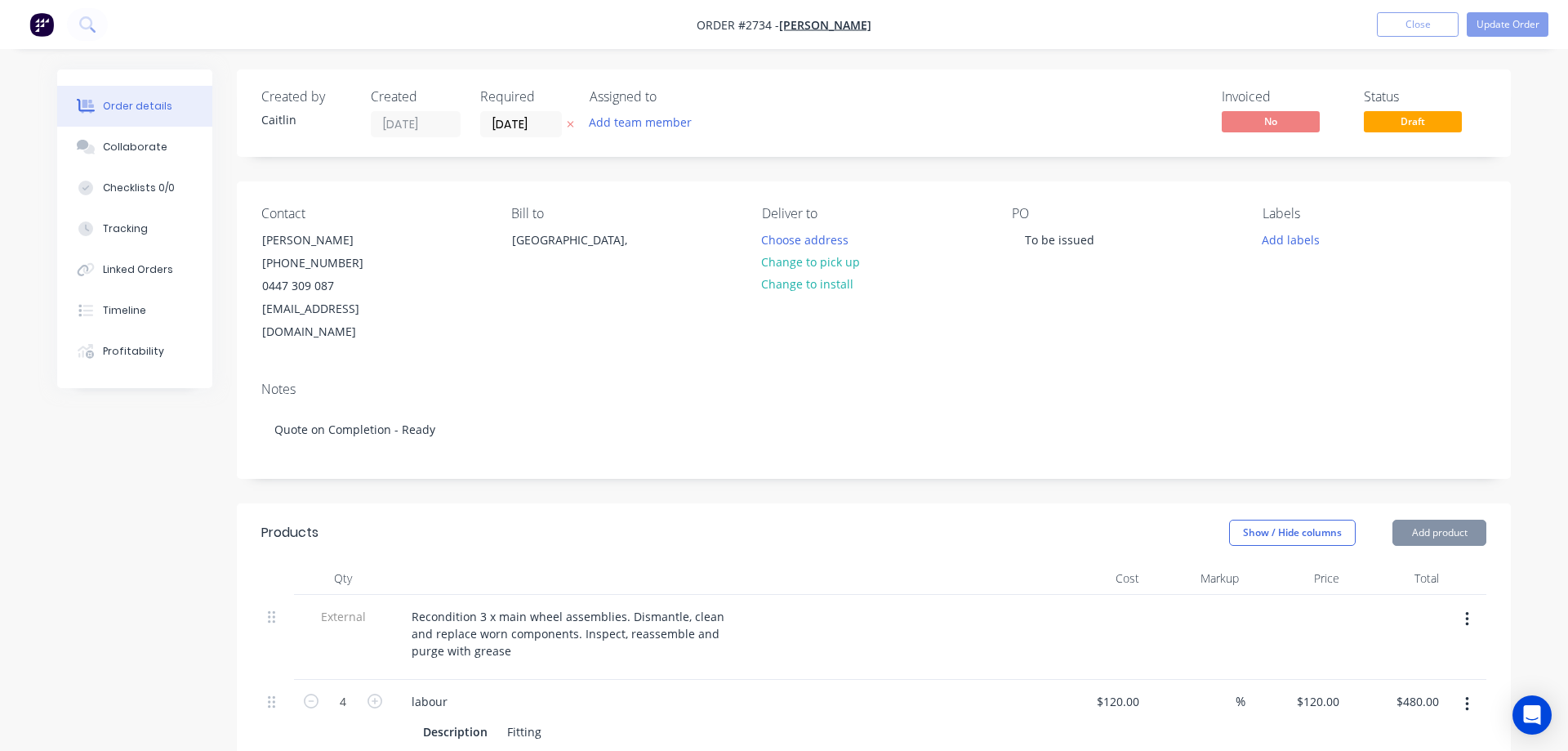
type input "$120.00"
type input "$480.00"
type input "$101.72"
type input "45"
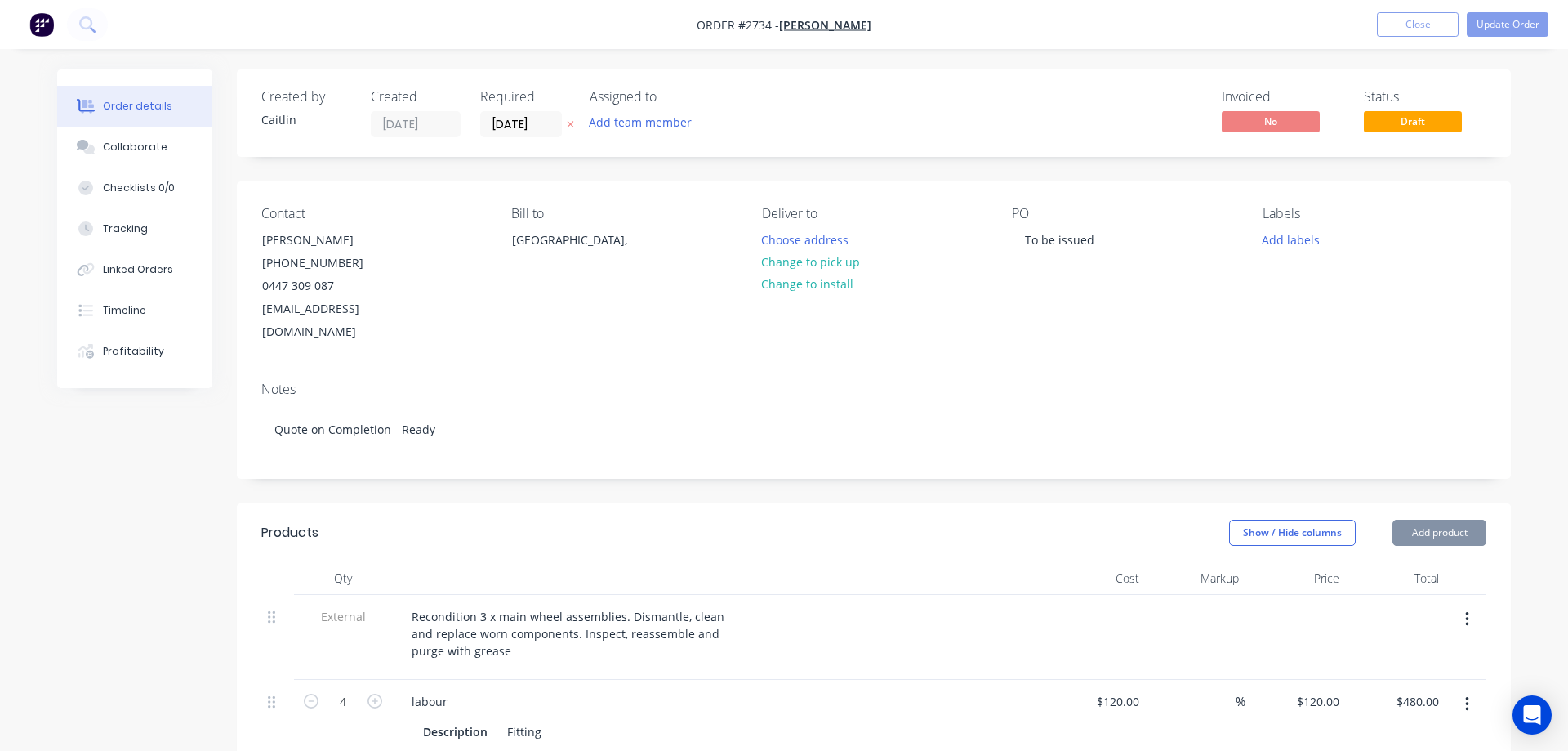
type input "$147.494"
type input "$442.48"
type input "$21.21"
type input "133.38"
type input "$49.50"
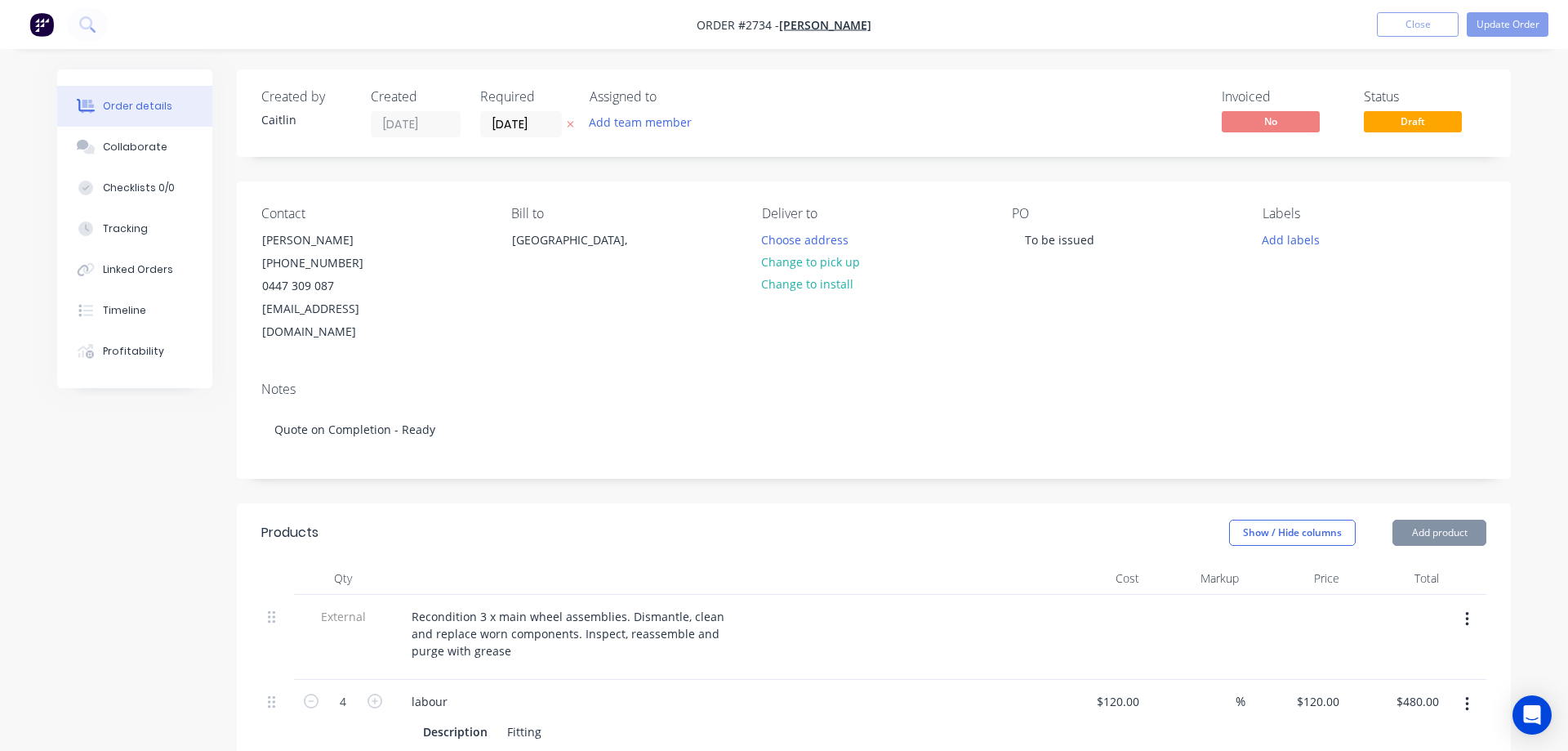
type input "$148.50"
type input "$12.97"
type input "146.72"
type input "$32.00"
type input "$96.00"
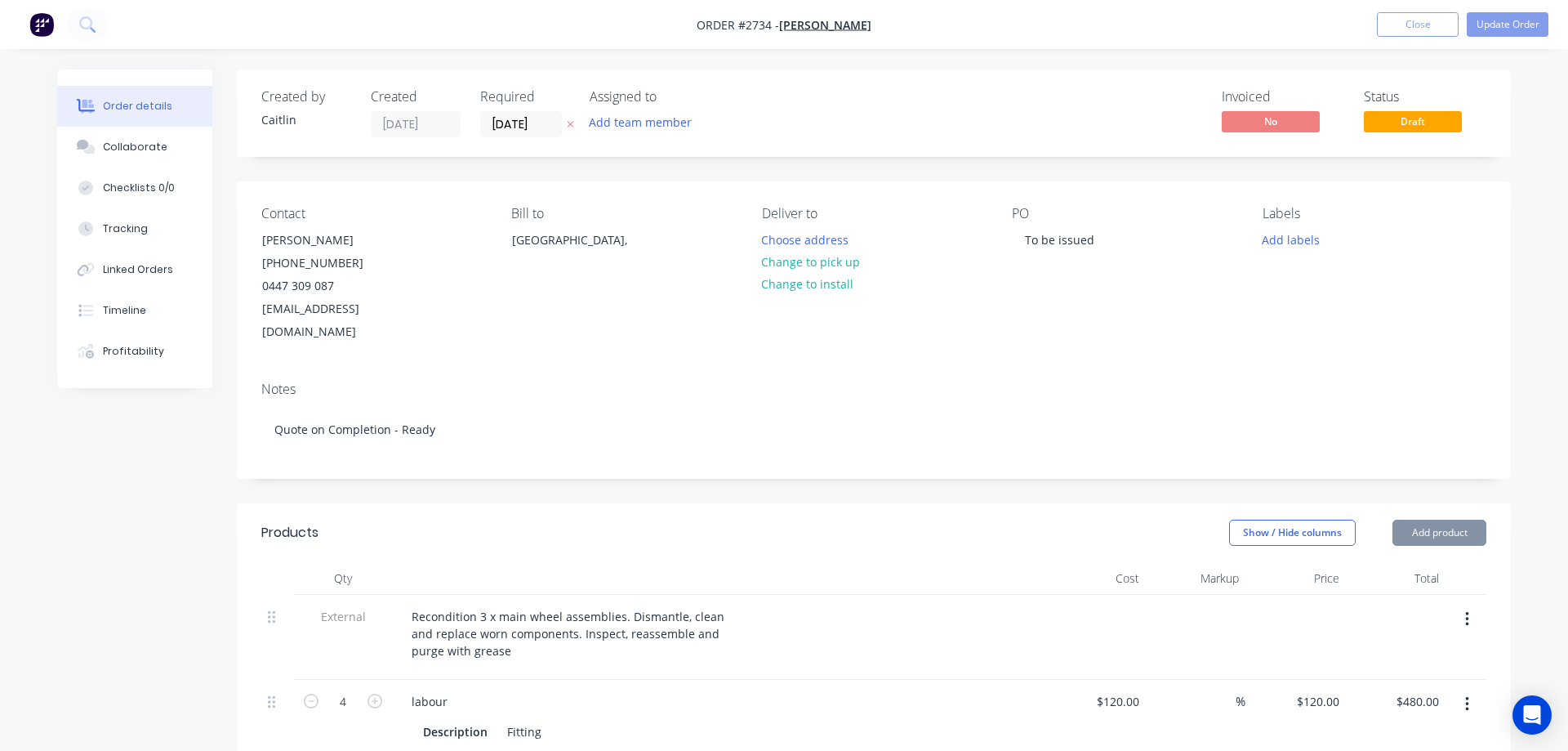
type input "$0.41"
type input "35"
type input "$0.5535"
type input "$1.66"
type input "$7.39"
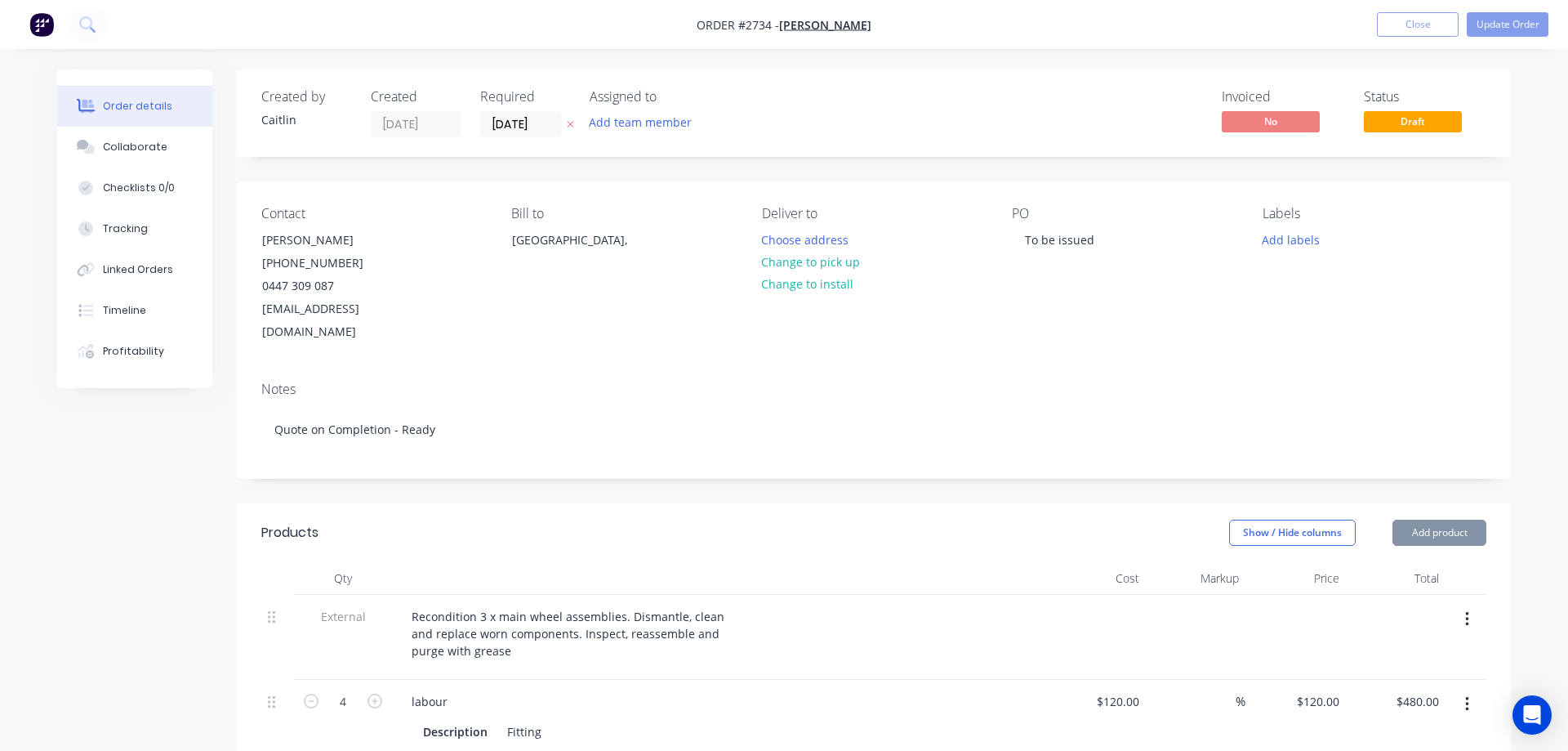
type input "35"
type input "$9.9765"
type input "$29.93"
type input "$0.231"
type input "35.02"
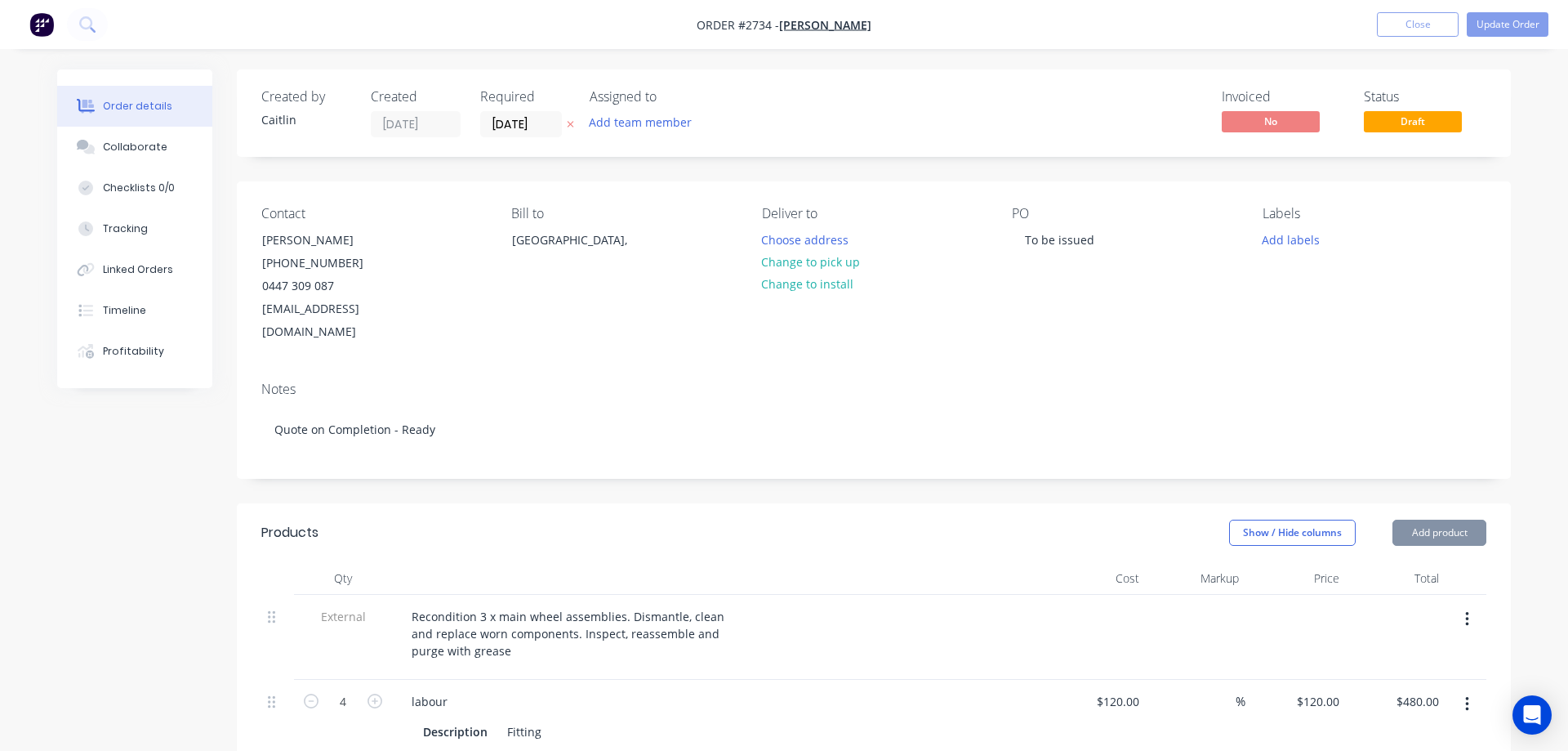
type input "$0.3119"
type input "$0.94"
type input "$0.13"
type input "35"
type input "$0.1755"
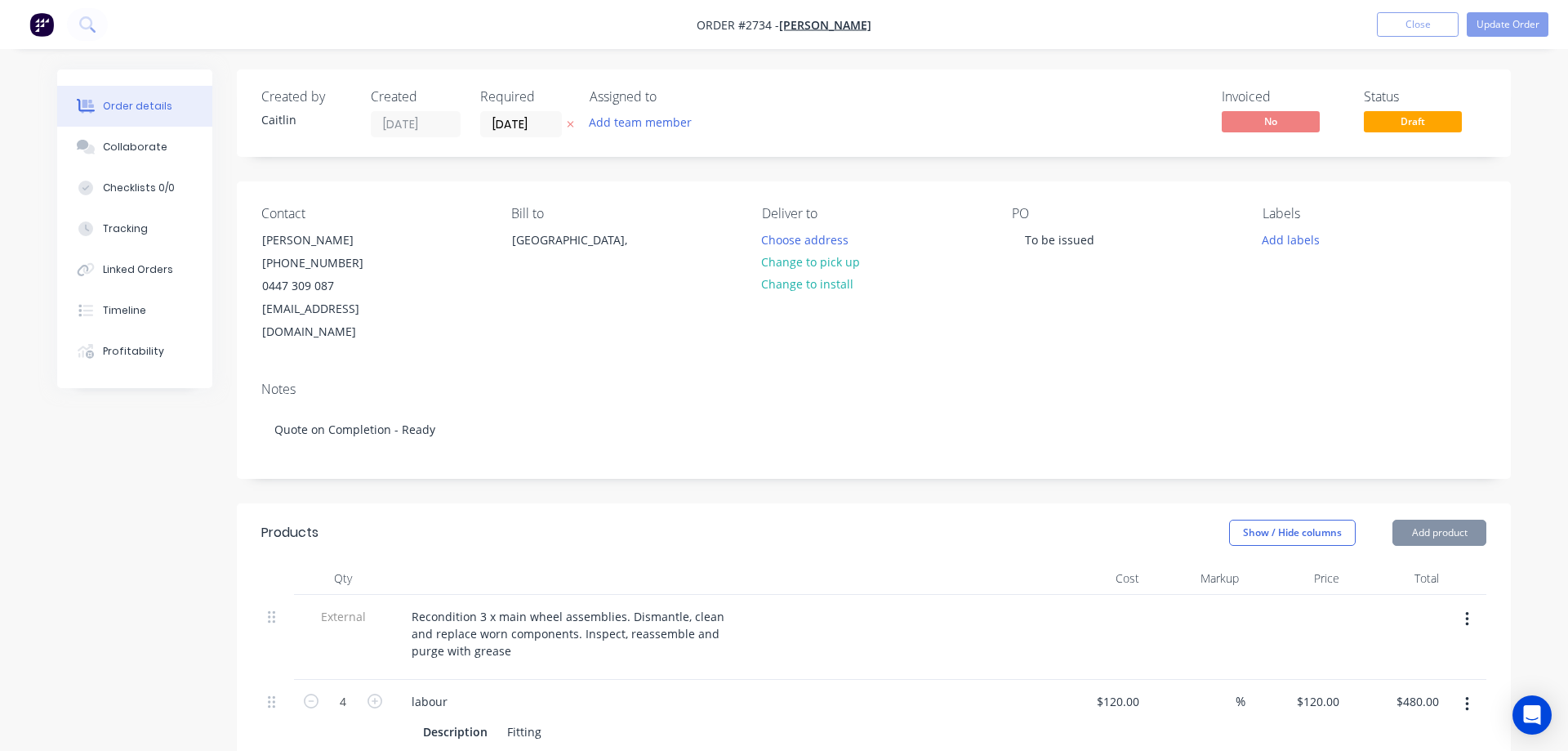
type input "$3.16"
type input "$101.72"
type input "35"
type input "$137.322"
type input "$411.97"
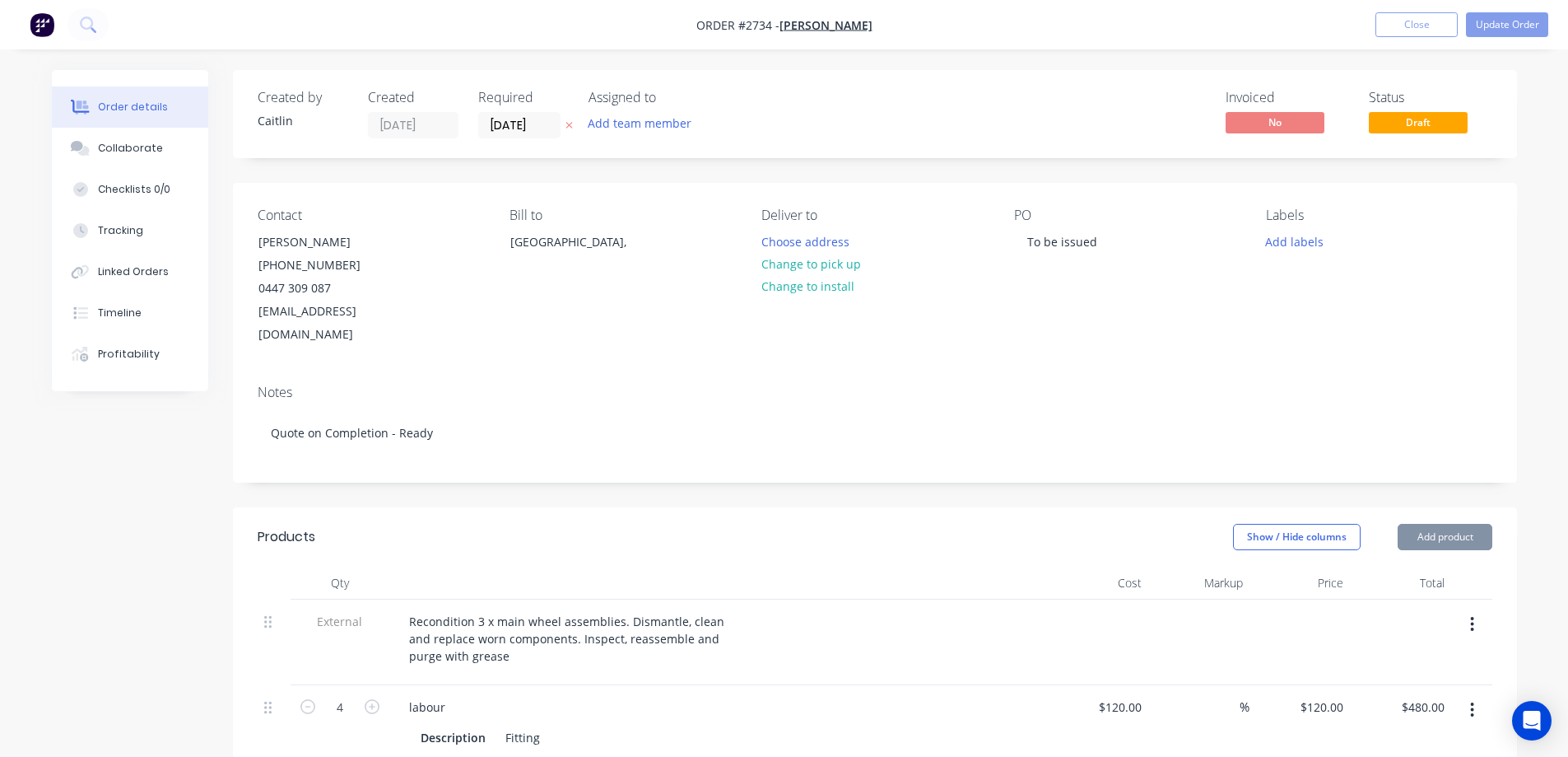
click at [1429, 119] on span "Draft" at bounding box center [1418, 122] width 99 height 21
drag, startPoint x: 1094, startPoint y: 240, endPoint x: 1026, endPoint y: 246, distance: 68.3
click at [1026, 246] on div "To be issued" at bounding box center [1062, 241] width 96 height 24
click at [844, 258] on button "Change to pick up" at bounding box center [811, 263] width 117 height 22
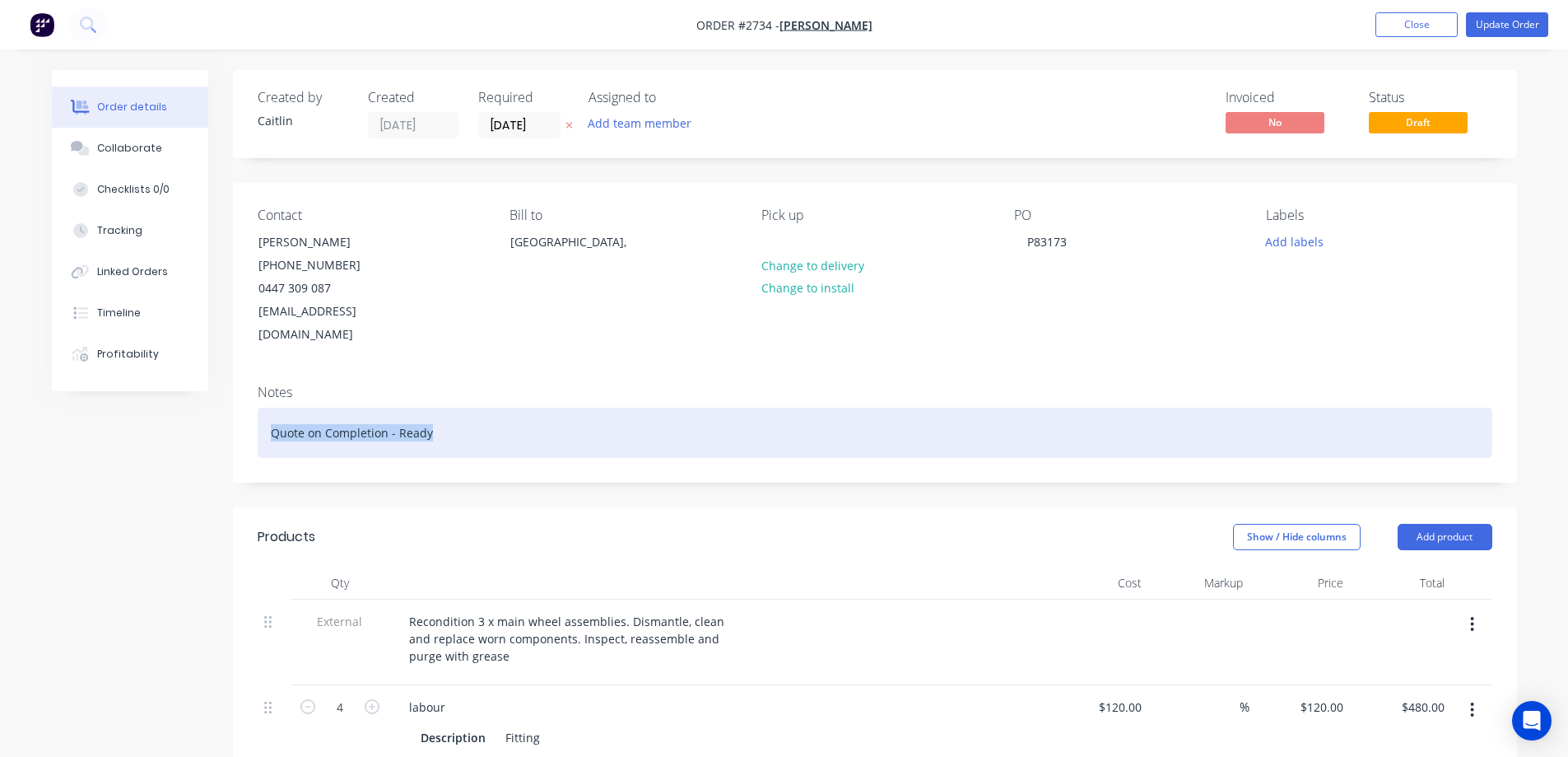
drag, startPoint x: 482, startPoint y: 410, endPoint x: 257, endPoint y: 420, distance: 225.2
click at [257, 420] on div "Quote on Completion - Ready" at bounding box center [875, 432] width 1234 height 50
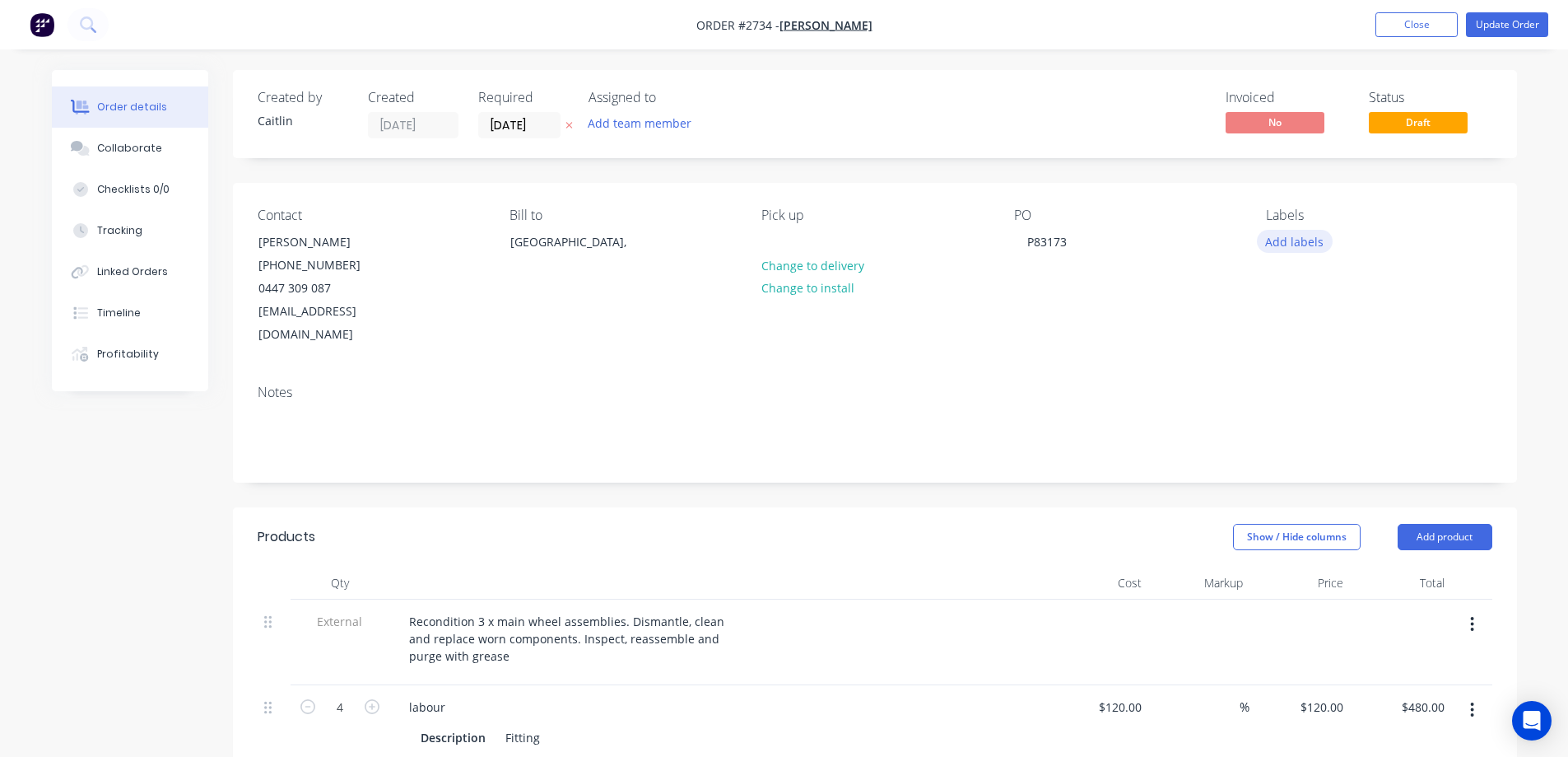
click at [1282, 247] on button "Add labels" at bounding box center [1294, 240] width 76 height 22
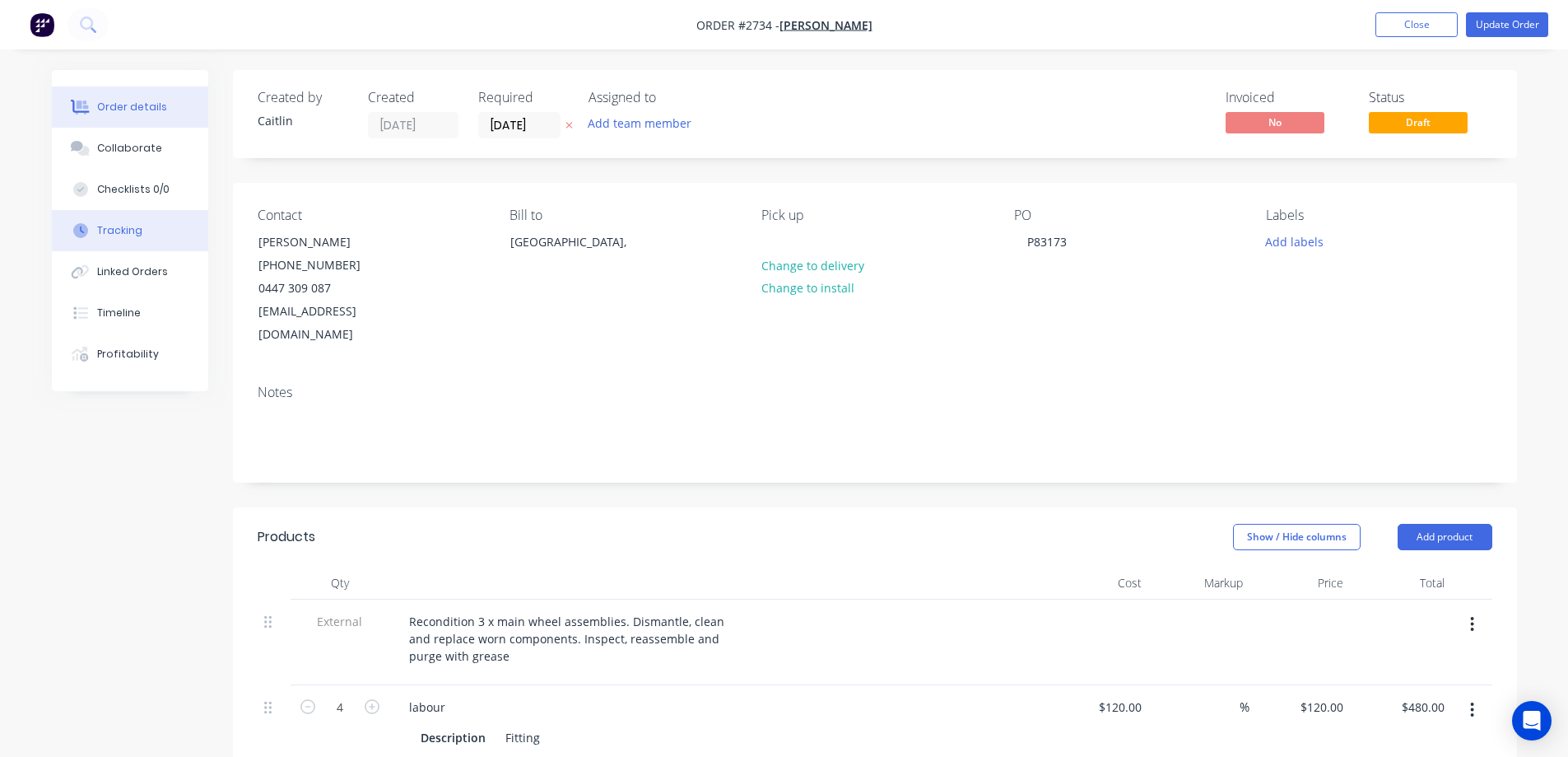
click at [132, 219] on button "Tracking" at bounding box center [130, 231] width 156 height 42
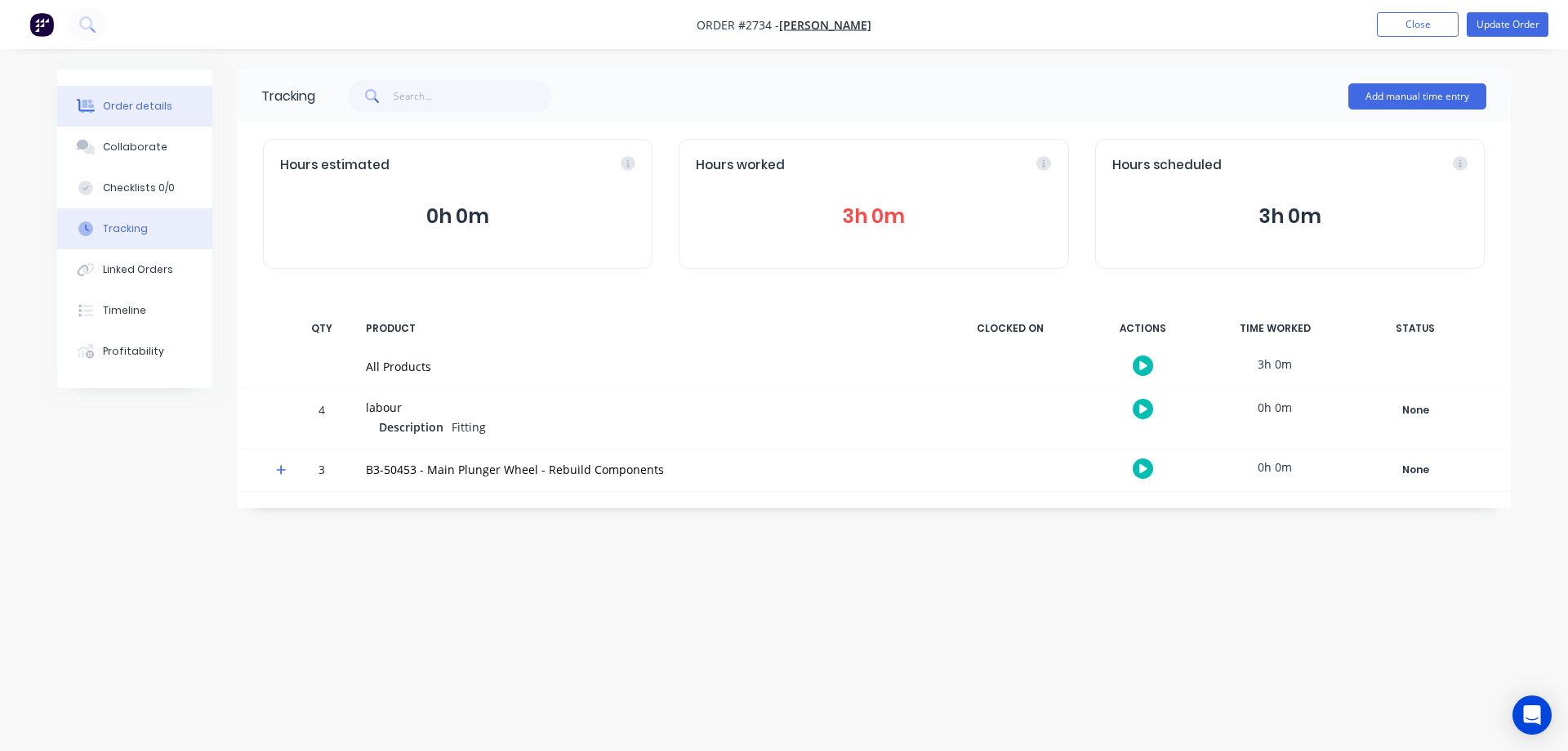
click at [156, 94] on button "Order details" at bounding box center [134, 106] width 155 height 41
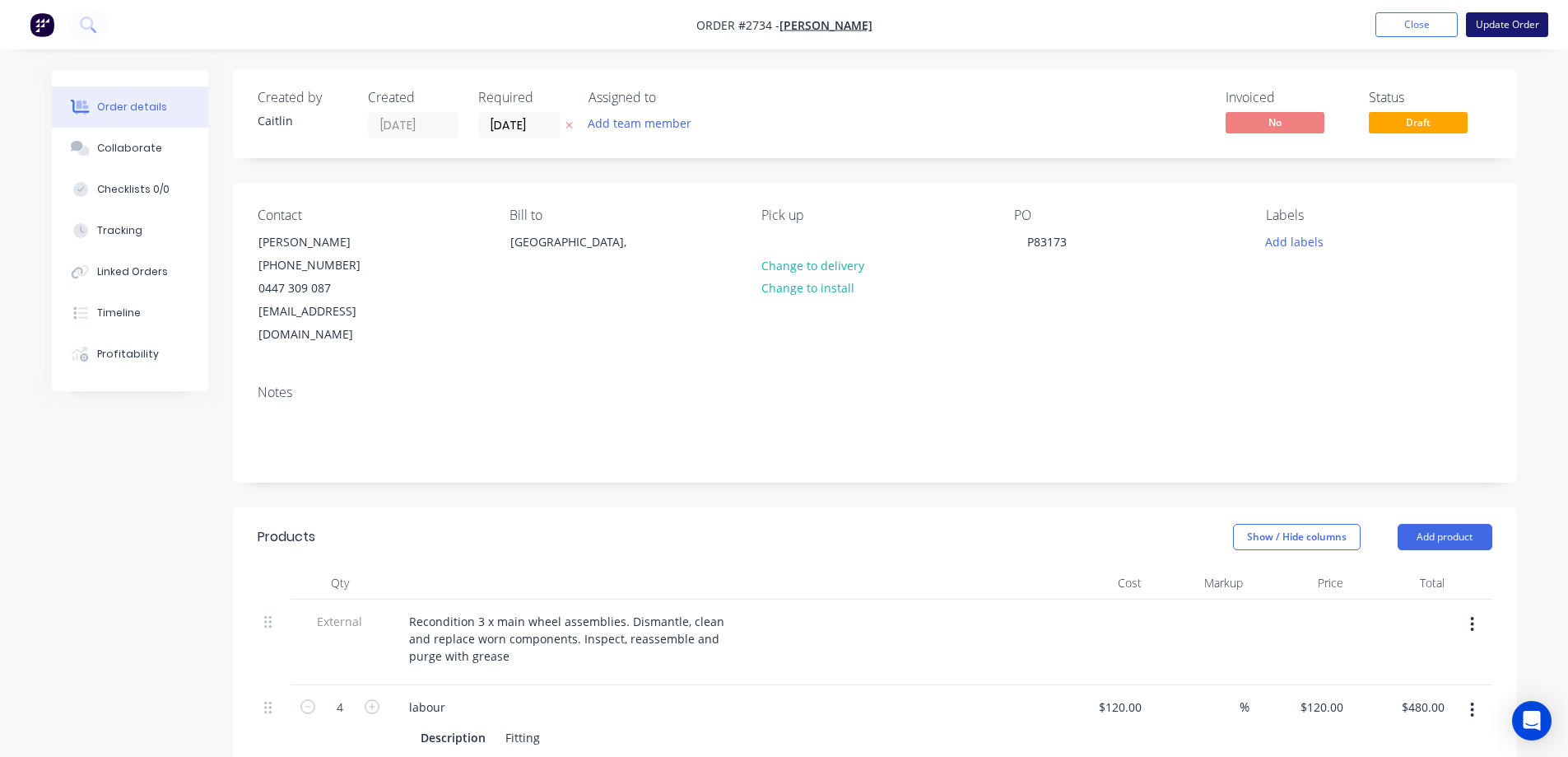
click at [1502, 28] on button "Update Order" at bounding box center [1507, 25] width 82 height 25
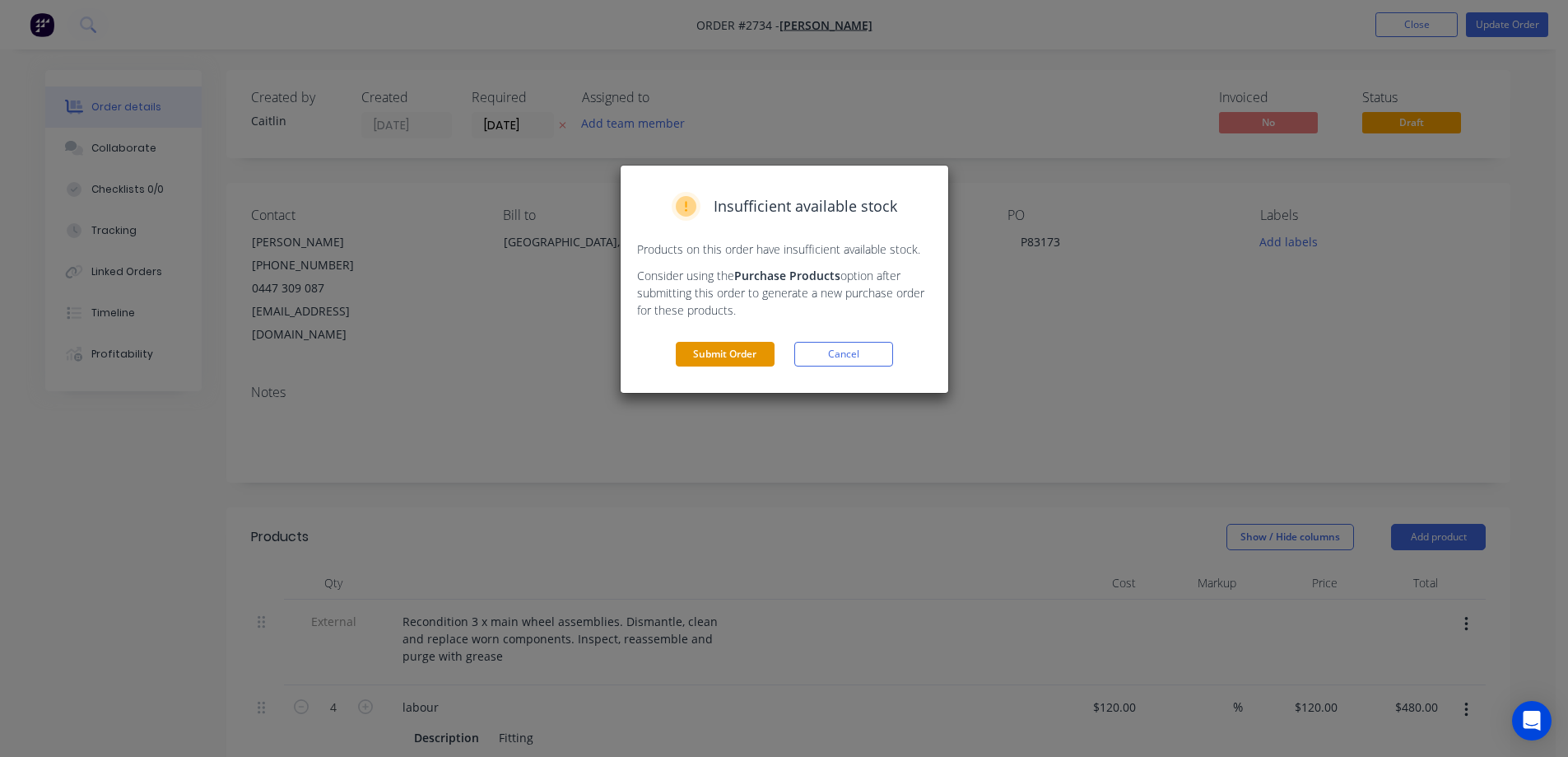
click at [748, 352] on button "Submit Order" at bounding box center [724, 354] width 99 height 25
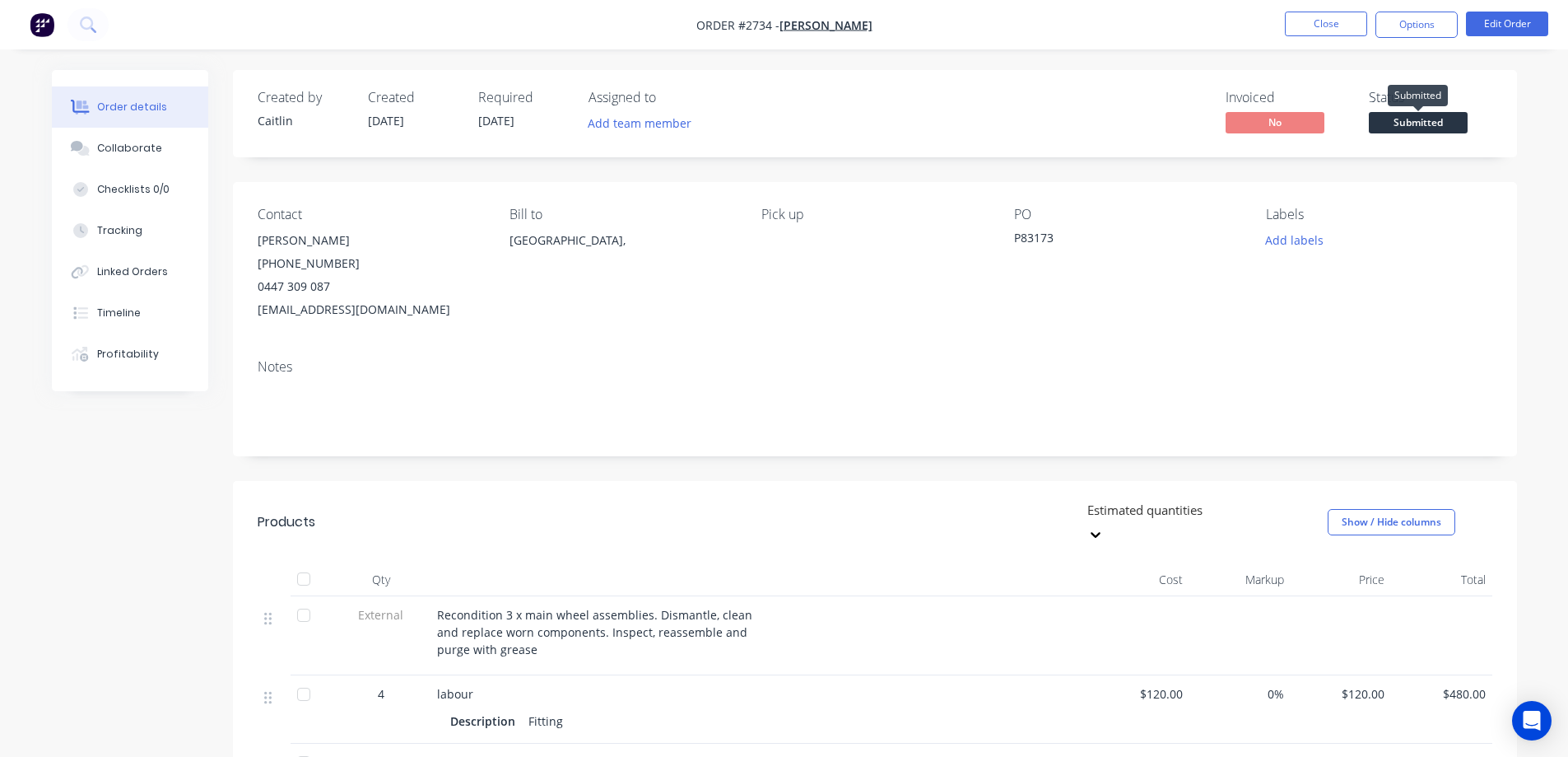
click at [1397, 126] on span "Submitted" at bounding box center [1418, 122] width 99 height 21
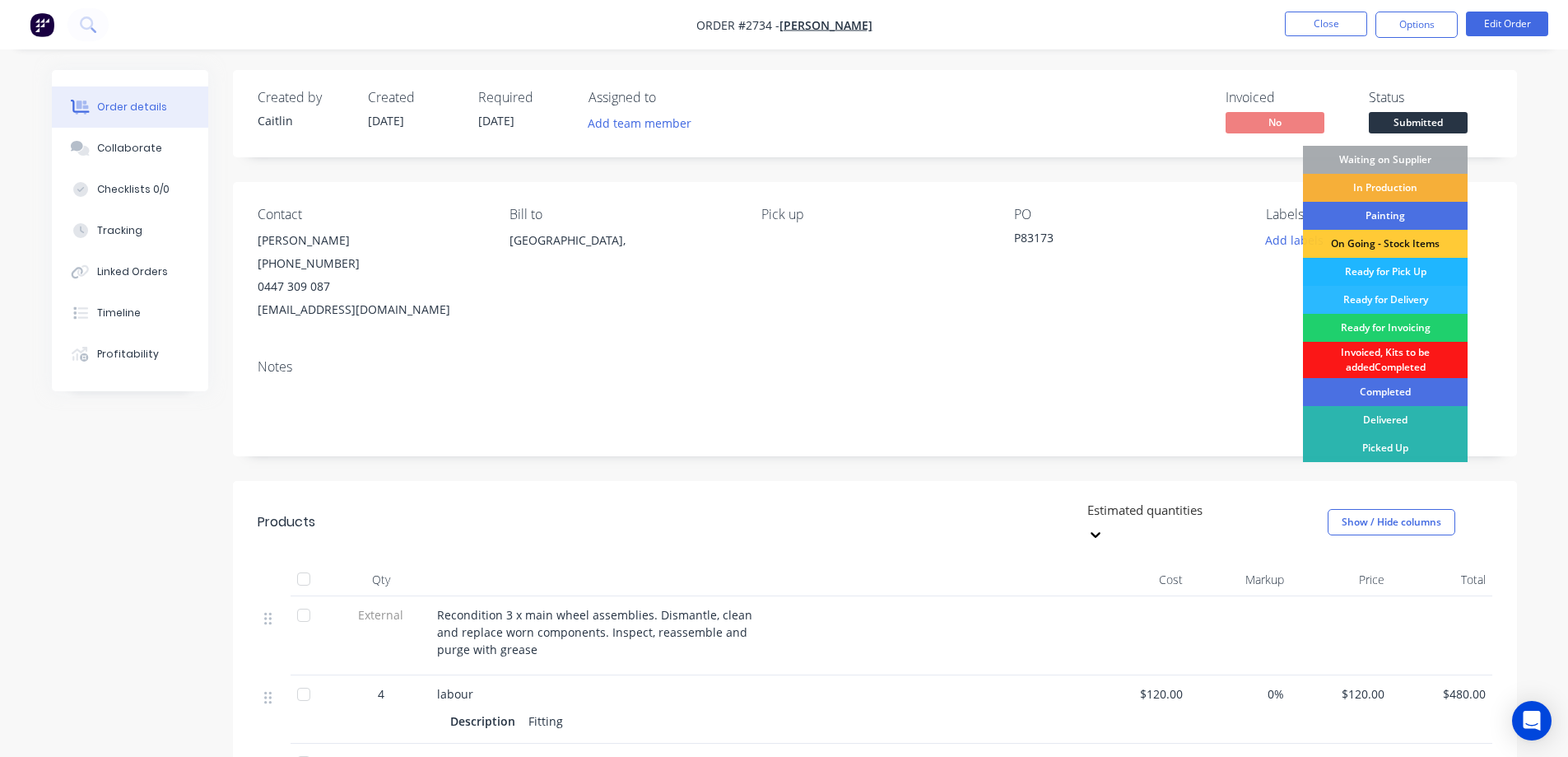
click at [1448, 268] on div "Ready for Pick Up" at bounding box center [1384, 272] width 164 height 28
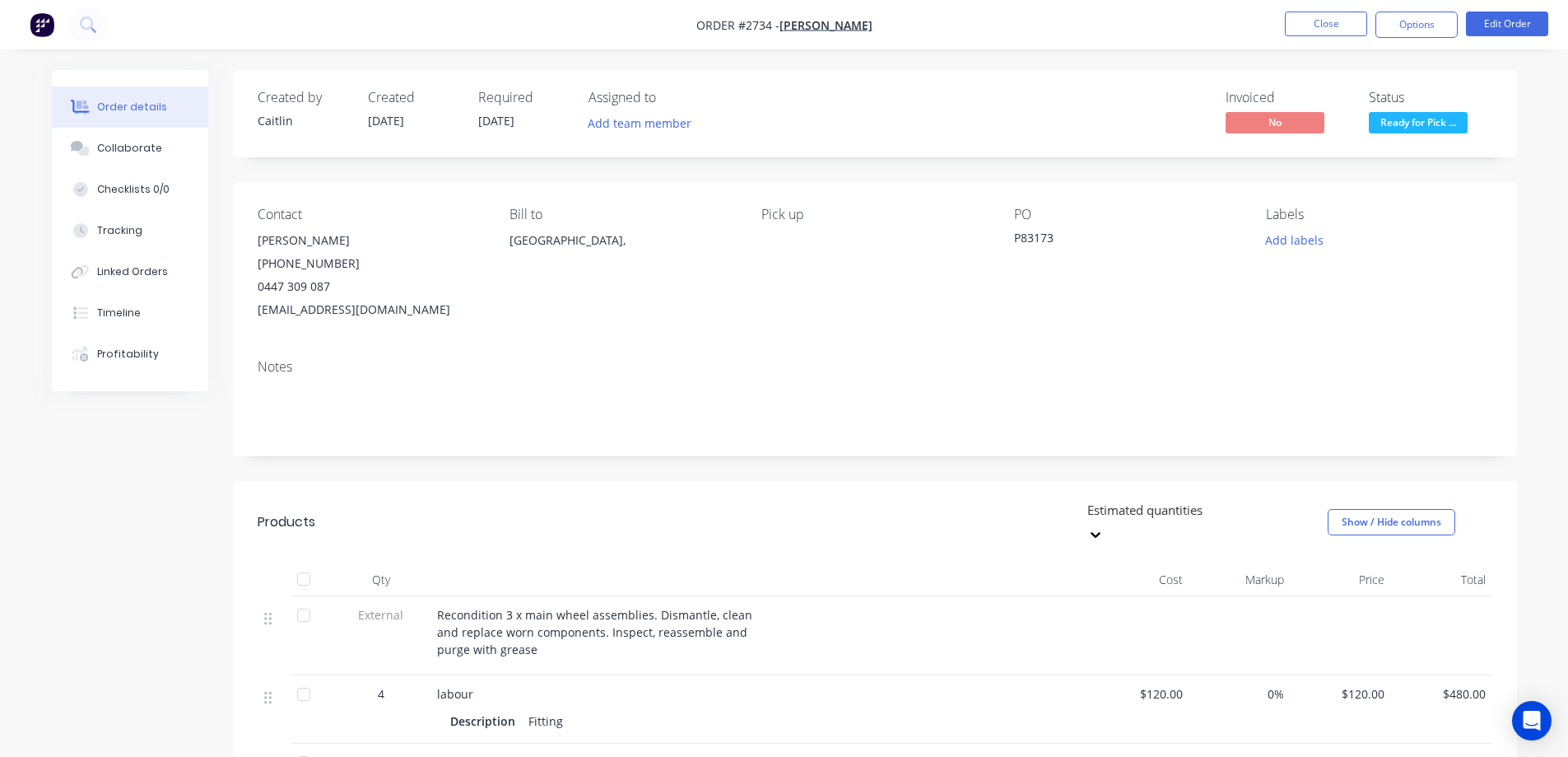
click at [1421, 8] on nav "Order #2734 - [PERSON_NAME] Close Options Edit Order" at bounding box center [784, 24] width 1568 height 49
click at [1413, 16] on button "Options" at bounding box center [1416, 25] width 82 height 27
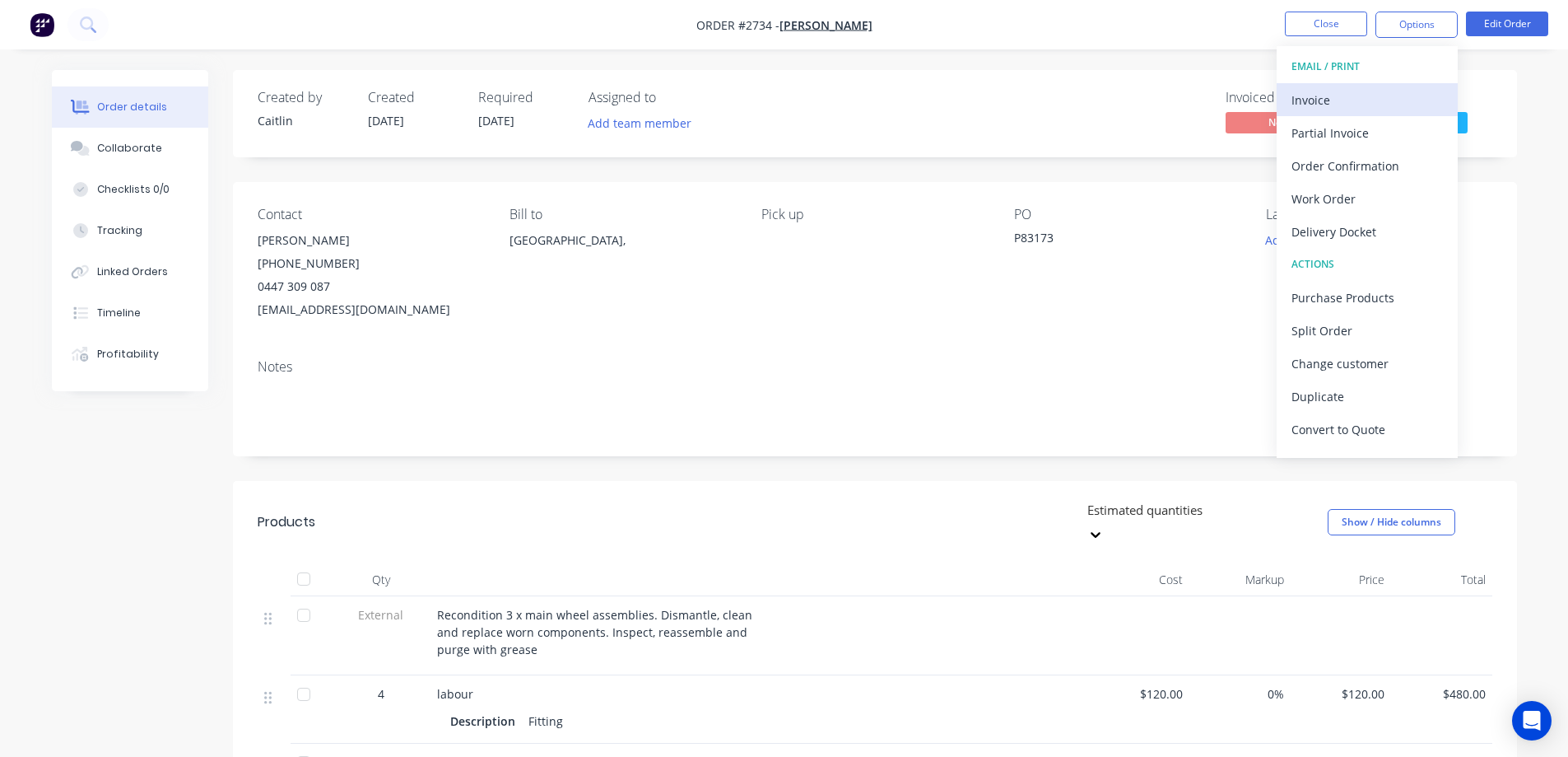
click at [1394, 88] on div "Invoice" at bounding box center [1367, 100] width 151 height 24
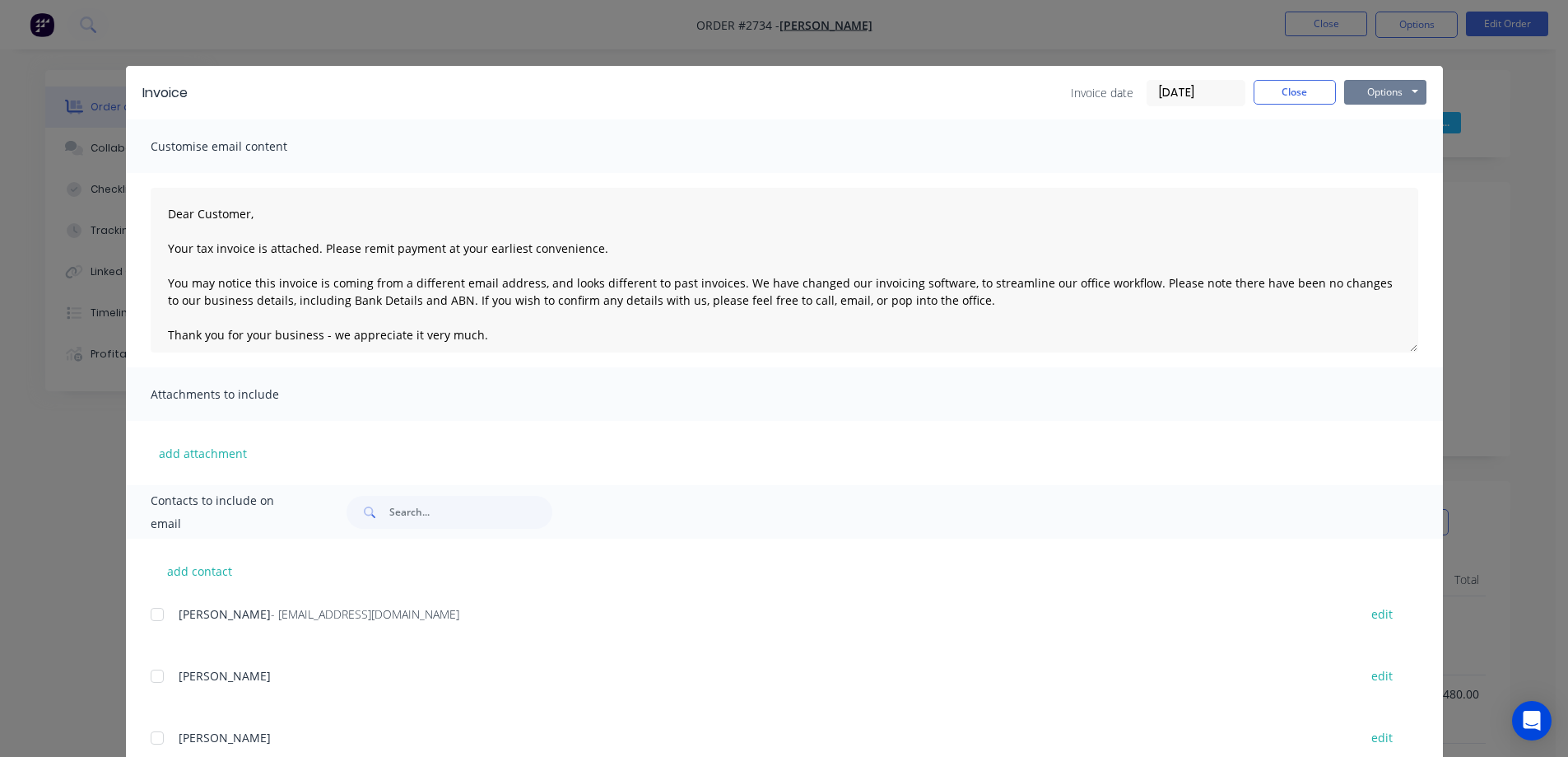
click at [1394, 87] on button "Options" at bounding box center [1384, 92] width 82 height 25
click at [1394, 119] on button "Preview" at bounding box center [1396, 121] width 105 height 27
click at [1311, 91] on button "Close" at bounding box center [1294, 92] width 82 height 25
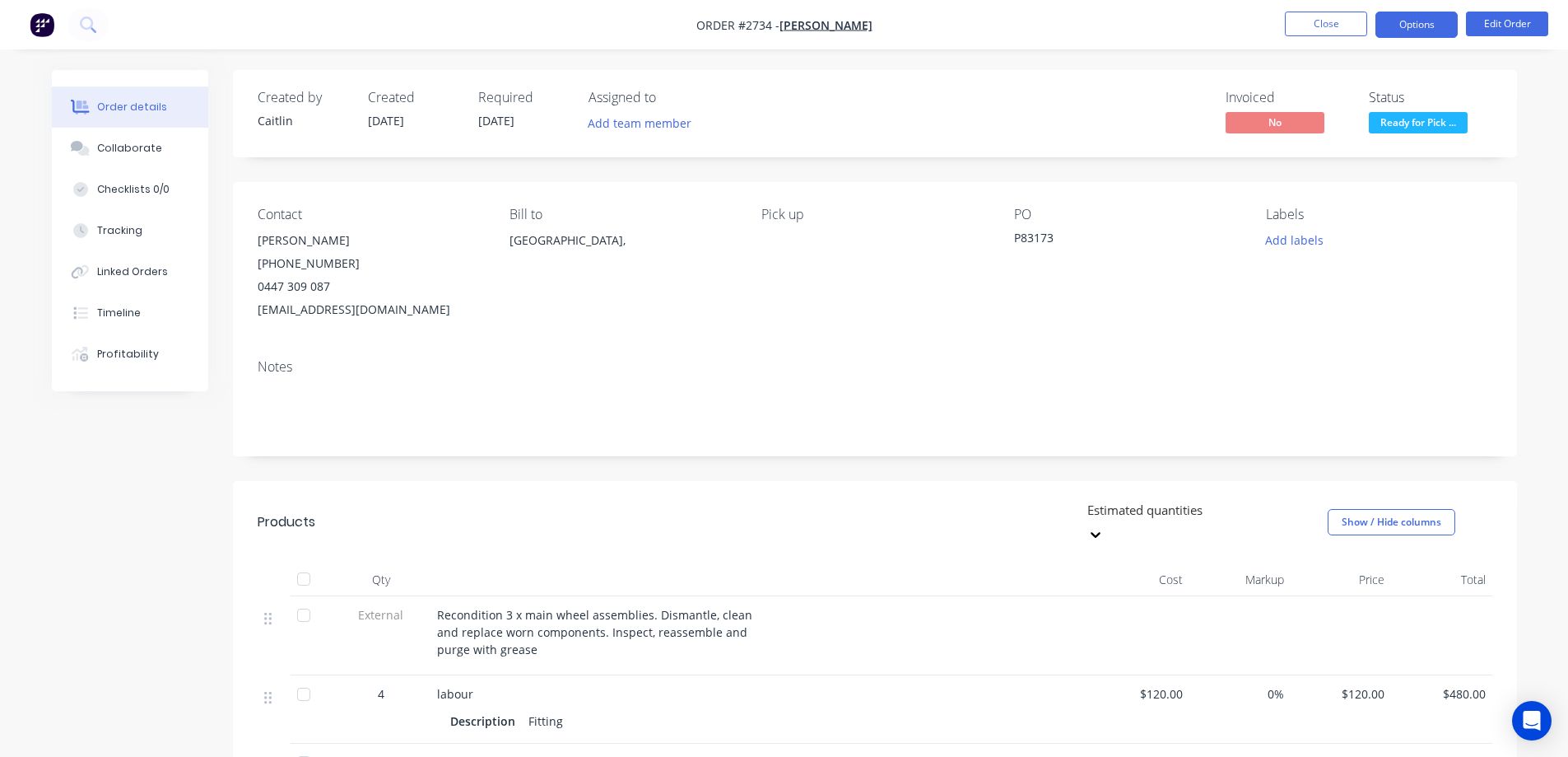
click at [1432, 23] on button "Options" at bounding box center [1416, 25] width 82 height 27
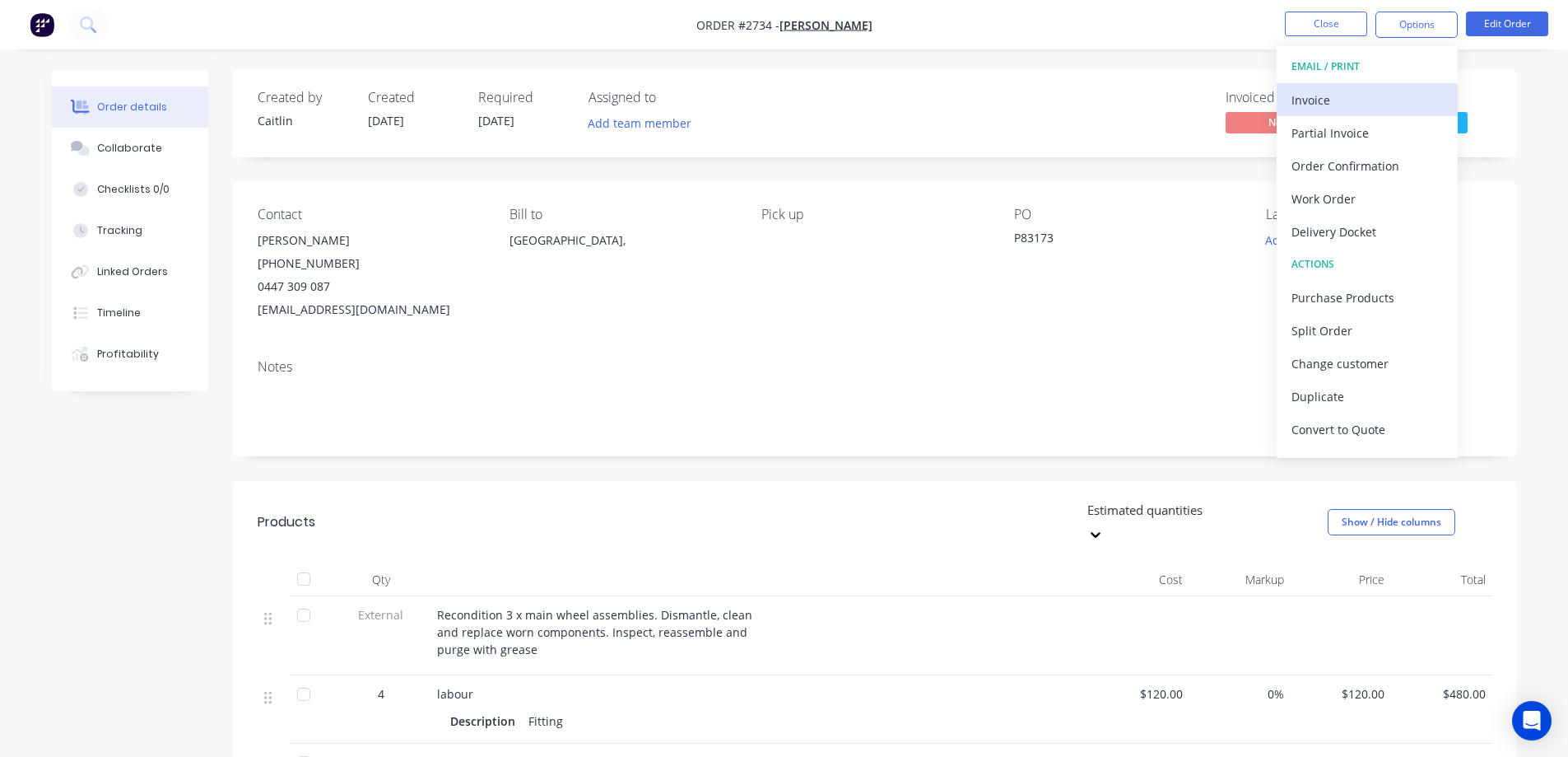
click at [1388, 96] on div "Invoice" at bounding box center [1367, 100] width 151 height 24
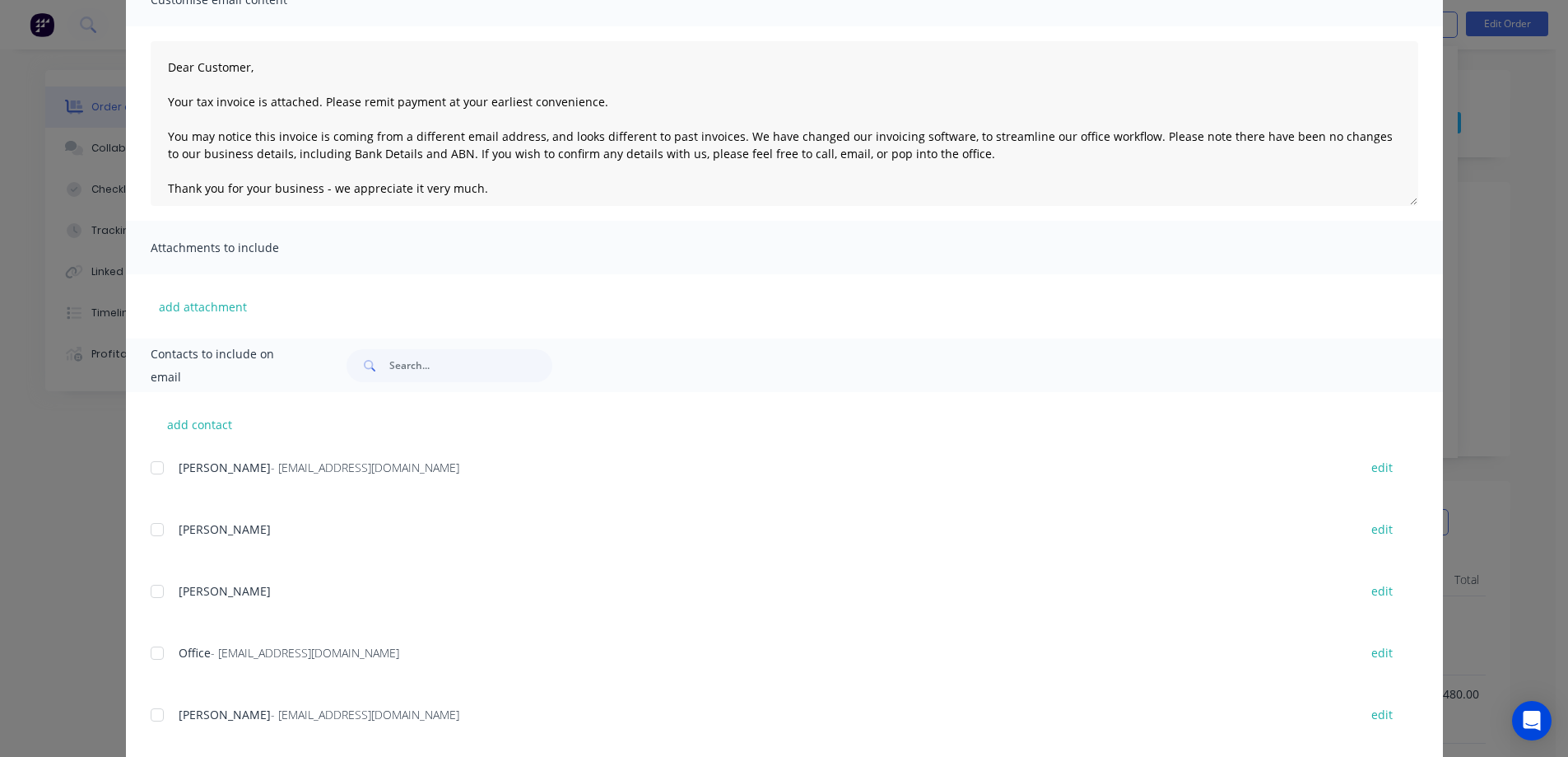
scroll to position [178, 0]
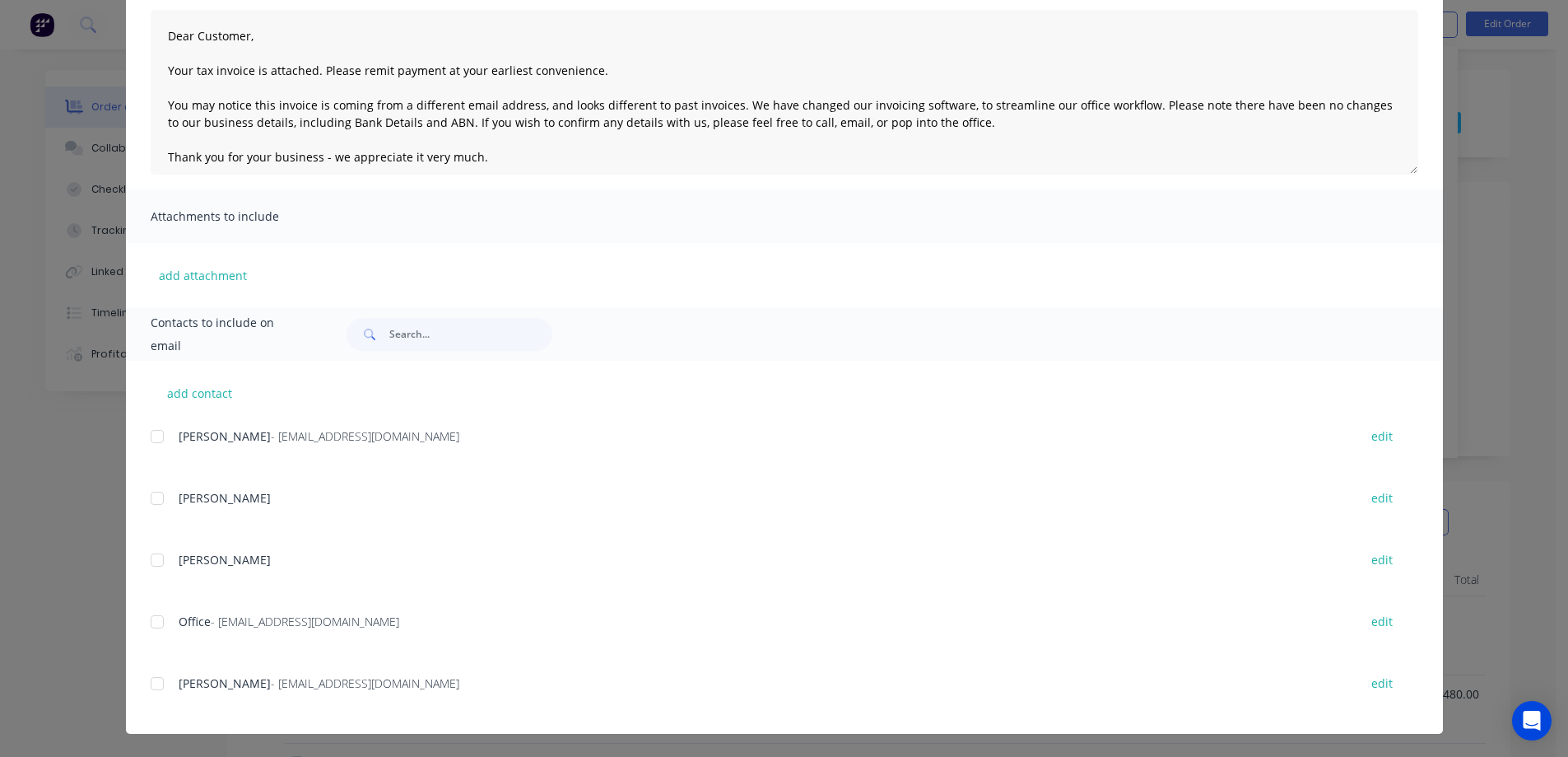
click at [148, 684] on div at bounding box center [157, 684] width 33 height 33
click at [154, 624] on div at bounding box center [157, 622] width 33 height 33
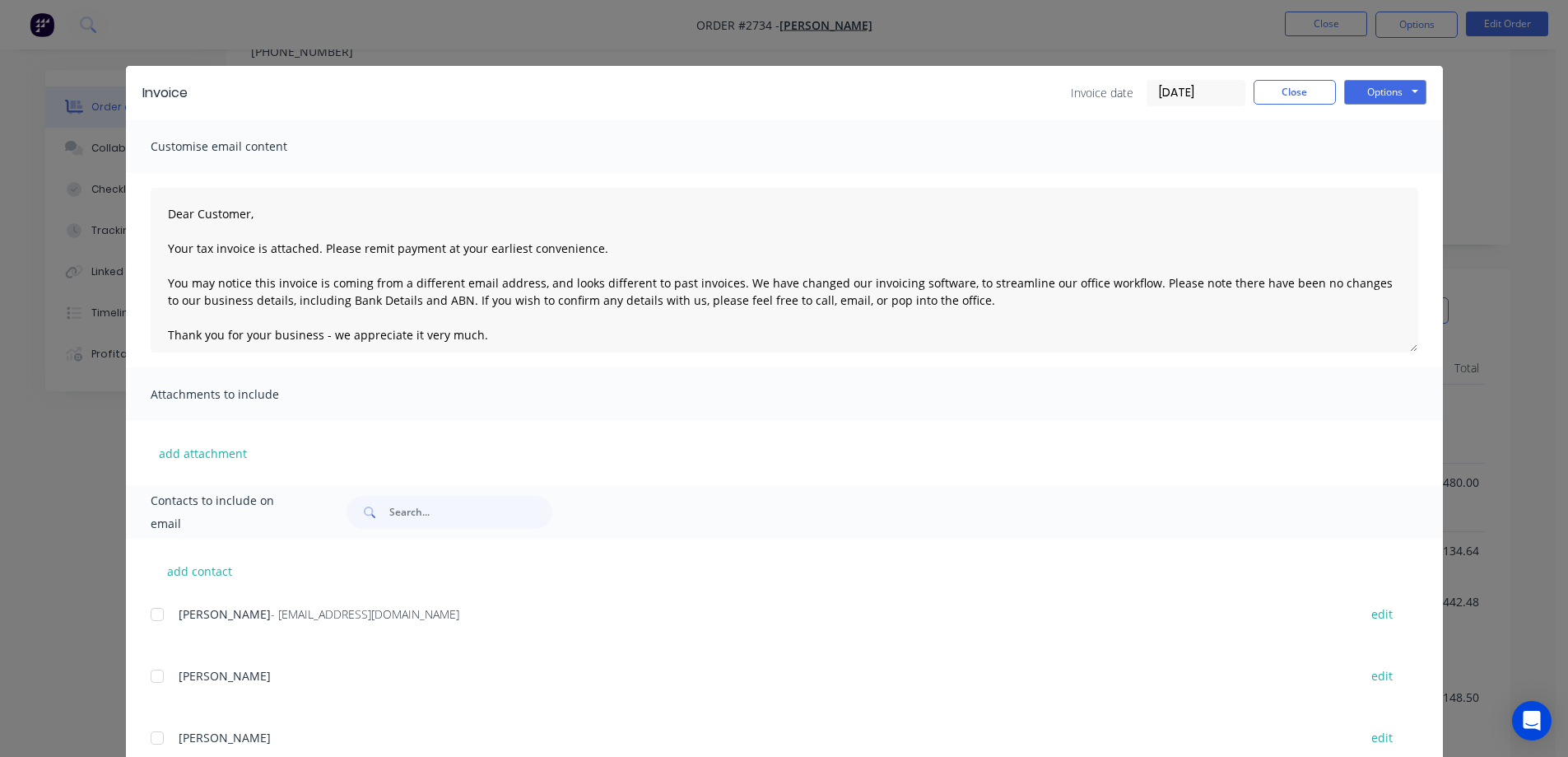
scroll to position [82, 0]
click at [1376, 92] on button "Options" at bounding box center [1384, 92] width 82 height 25
click at [1372, 171] on button "Email" at bounding box center [1396, 175] width 105 height 27
click at [1257, 96] on button "Close" at bounding box center [1294, 92] width 82 height 25
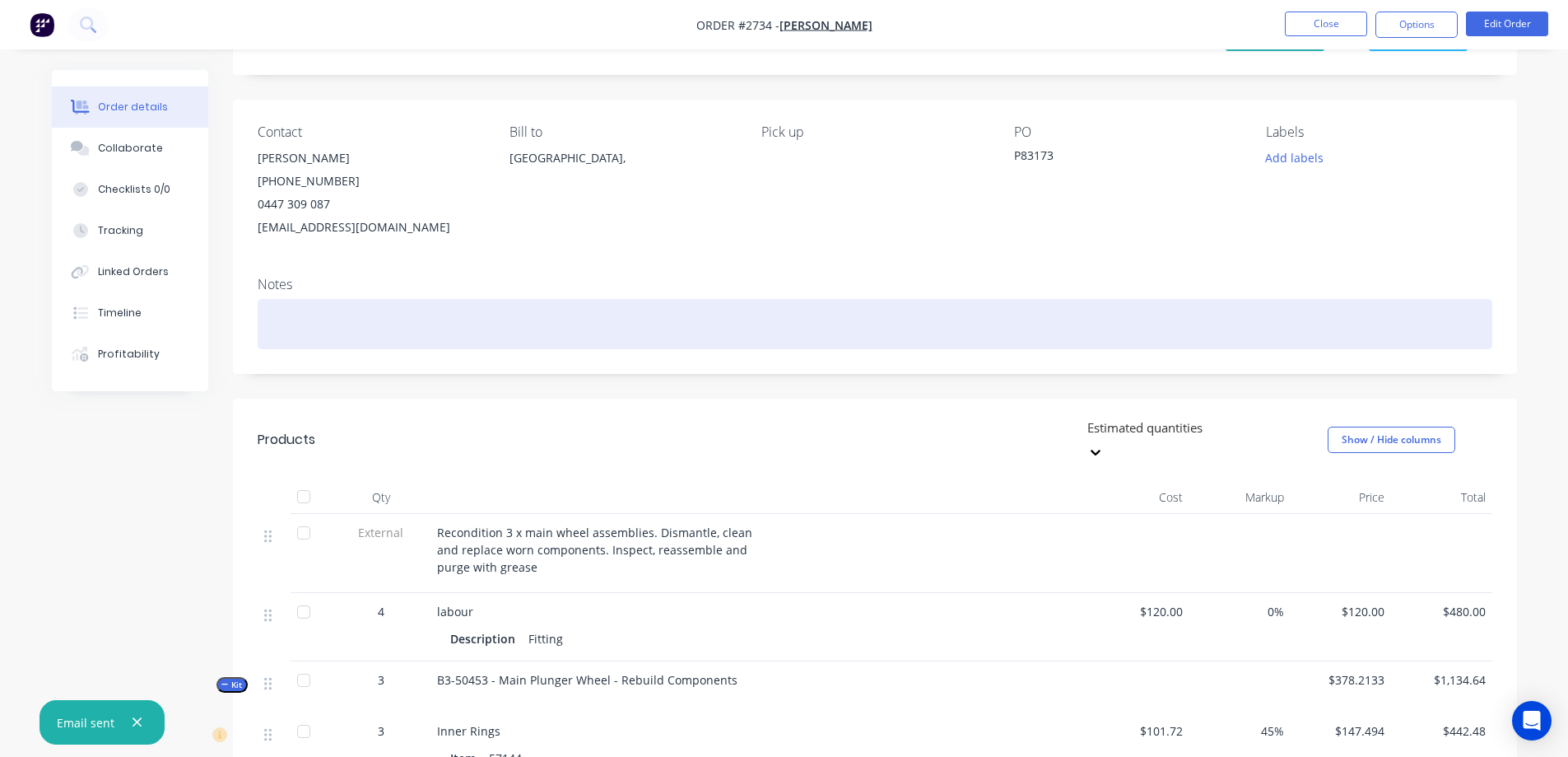
click at [416, 330] on div at bounding box center [875, 324] width 1234 height 50
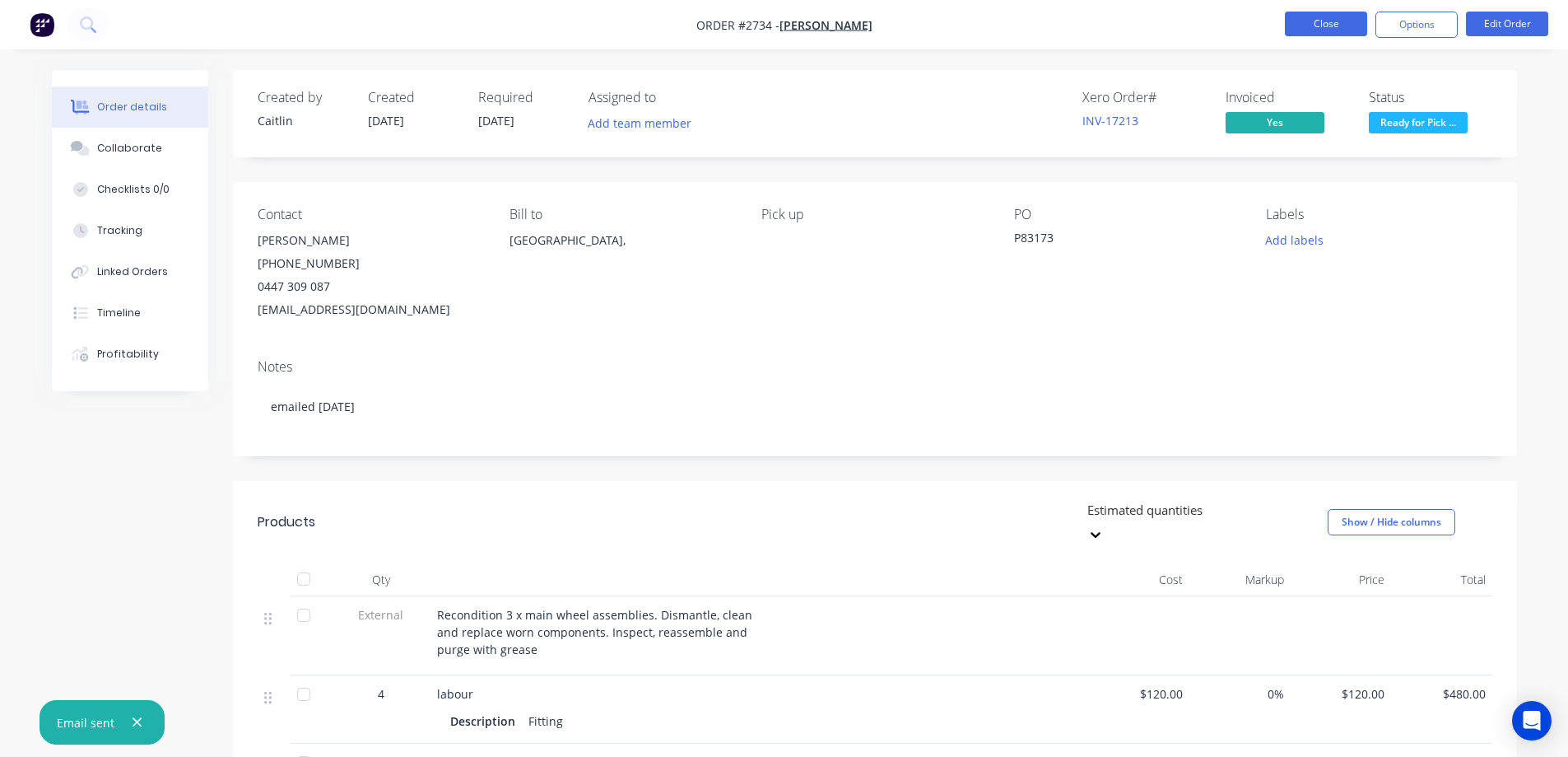
click at [1336, 32] on button "Close" at bounding box center [1325, 24] width 82 height 25
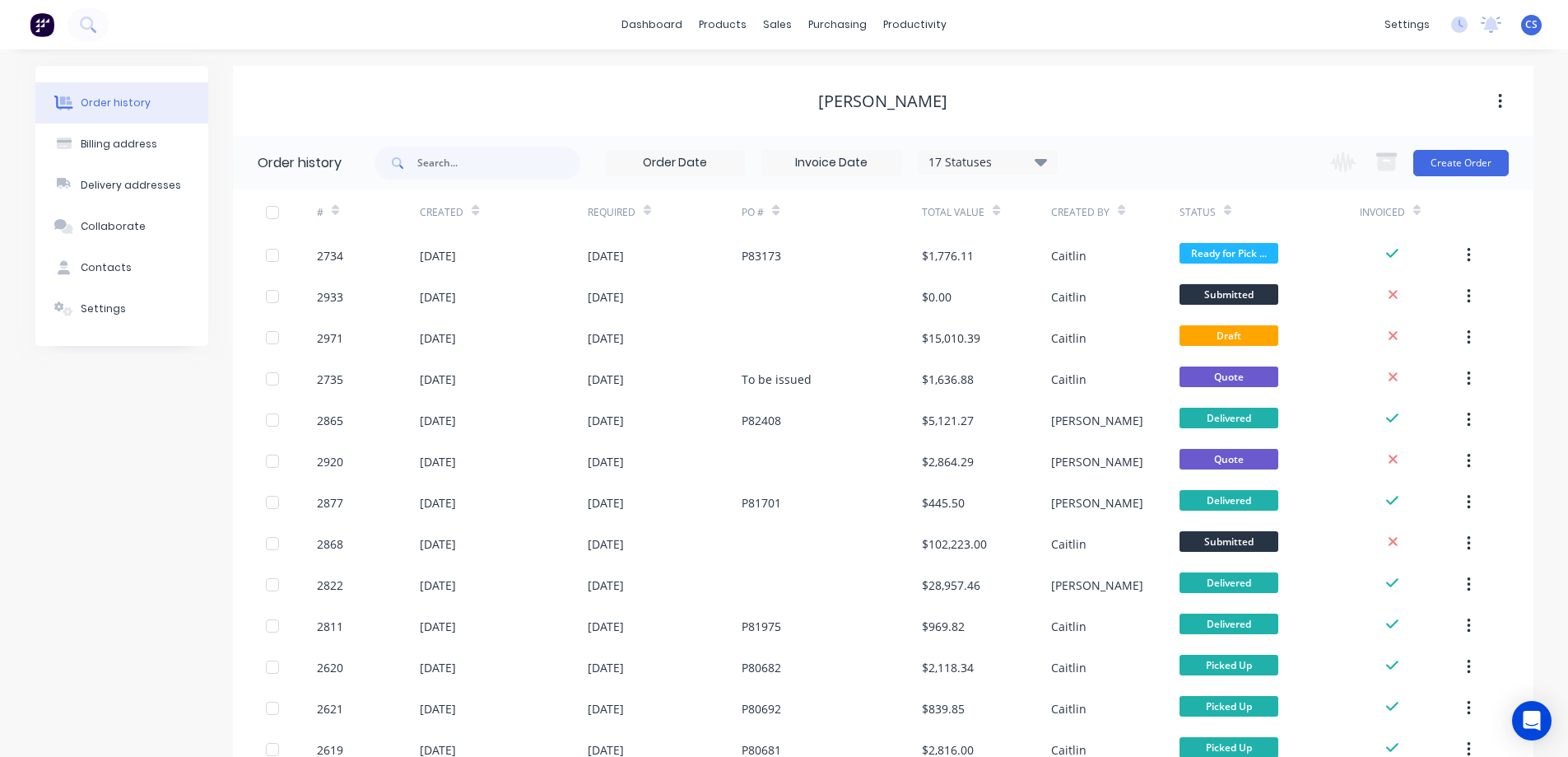
click at [46, 28] on img at bounding box center [42, 25] width 25 height 25
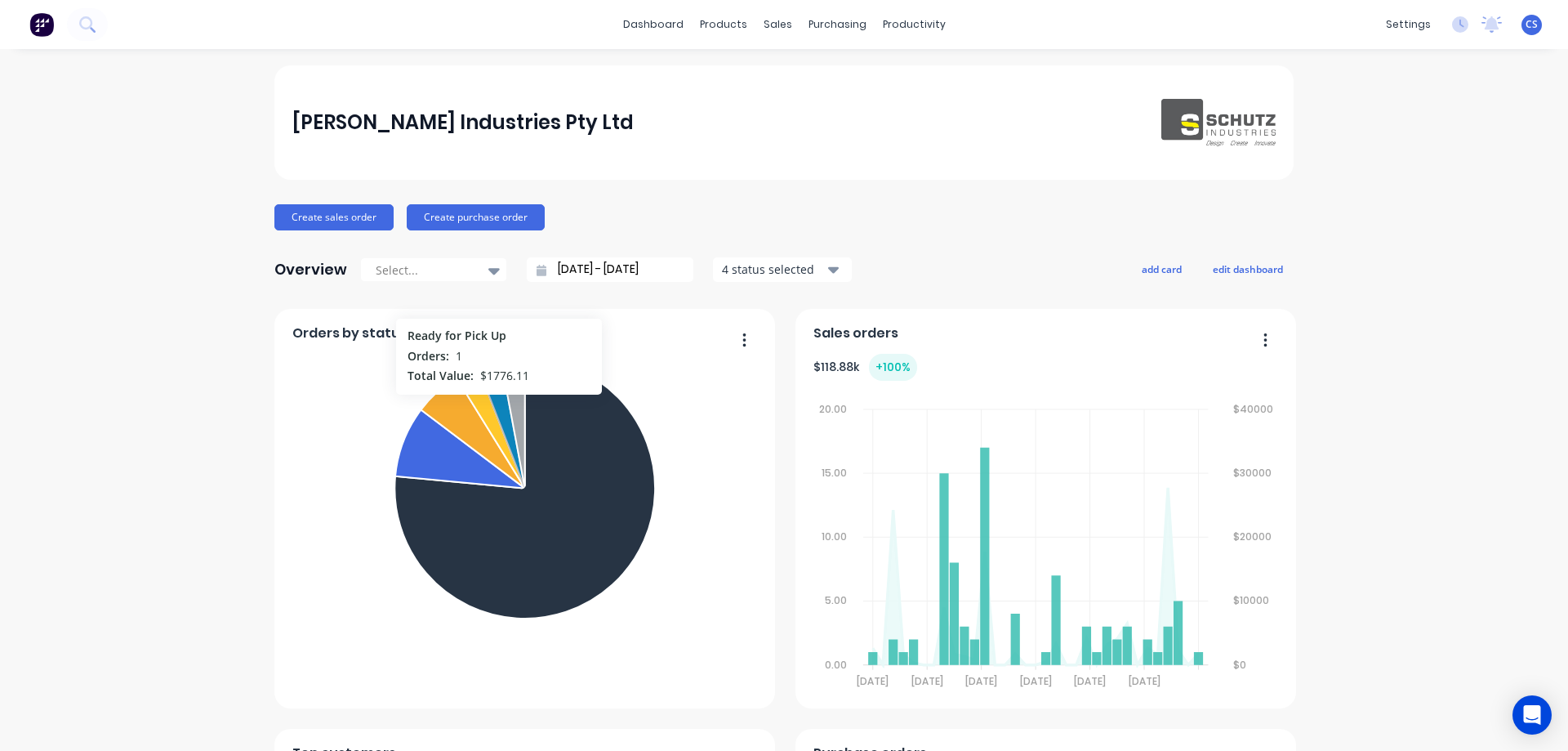
click at [493, 402] on icon at bounding box center [501, 423] width 46 height 126
click at [92, 30] on icon at bounding box center [92, 30] width 6 height 6
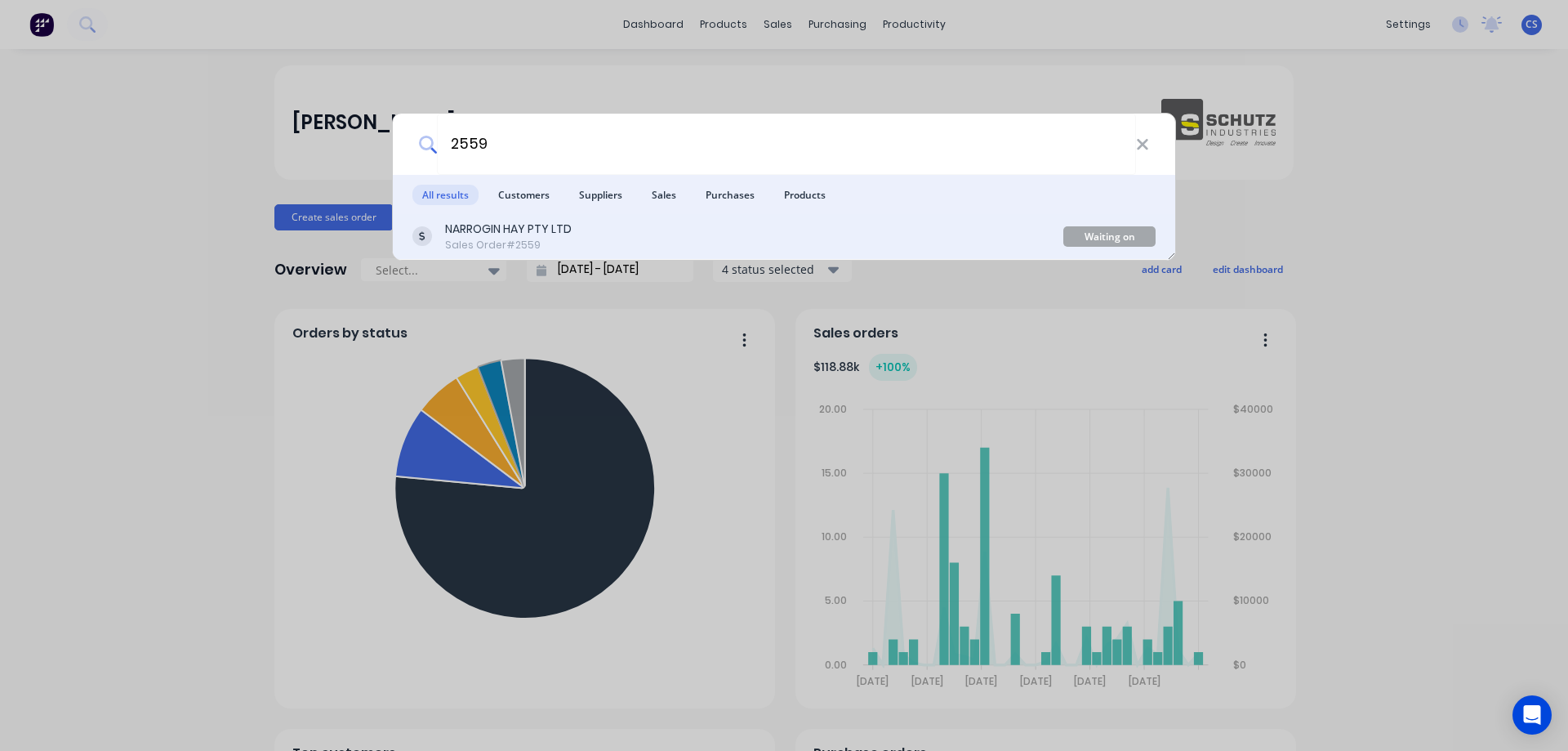
type input "2559"
click at [538, 229] on div "NARROGIN HAY PTY LTD" at bounding box center [509, 229] width 127 height 17
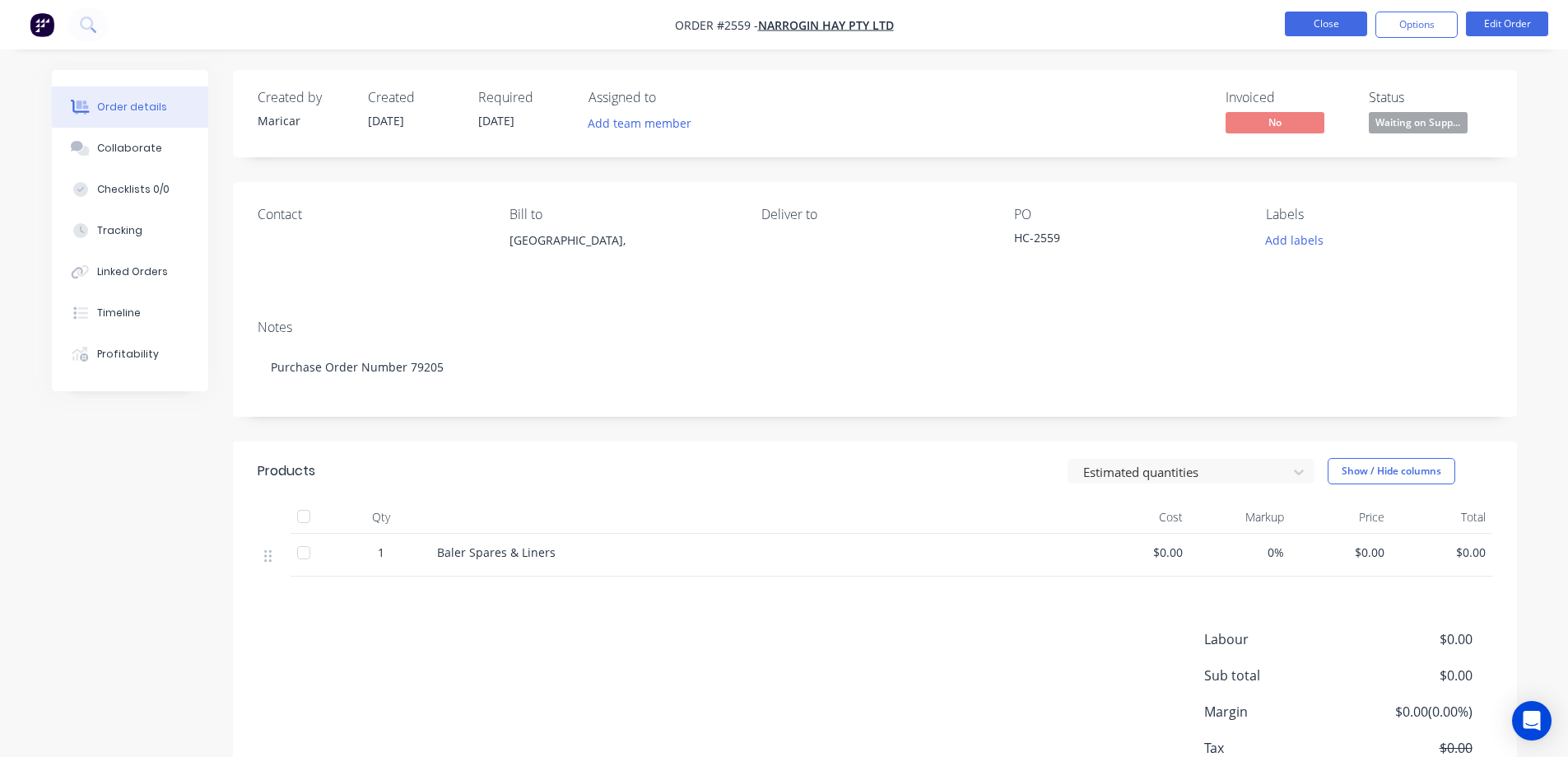
click at [1336, 33] on button "Close" at bounding box center [1325, 24] width 82 height 25
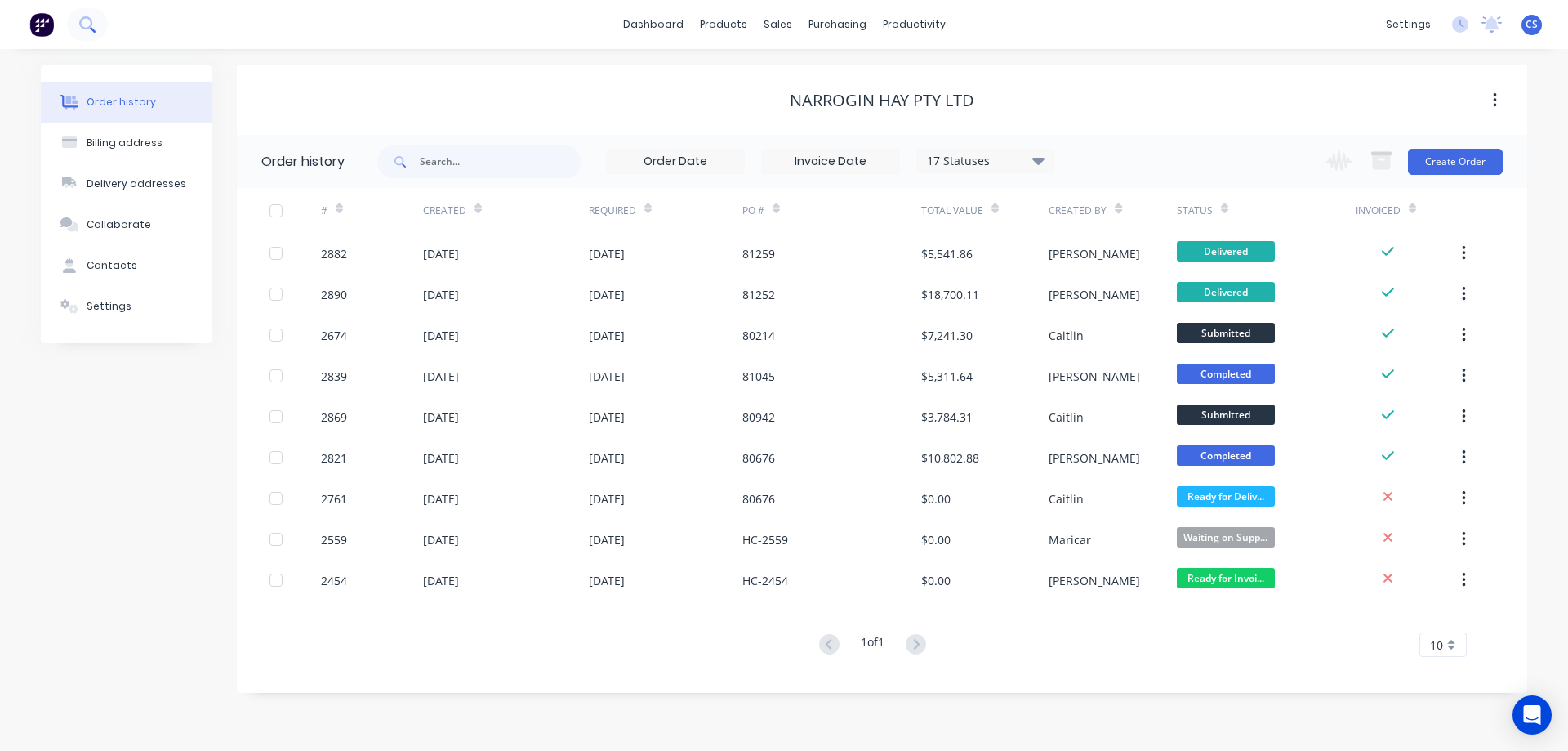
click at [85, 26] on icon at bounding box center [87, 24] width 16 height 16
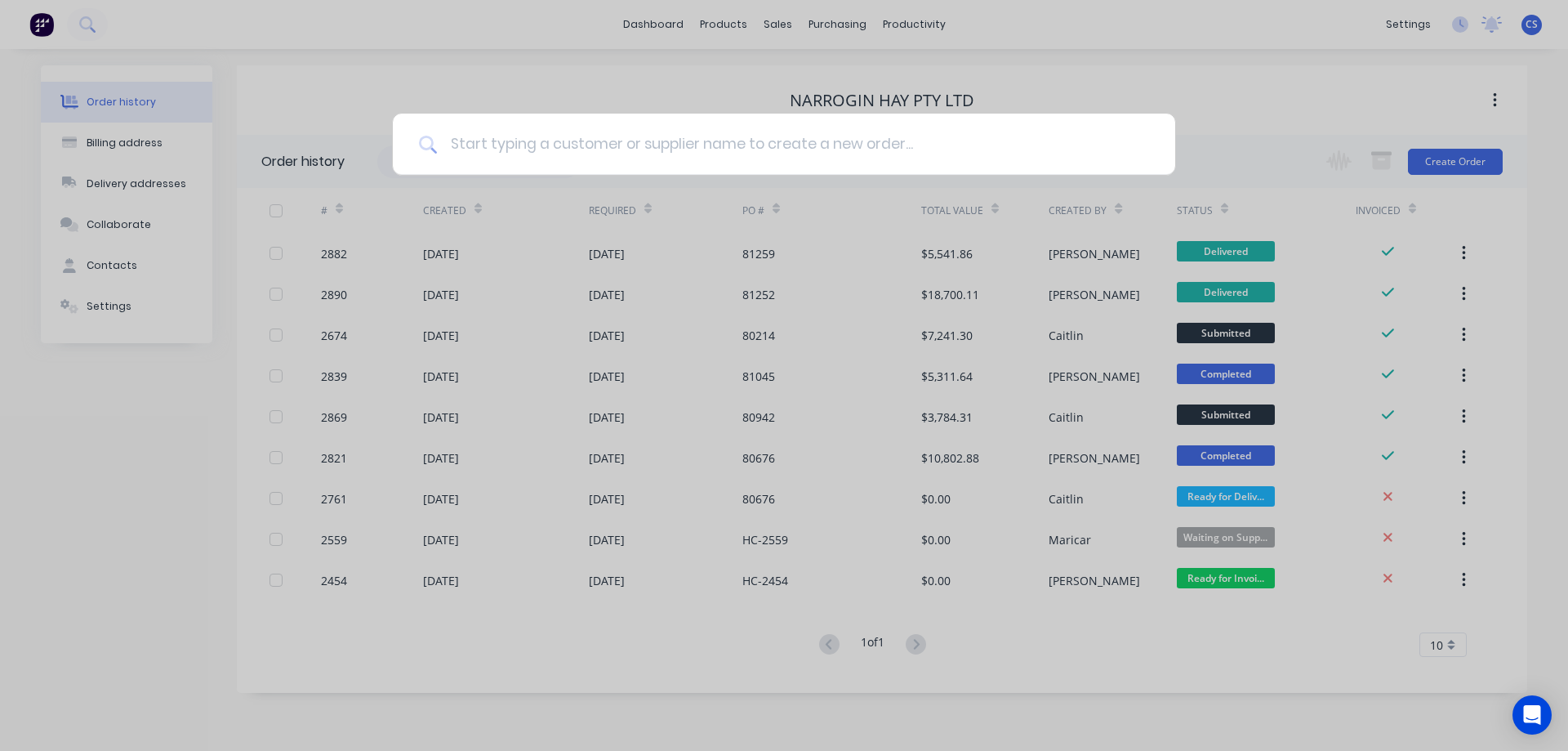
click at [544, 143] on input at bounding box center [793, 144] width 712 height 61
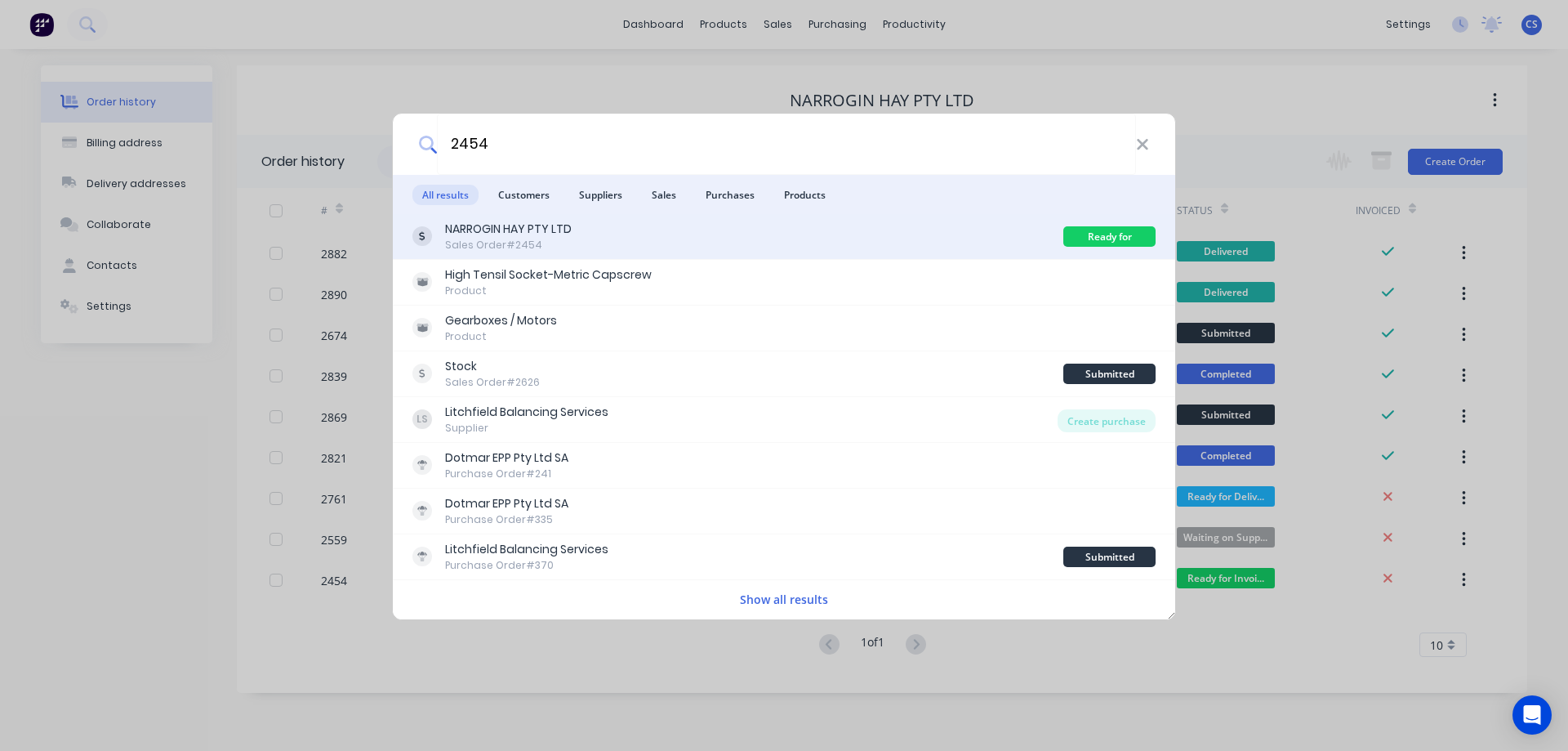
type input "2454"
click at [721, 233] on div "NARROGIN HAY PTY LTD Sales Order #2454" at bounding box center [738, 237] width 651 height 32
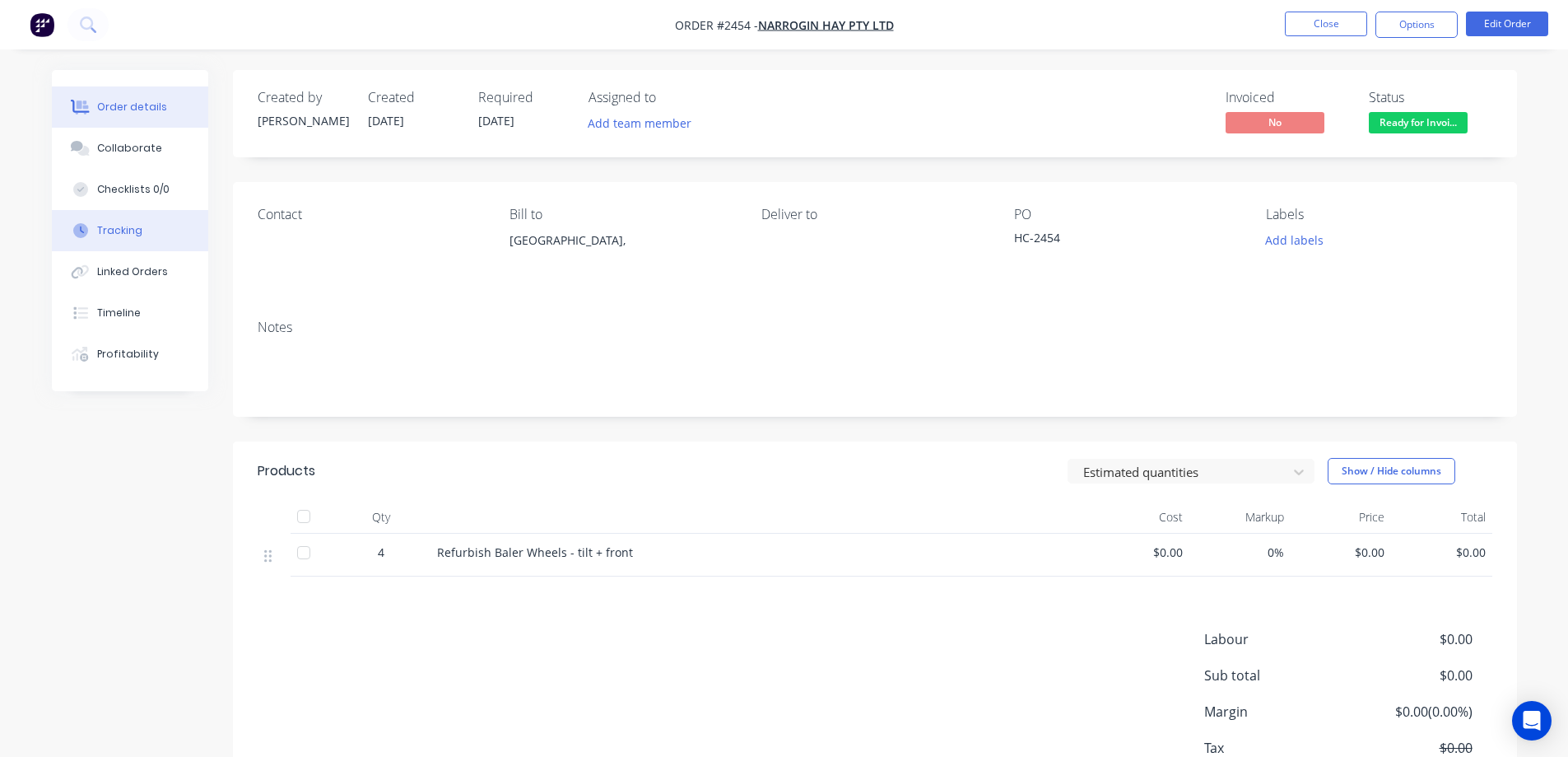
click at [156, 232] on button "Tracking" at bounding box center [130, 231] width 156 height 42
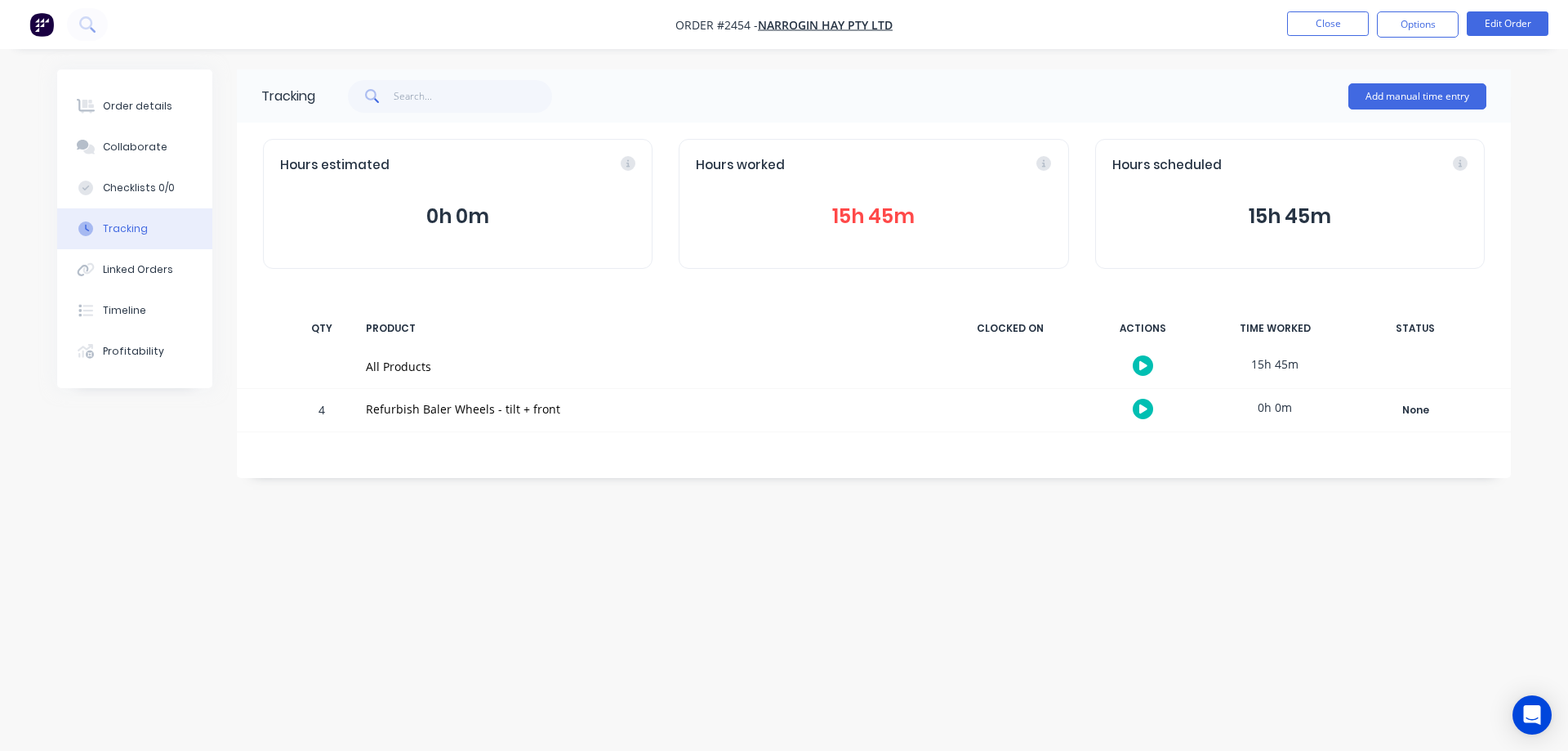
click at [891, 214] on button "15h 45m" at bounding box center [873, 217] width 355 height 31
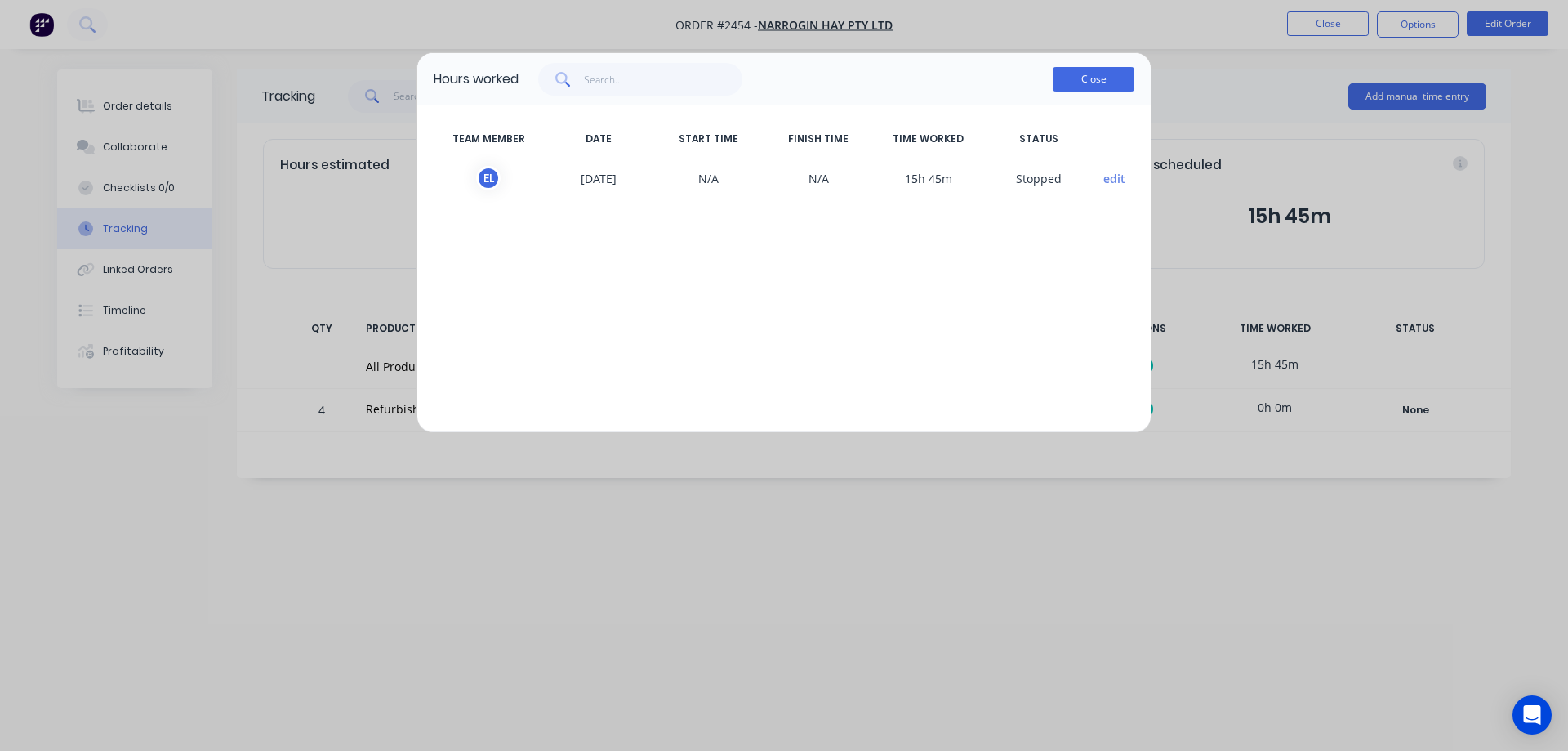
click at [1072, 82] on button "Close" at bounding box center [1093, 79] width 82 height 25
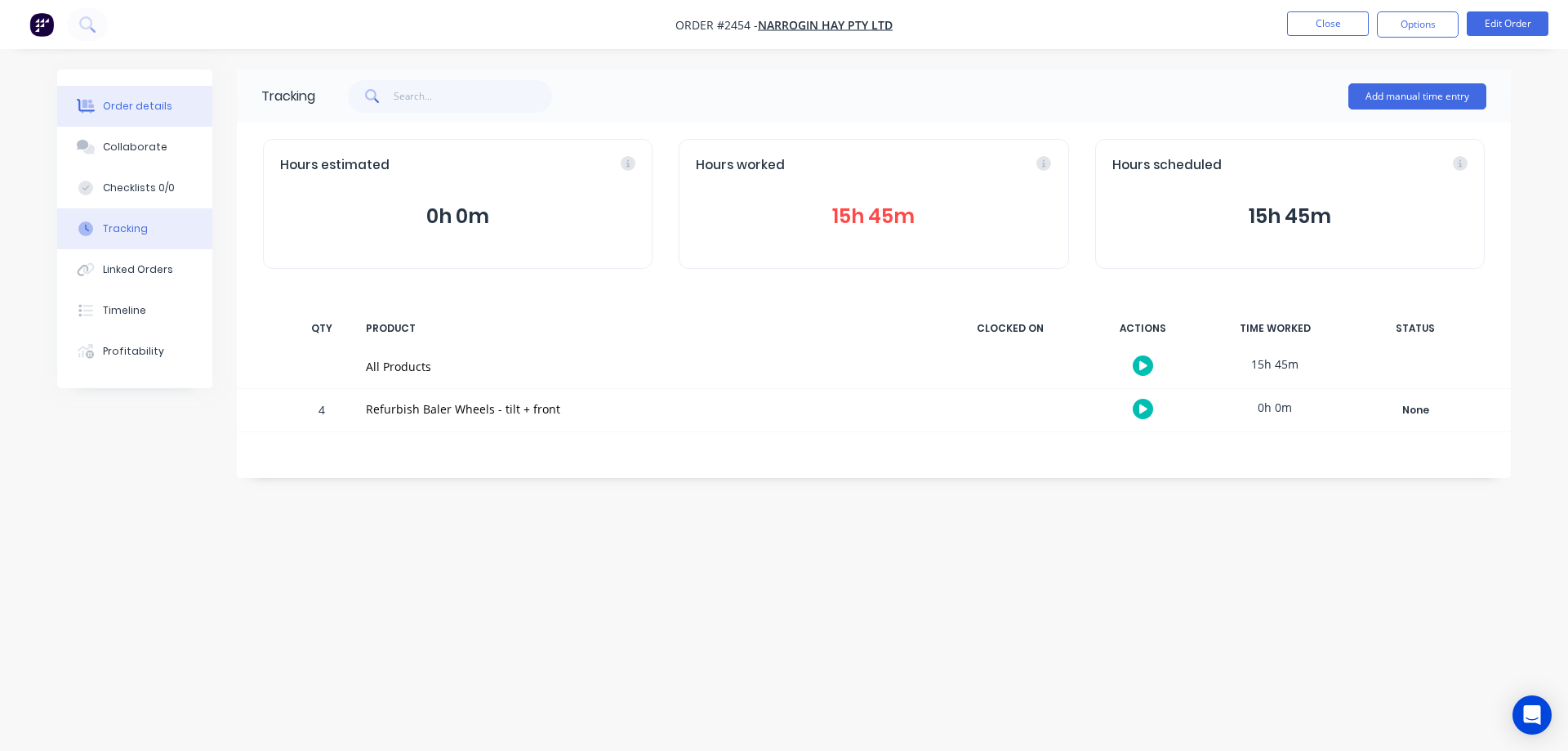
click at [131, 116] on button "Order details" at bounding box center [134, 106] width 155 height 41
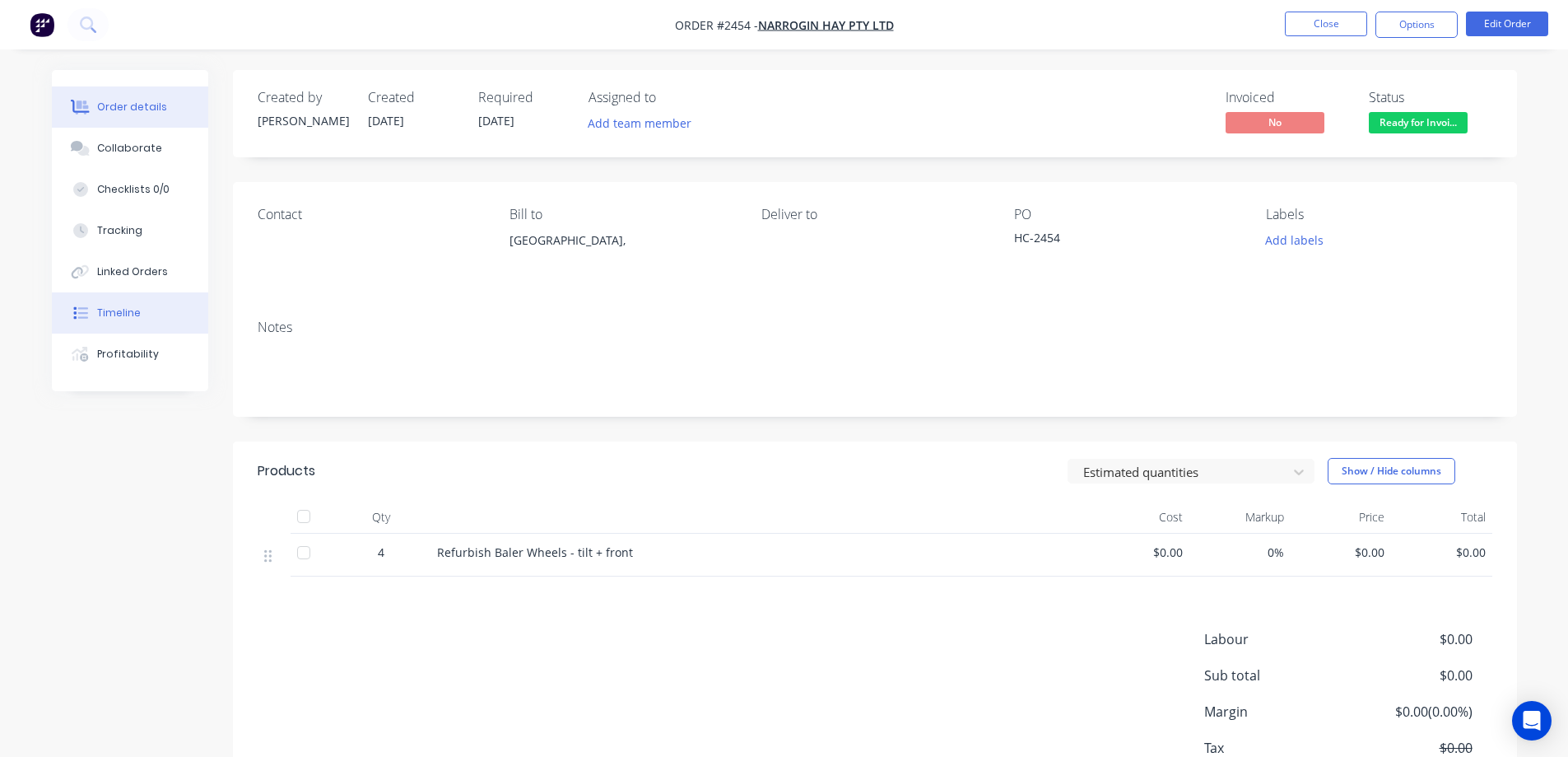
click at [147, 297] on button "Timeline" at bounding box center [130, 313] width 156 height 42
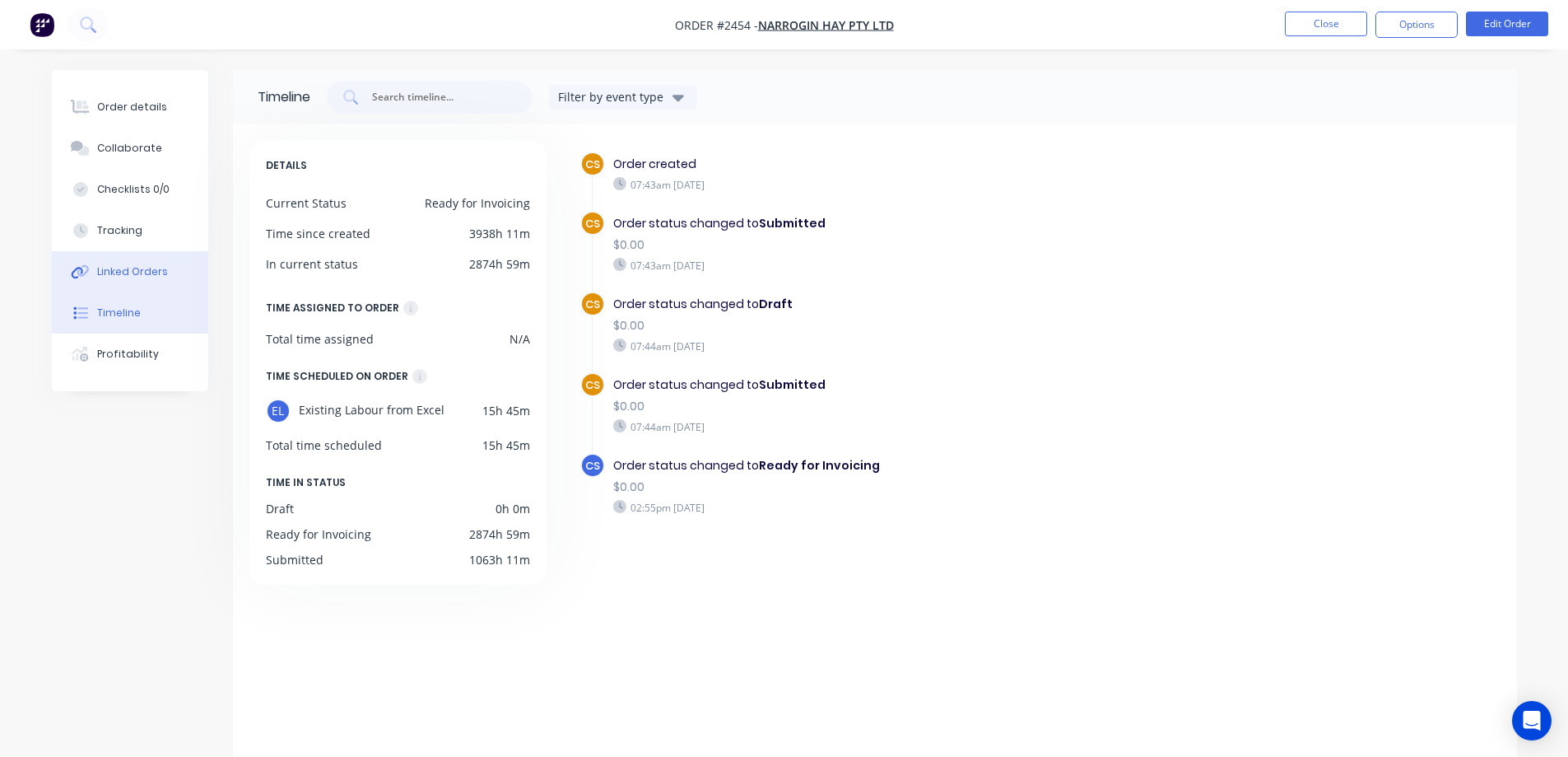
click at [107, 263] on button "Linked Orders" at bounding box center [130, 272] width 156 height 42
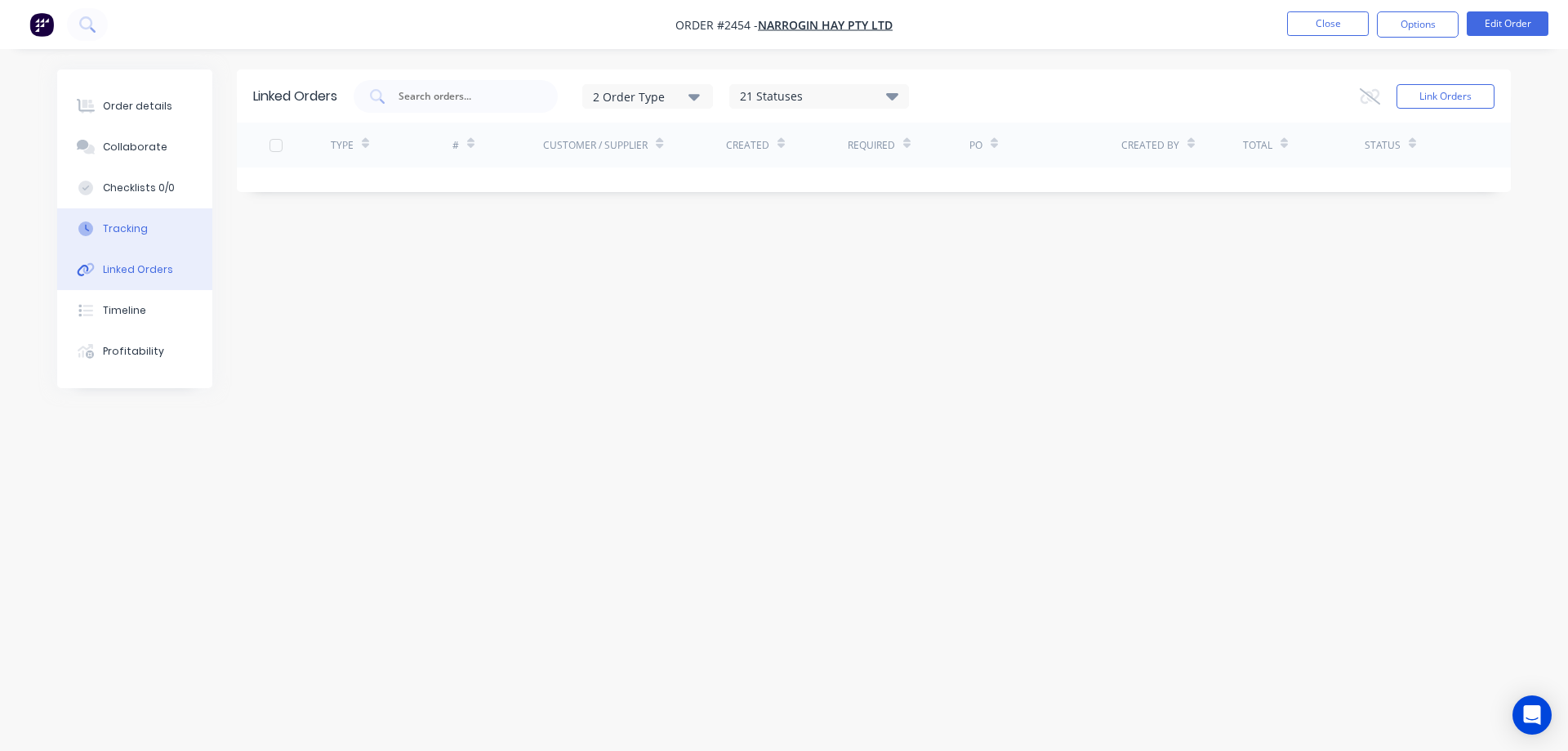
click at [116, 223] on div "Tracking" at bounding box center [125, 229] width 45 height 15
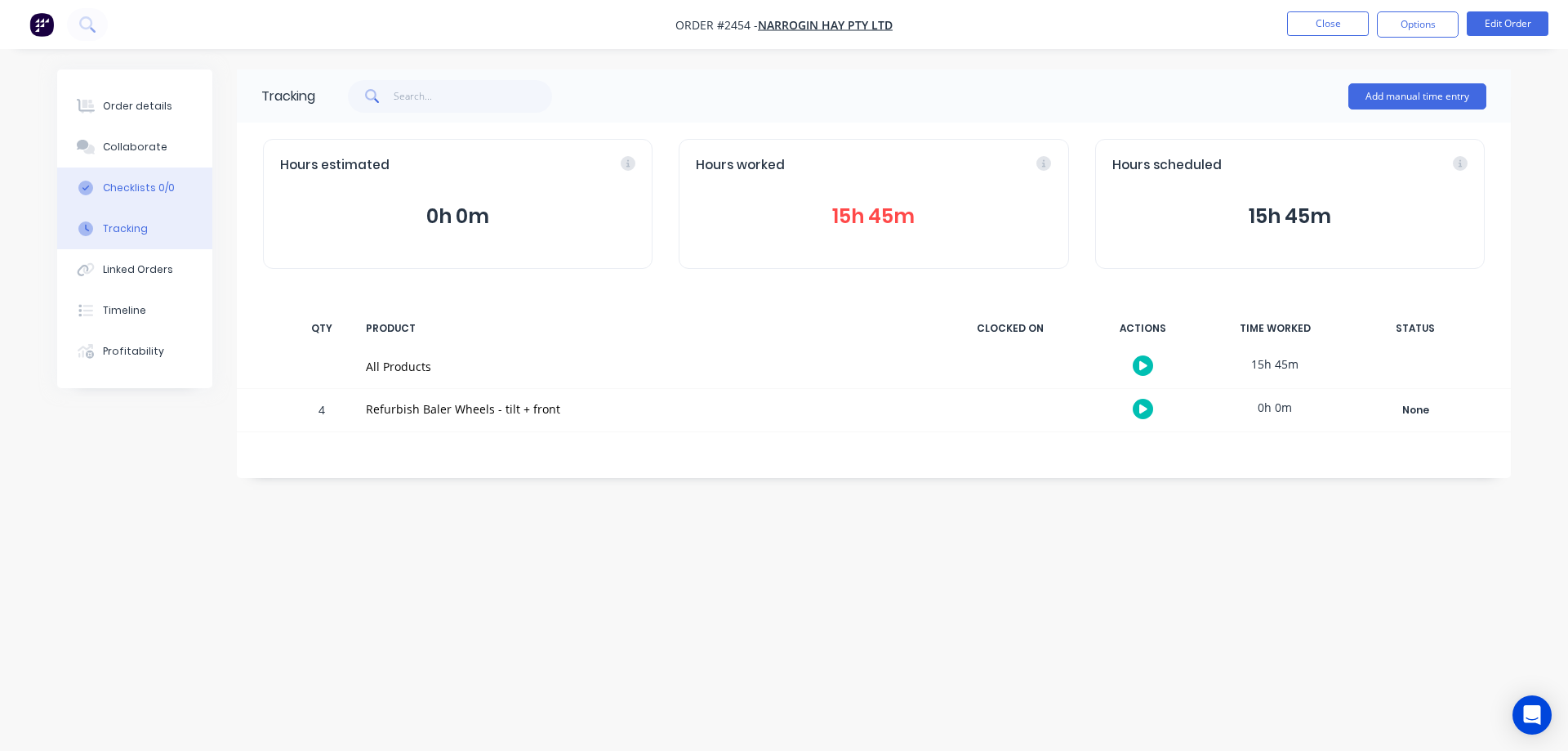
click at [129, 190] on div "Checklists 0/0" at bounding box center [138, 188] width 72 height 15
type textarea "x"
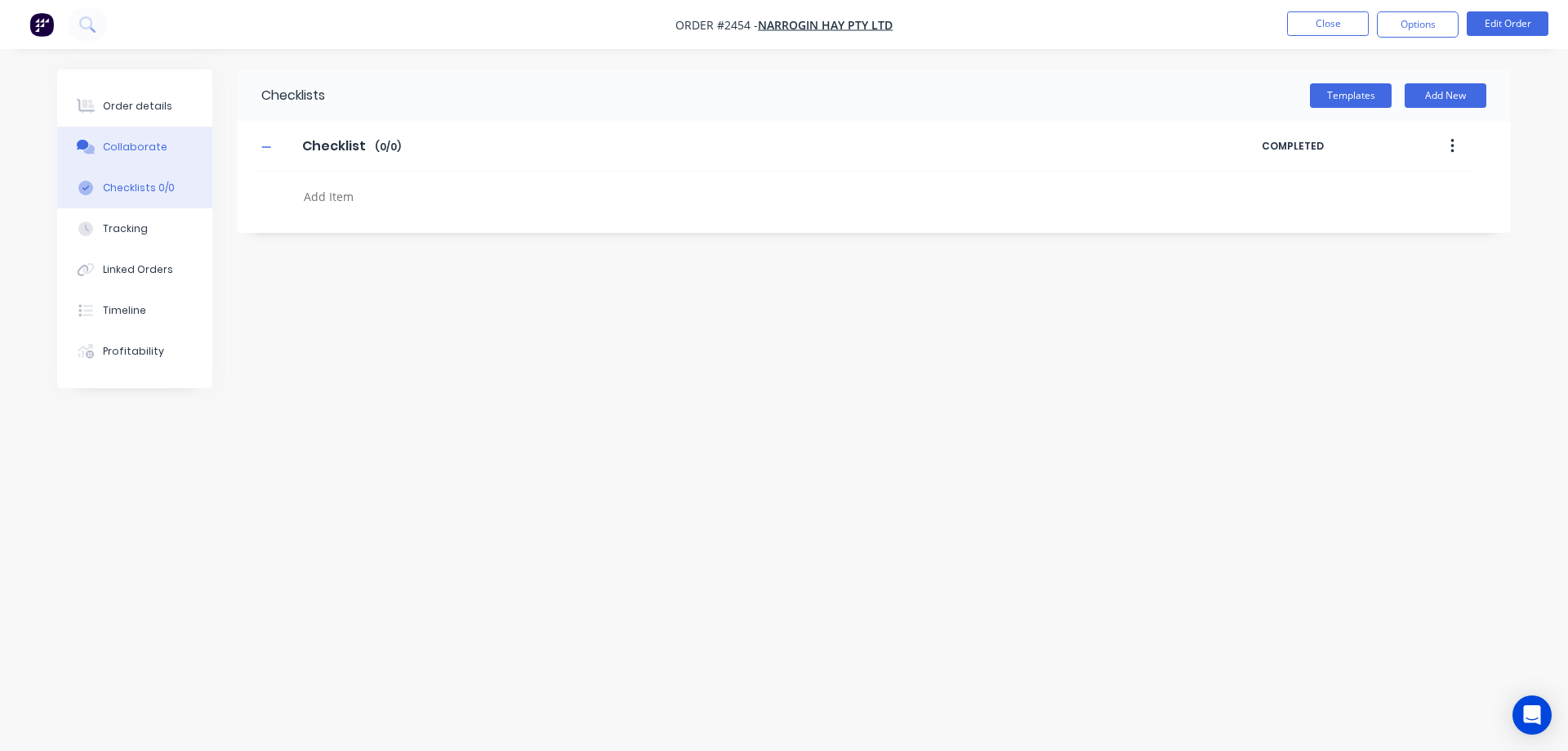
click at [145, 153] on div "Collaborate" at bounding box center [135, 147] width 64 height 15
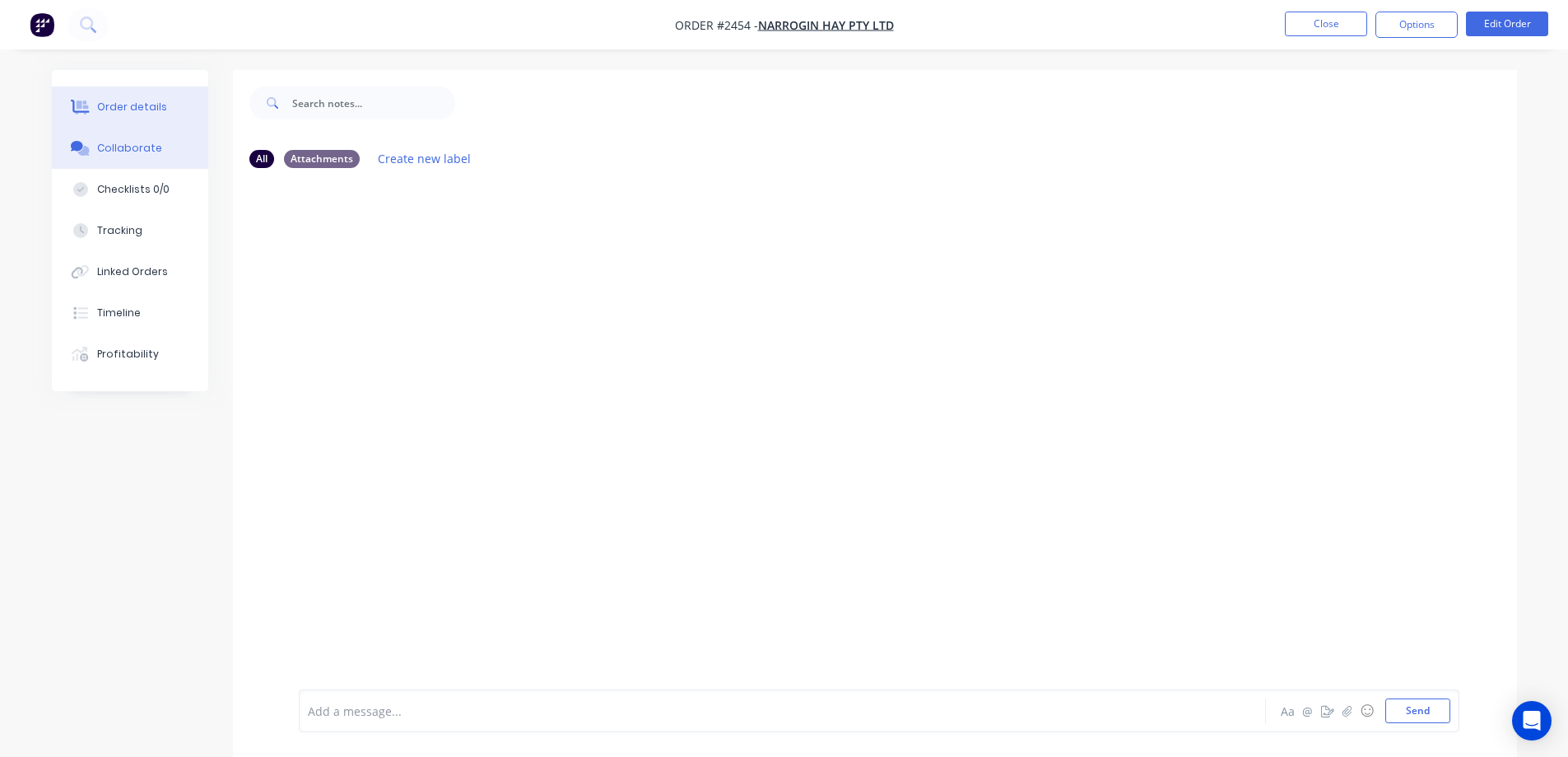
click at [160, 101] on div "Order details" at bounding box center [132, 107] width 70 height 15
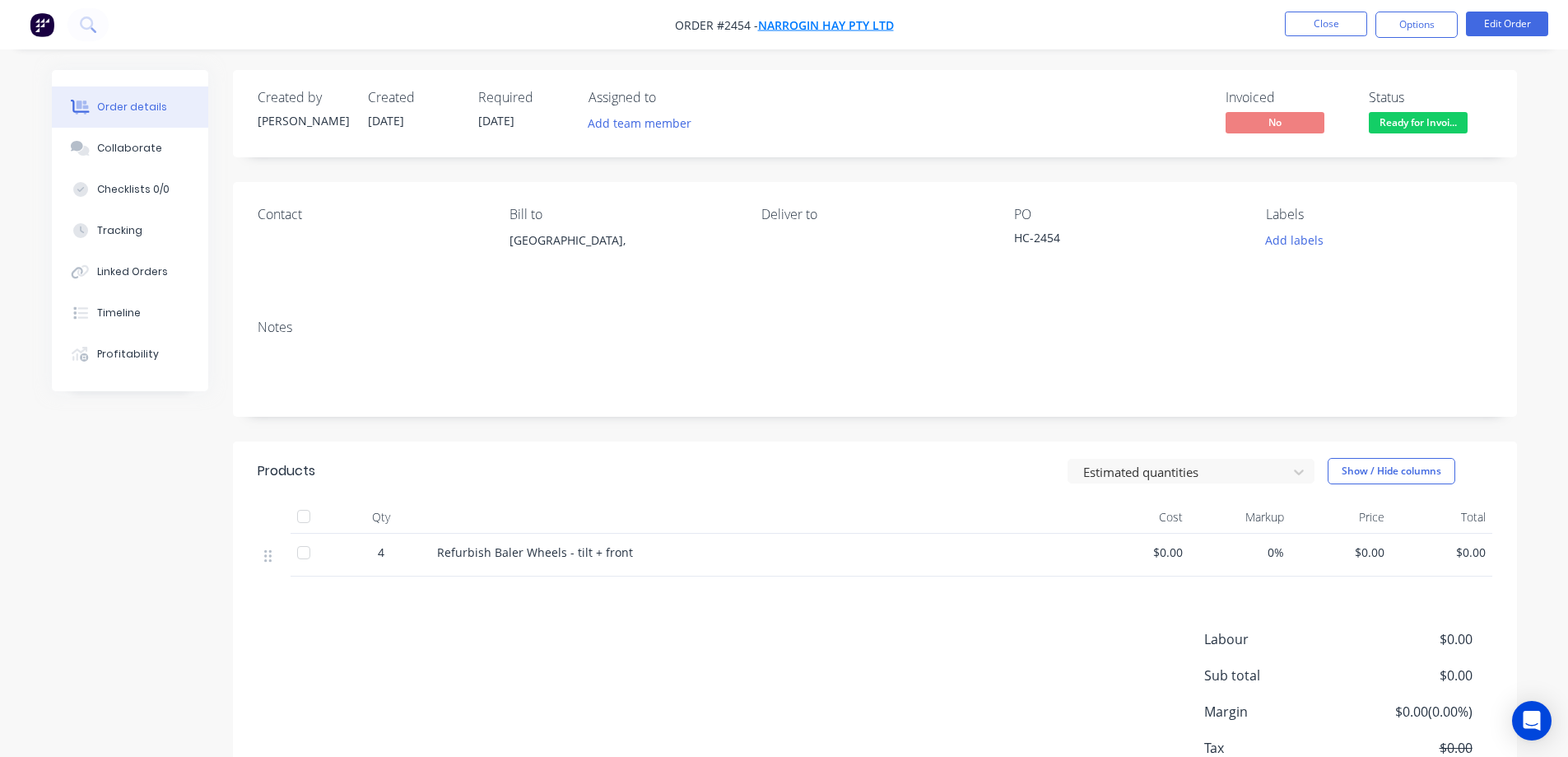
click at [784, 25] on span "NARROGIN HAY PTY LTD" at bounding box center [826, 25] width 135 height 16
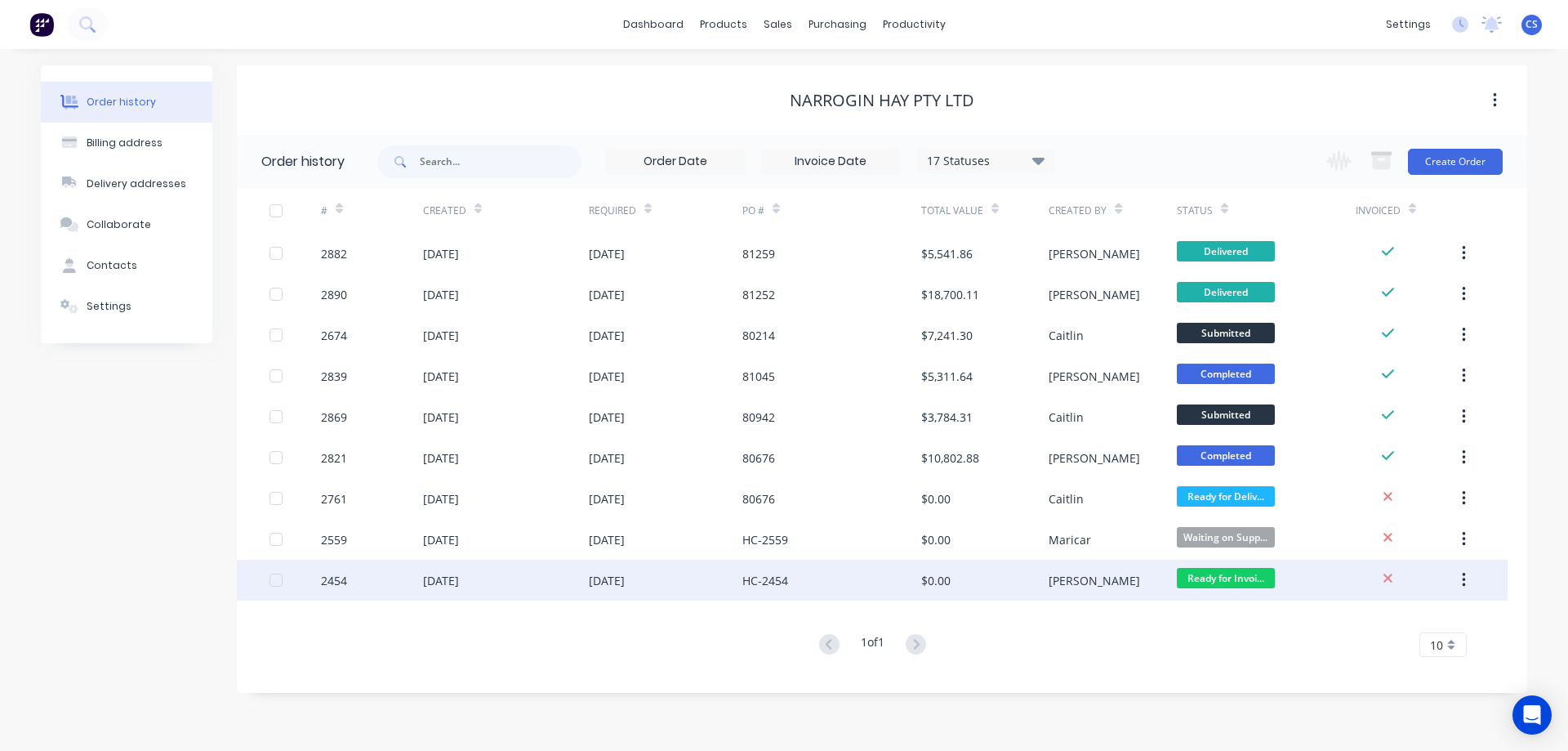
click at [831, 580] on div "HC-2454" at bounding box center [832, 580] width 179 height 41
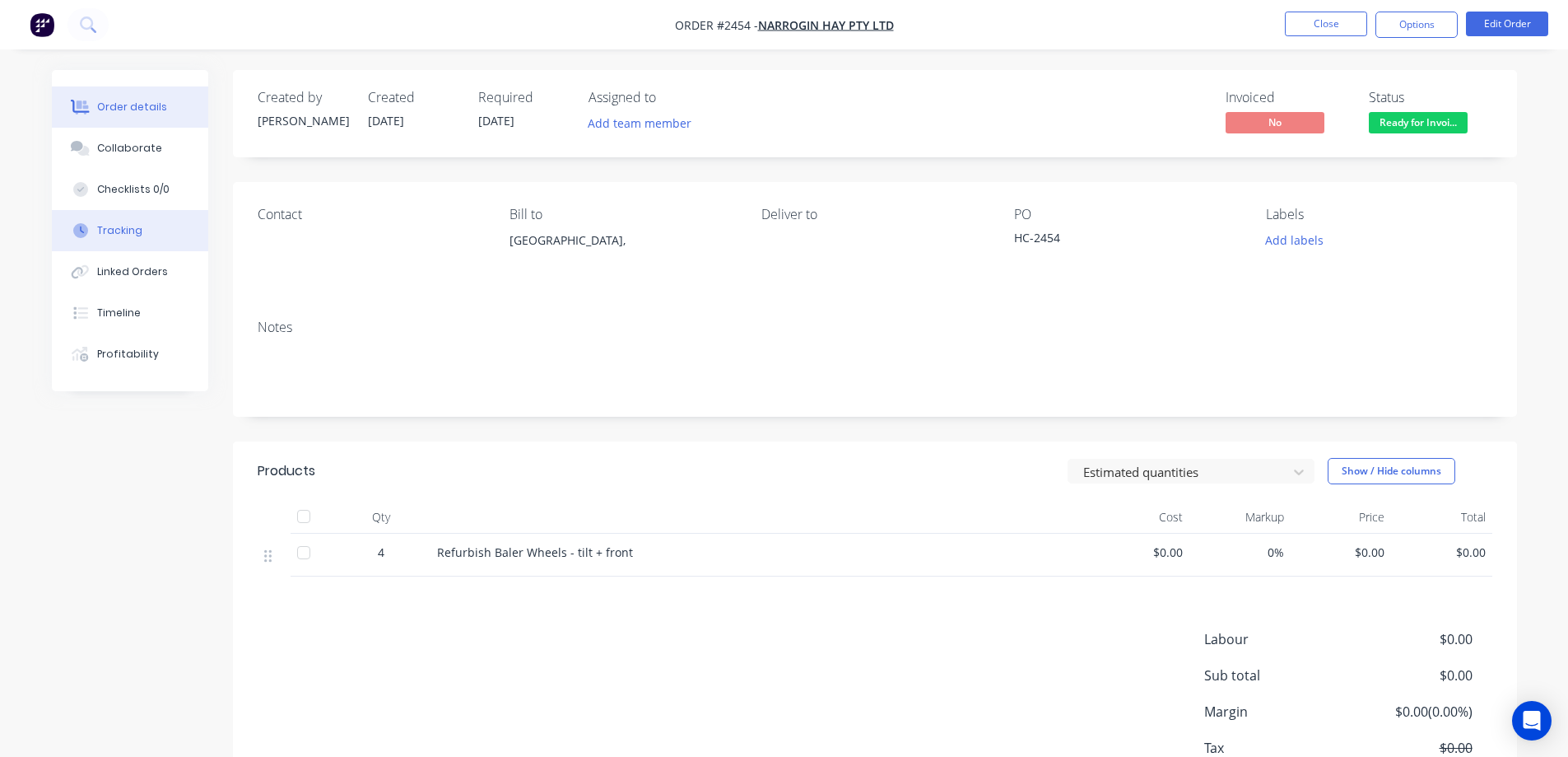
click at [172, 248] on button "Tracking" at bounding box center [130, 231] width 156 height 42
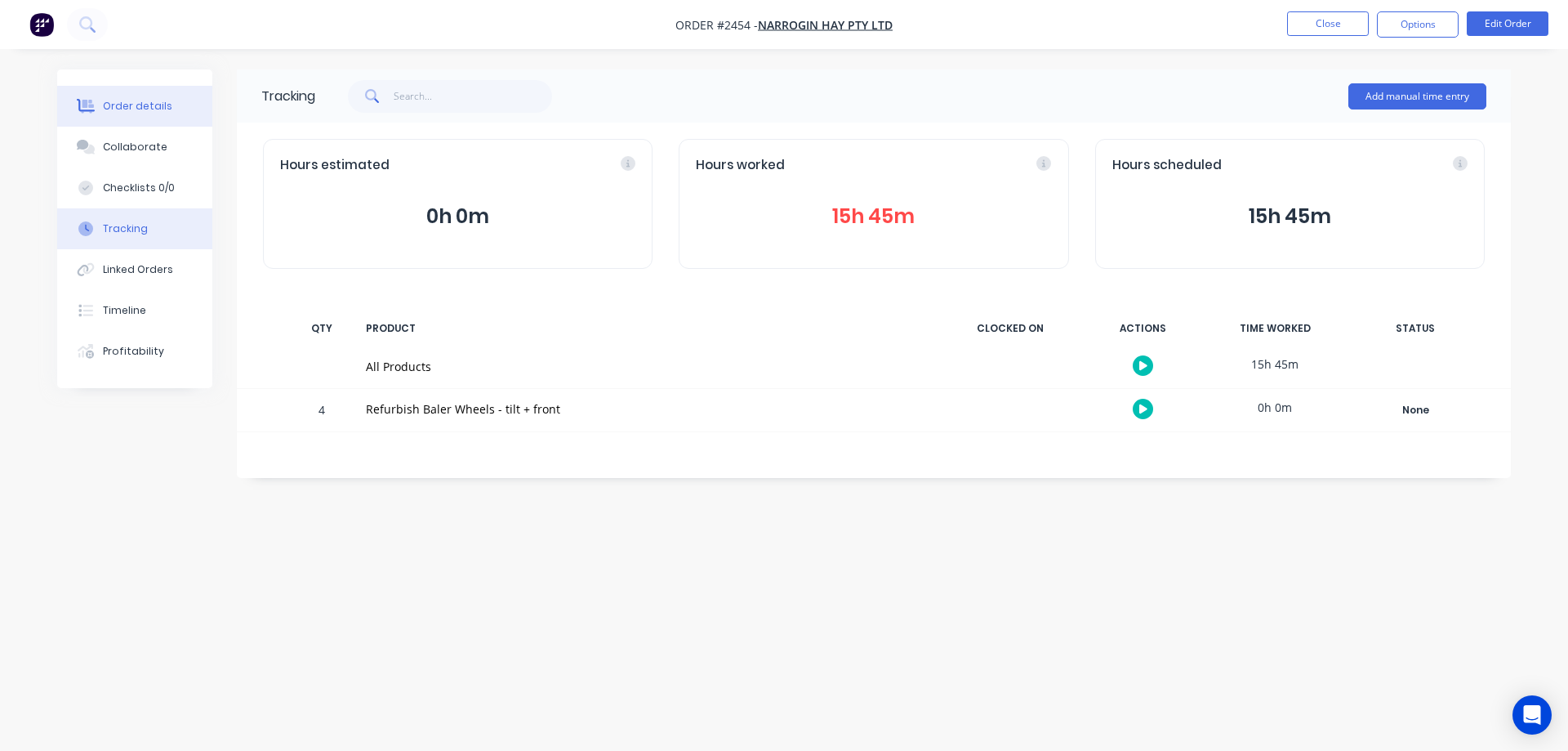
click at [105, 95] on button "Order details" at bounding box center [134, 106] width 155 height 41
